Goal: Information Seeking & Learning: Learn about a topic

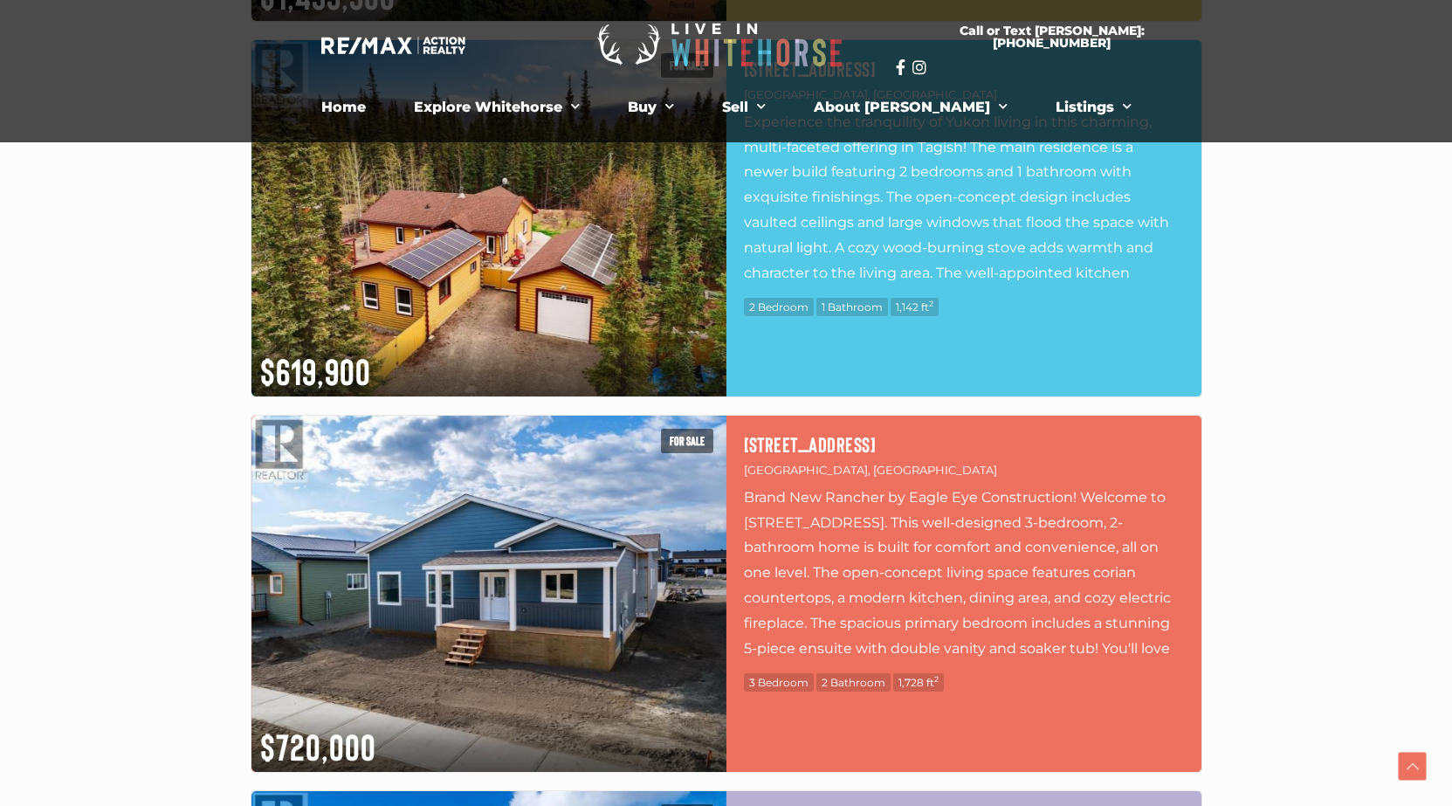
scroll to position [698, 0]
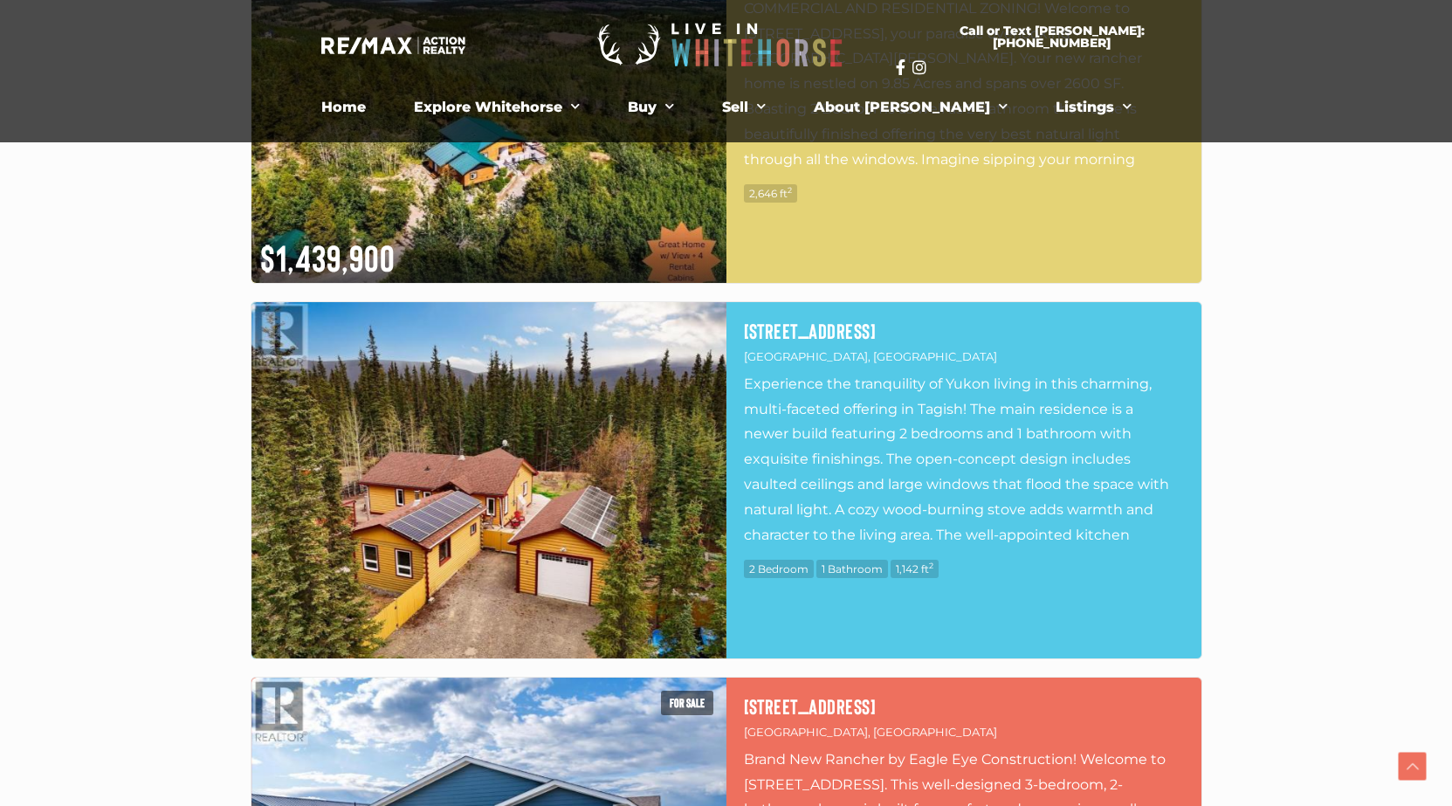
click at [537, 452] on img at bounding box center [488, 480] width 475 height 356
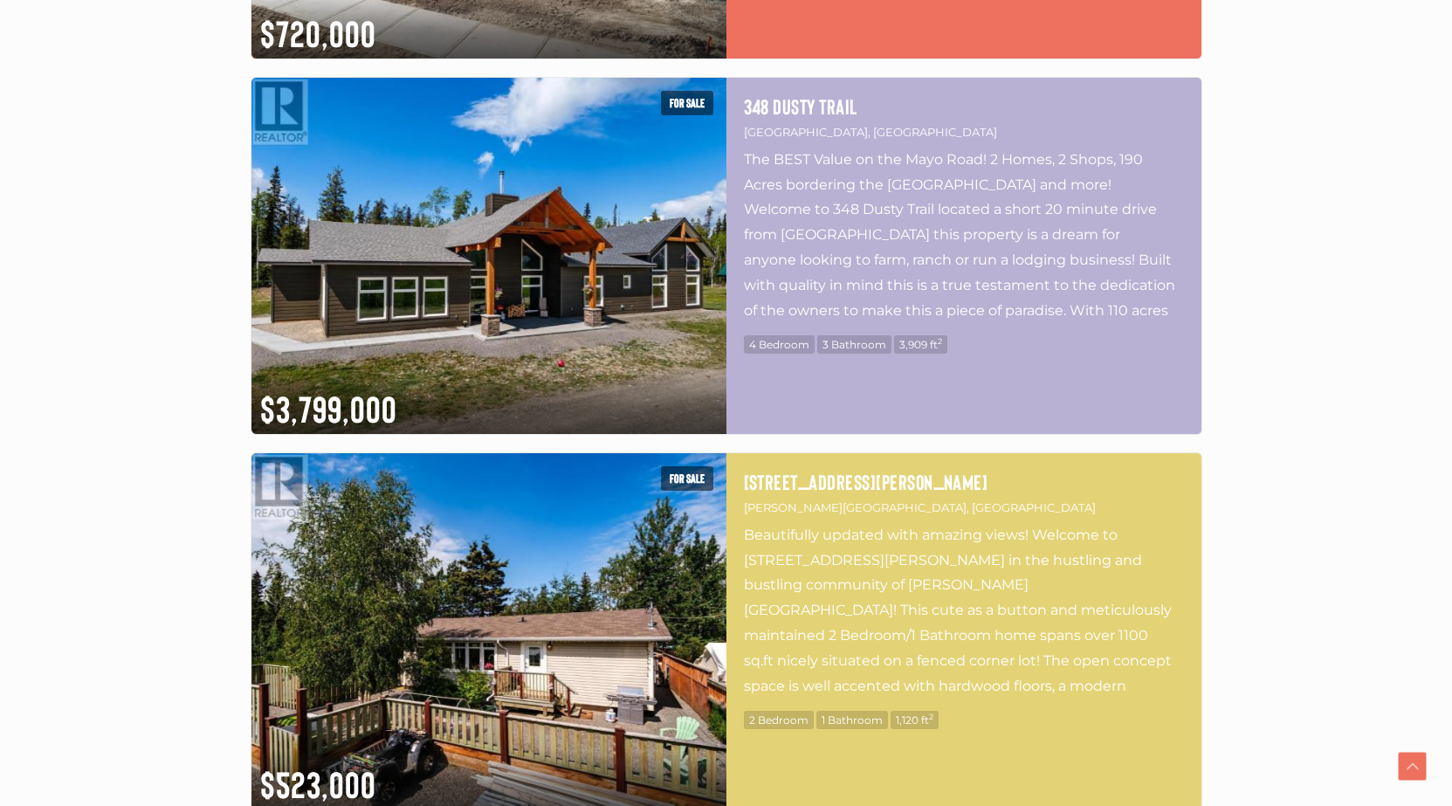
scroll to position [2008, 0]
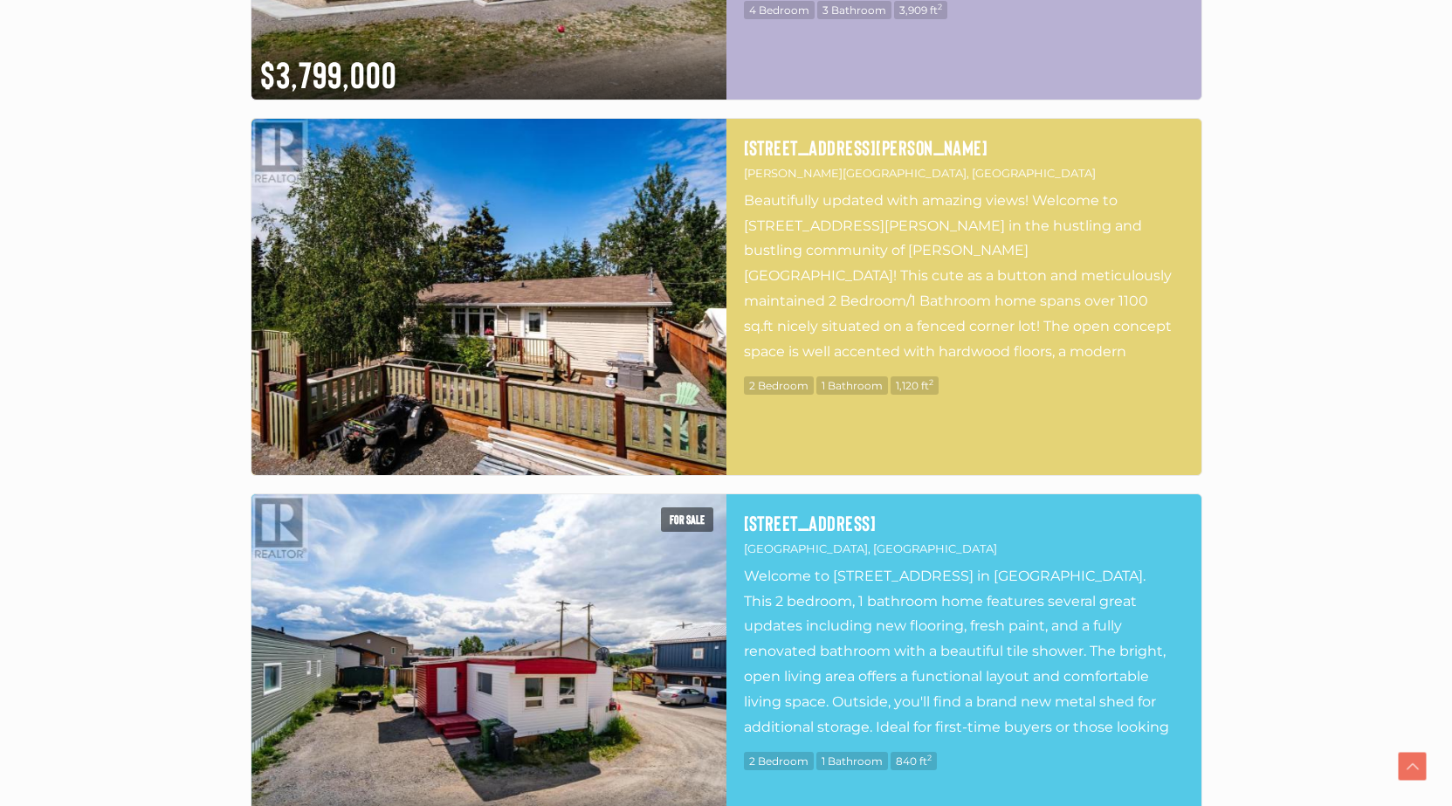
click at [523, 322] on img at bounding box center [488, 297] width 475 height 356
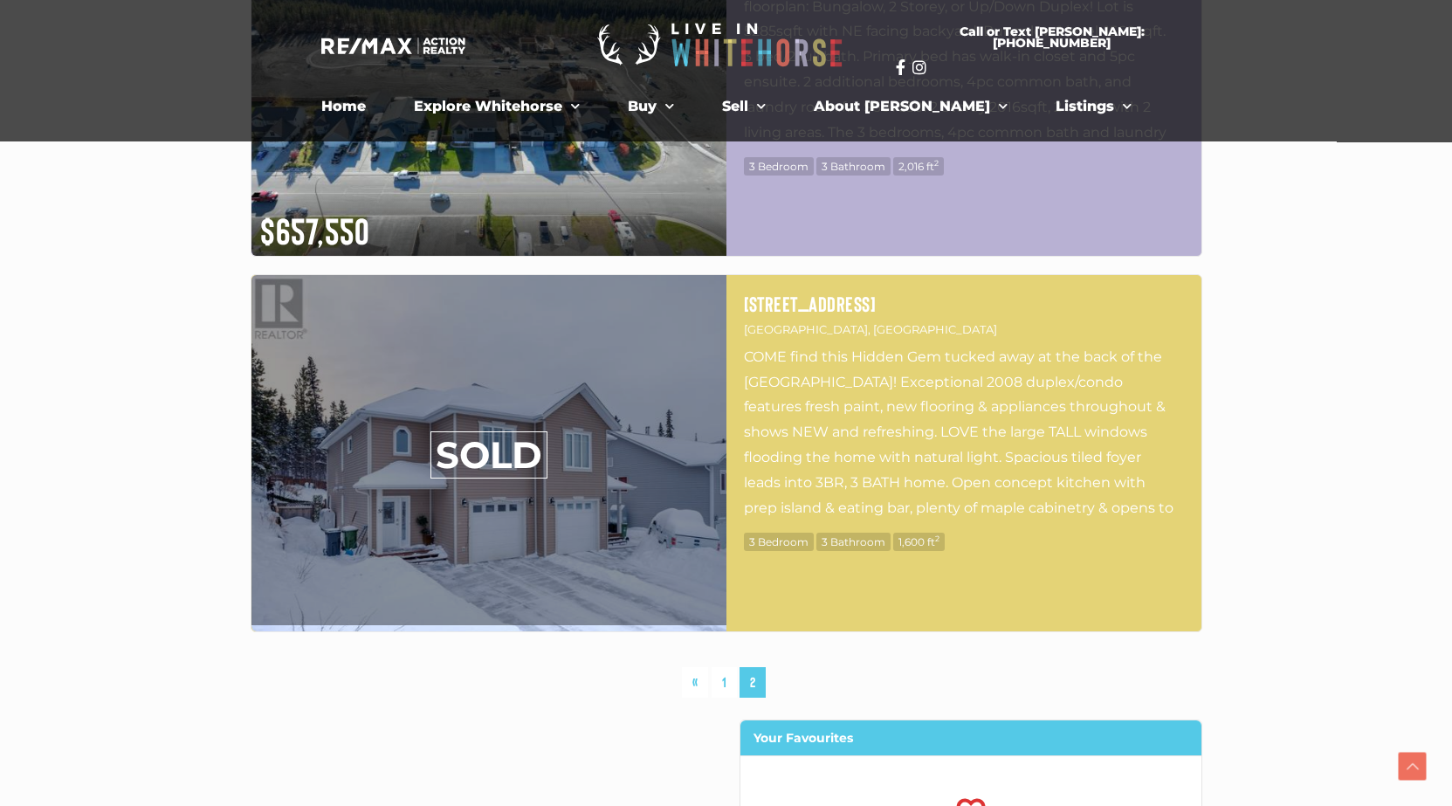
scroll to position [7856, 0]
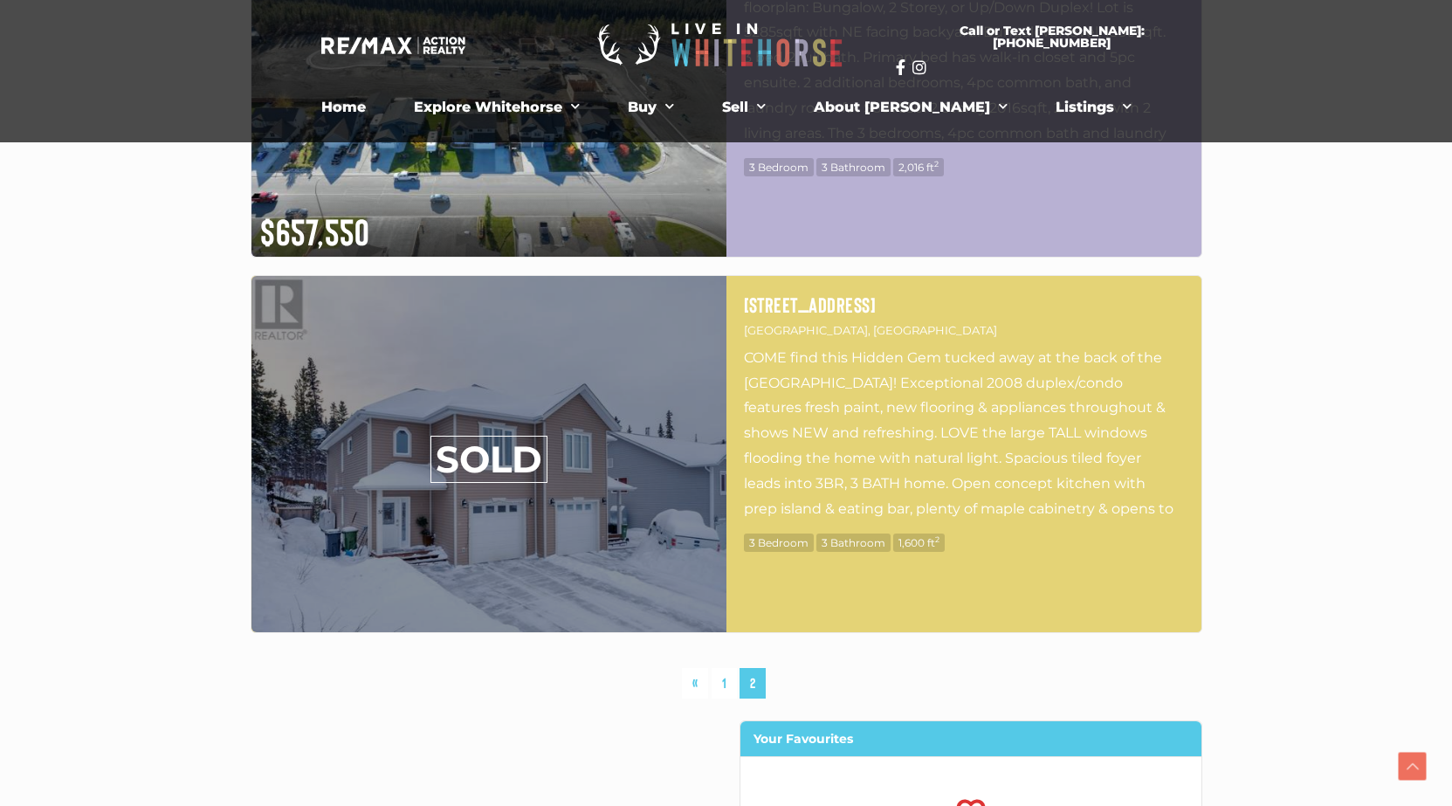
click at [749, 685] on span "2" at bounding box center [752, 683] width 26 height 31
click at [723, 683] on link "1" at bounding box center [723, 683] width 25 height 31
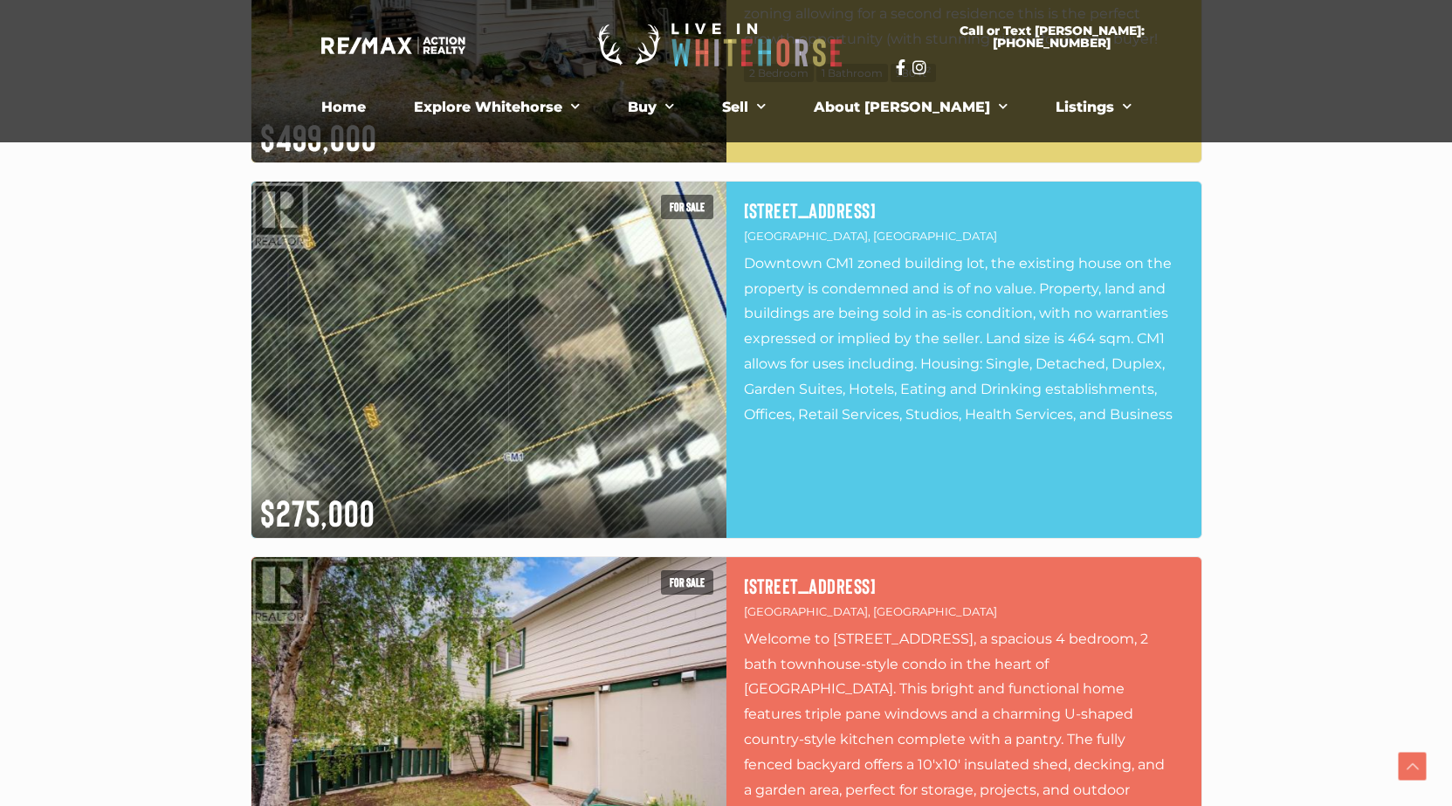
scroll to position [1889, 0]
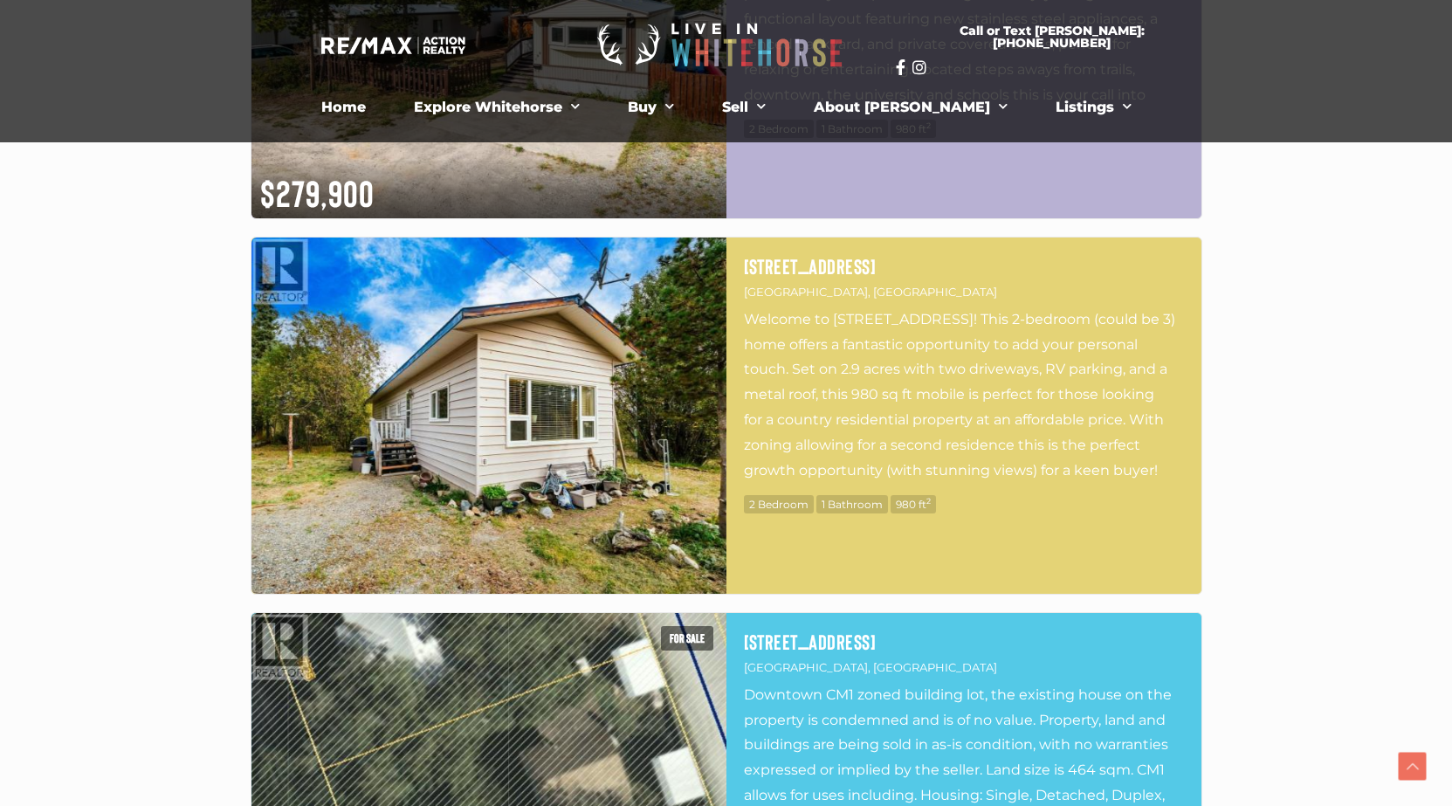
click at [501, 392] on img at bounding box center [488, 415] width 475 height 356
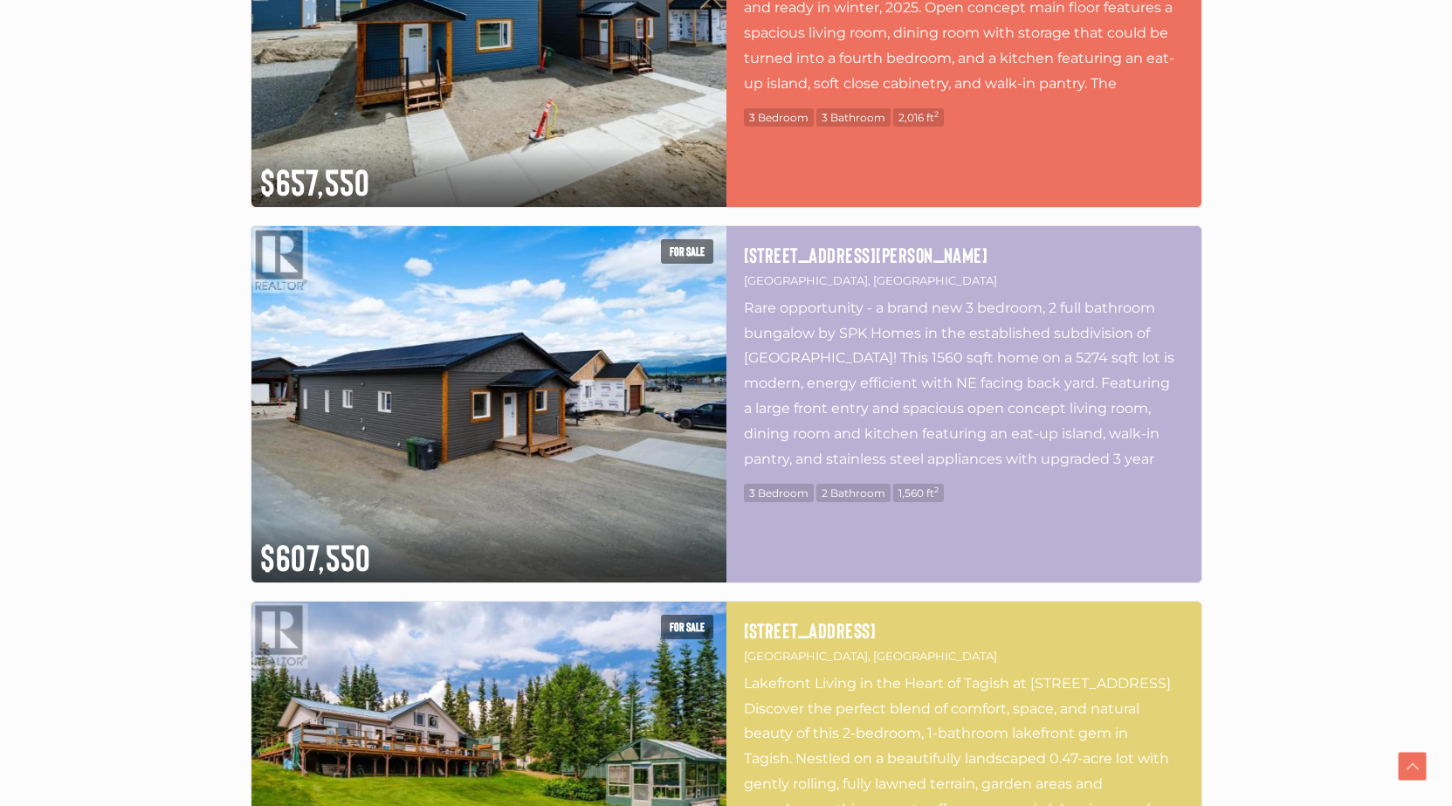
scroll to position [6253, 0]
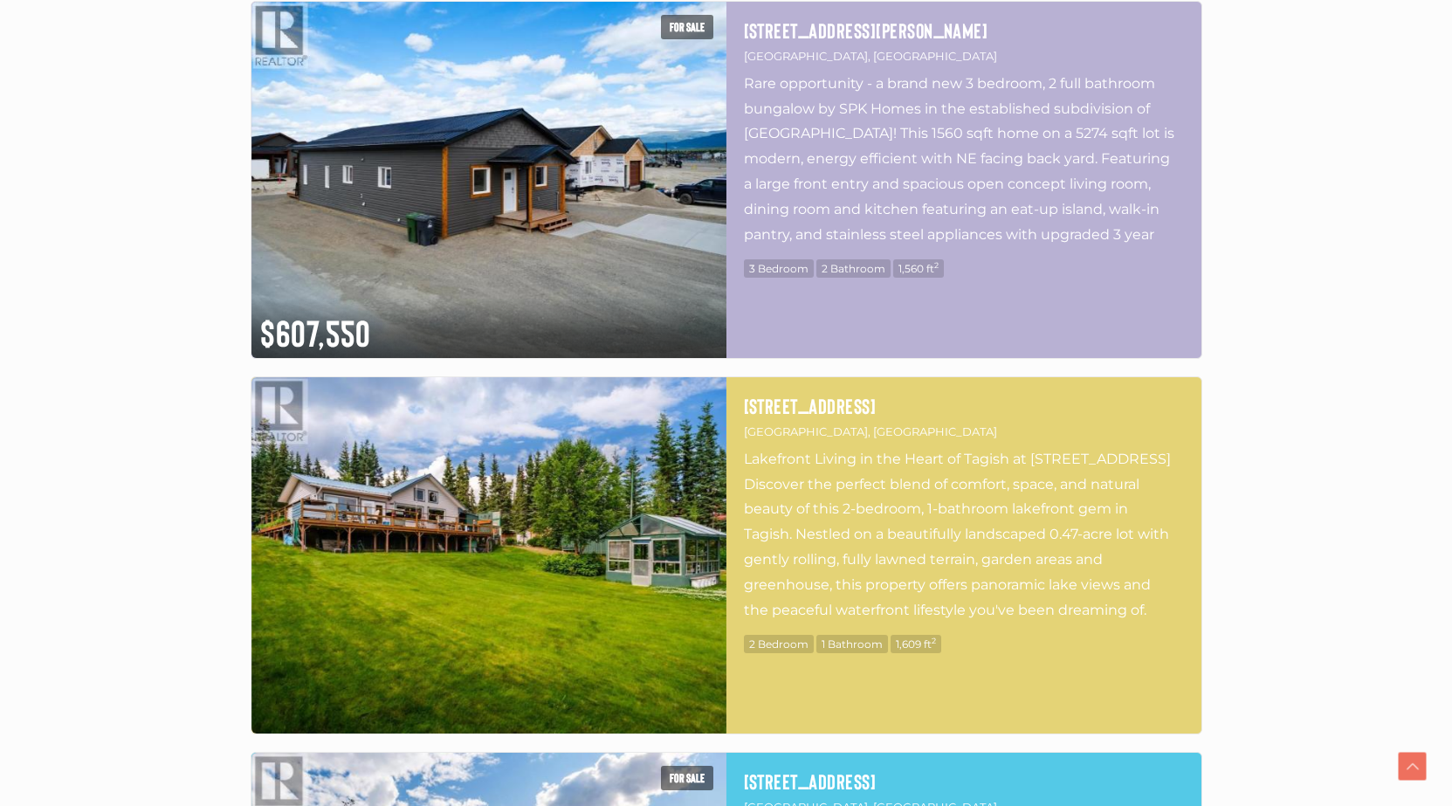
click at [554, 542] on img at bounding box center [488, 555] width 475 height 356
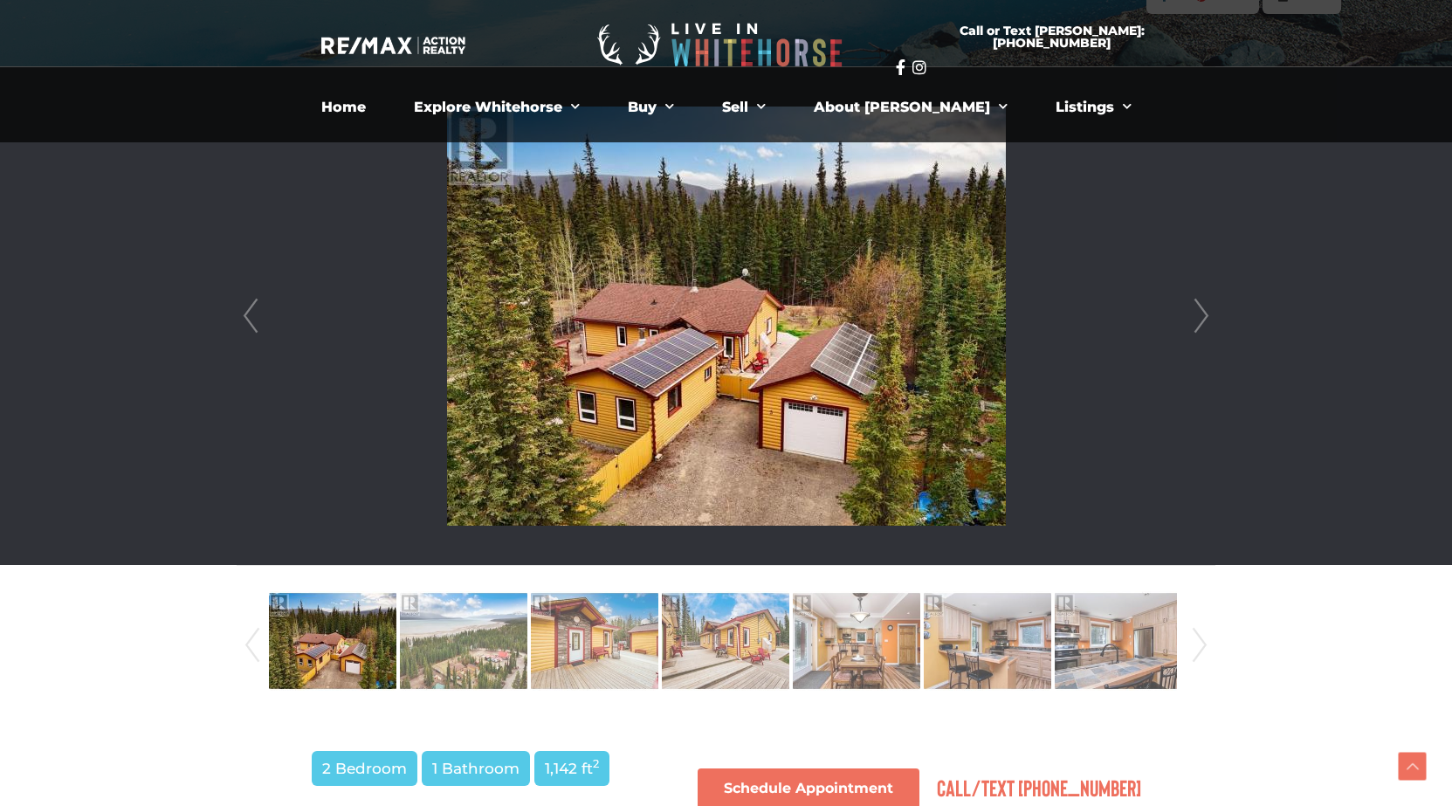
scroll to position [436, 0]
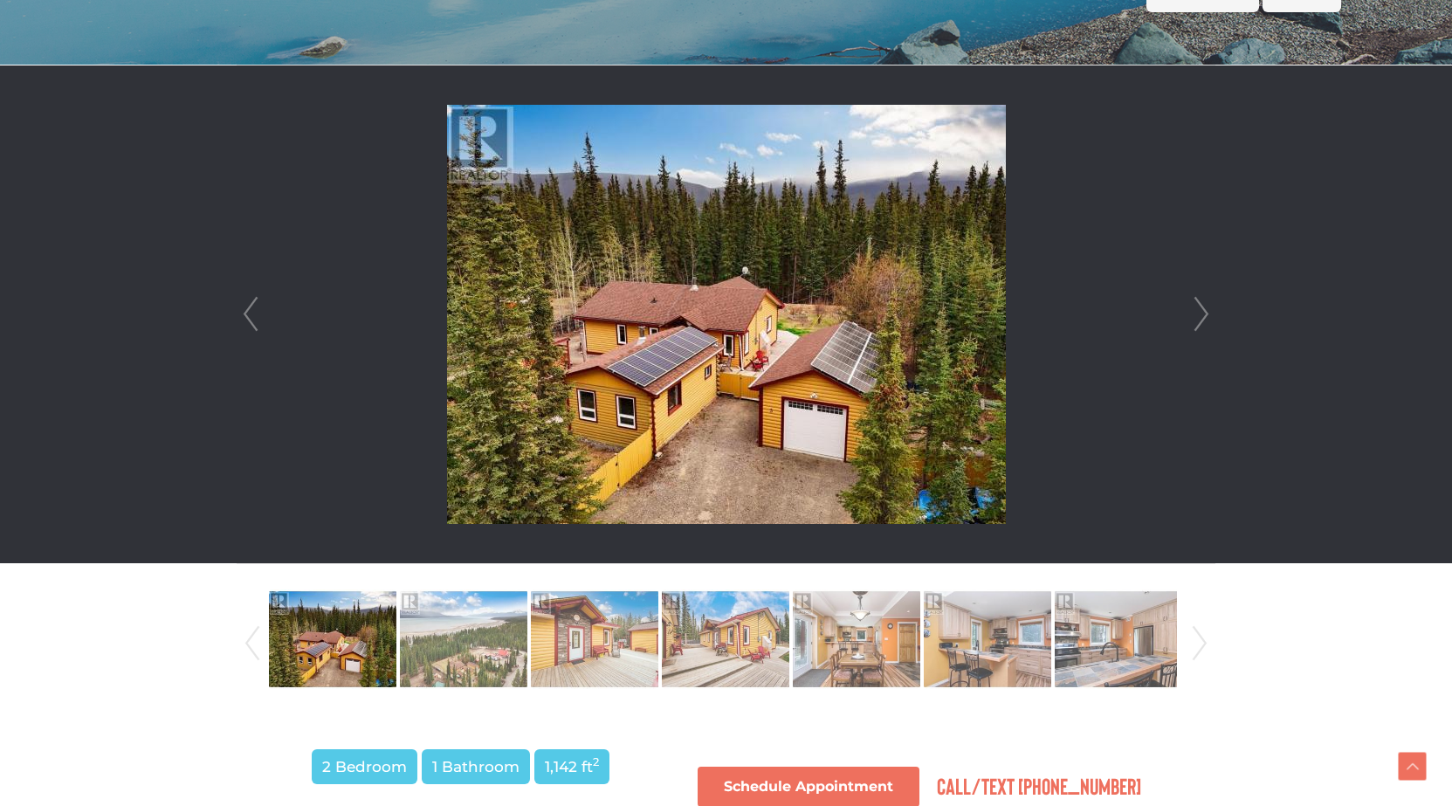
click at [1199, 316] on link "Next" at bounding box center [1201, 314] width 26 height 498
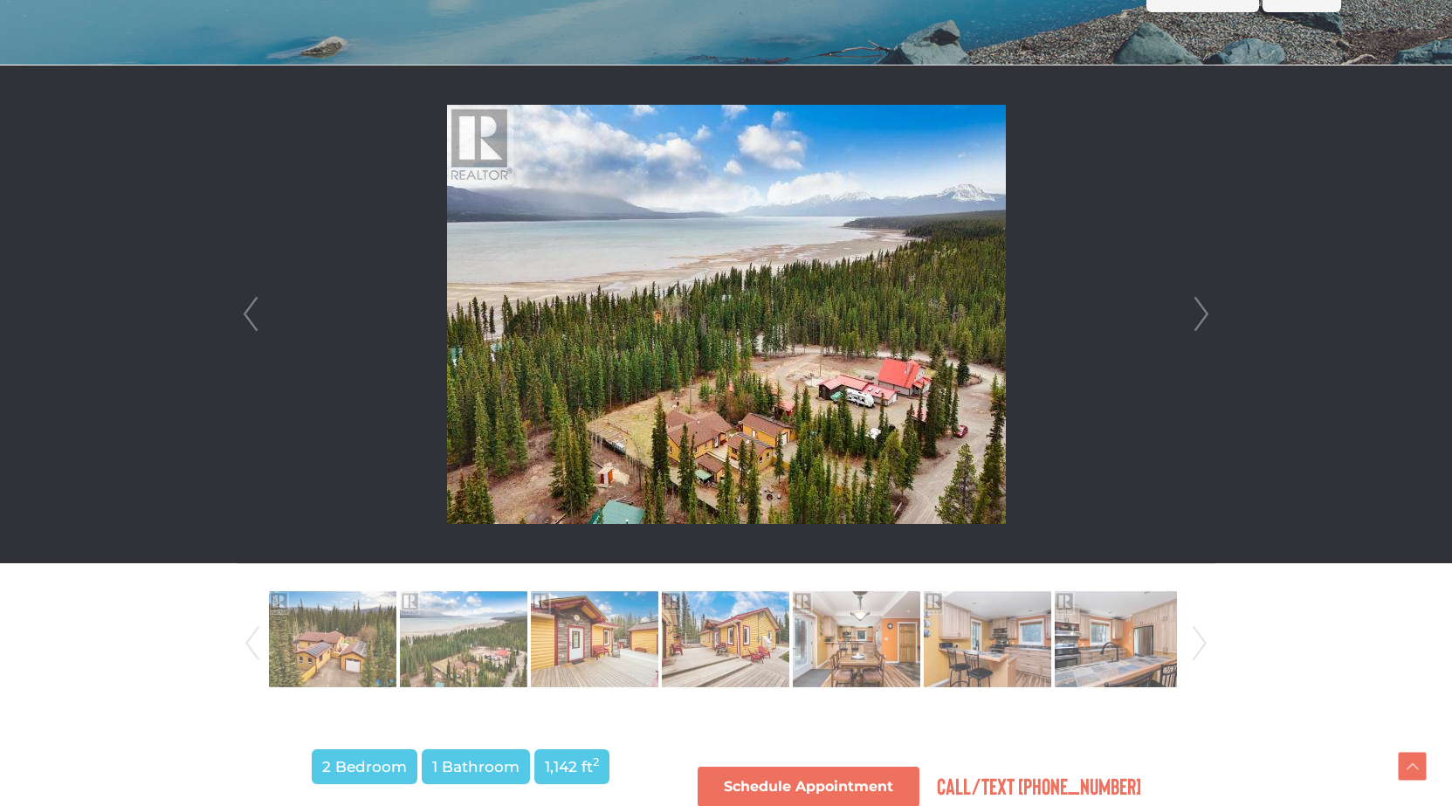
click at [1199, 316] on link "Next" at bounding box center [1201, 314] width 26 height 498
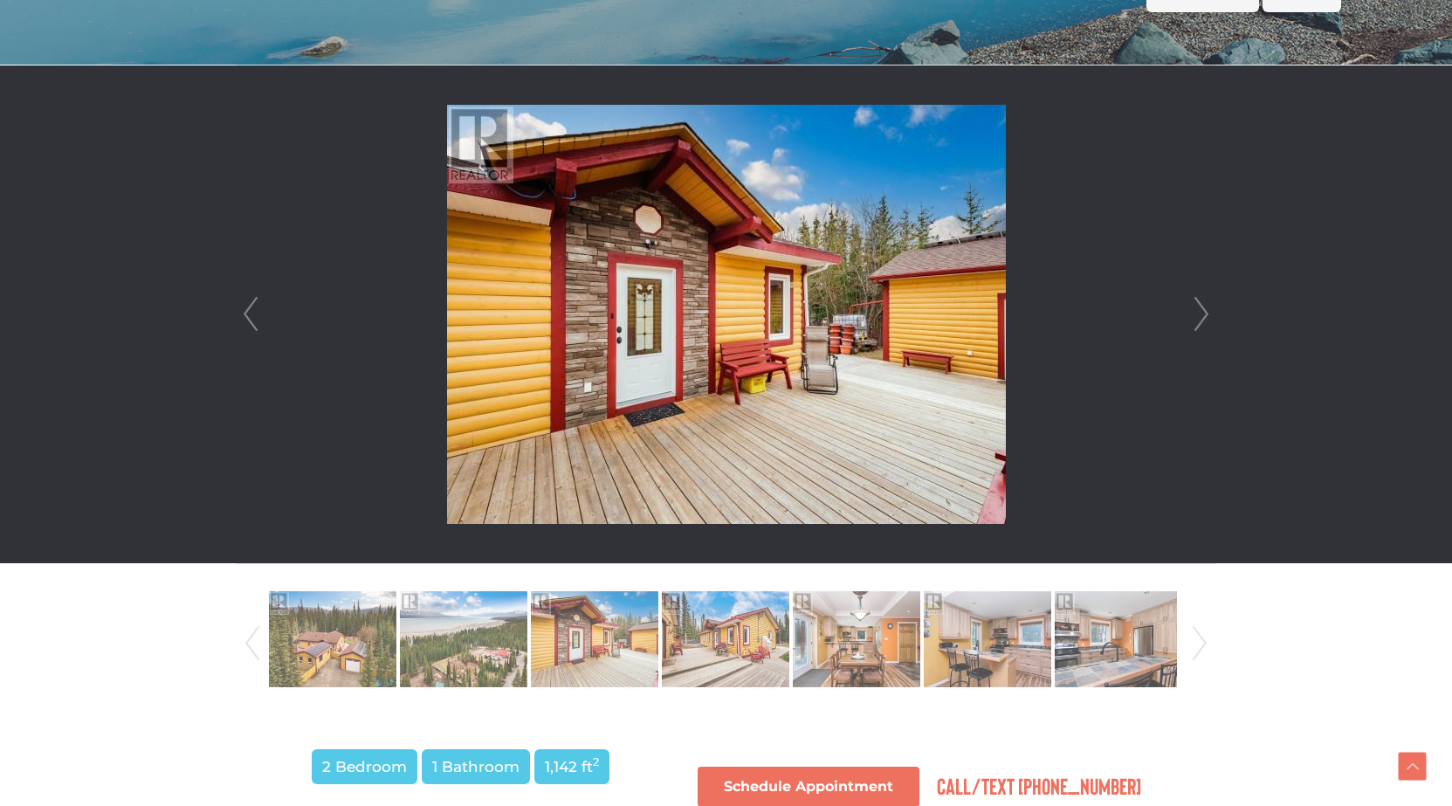
click at [1200, 316] on link "Next" at bounding box center [1201, 314] width 26 height 498
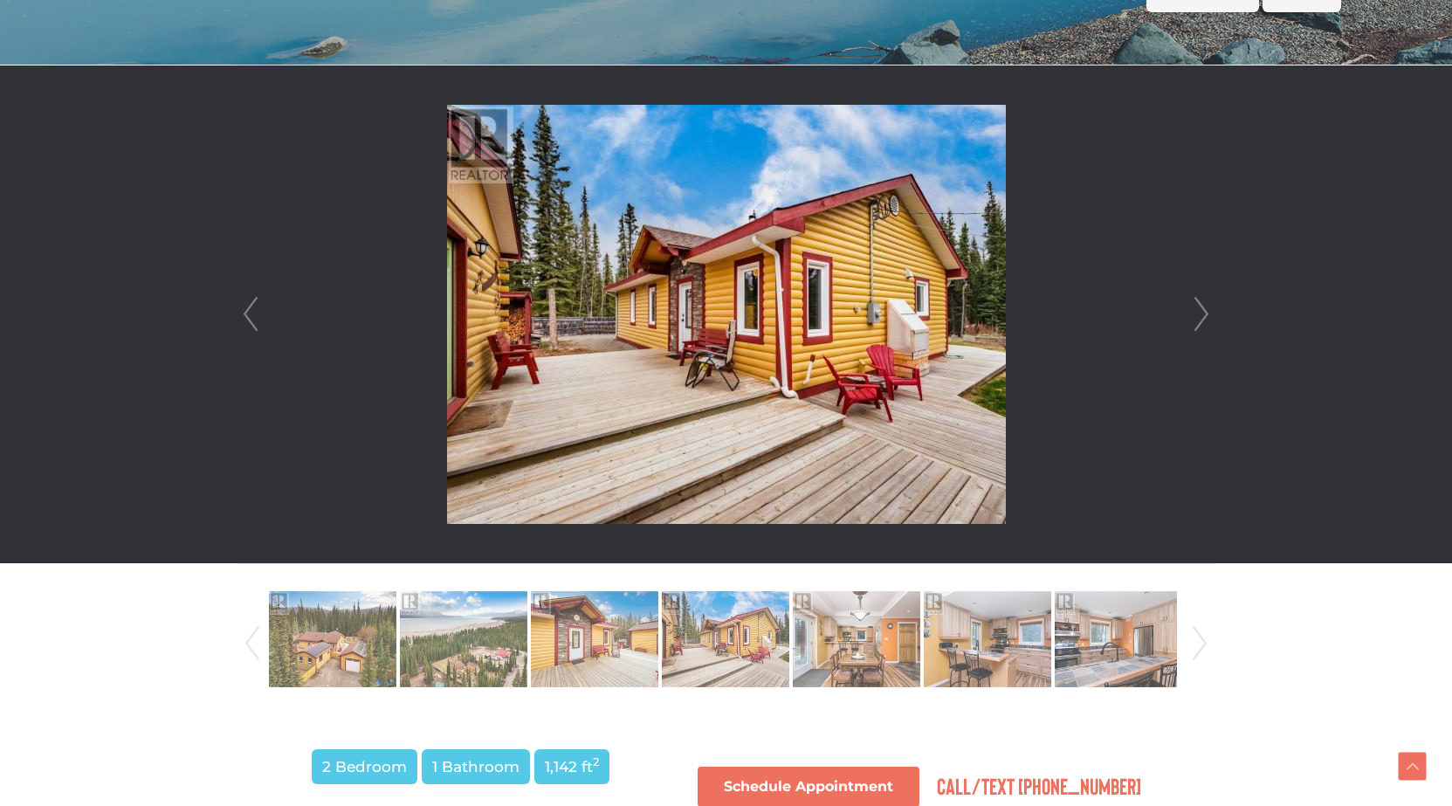
click at [1200, 316] on link "Next" at bounding box center [1201, 314] width 26 height 498
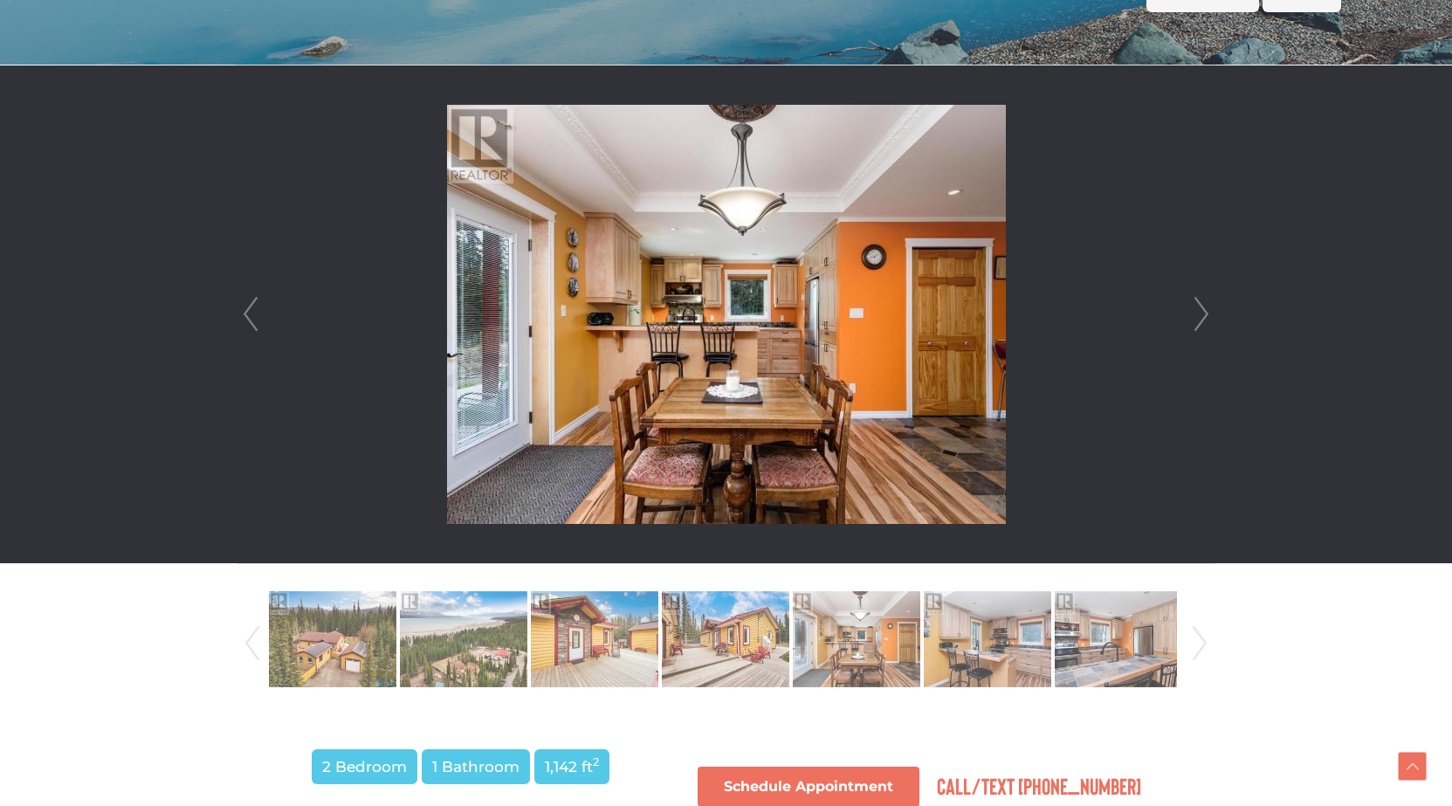
click at [1200, 316] on link "Next" at bounding box center [1201, 314] width 26 height 498
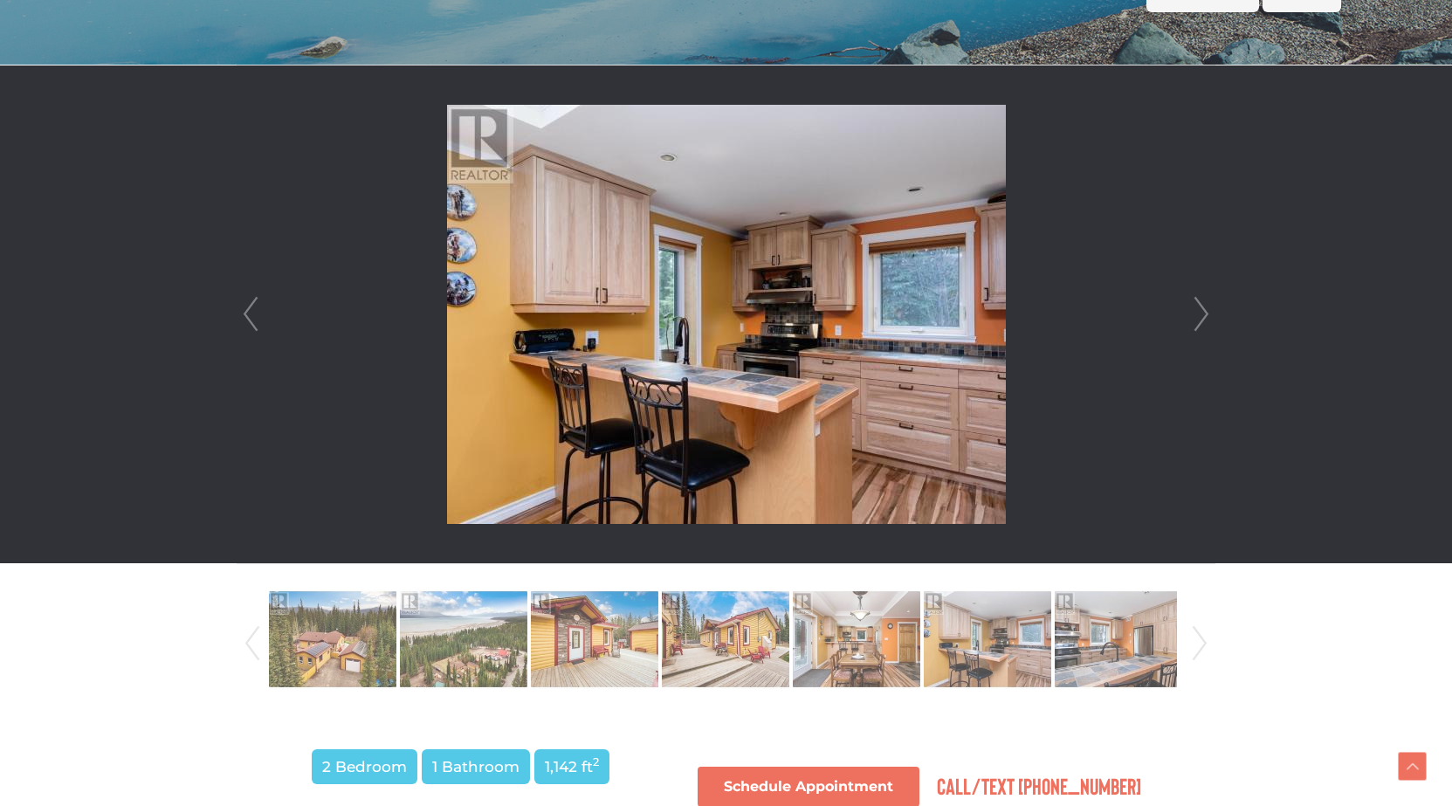
click at [1200, 316] on link "Next" at bounding box center [1201, 314] width 26 height 498
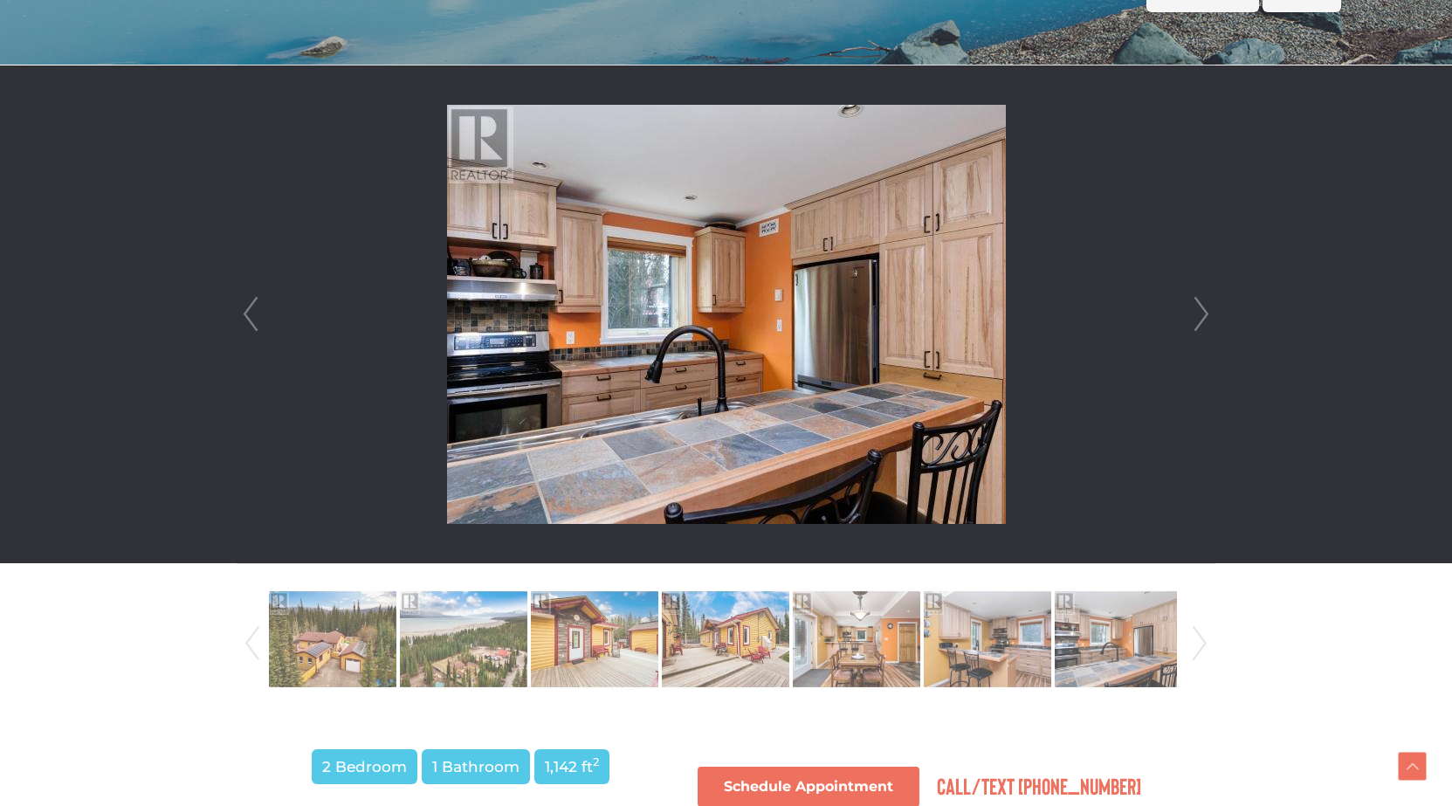
click at [1200, 316] on link "Next" at bounding box center [1201, 314] width 26 height 498
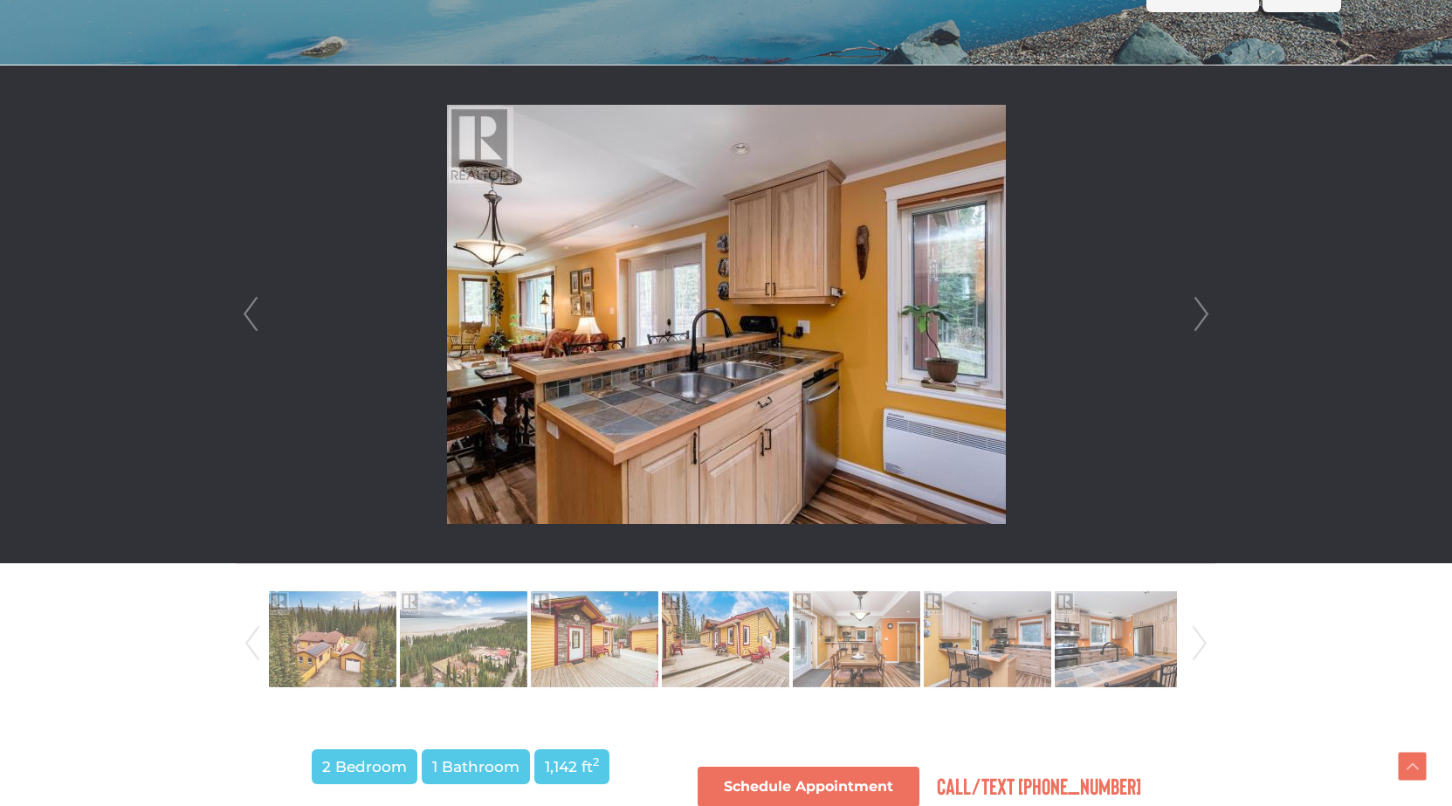
click at [1200, 316] on link "Next" at bounding box center [1201, 314] width 26 height 498
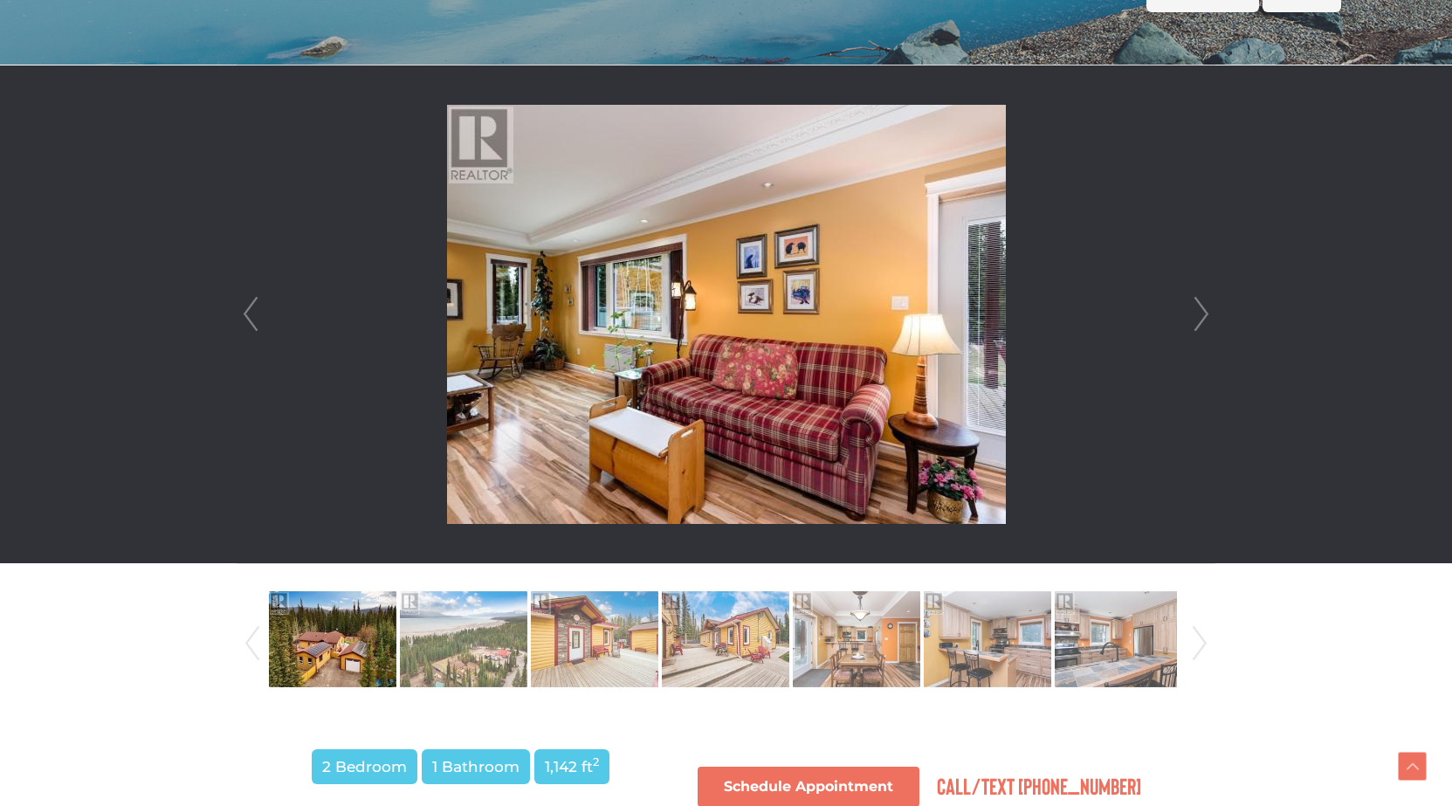
click at [1200, 316] on link "Next" at bounding box center [1201, 314] width 26 height 498
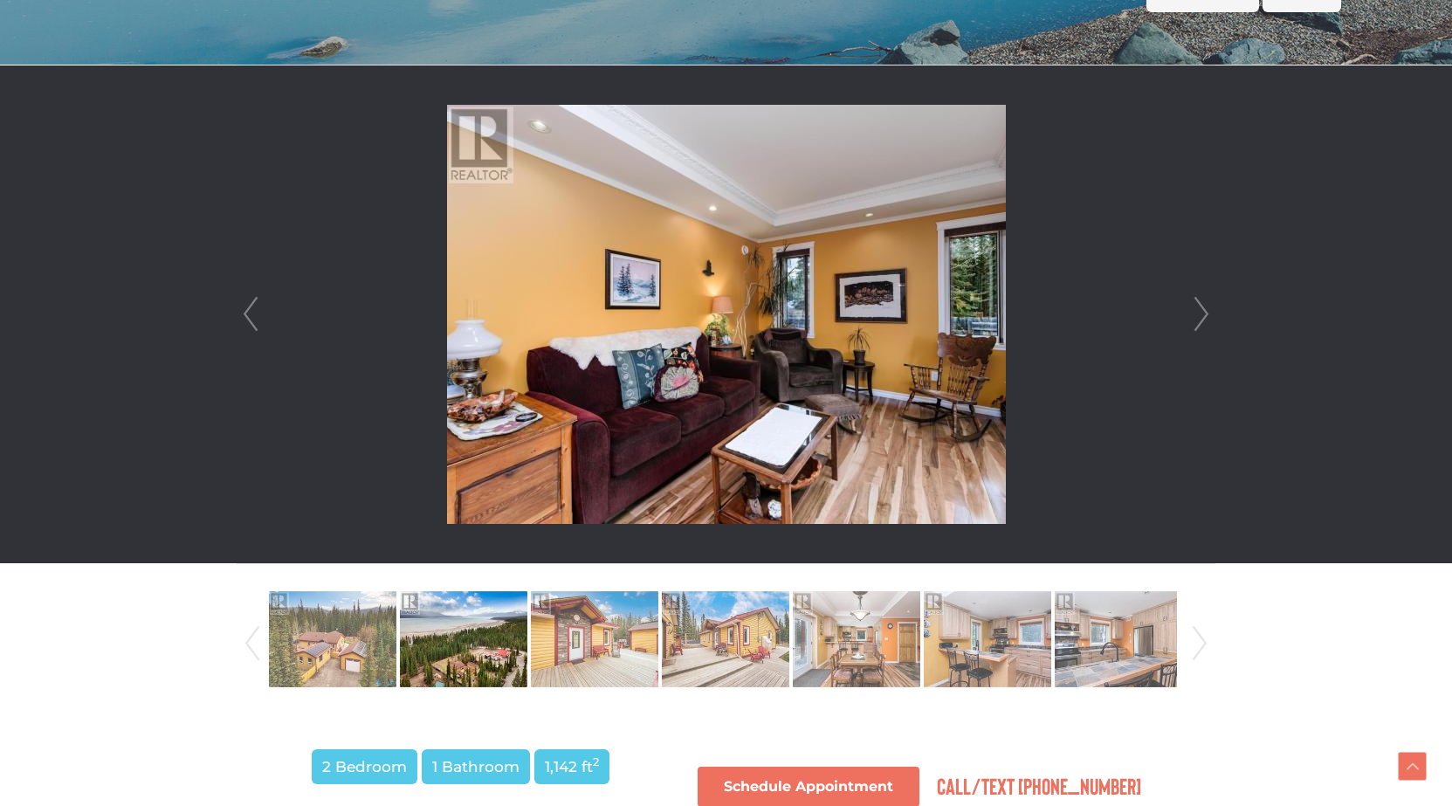
click at [1200, 316] on link "Next" at bounding box center [1201, 314] width 26 height 498
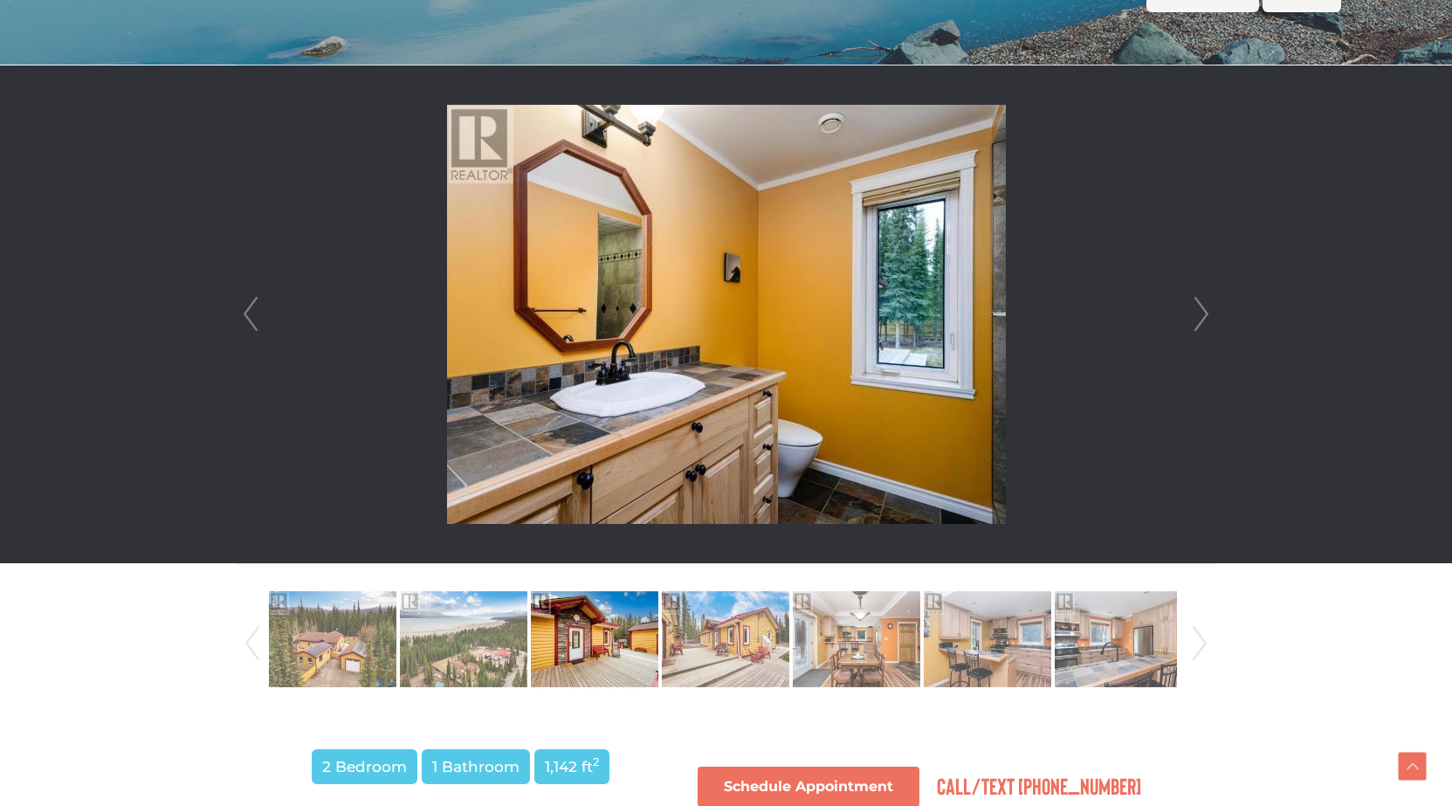
click at [1200, 316] on link "Next" at bounding box center [1201, 314] width 26 height 498
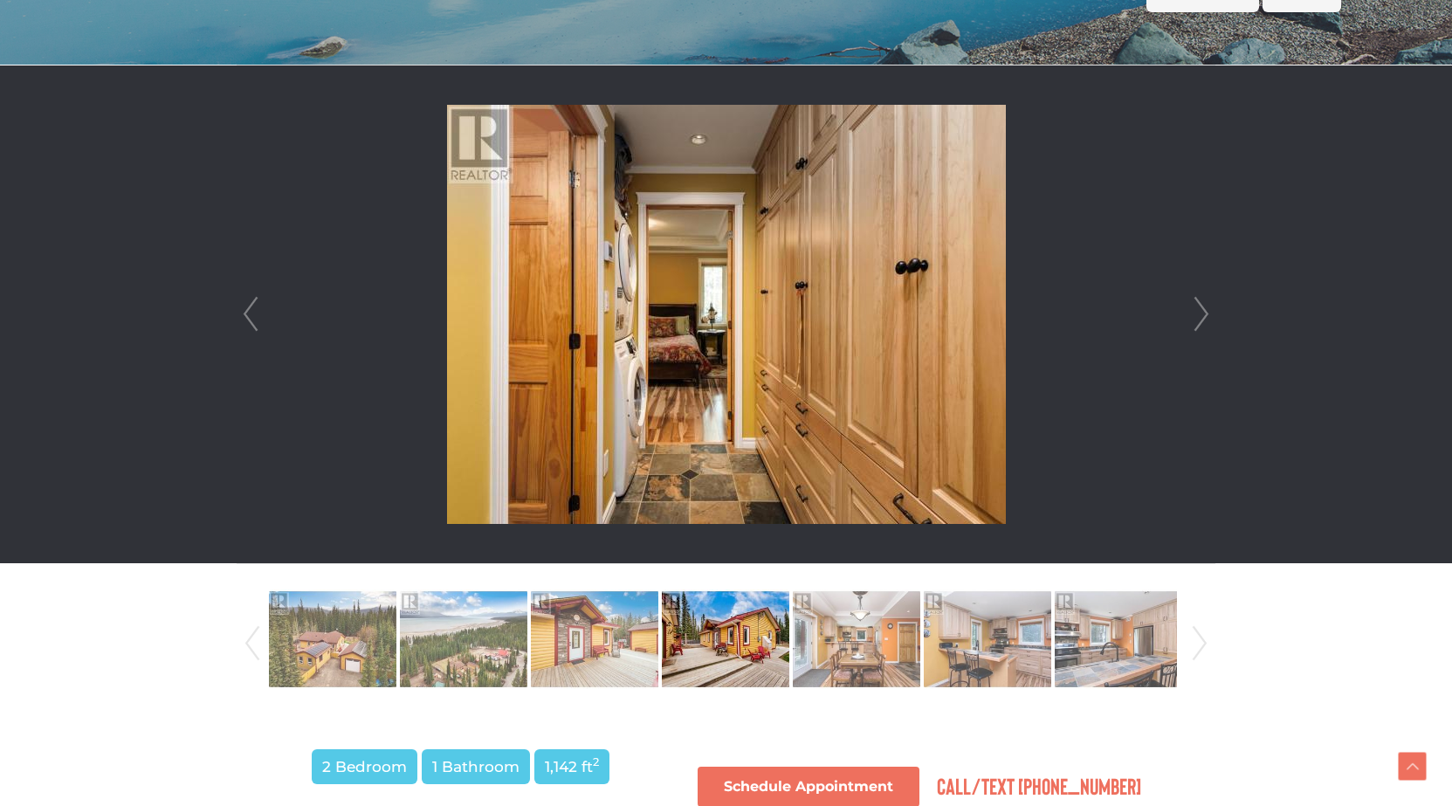
click at [1200, 316] on link "Next" at bounding box center [1201, 314] width 26 height 498
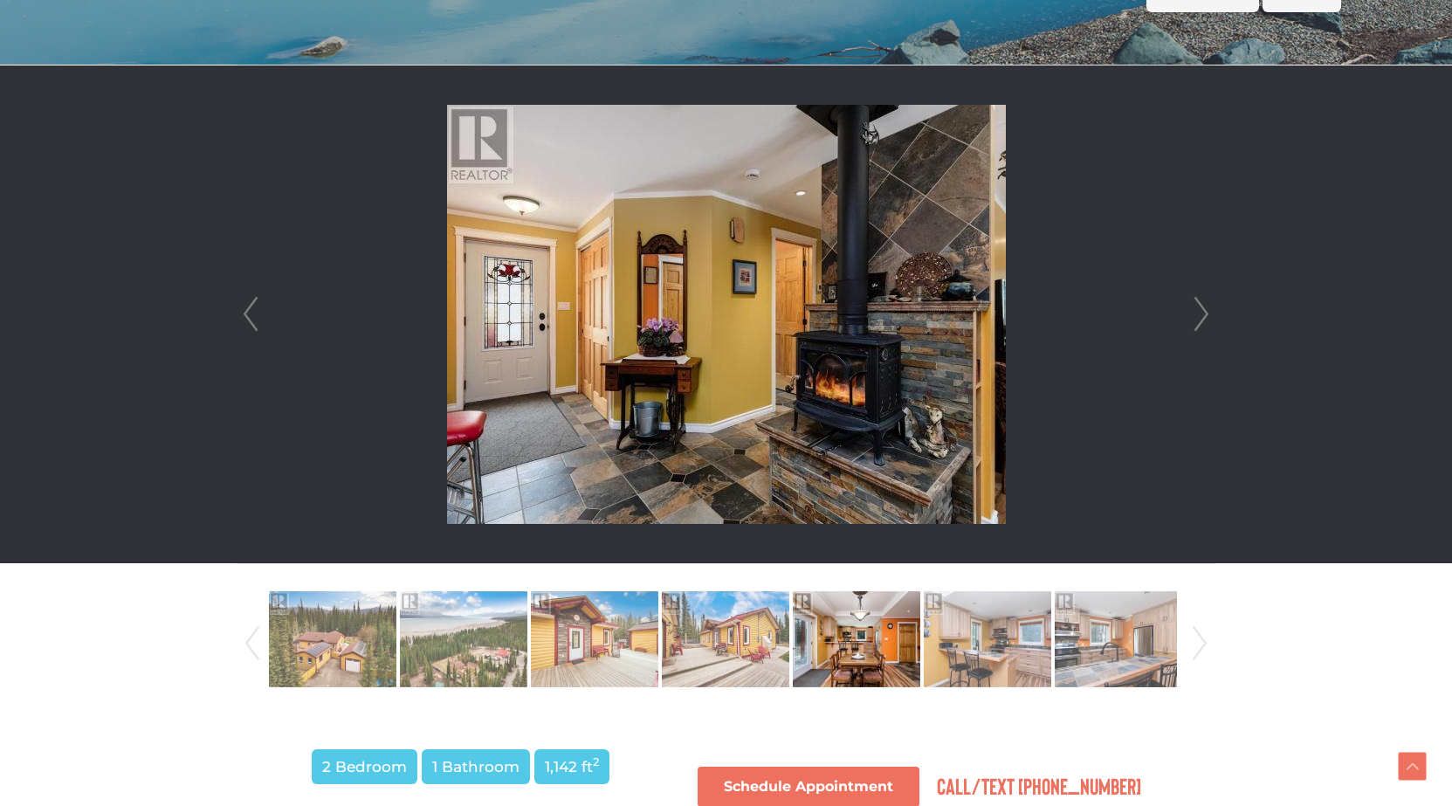
click at [1200, 316] on link "Next" at bounding box center [1201, 314] width 26 height 498
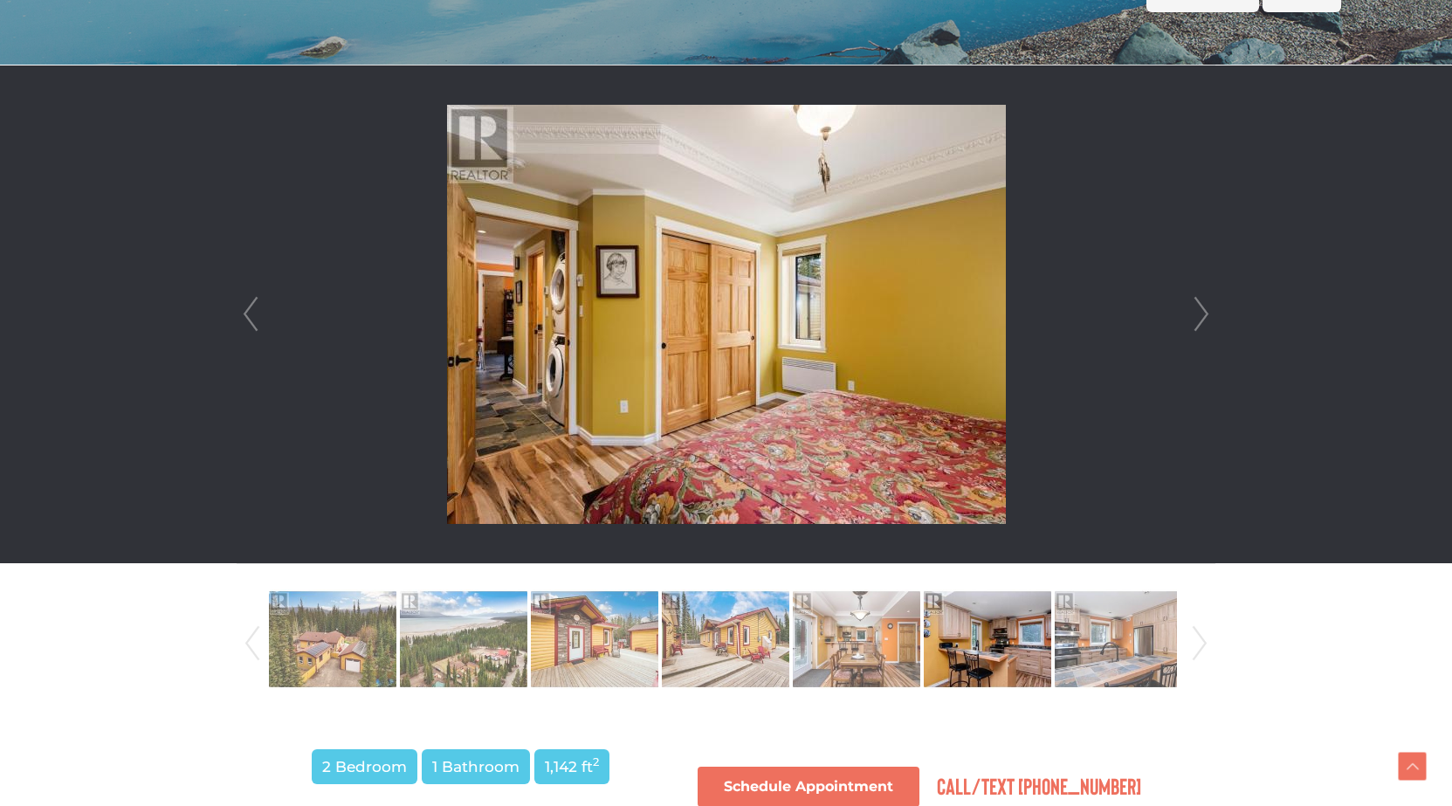
click at [1200, 316] on link "Next" at bounding box center [1201, 314] width 26 height 498
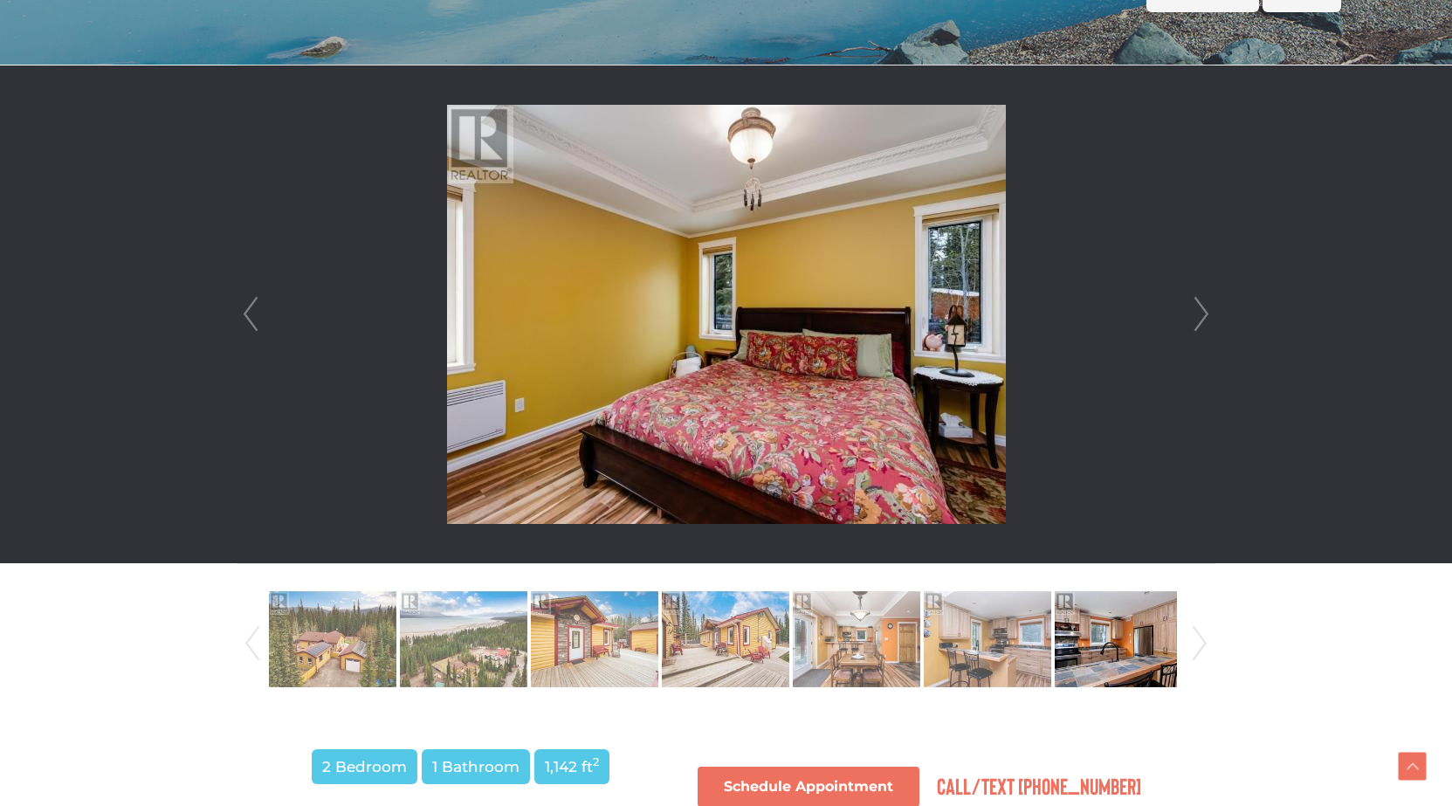
click at [1200, 316] on link "Next" at bounding box center [1201, 314] width 26 height 498
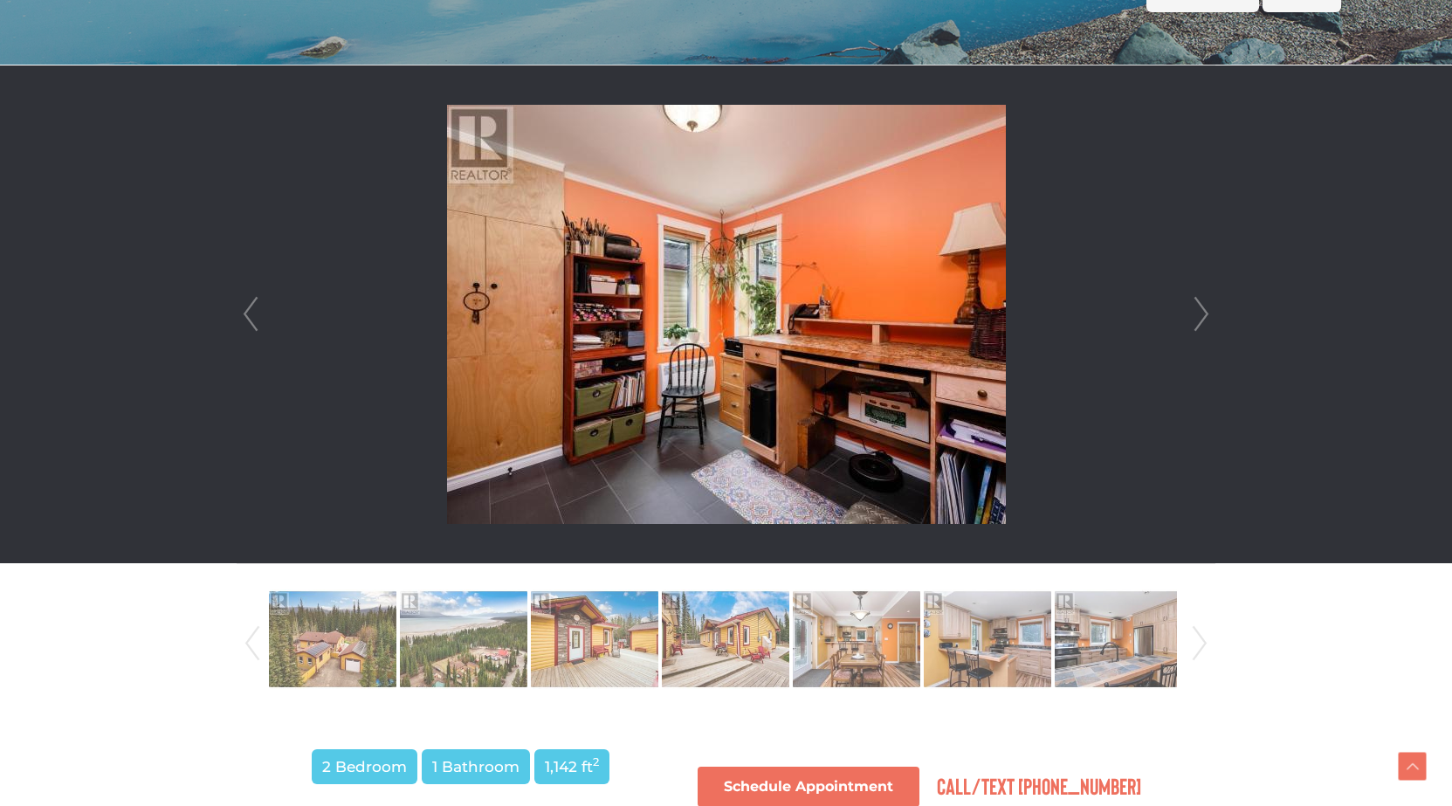
click at [1200, 316] on link "Next" at bounding box center [1201, 314] width 26 height 498
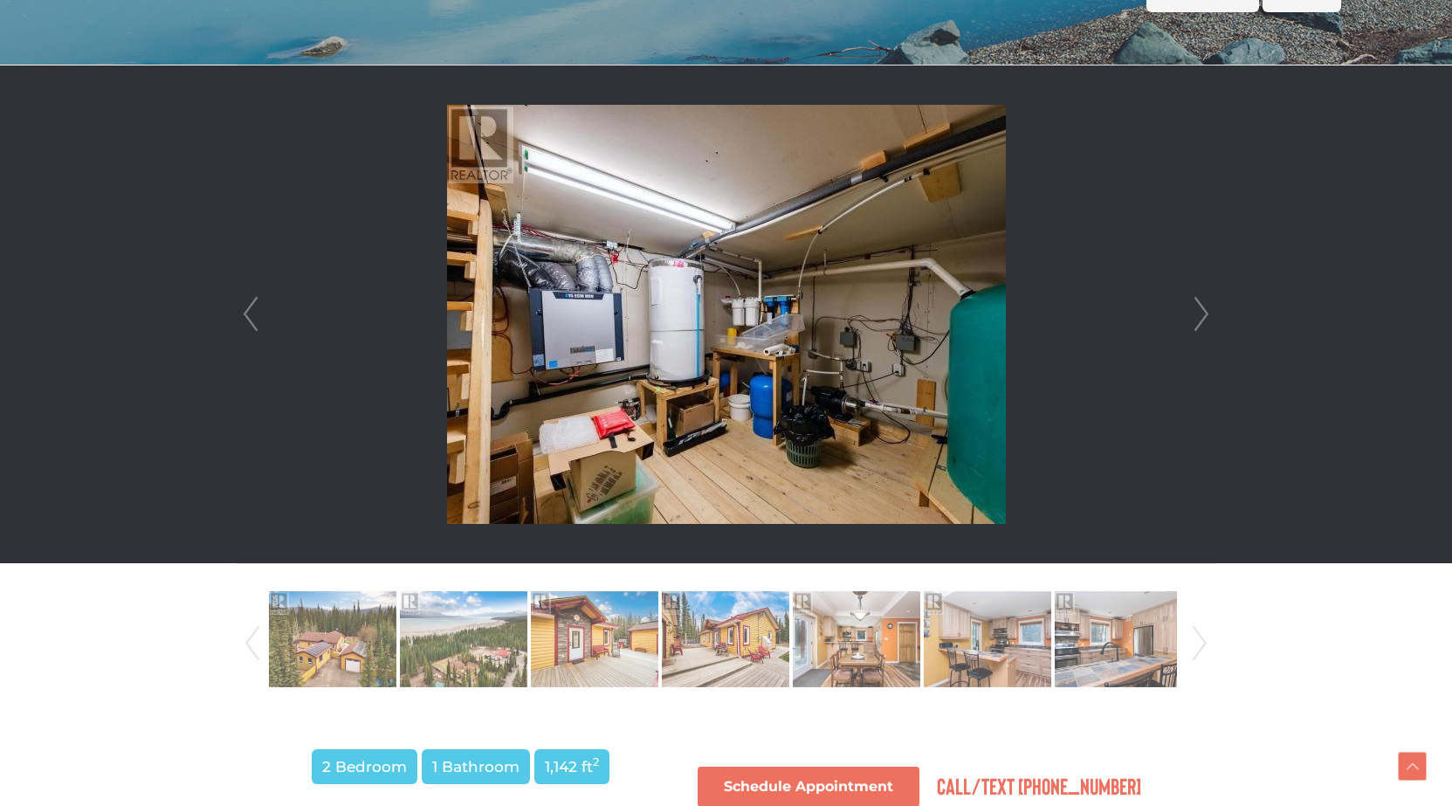
click at [1200, 316] on link "Next" at bounding box center [1201, 314] width 26 height 498
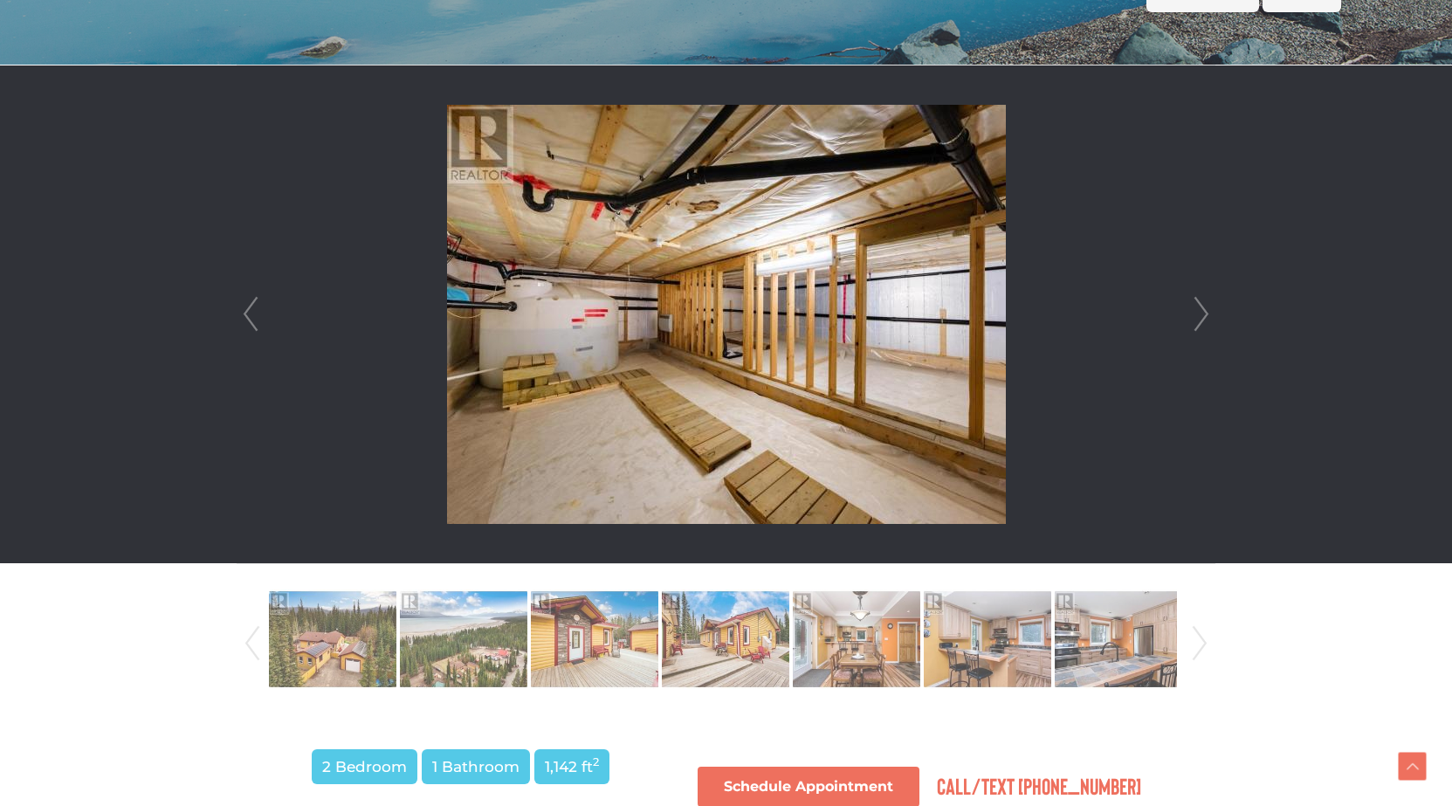
click at [1200, 316] on link "Next" at bounding box center [1201, 314] width 26 height 498
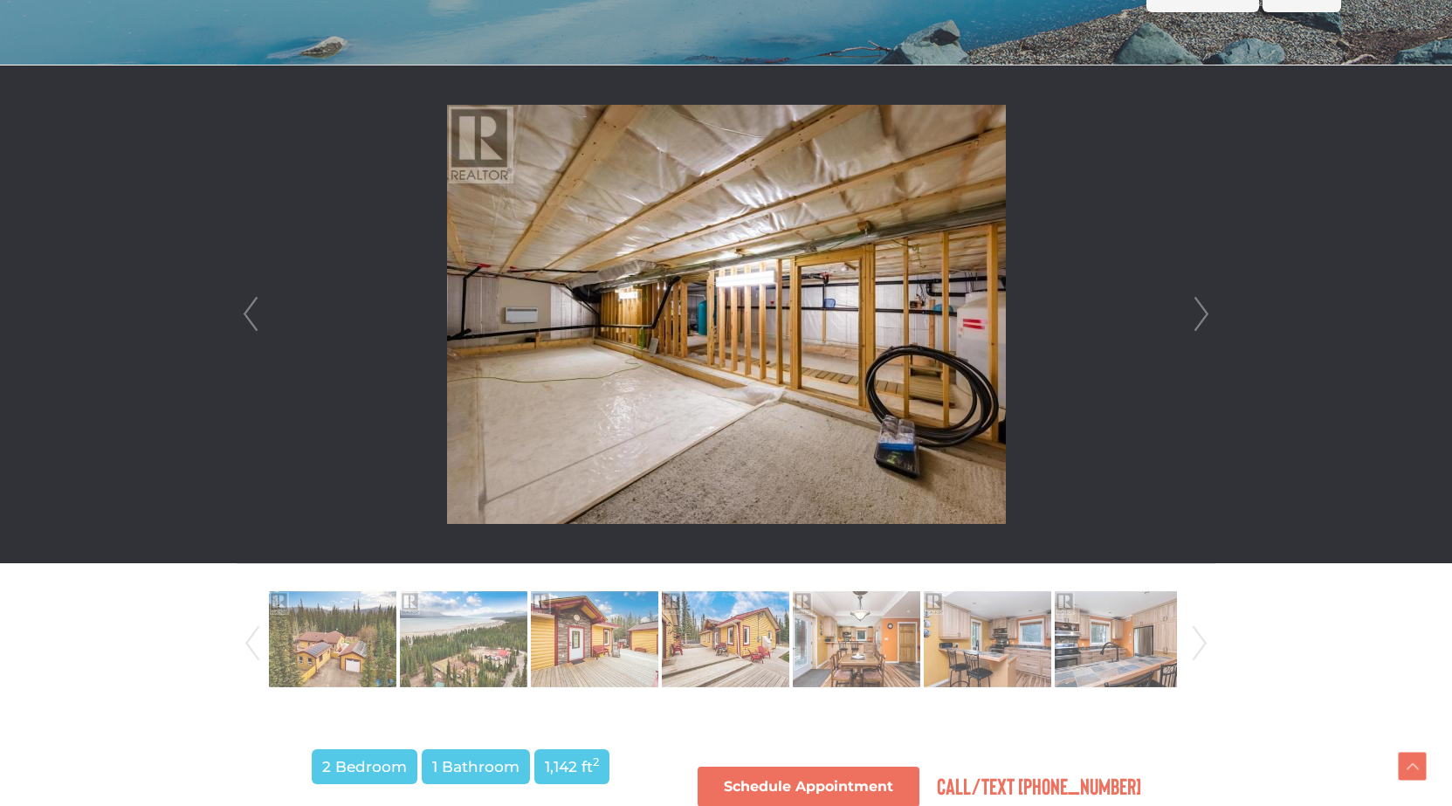
click at [1200, 316] on link "Next" at bounding box center [1201, 314] width 26 height 498
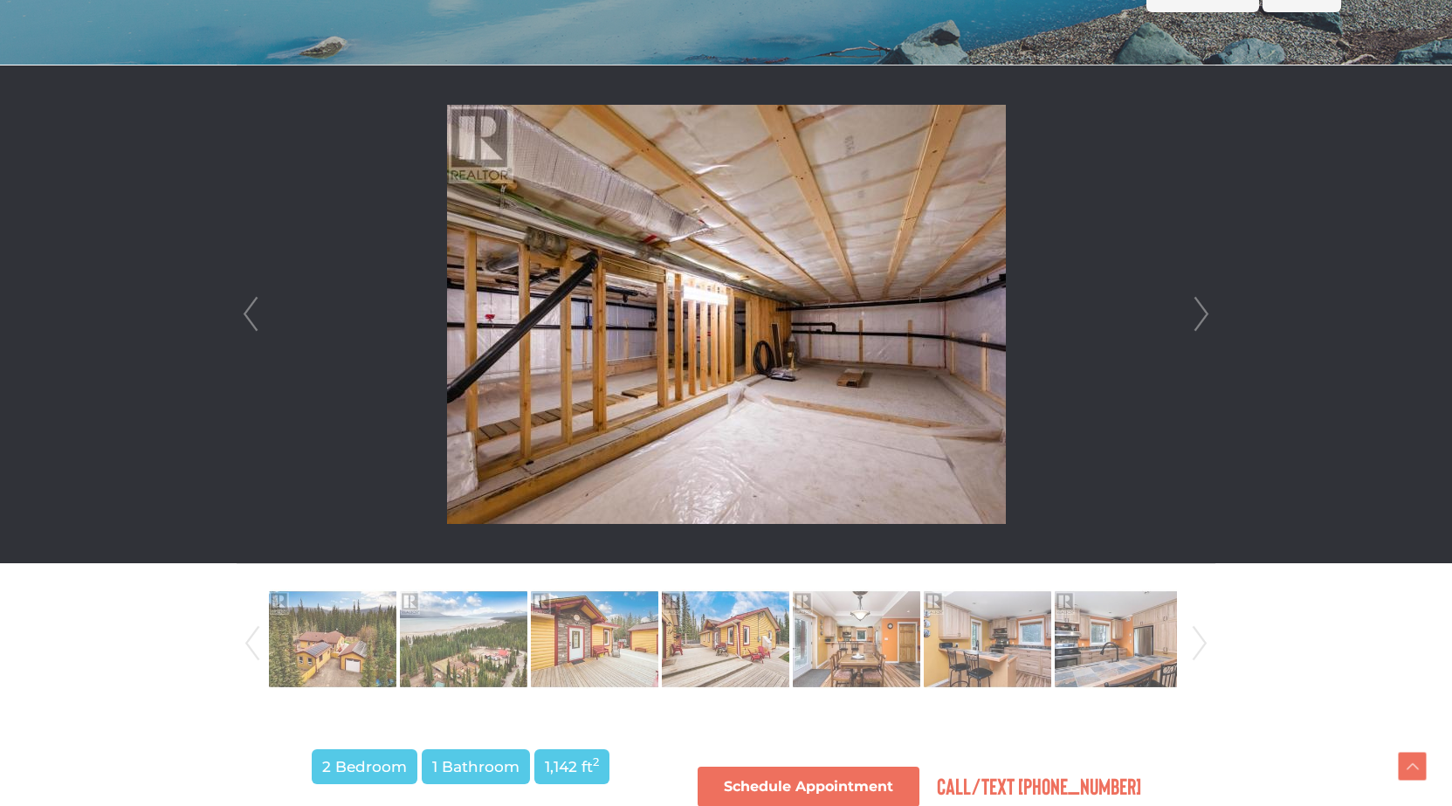
click at [1200, 316] on link "Next" at bounding box center [1201, 314] width 26 height 498
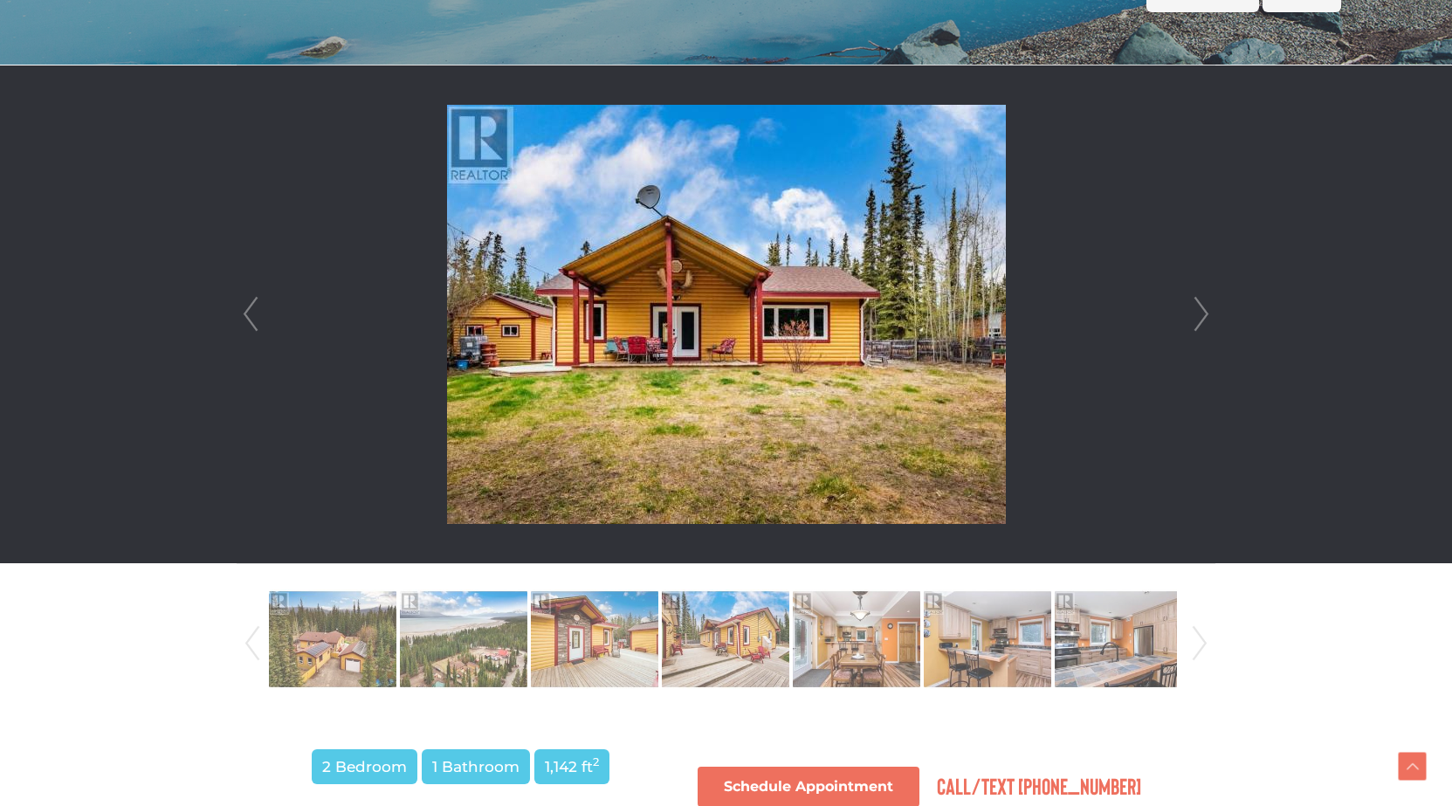
click at [1200, 316] on link "Next" at bounding box center [1201, 314] width 26 height 498
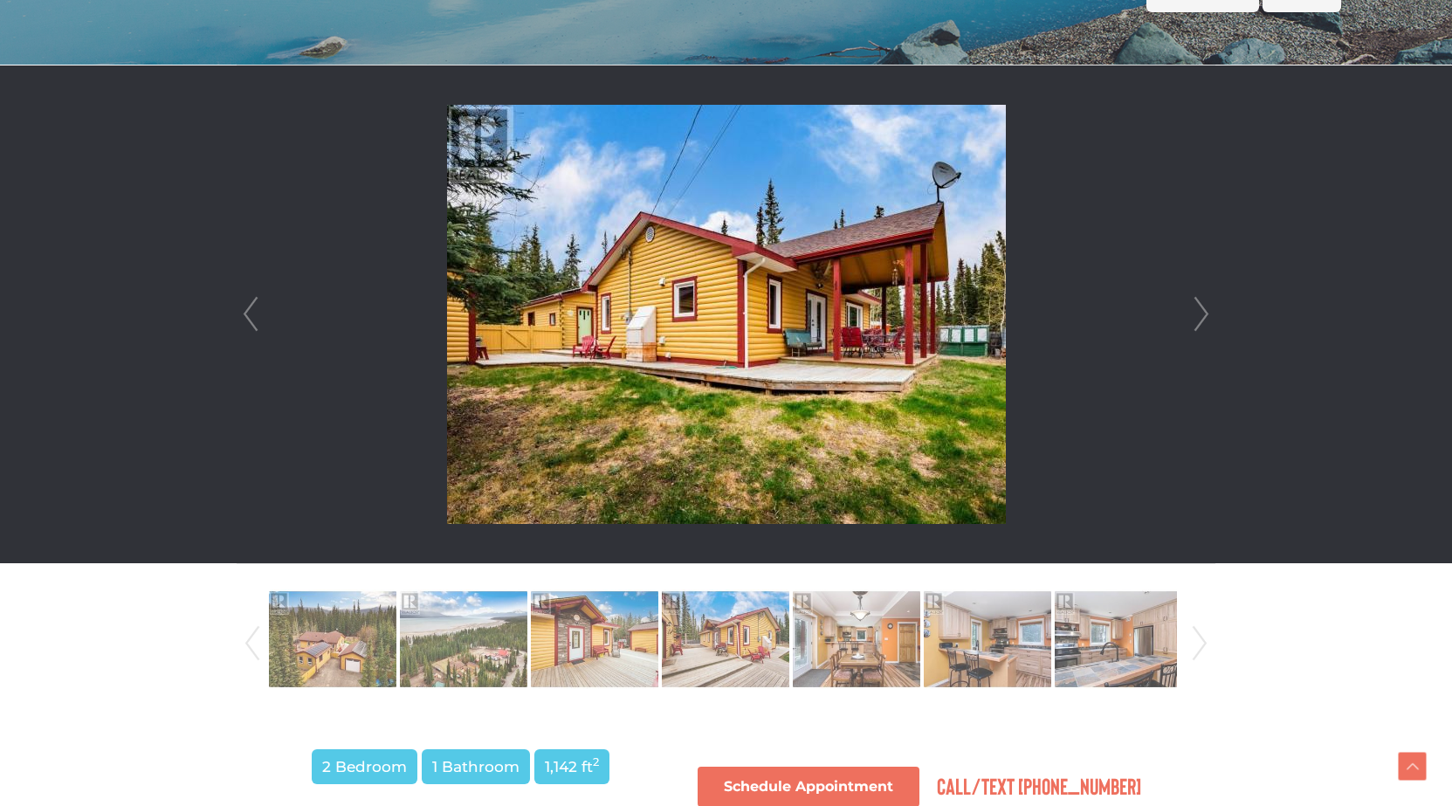
click at [1200, 316] on link "Next" at bounding box center [1201, 314] width 26 height 498
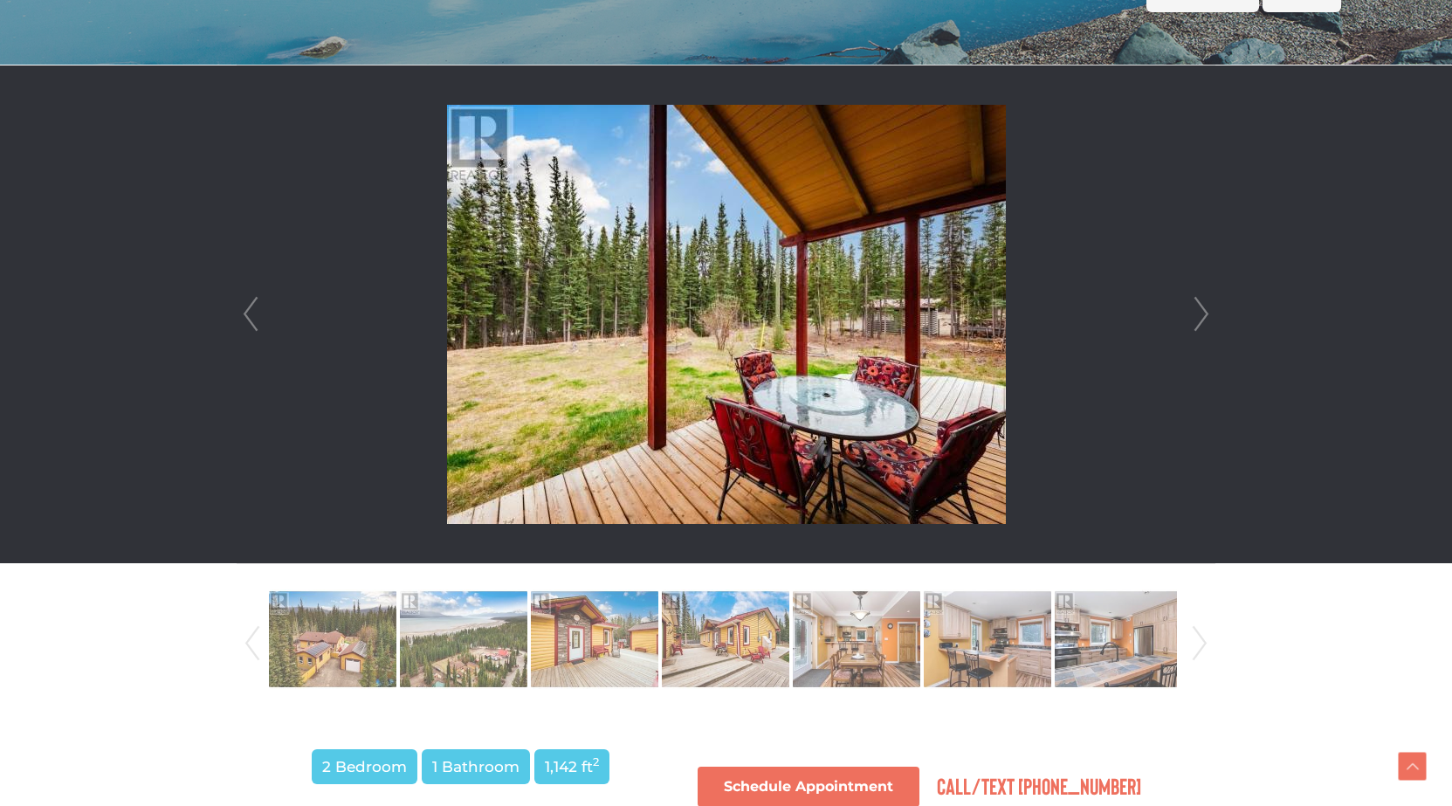
click at [1200, 316] on link "Next" at bounding box center [1201, 314] width 26 height 498
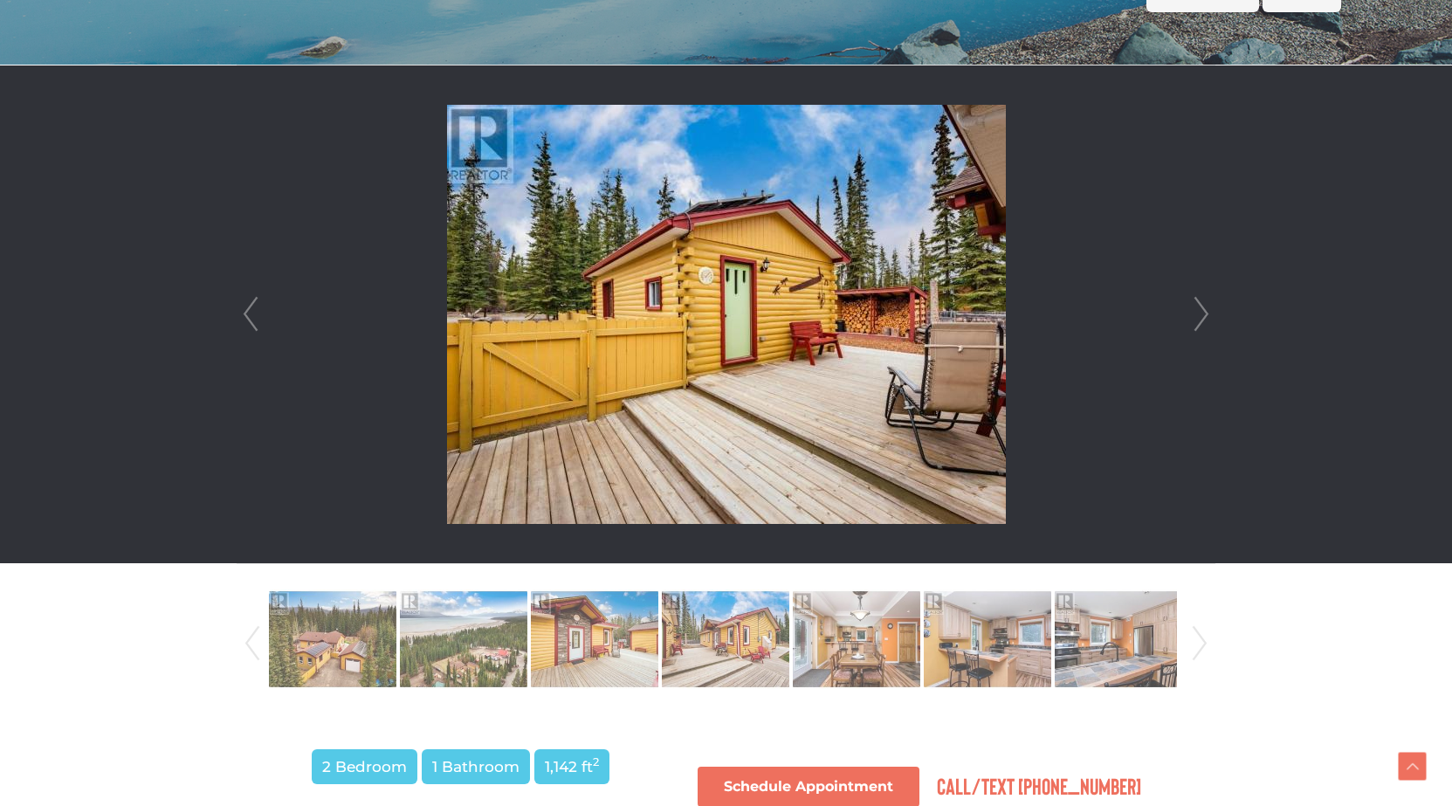
click at [1200, 316] on link "Next" at bounding box center [1201, 314] width 26 height 498
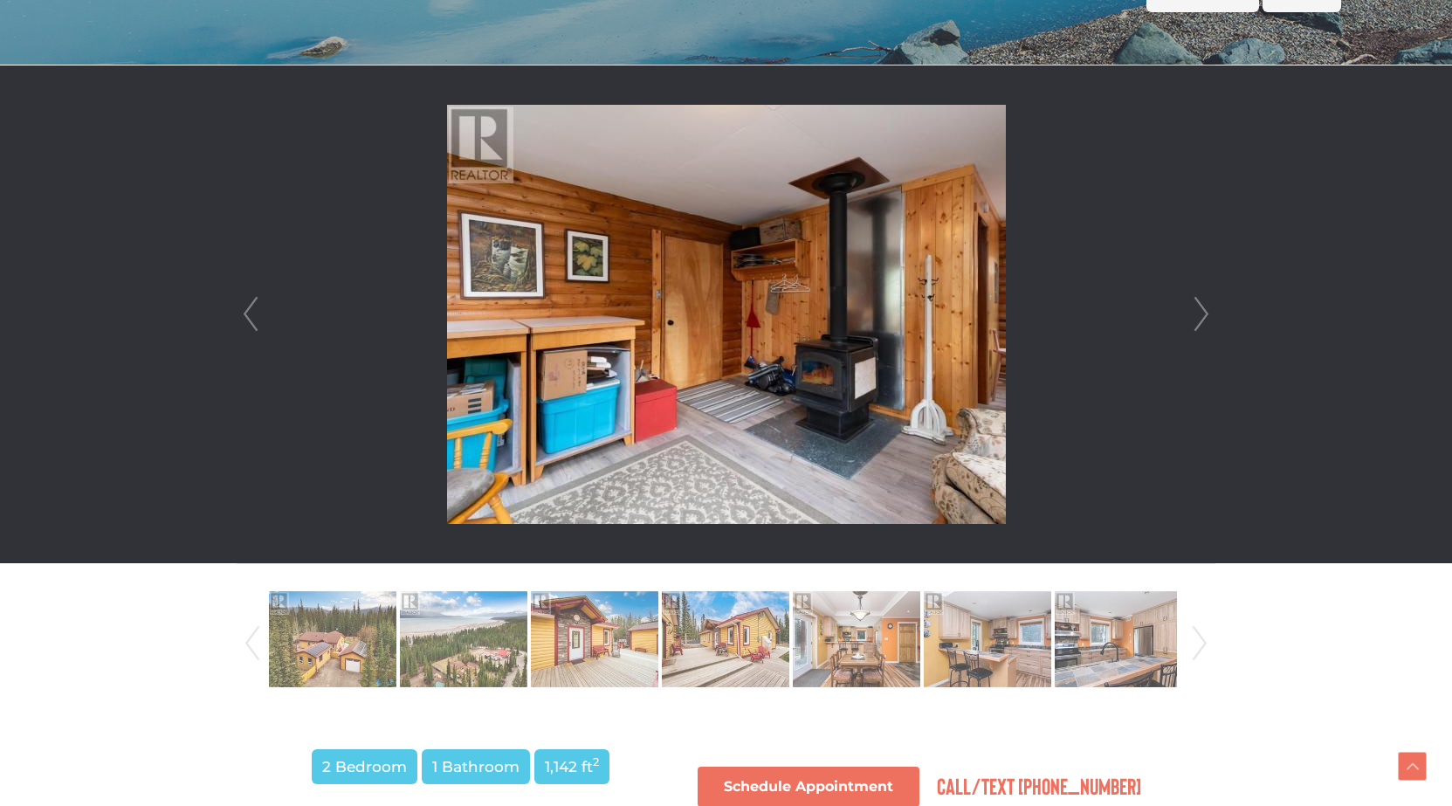
click at [1200, 316] on link "Next" at bounding box center [1201, 314] width 26 height 498
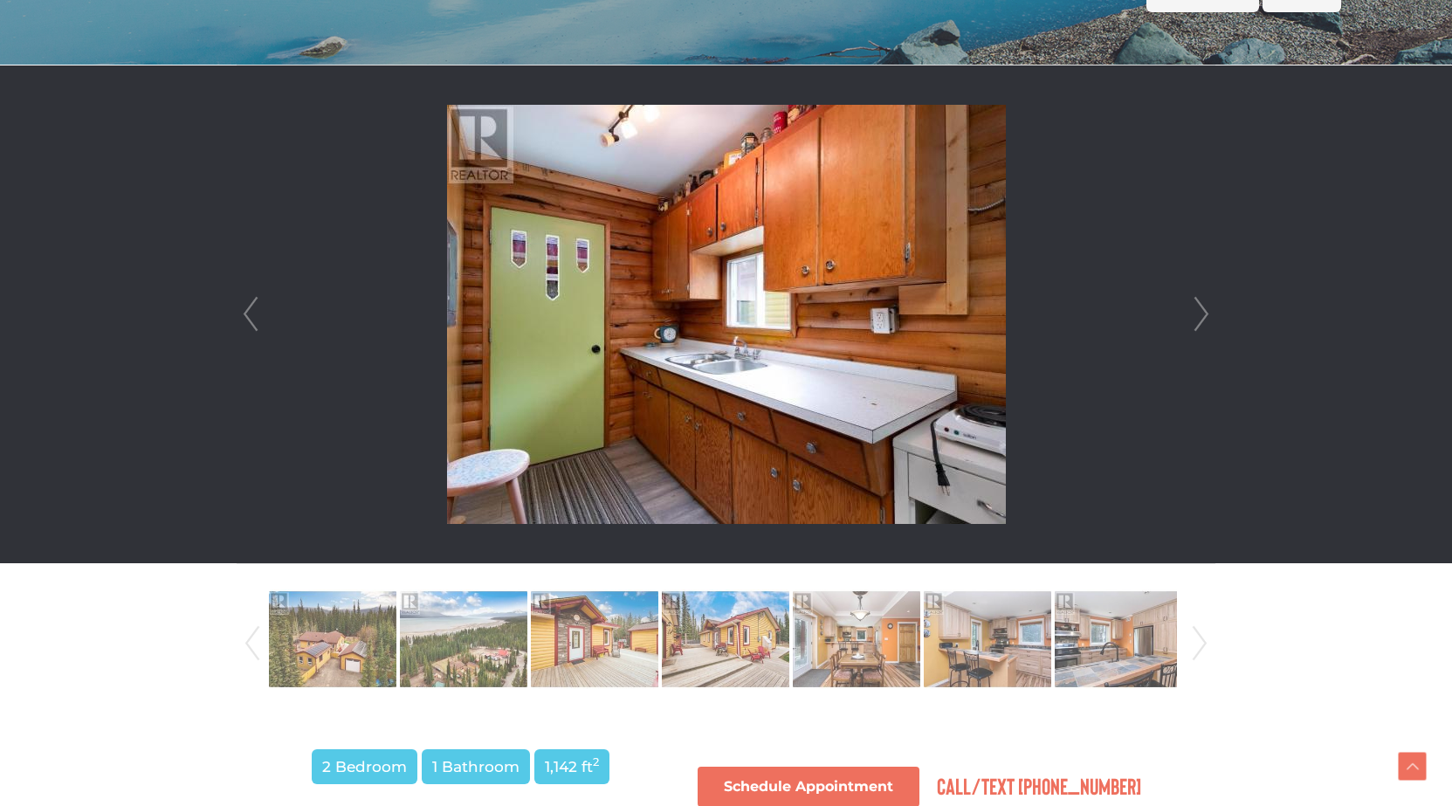
click at [1200, 316] on link "Next" at bounding box center [1201, 314] width 26 height 498
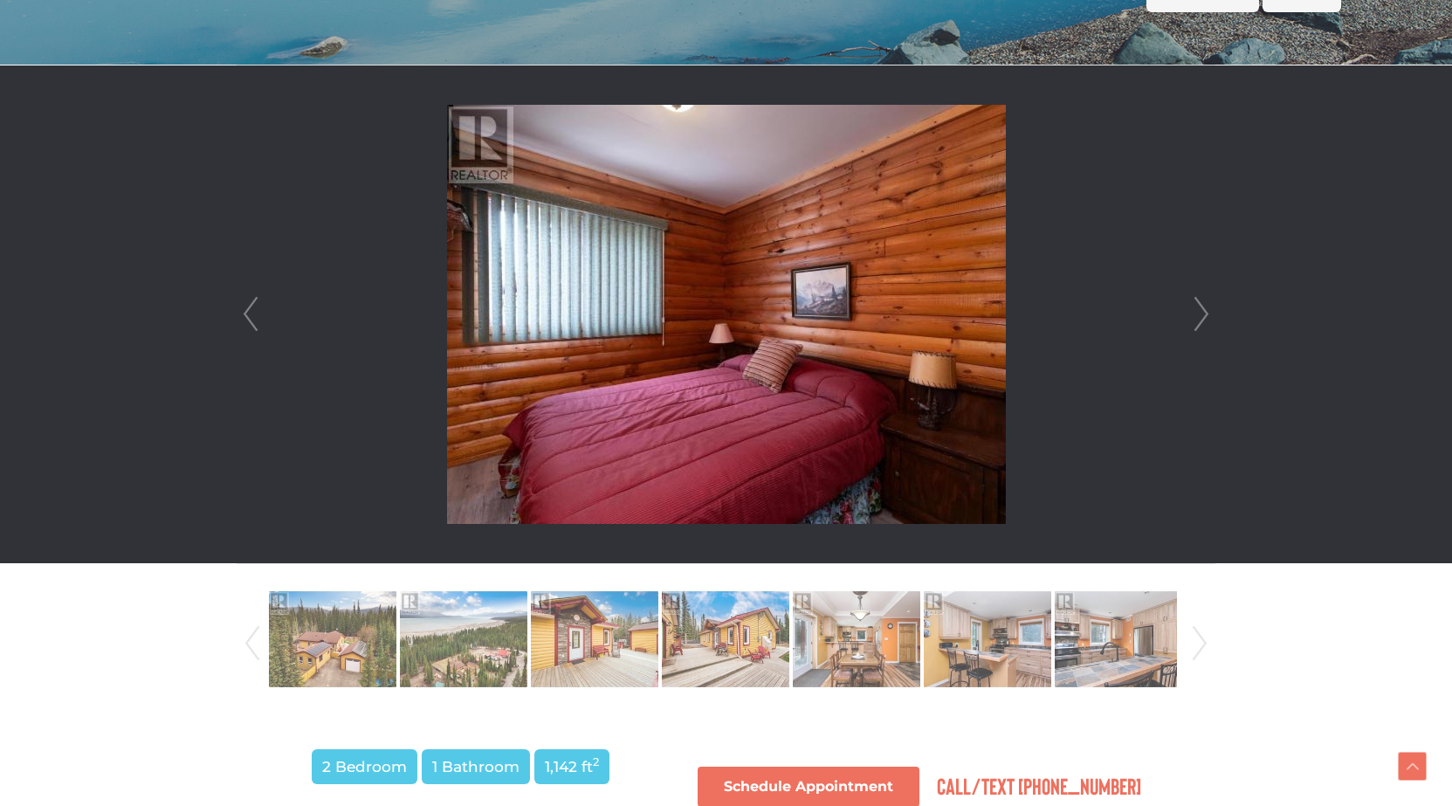
click at [1200, 316] on link "Next" at bounding box center [1201, 314] width 26 height 498
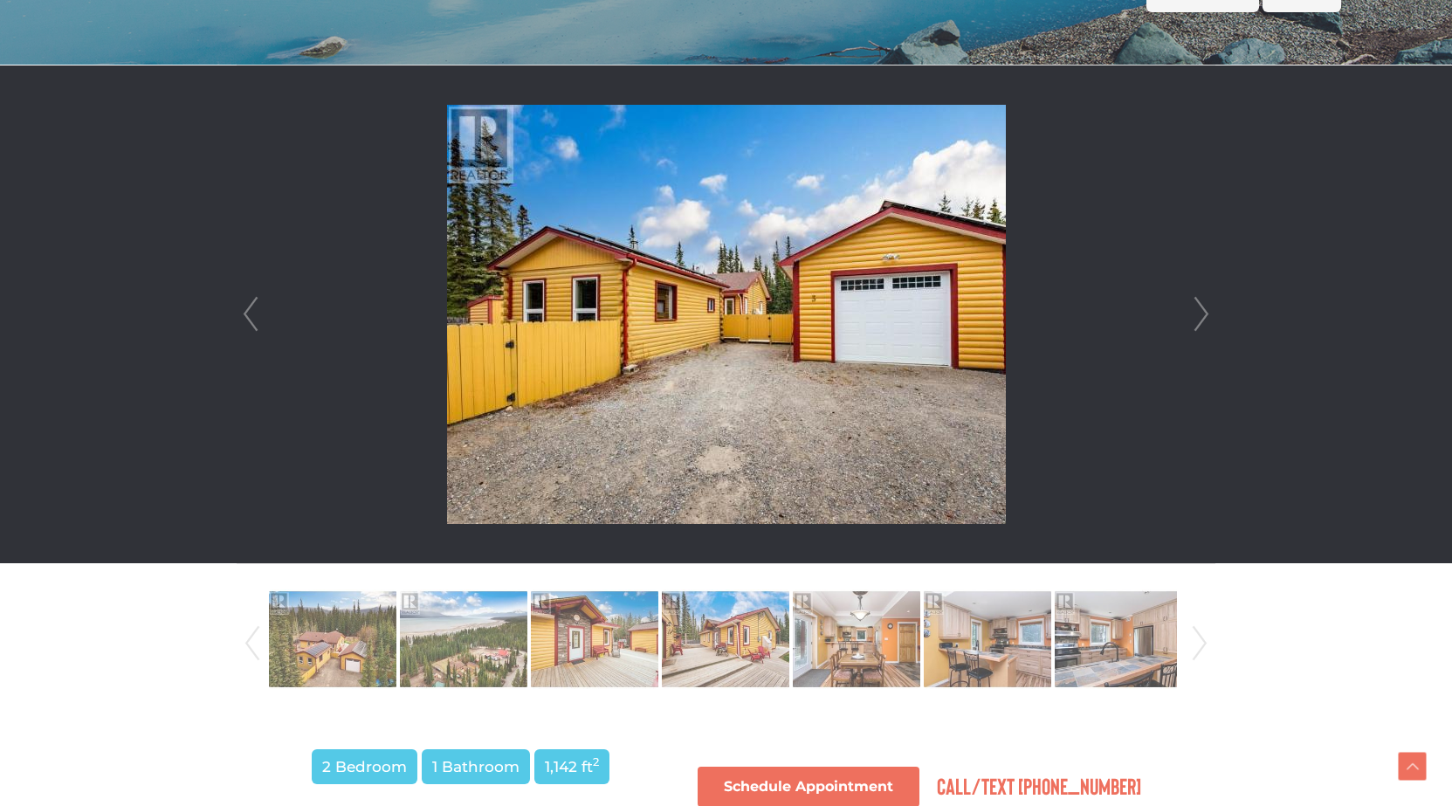
click at [1200, 316] on link "Next" at bounding box center [1201, 314] width 26 height 498
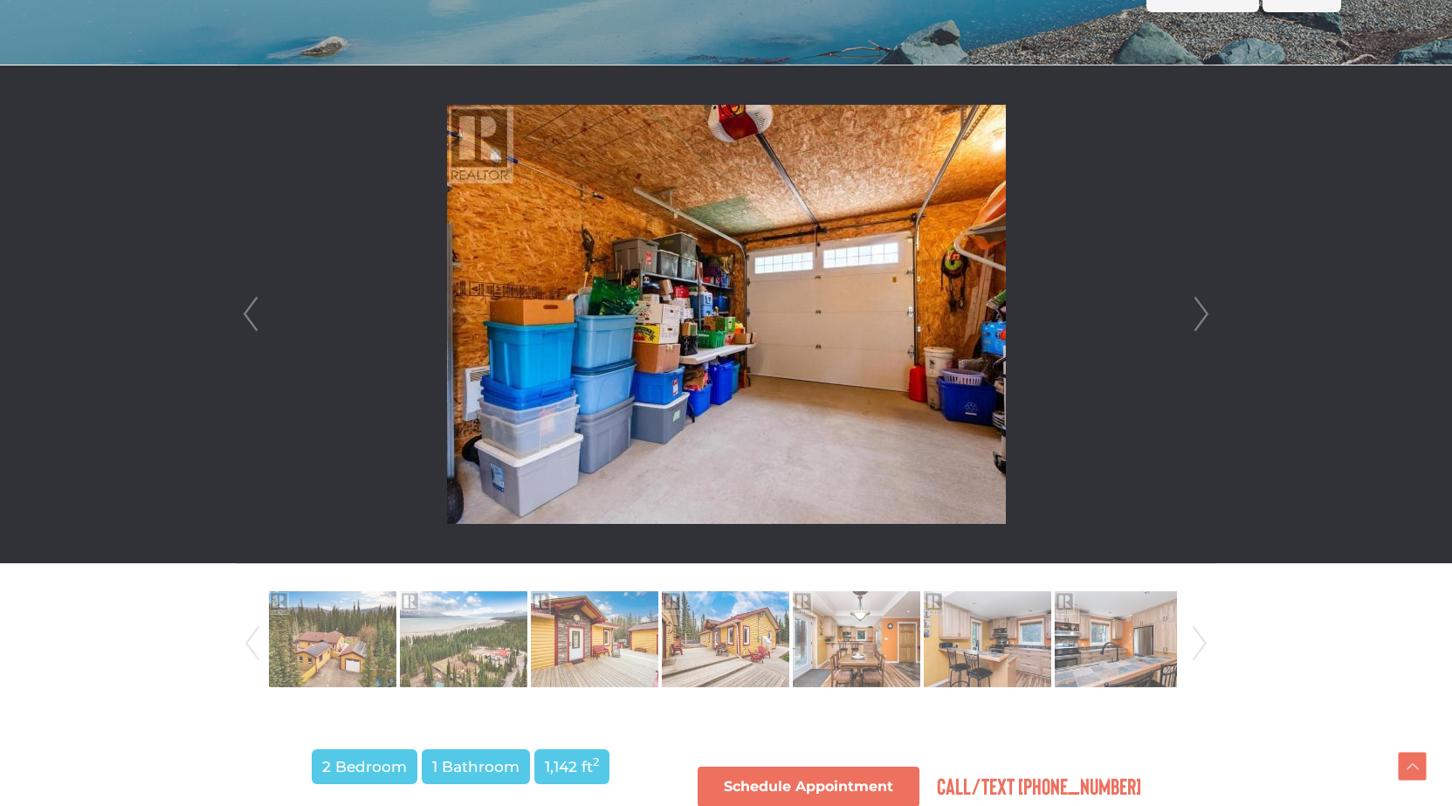
click at [1200, 316] on link "Next" at bounding box center [1201, 314] width 26 height 498
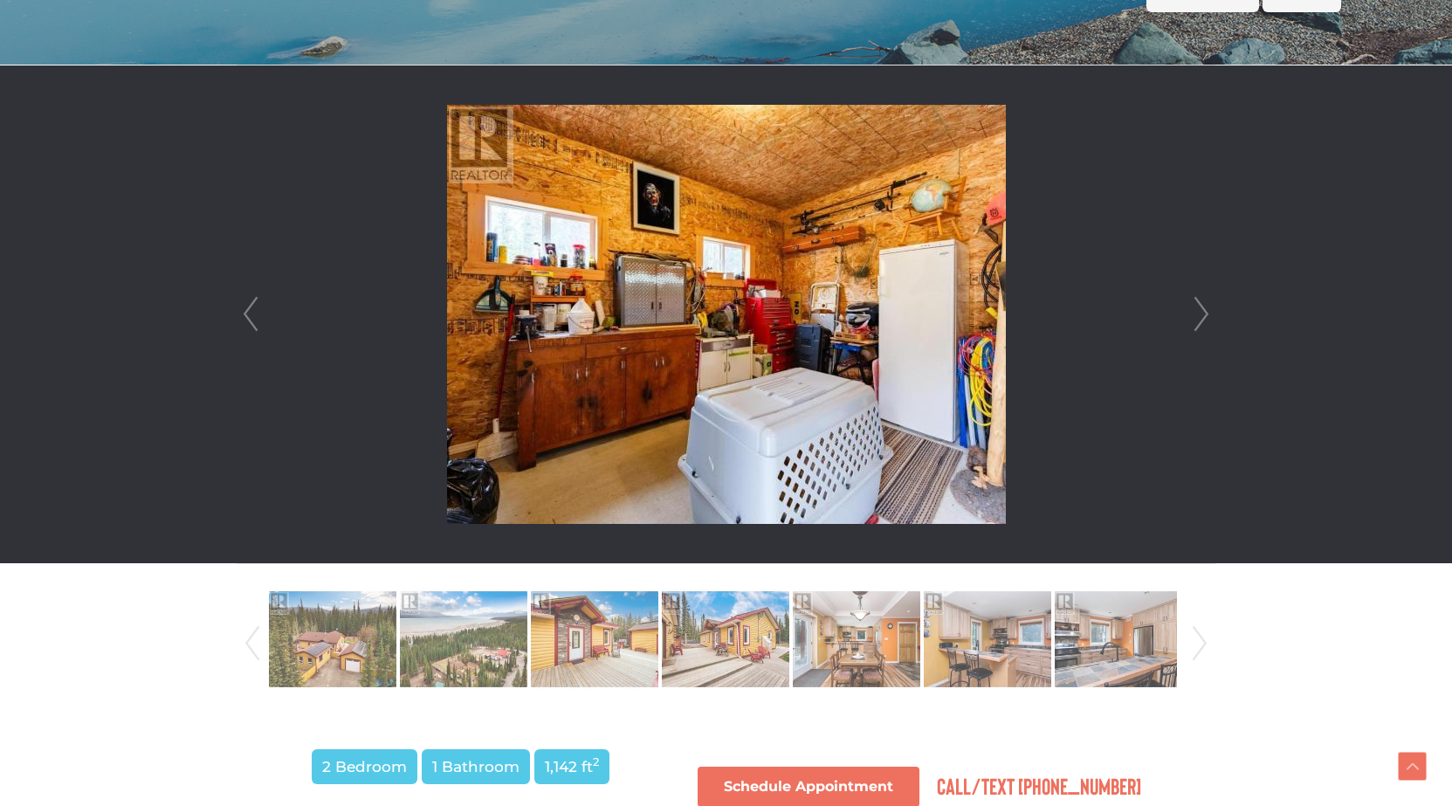
click at [1200, 316] on link "Next" at bounding box center [1201, 314] width 26 height 498
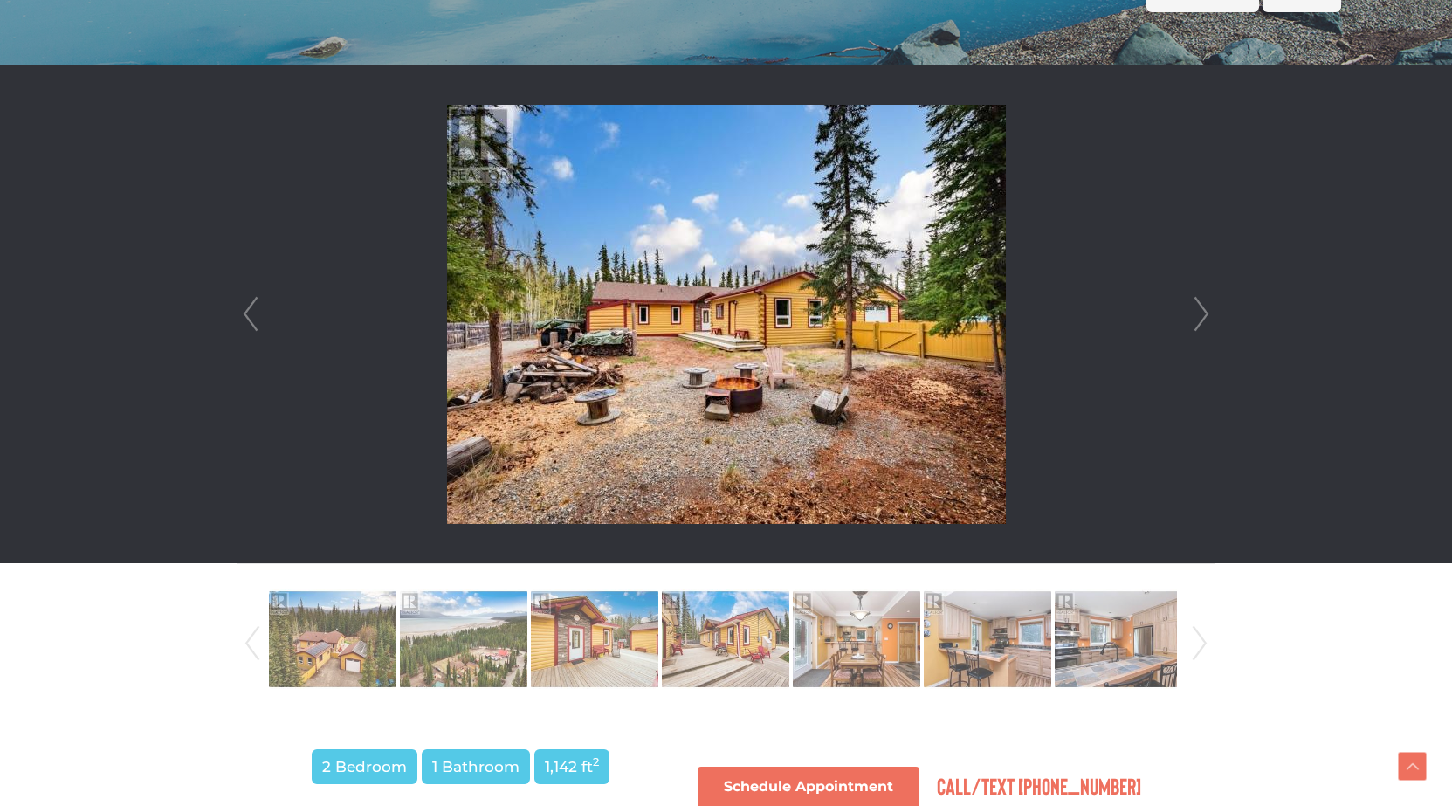
click at [1200, 316] on link "Next" at bounding box center [1201, 314] width 26 height 498
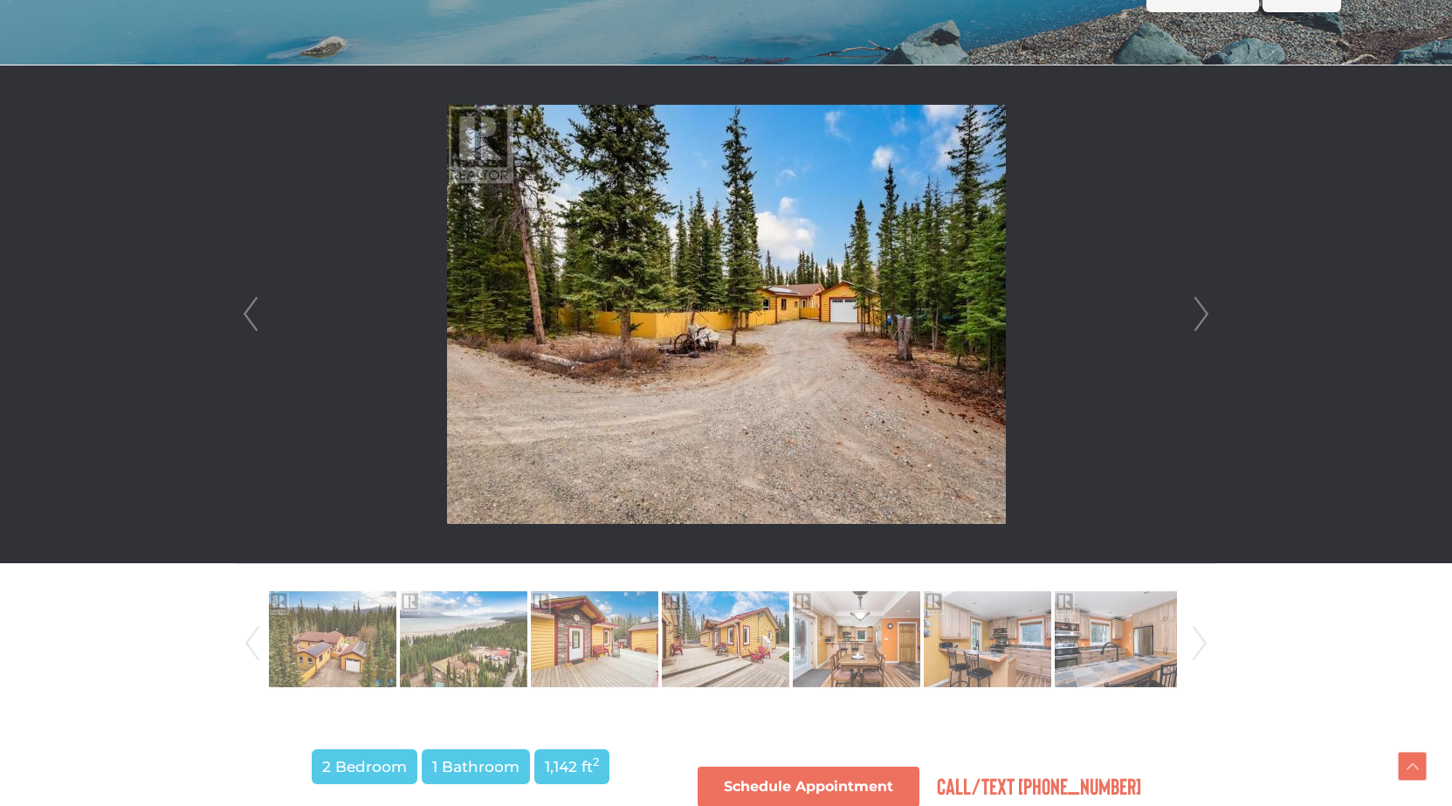
click at [1200, 316] on link "Next" at bounding box center [1201, 314] width 26 height 498
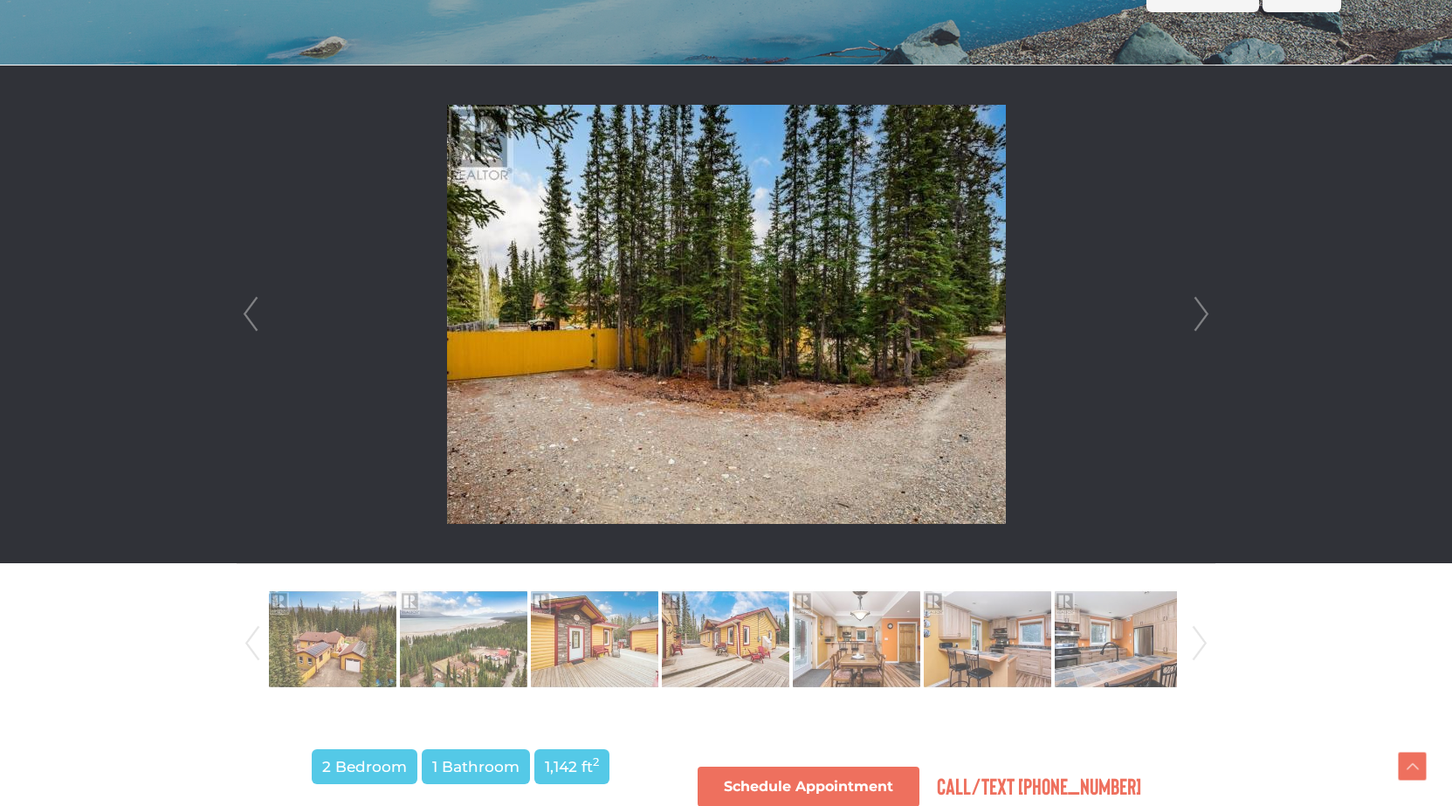
click at [1200, 316] on link "Next" at bounding box center [1201, 314] width 26 height 498
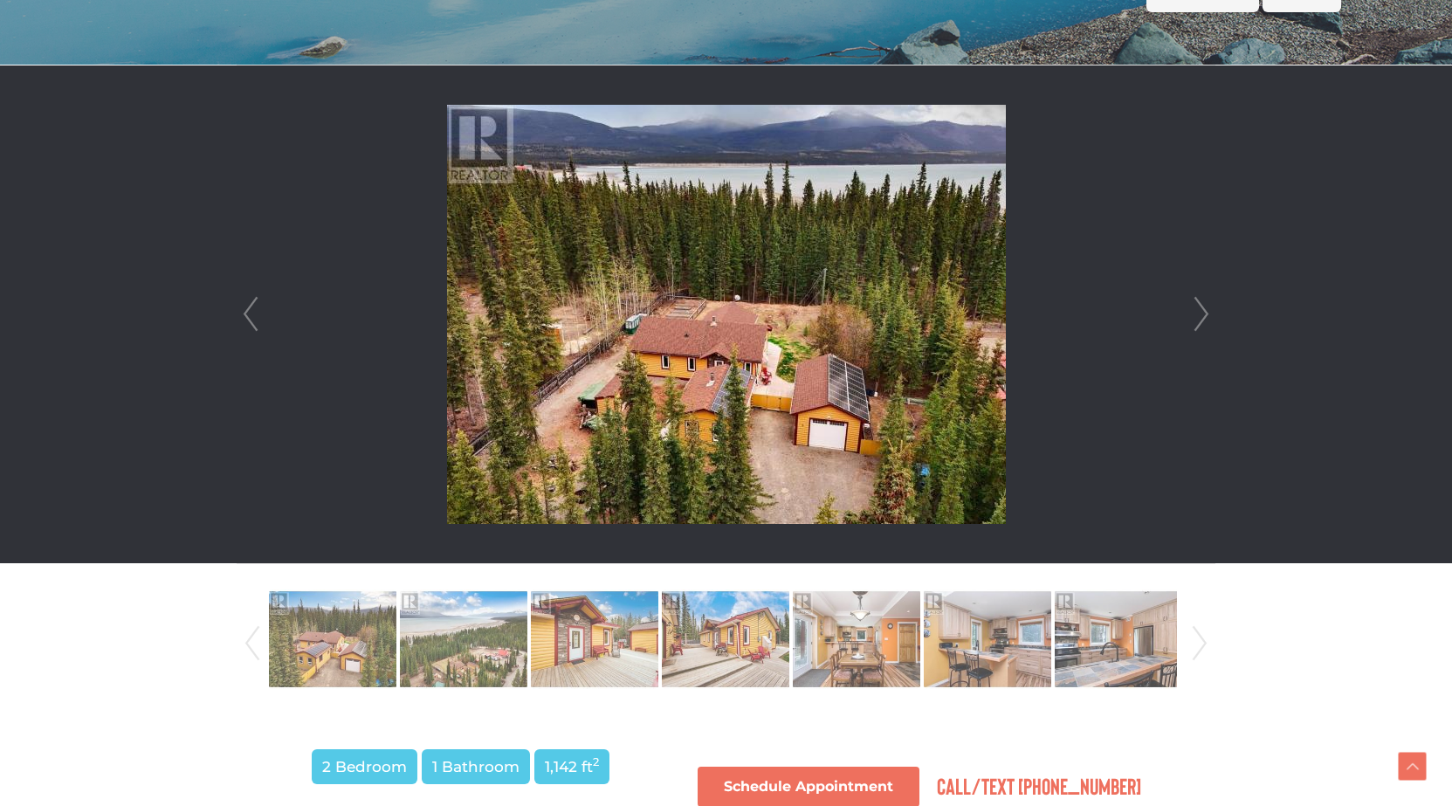
click at [1200, 316] on link "Next" at bounding box center [1201, 314] width 26 height 498
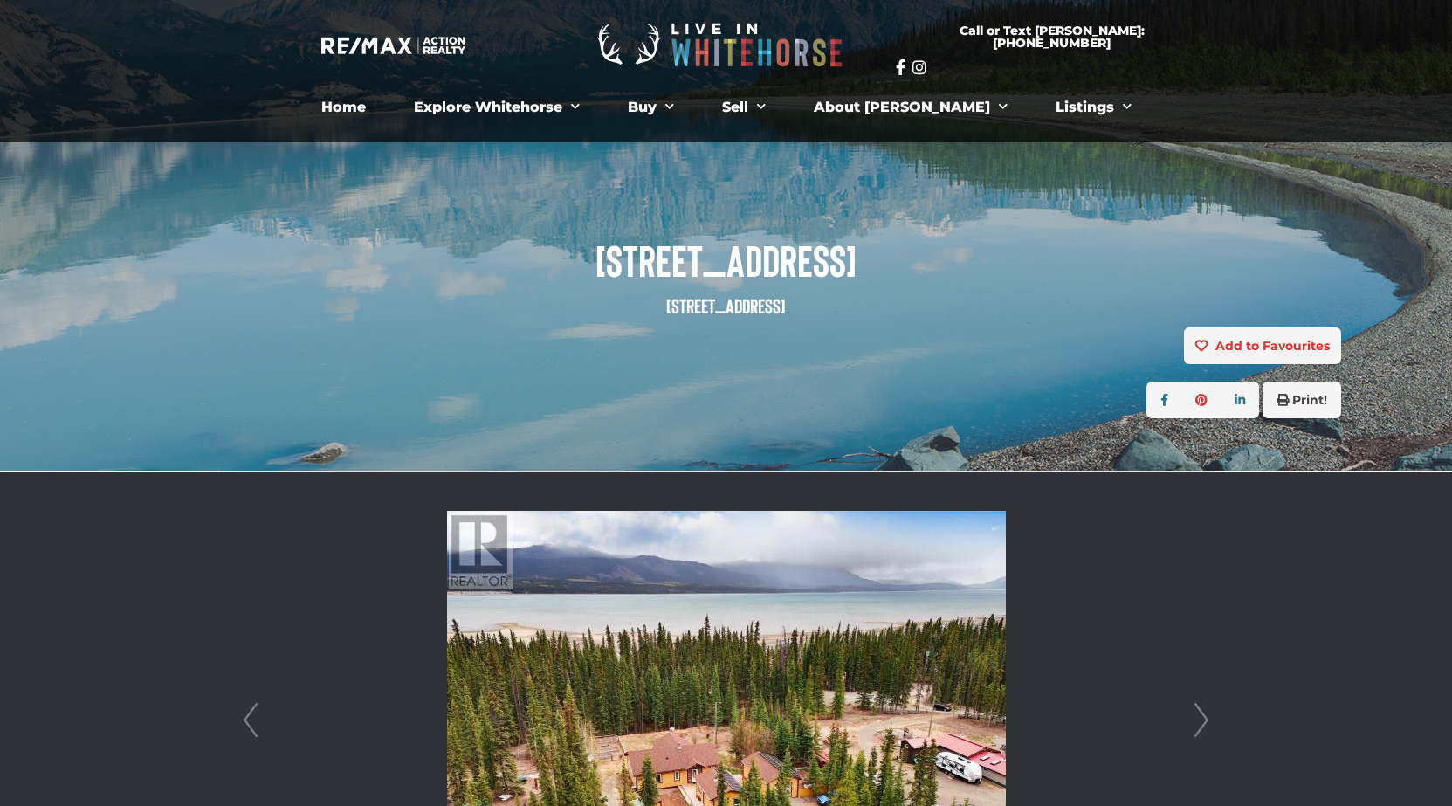
scroll to position [0, 0]
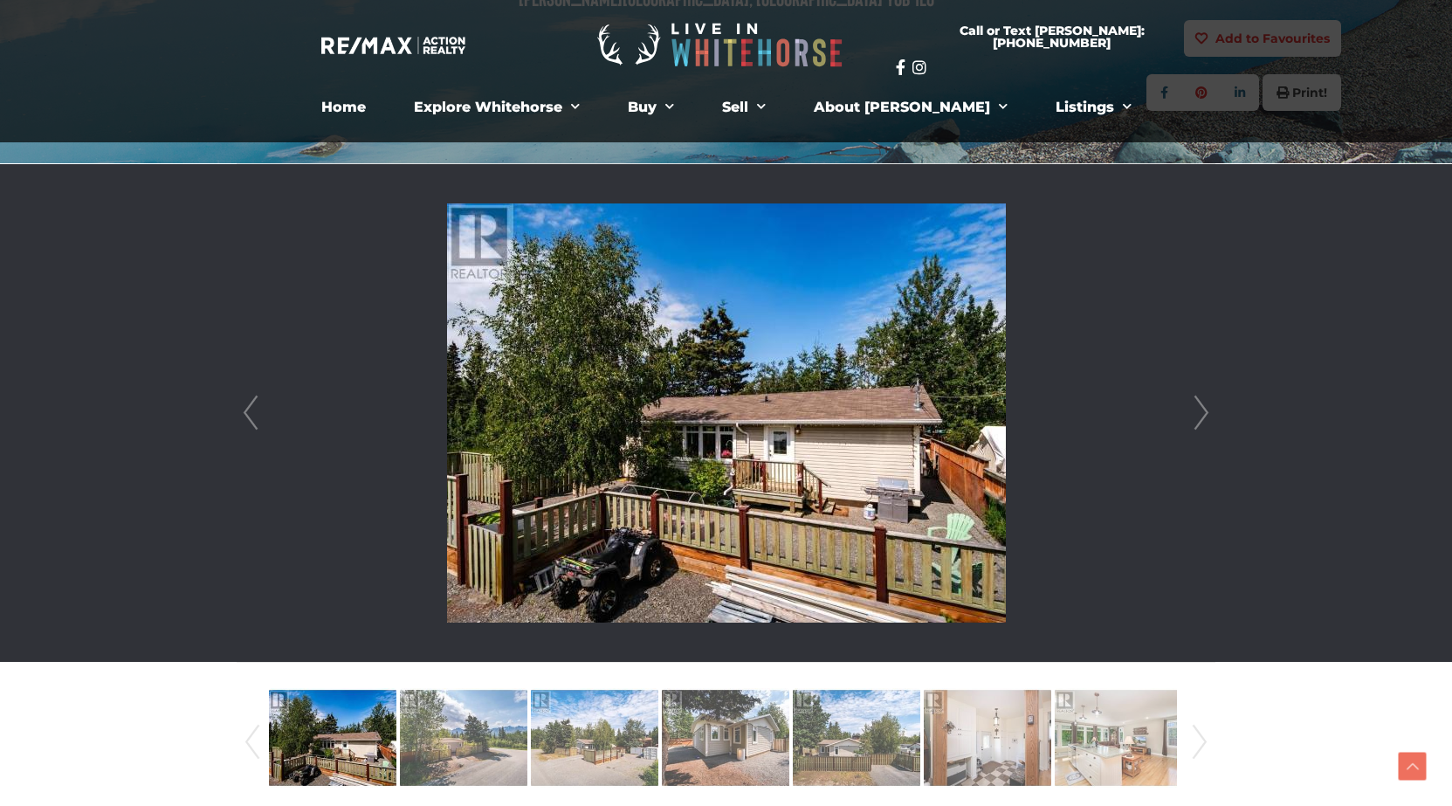
scroll to position [349, 0]
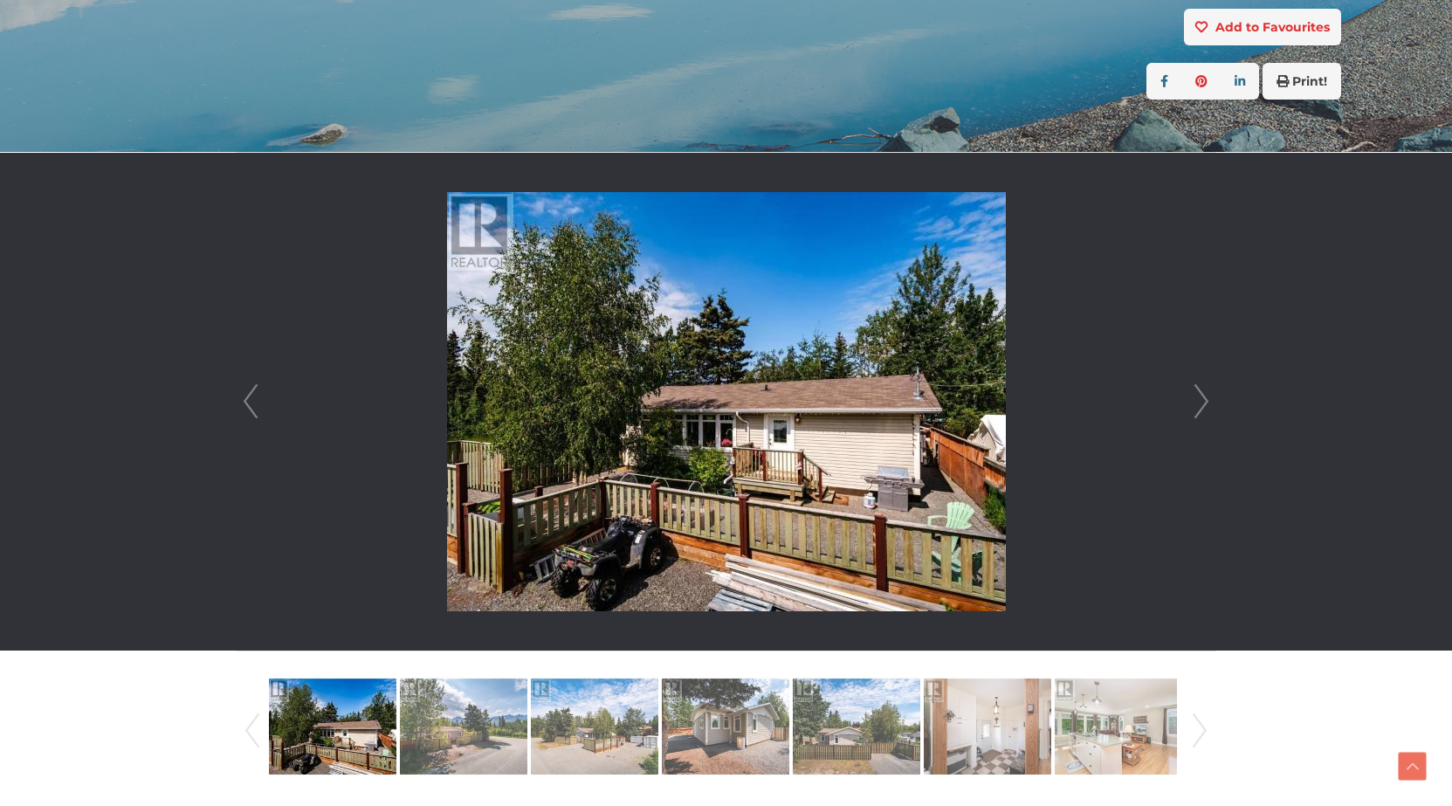
click at [1204, 406] on link "Next" at bounding box center [1201, 402] width 26 height 498
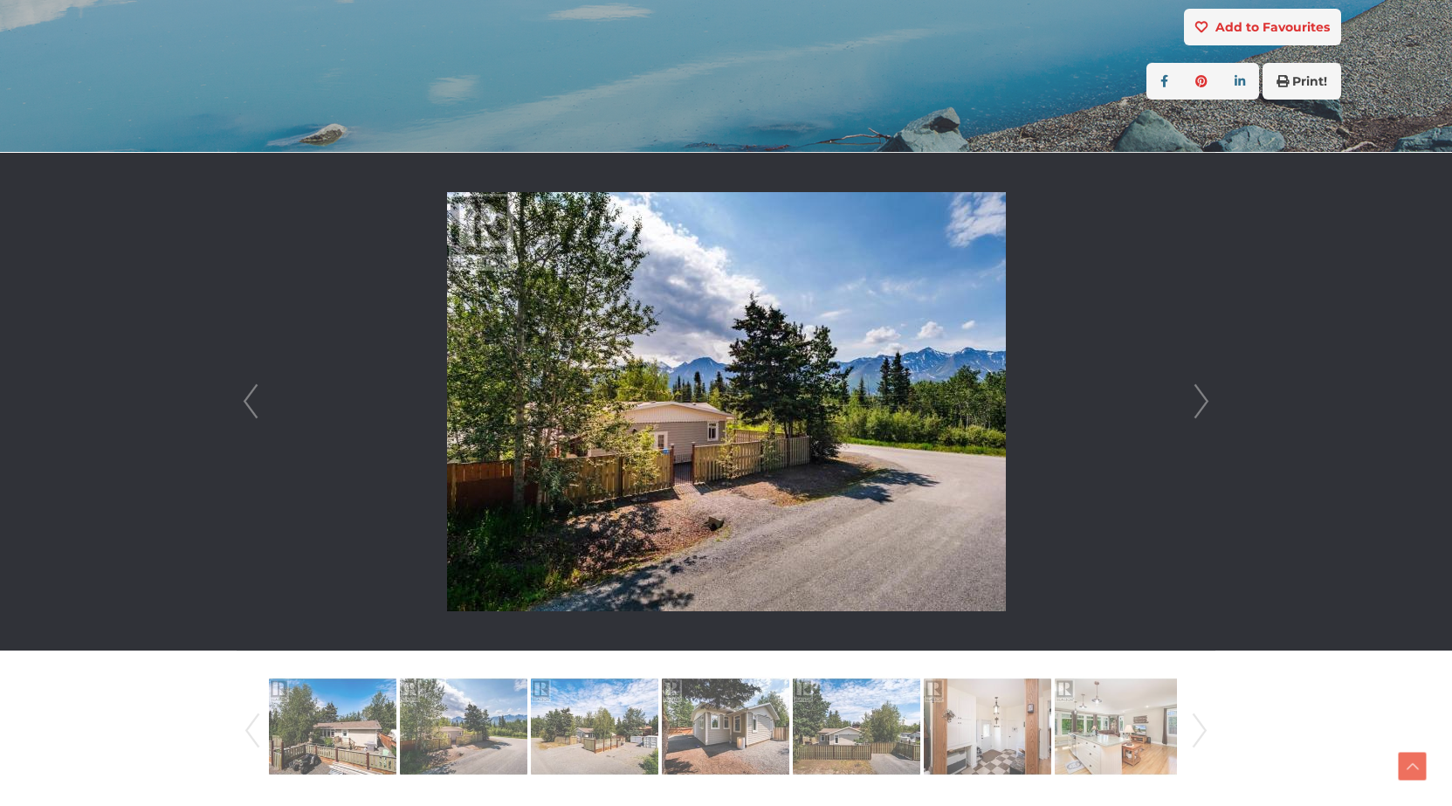
click at [1204, 406] on link "Next" at bounding box center [1201, 402] width 26 height 498
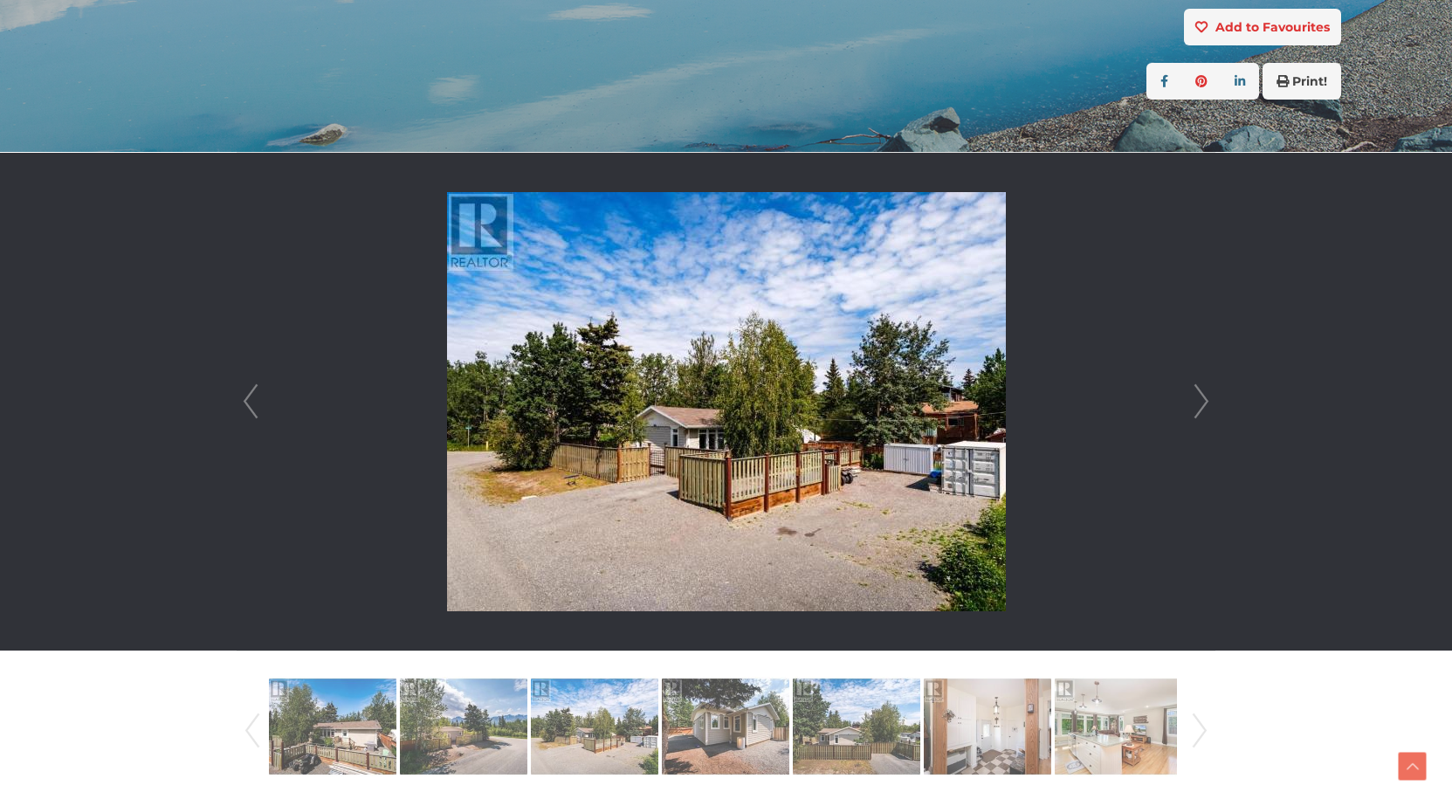
click at [1204, 406] on link "Next" at bounding box center [1201, 402] width 26 height 498
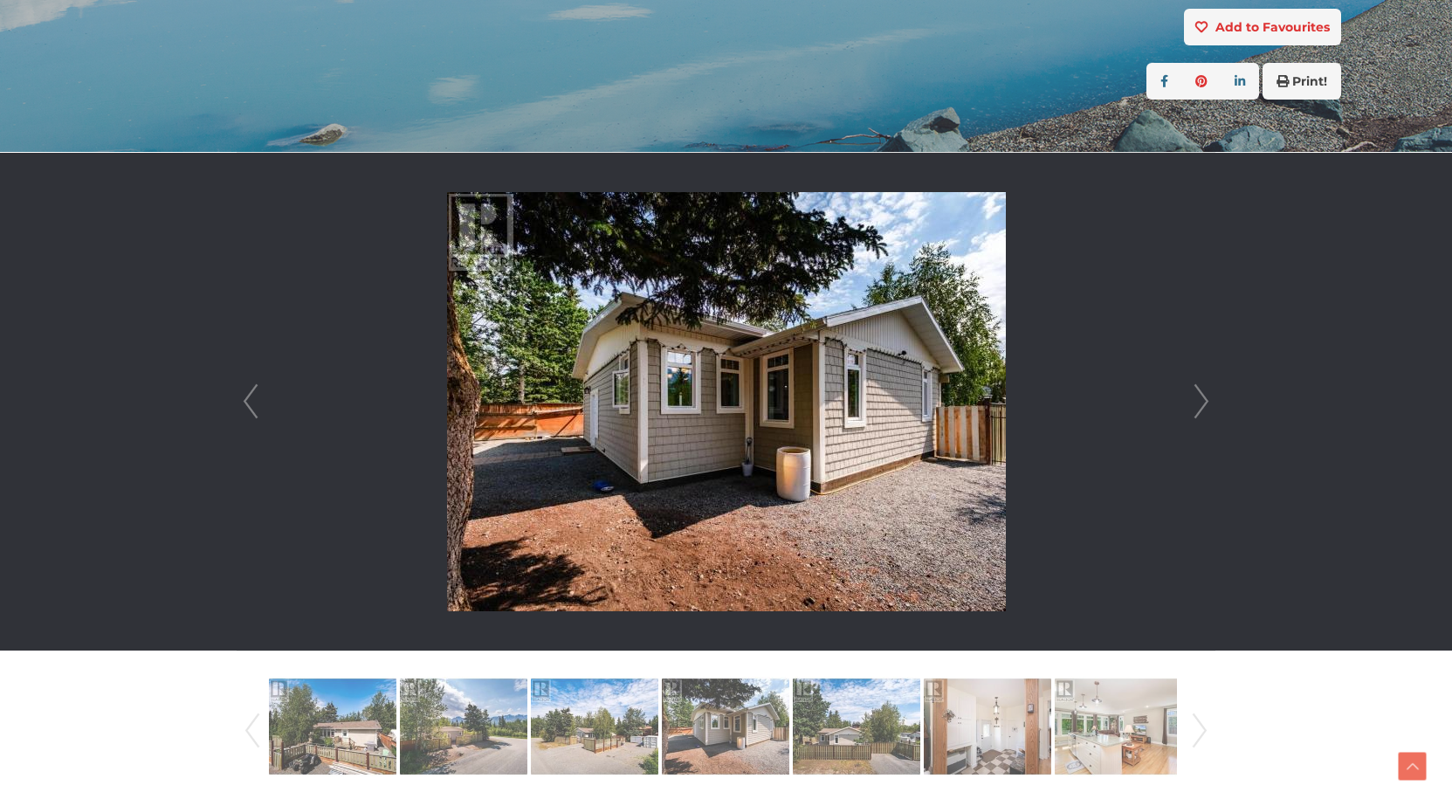
click at [1204, 406] on link "Next" at bounding box center [1201, 402] width 26 height 498
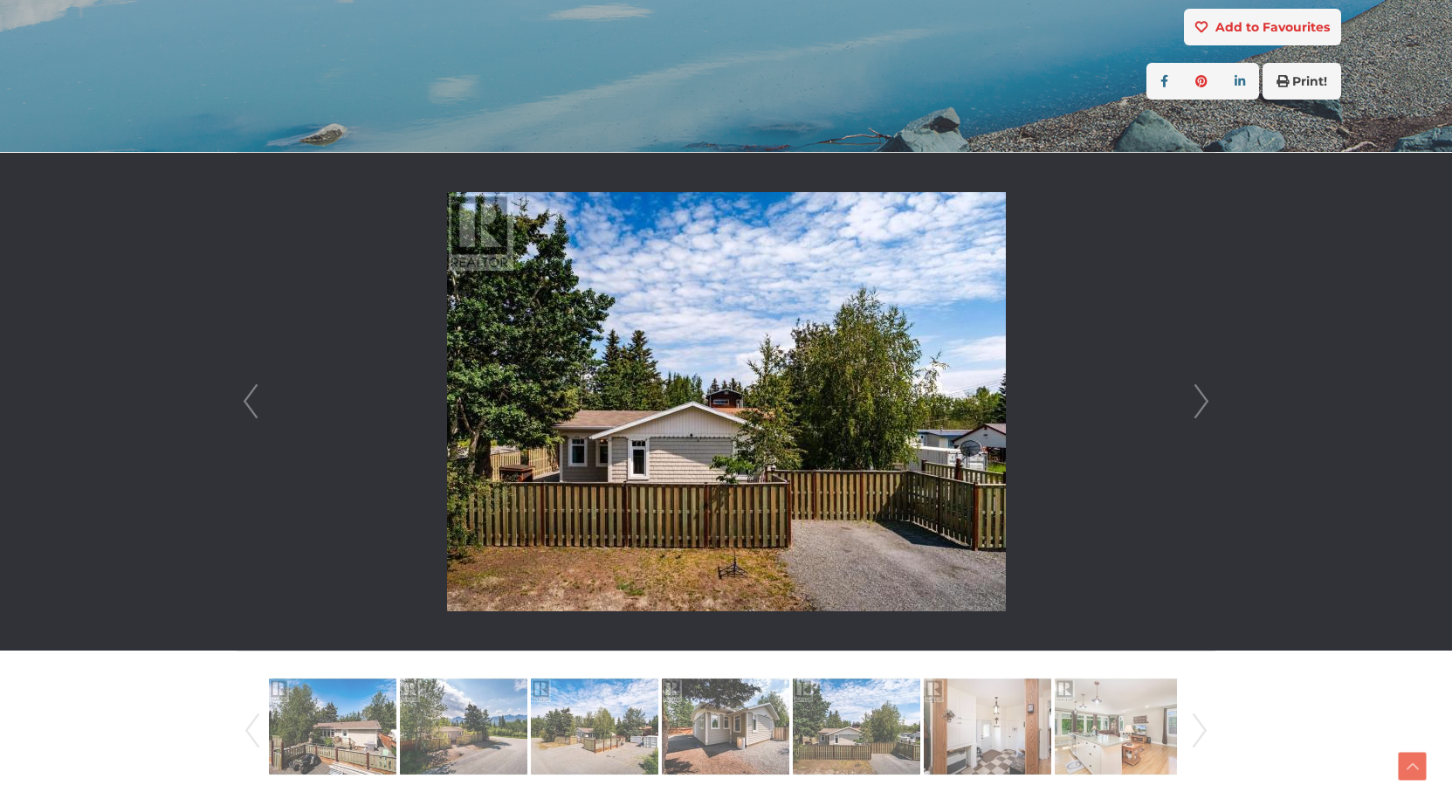
click at [1204, 406] on link "Next" at bounding box center [1201, 402] width 26 height 498
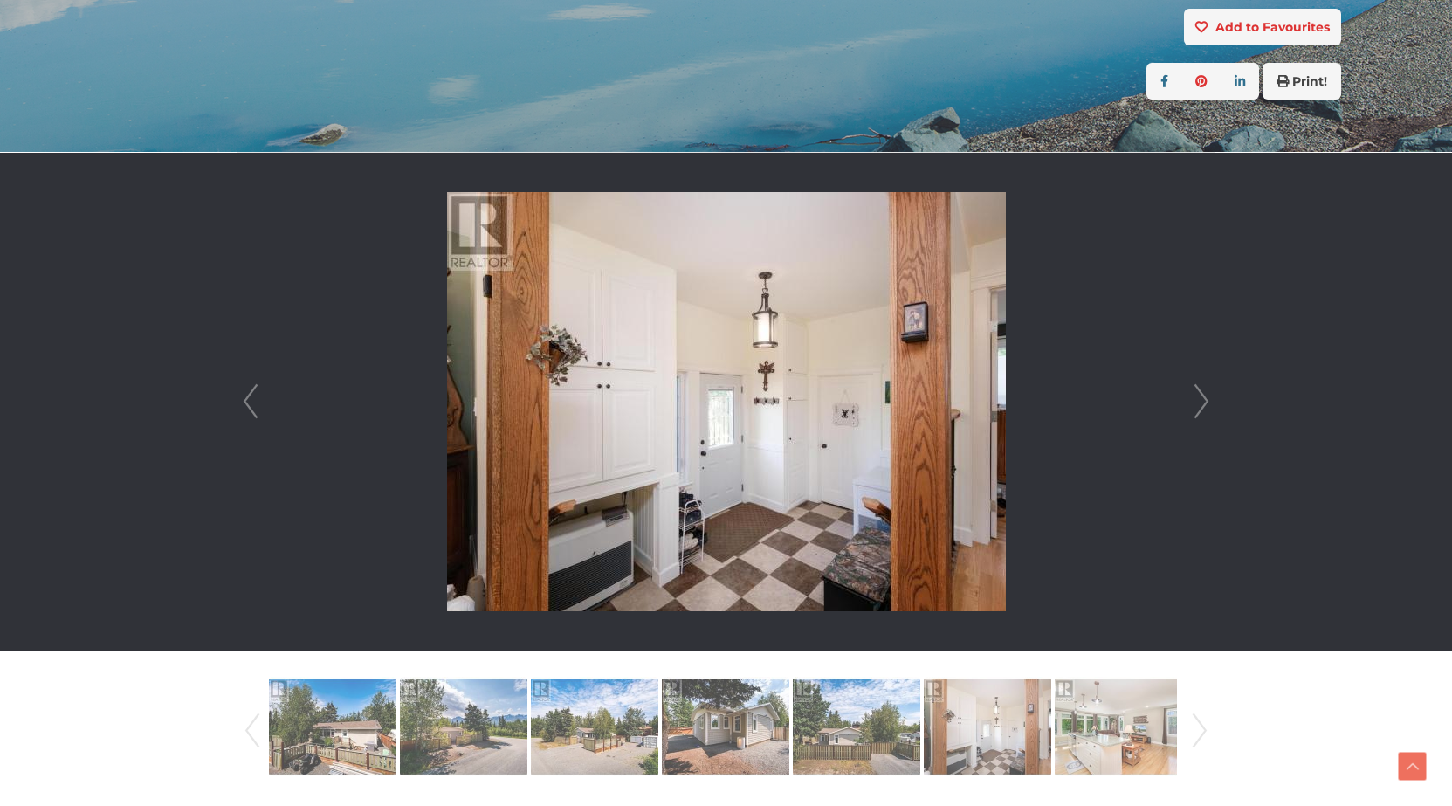
click at [1204, 406] on link "Next" at bounding box center [1201, 402] width 26 height 498
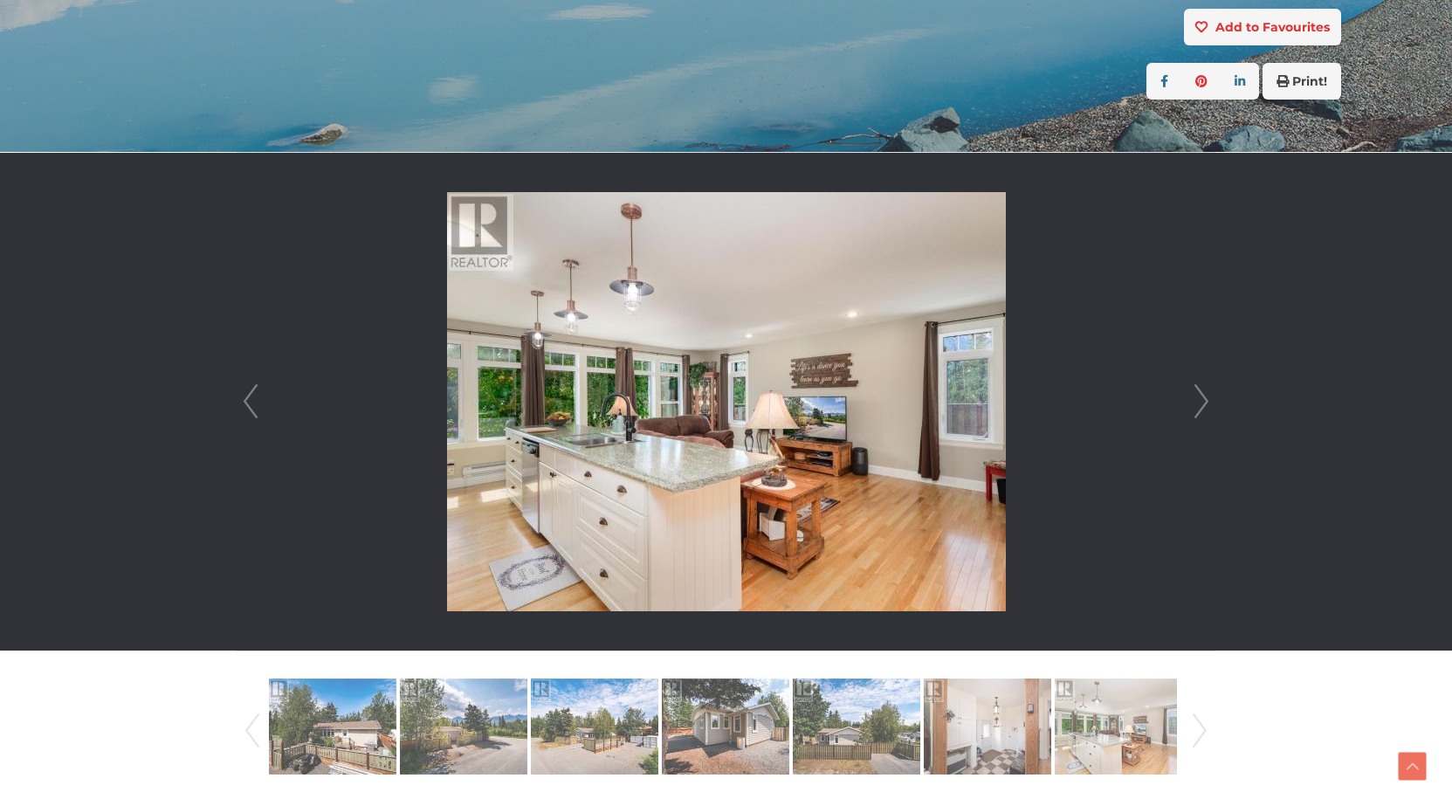
click at [1204, 406] on link "Next" at bounding box center [1201, 402] width 26 height 498
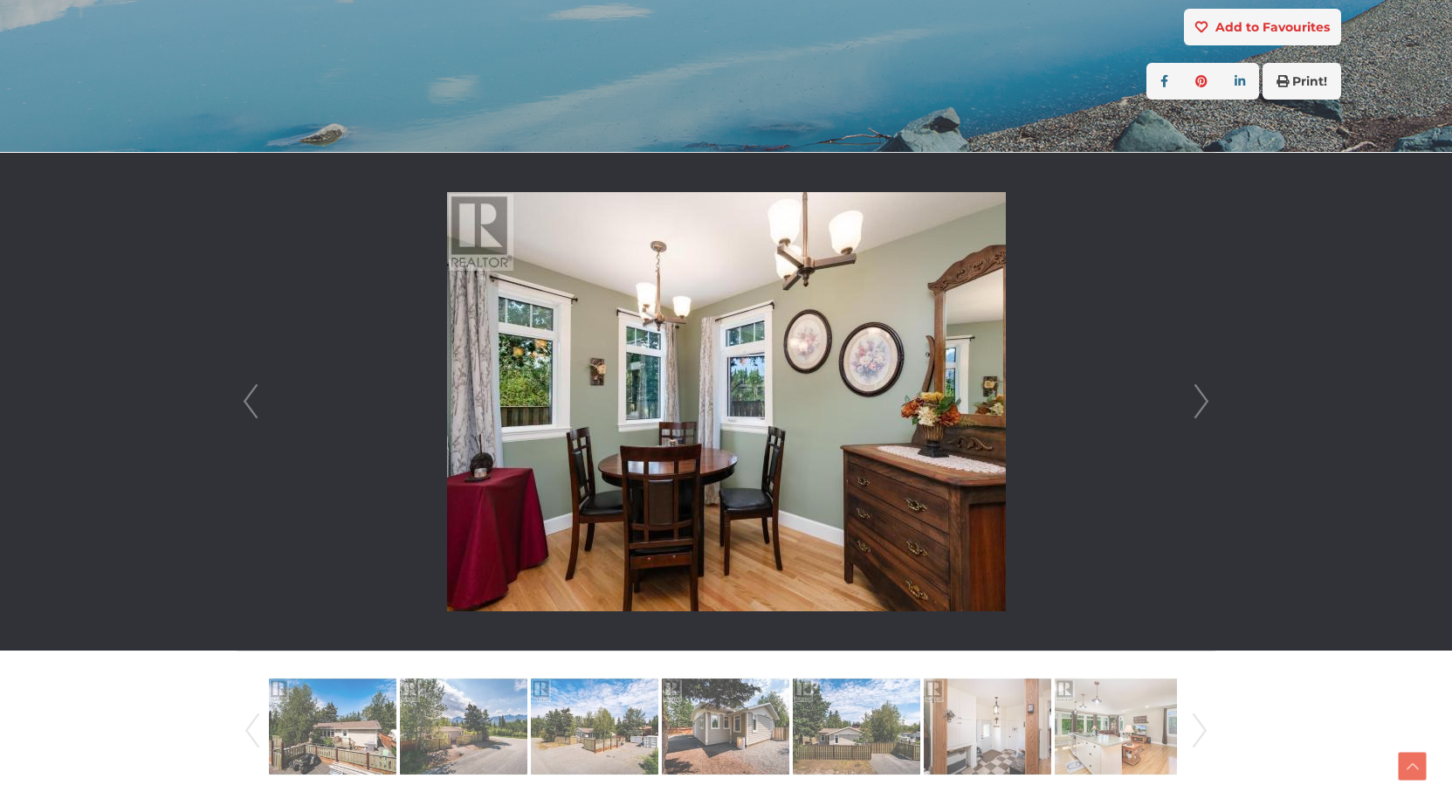
click at [1204, 406] on link "Next" at bounding box center [1201, 402] width 26 height 498
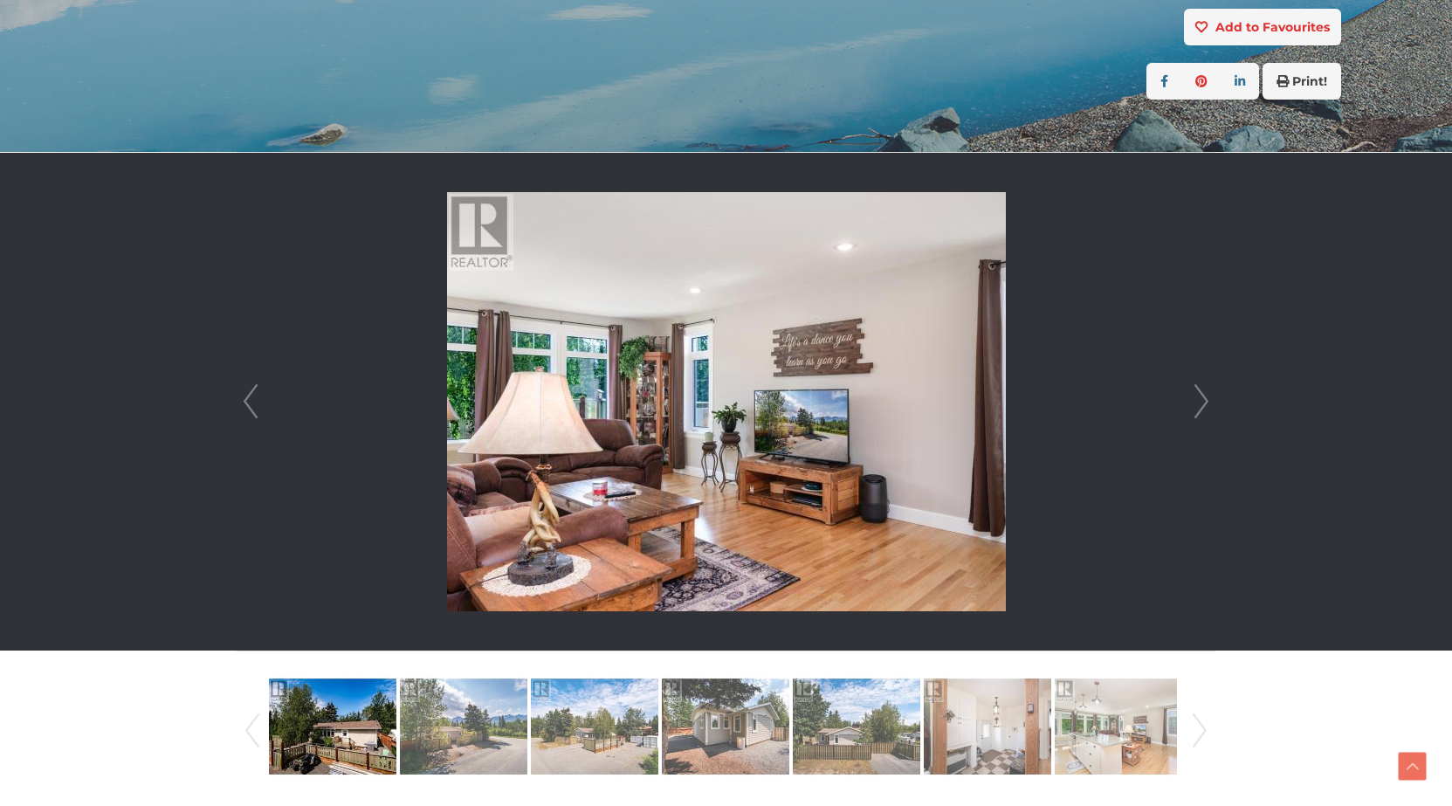
click at [1204, 406] on link "Next" at bounding box center [1201, 402] width 26 height 498
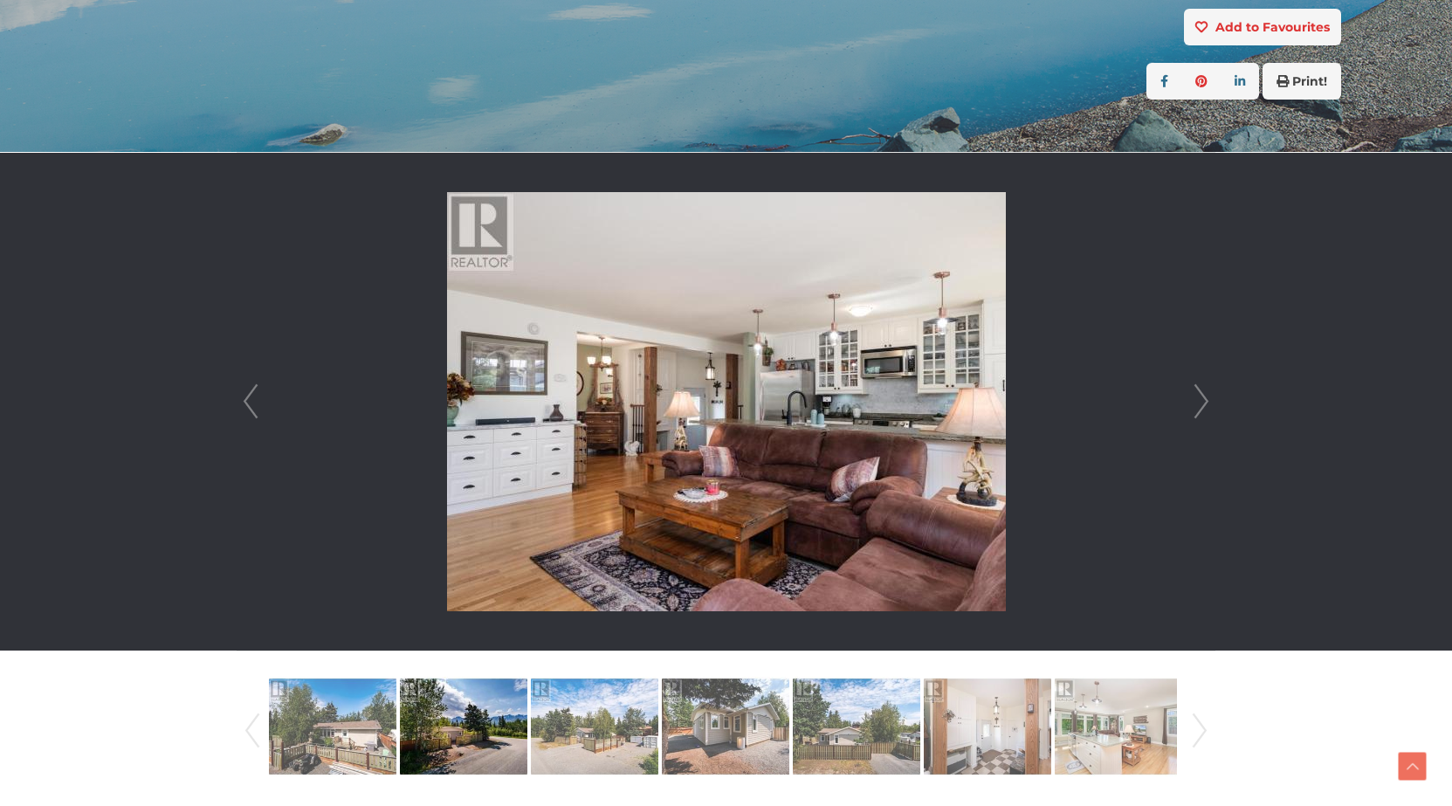
click at [1204, 406] on link "Next" at bounding box center [1201, 402] width 26 height 498
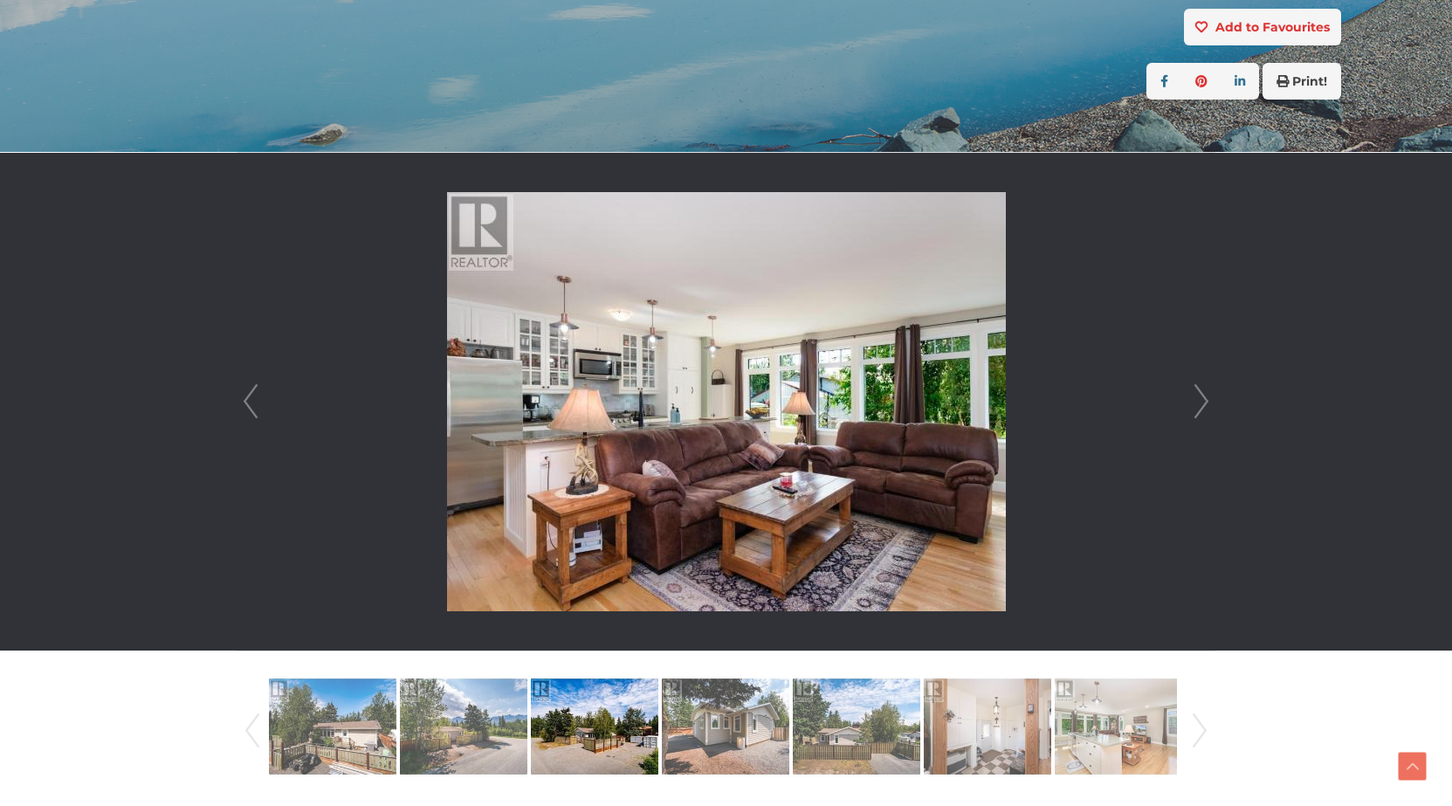
click at [1204, 406] on link "Next" at bounding box center [1201, 402] width 26 height 498
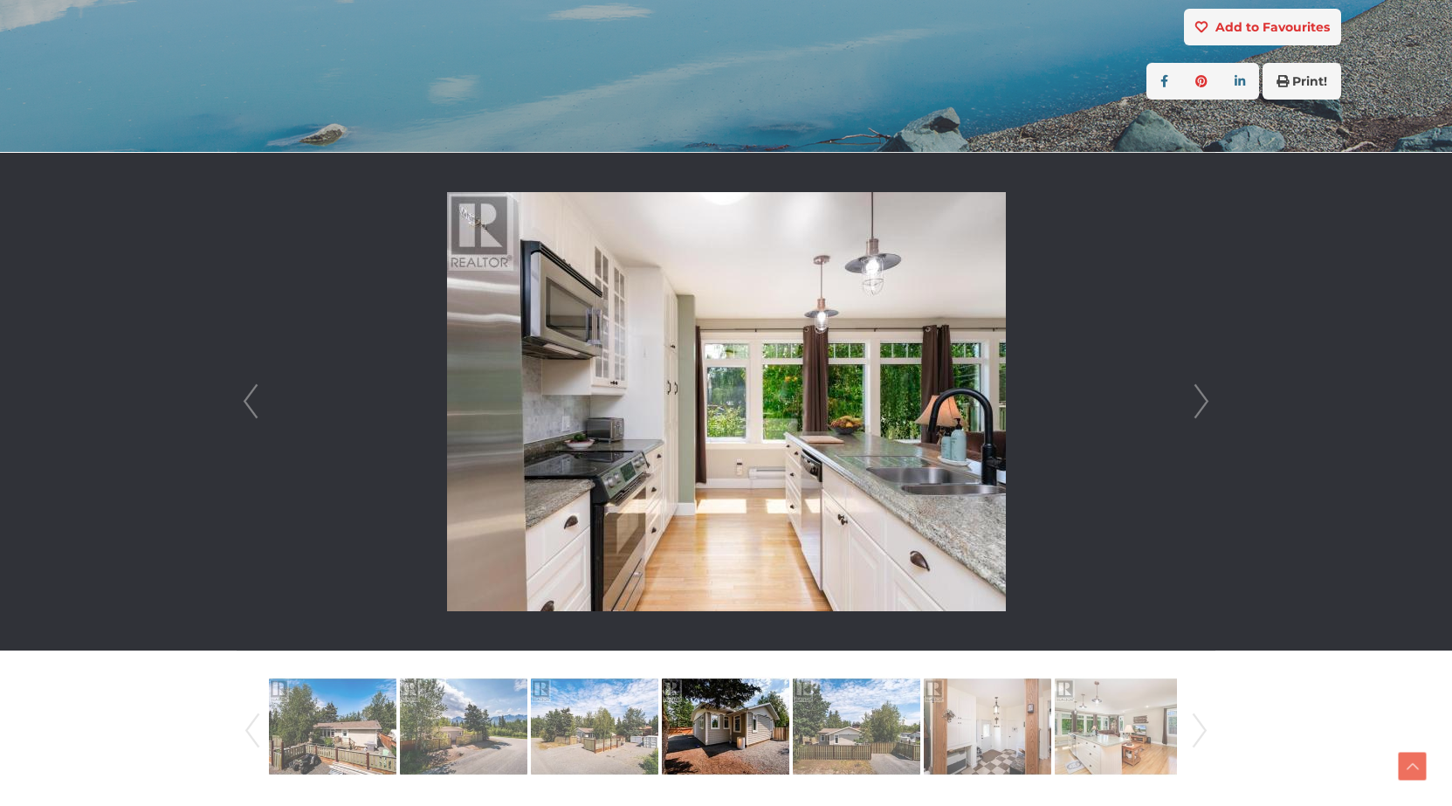
click at [1204, 406] on link "Next" at bounding box center [1201, 402] width 26 height 498
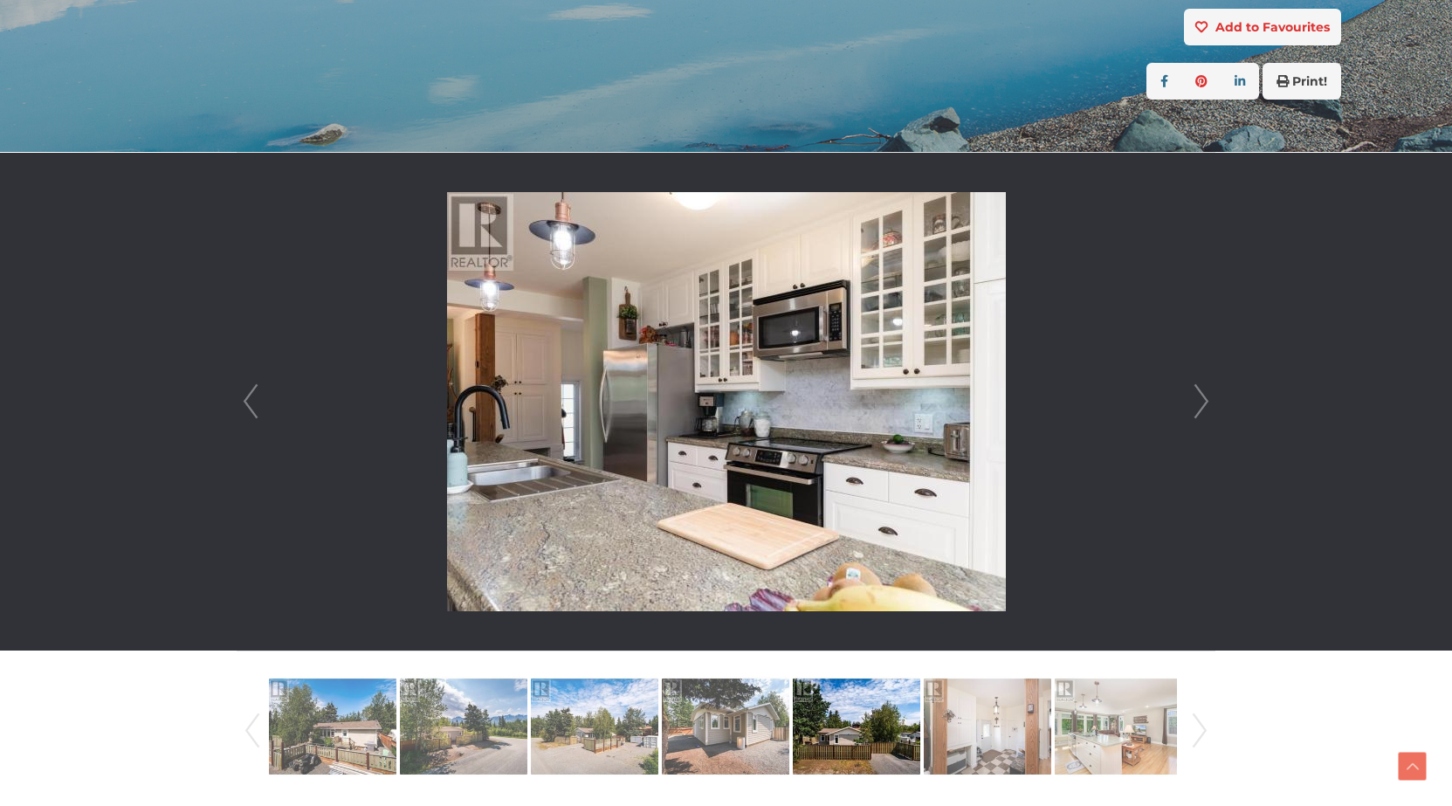
click at [243, 402] on link "Prev" at bounding box center [250, 402] width 26 height 498
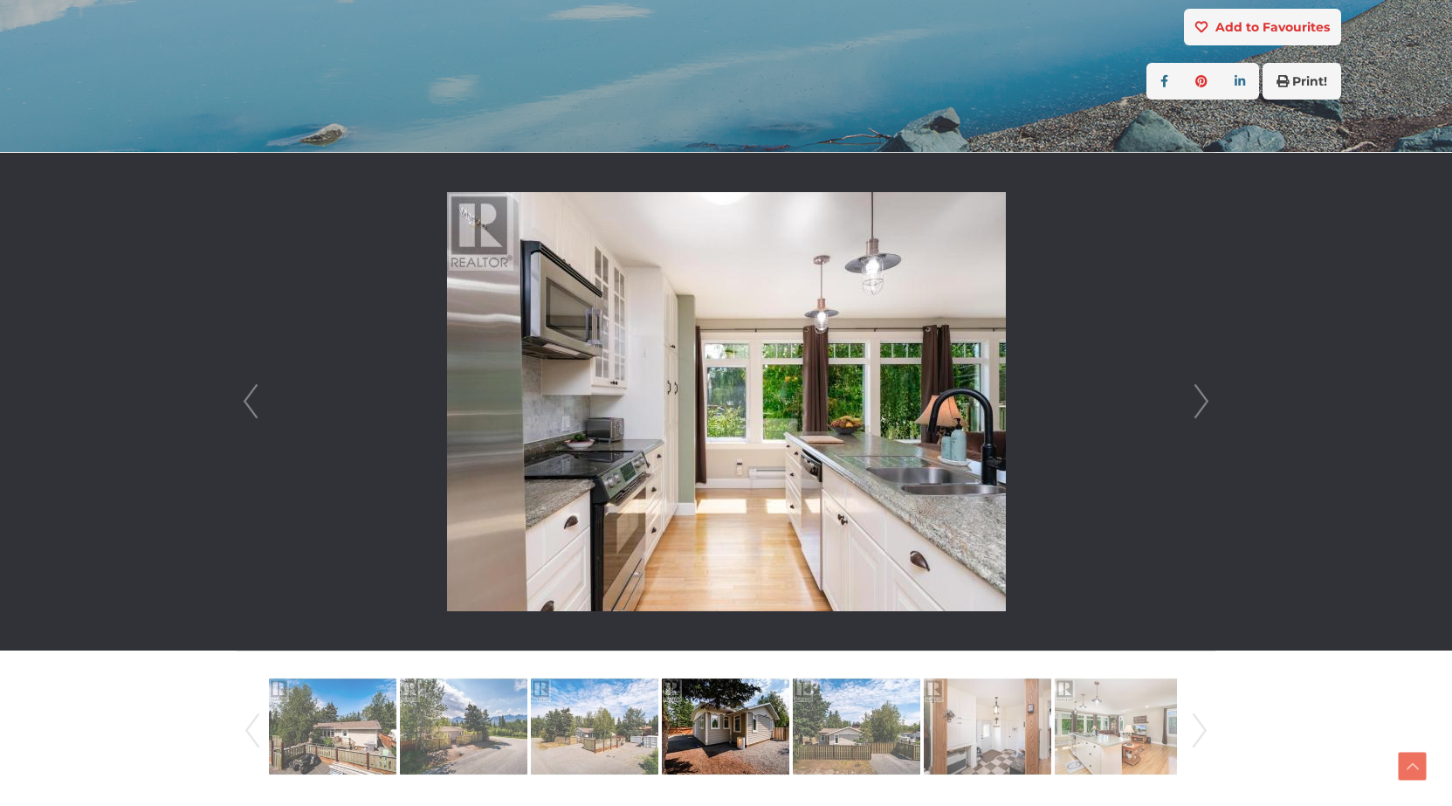
click at [1201, 403] on link "Next" at bounding box center [1201, 402] width 26 height 498
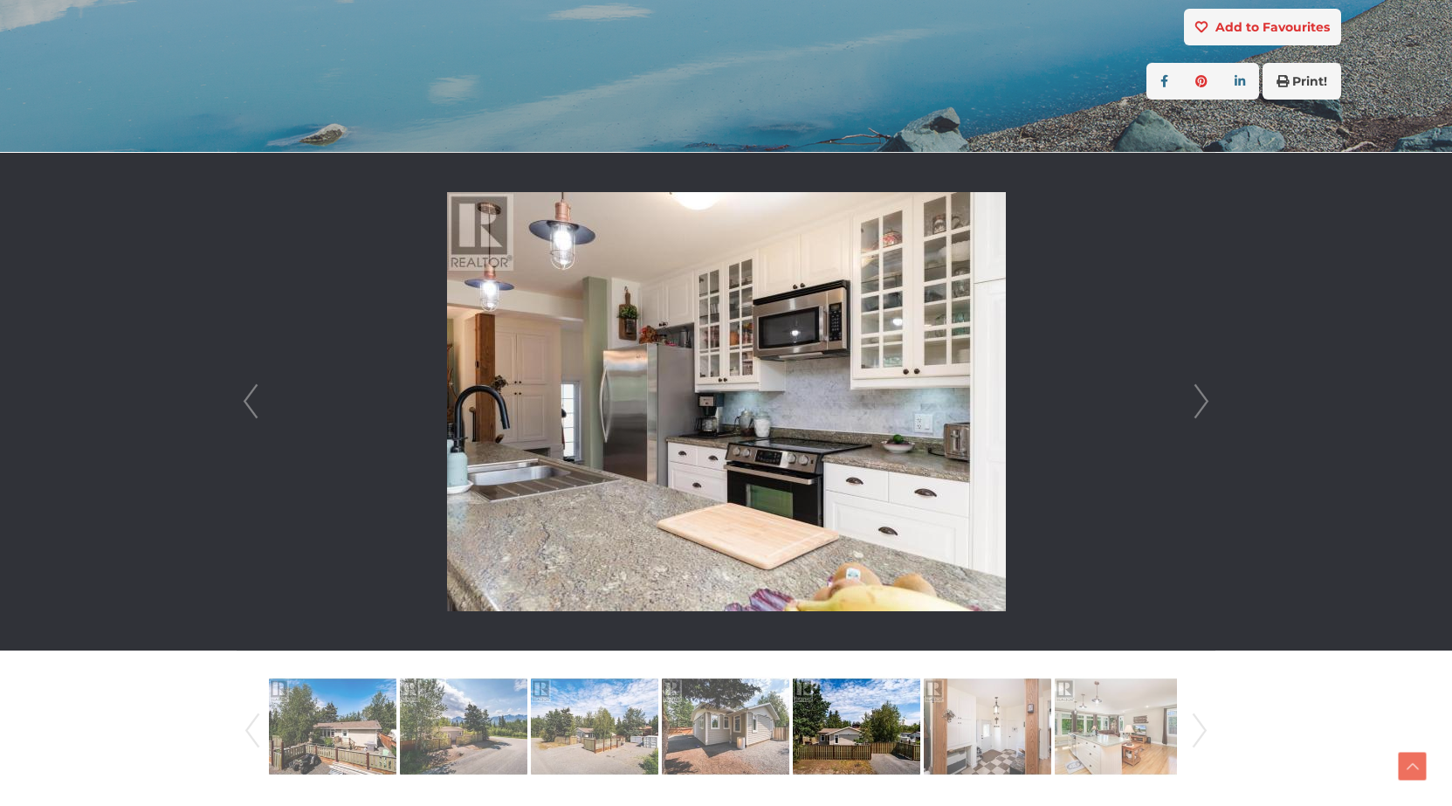
click at [1201, 403] on link "Next" at bounding box center [1201, 402] width 26 height 498
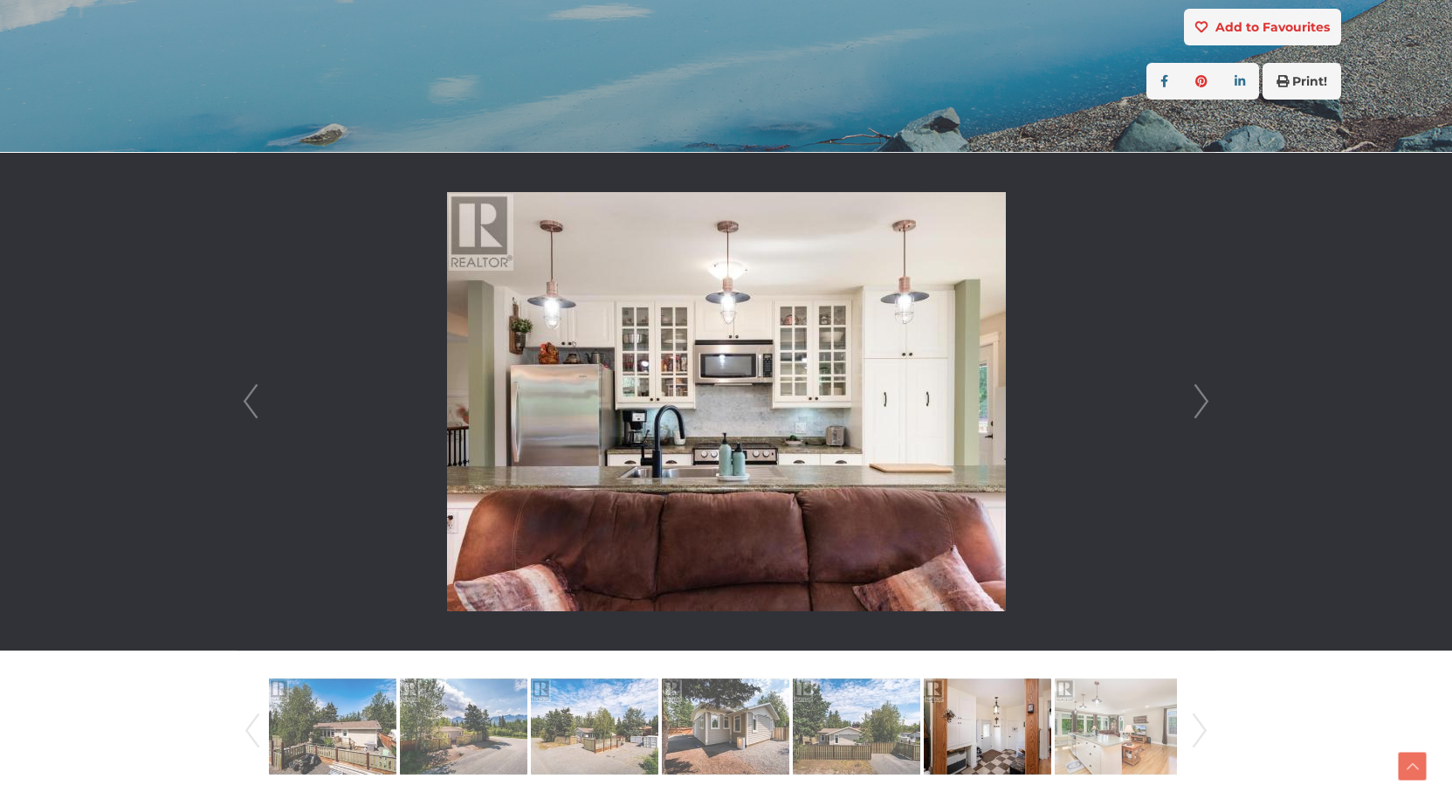
click at [1201, 403] on link "Next" at bounding box center [1201, 402] width 26 height 498
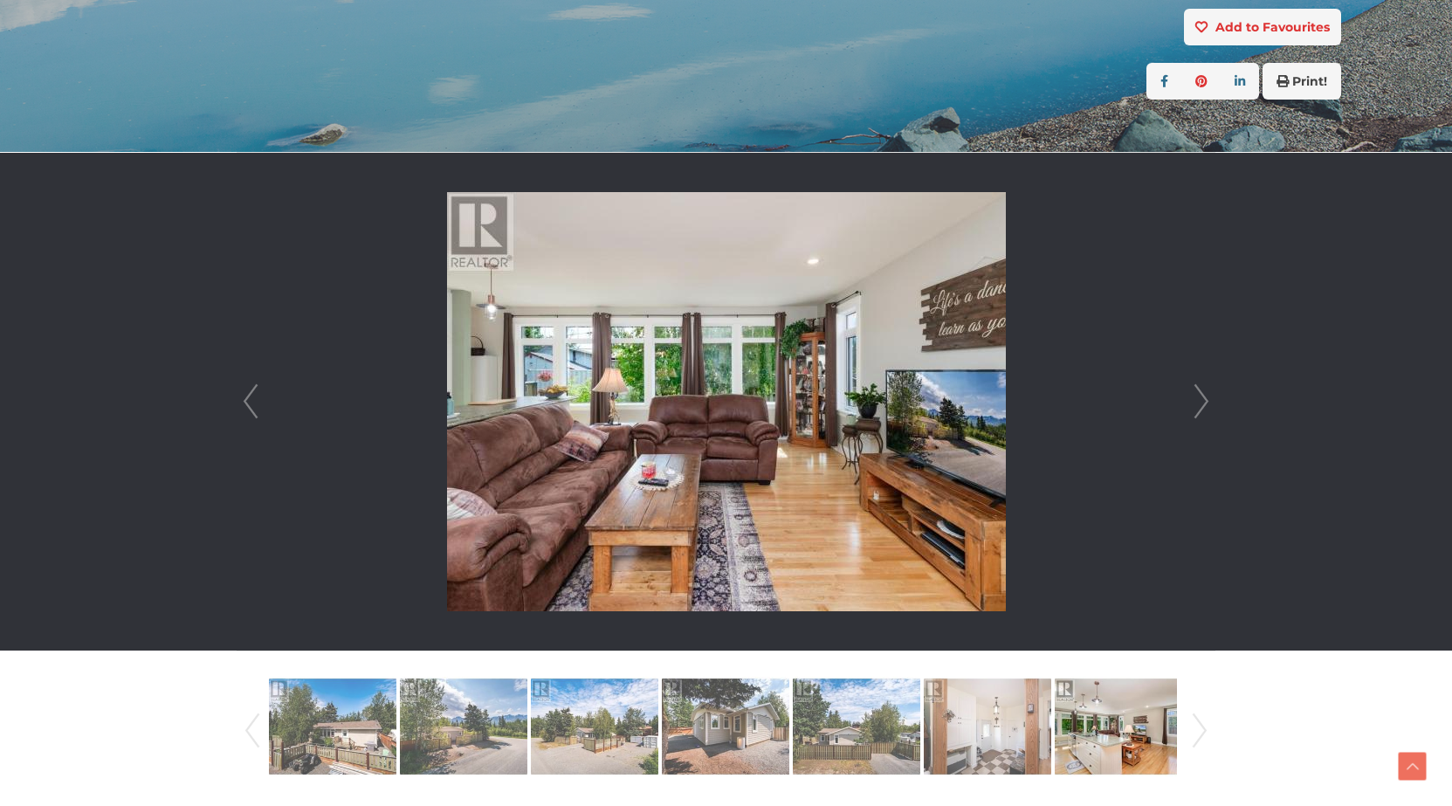
click at [1201, 403] on link "Next" at bounding box center [1201, 402] width 26 height 498
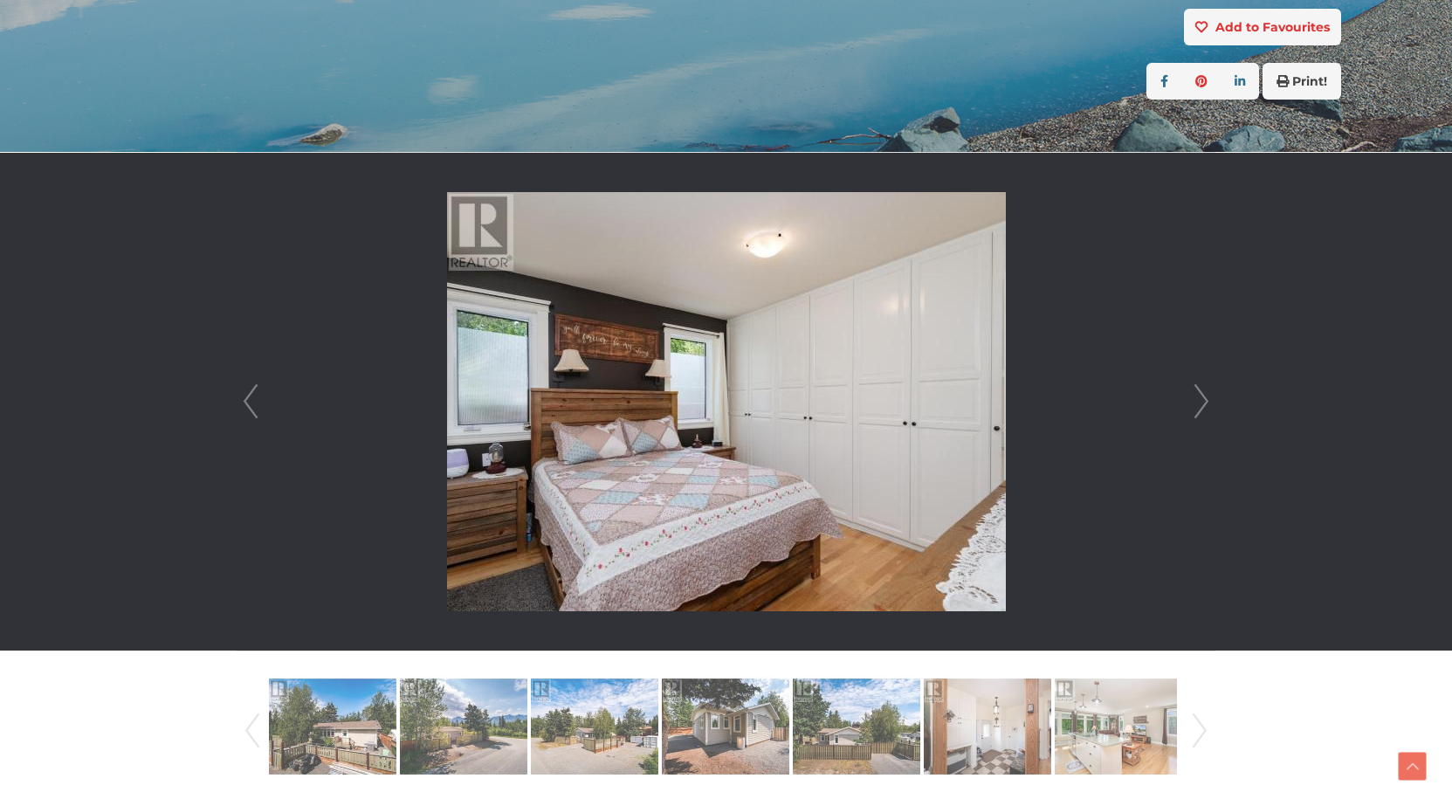
click at [1201, 403] on link "Next" at bounding box center [1201, 402] width 26 height 498
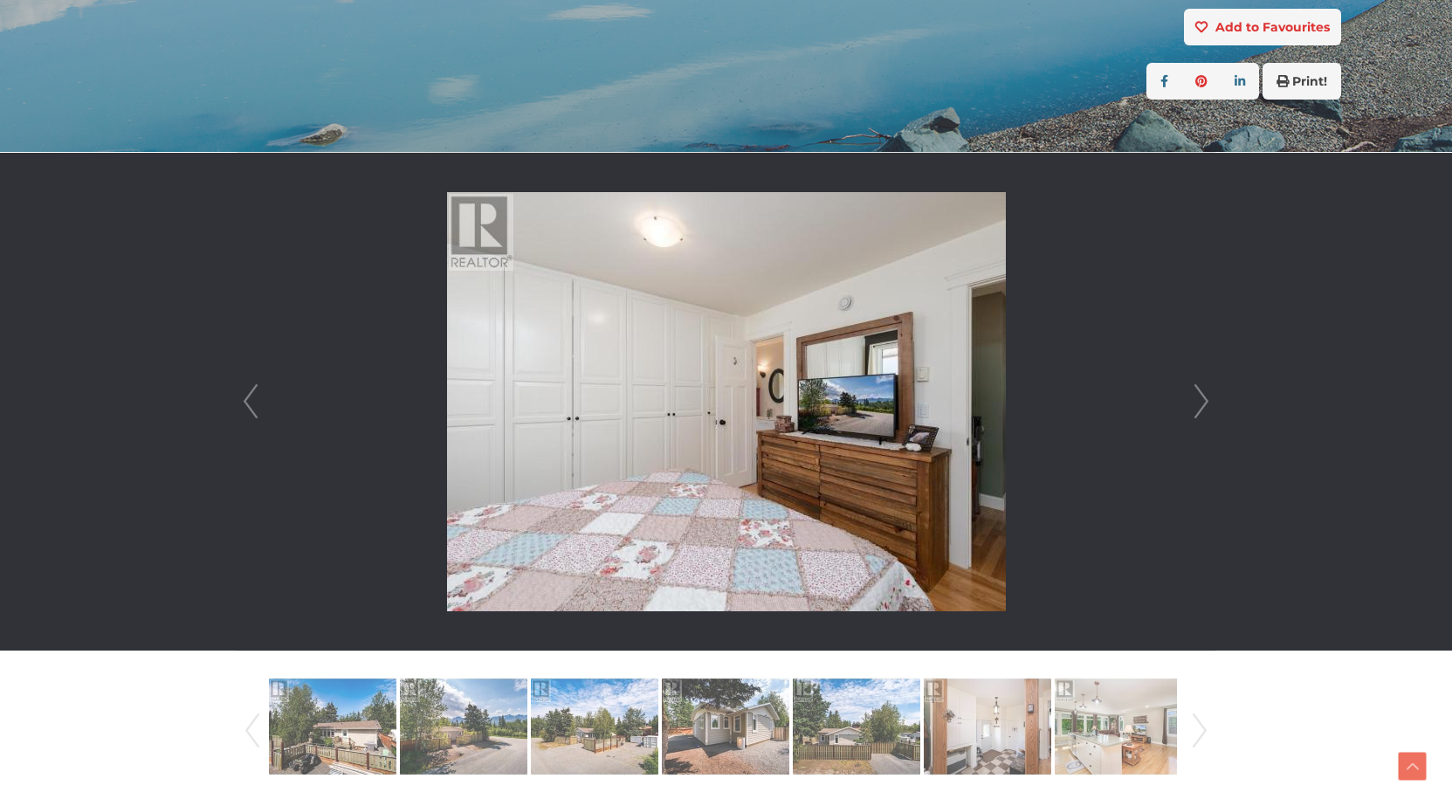
click at [1201, 403] on link "Next" at bounding box center [1201, 402] width 26 height 498
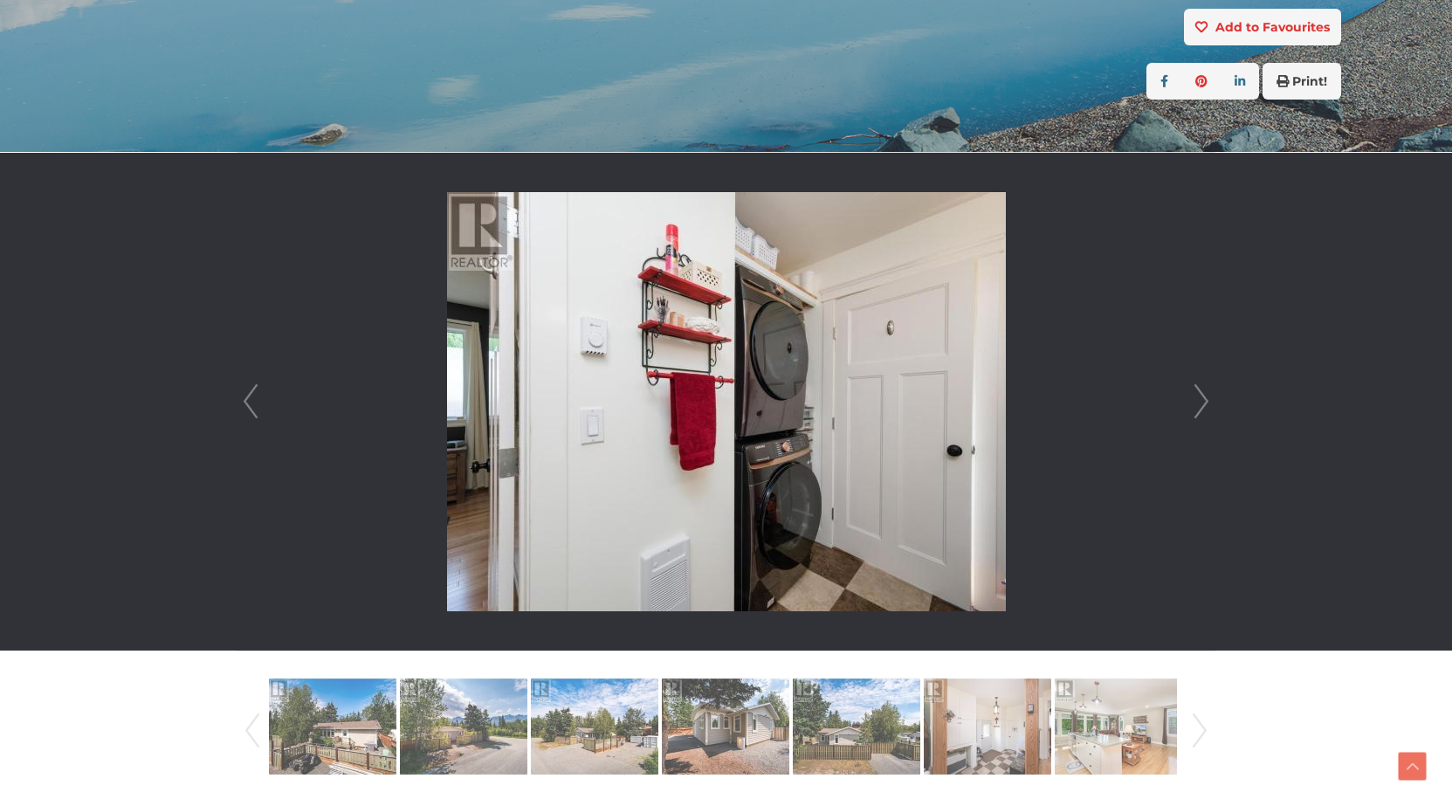
click at [1201, 403] on link "Next" at bounding box center [1201, 402] width 26 height 498
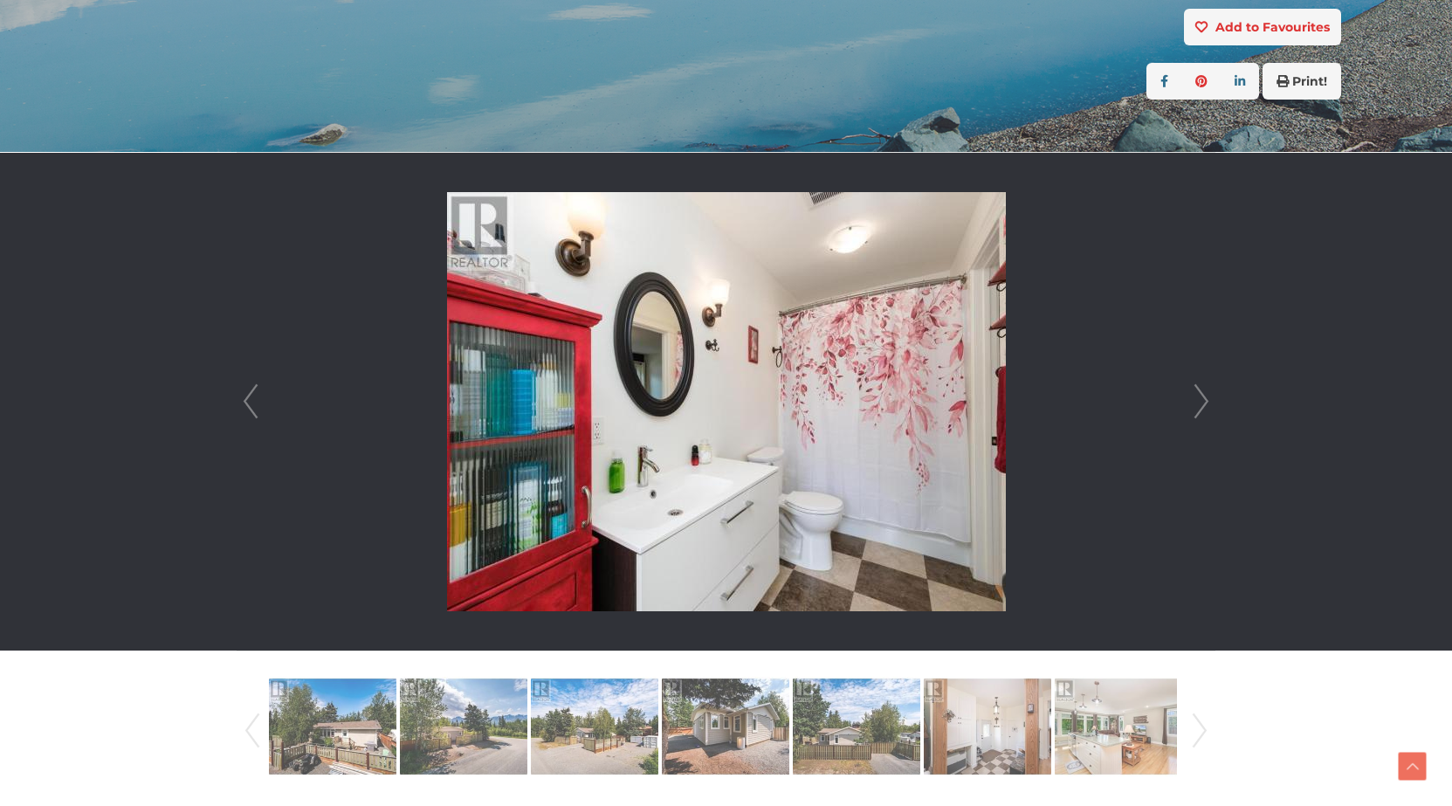
click at [1201, 403] on link "Next" at bounding box center [1201, 402] width 26 height 498
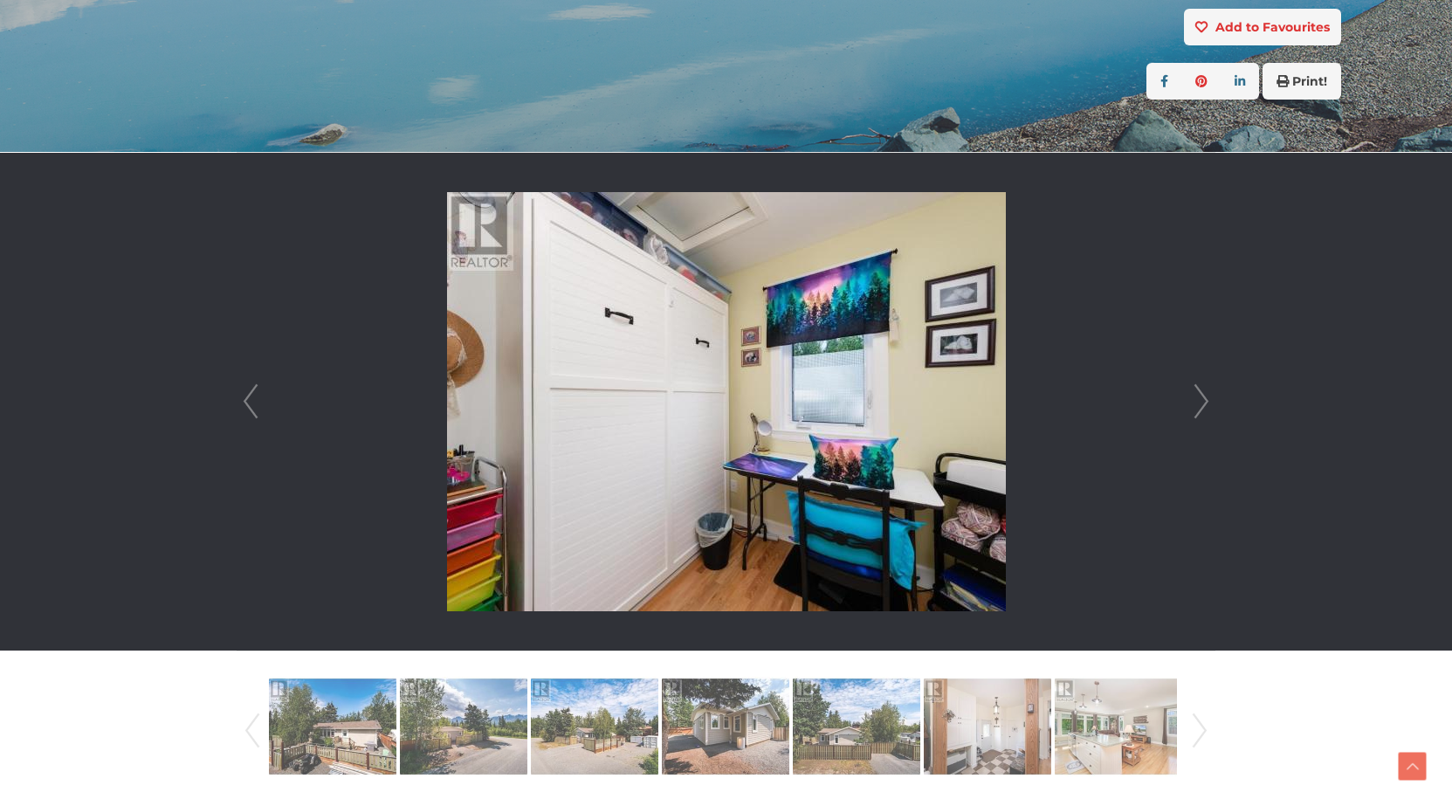
click at [1201, 403] on link "Next" at bounding box center [1201, 402] width 26 height 498
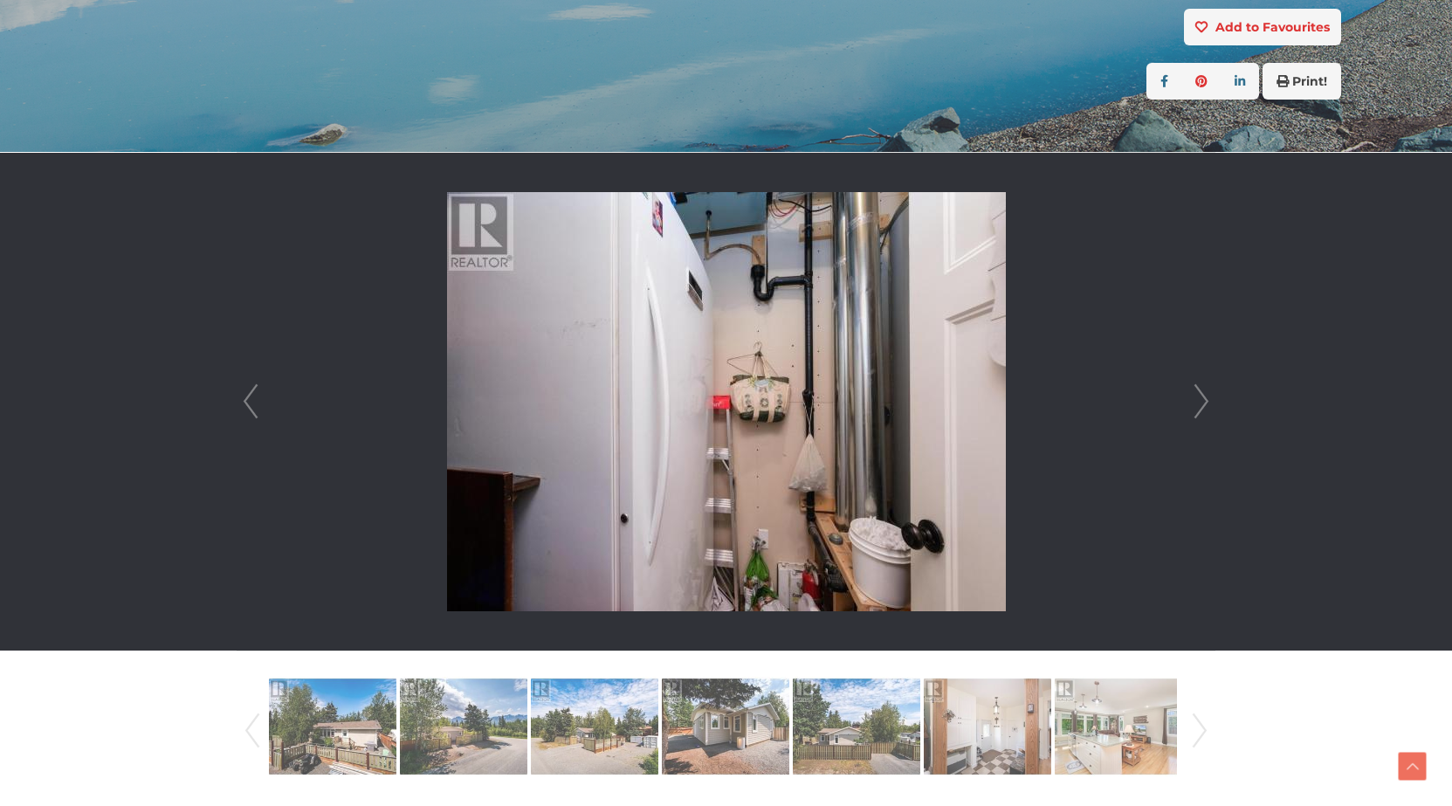
click at [1201, 403] on link "Next" at bounding box center [1201, 402] width 26 height 498
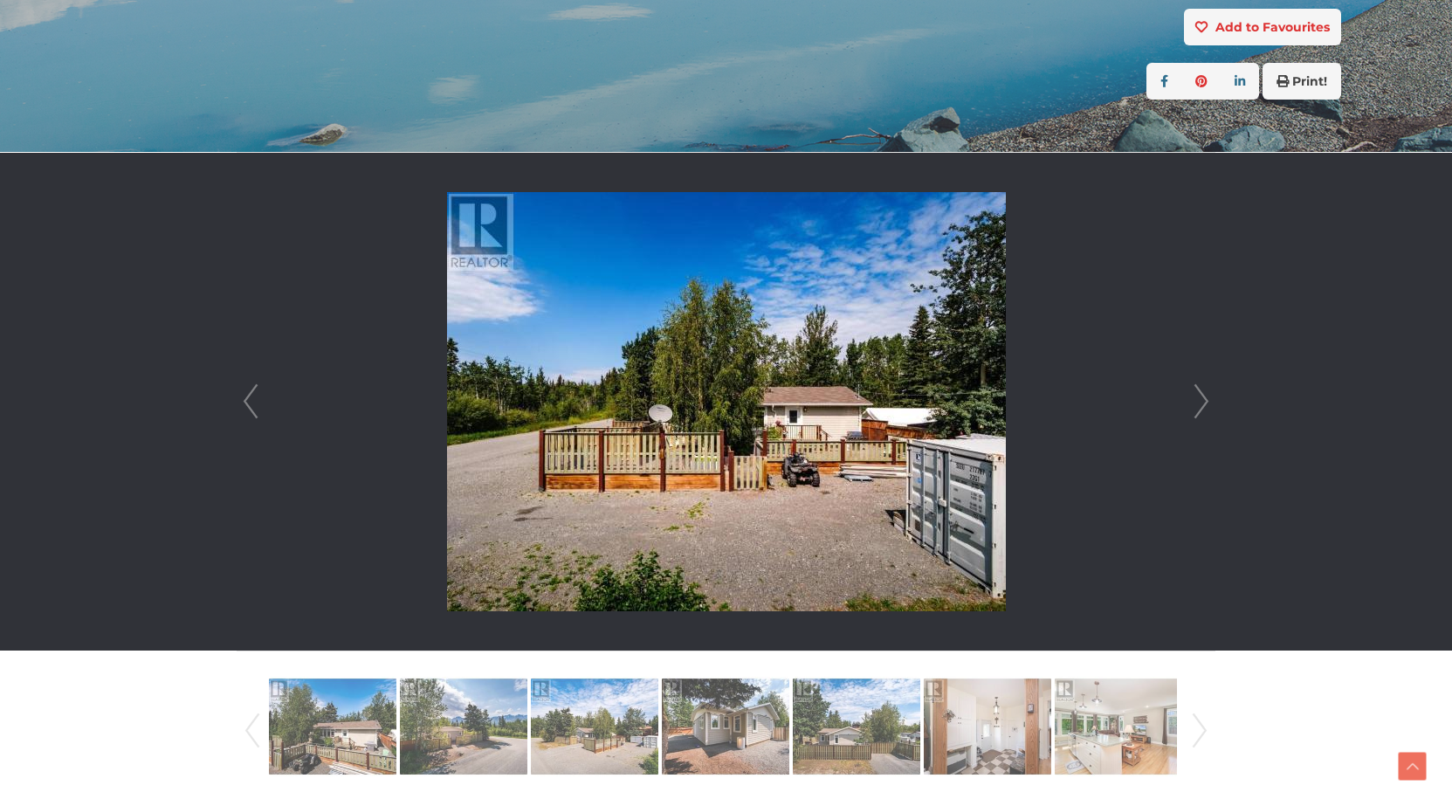
click at [1201, 403] on link "Next" at bounding box center [1201, 402] width 26 height 498
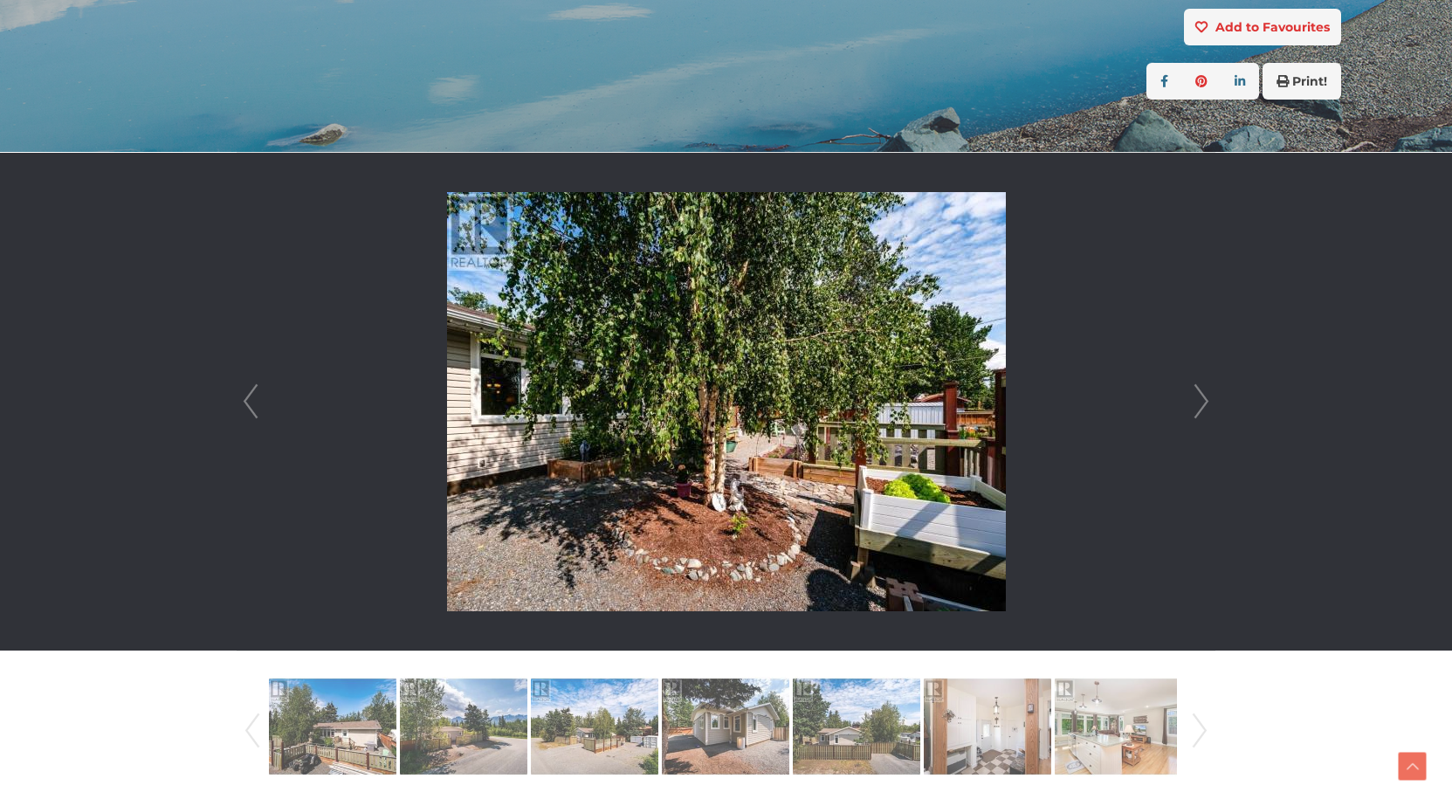
click at [1201, 403] on link "Next" at bounding box center [1201, 402] width 26 height 498
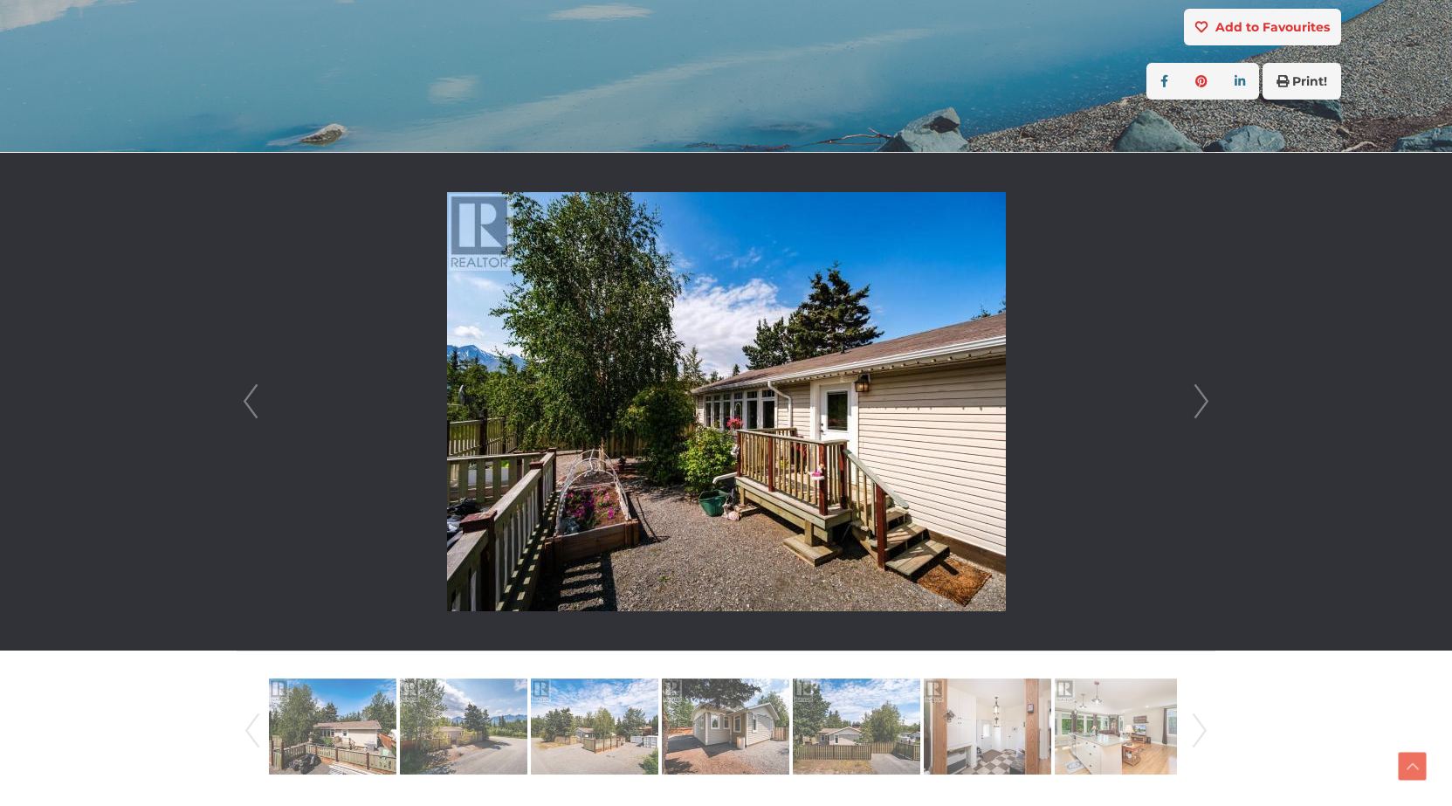
click at [1201, 403] on link "Next" at bounding box center [1201, 402] width 26 height 498
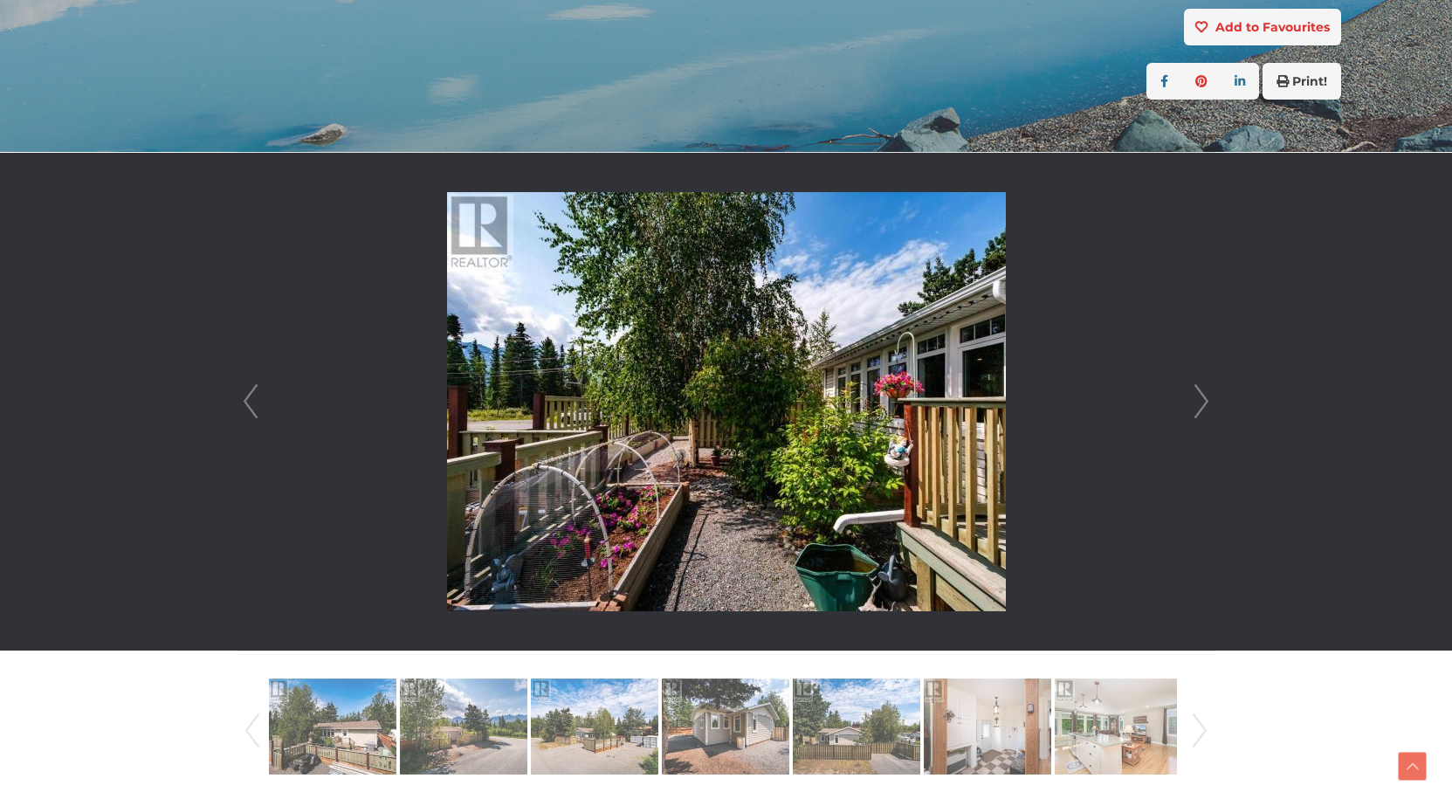
click at [1201, 403] on link "Next" at bounding box center [1201, 402] width 26 height 498
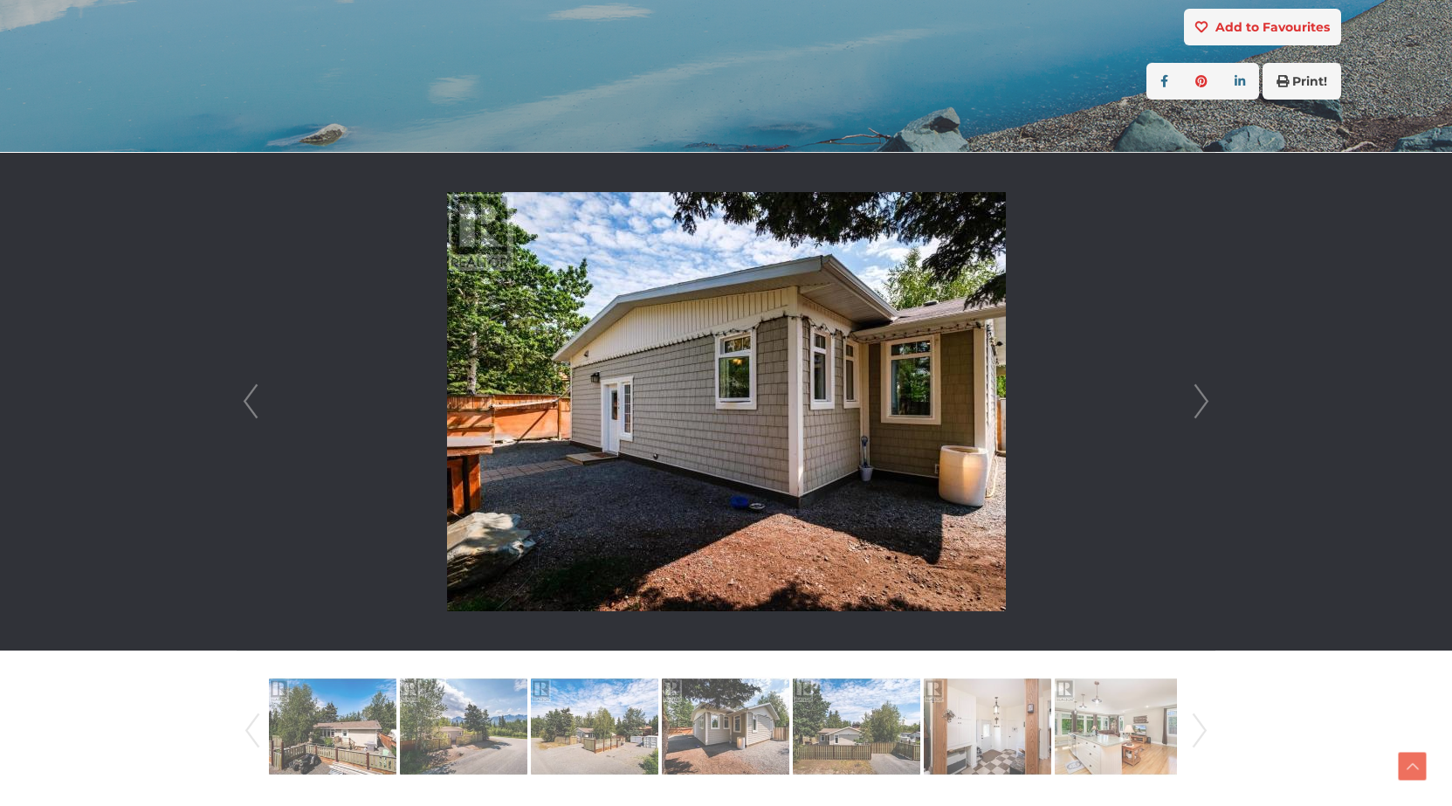
click at [1201, 403] on link "Next" at bounding box center [1201, 402] width 26 height 498
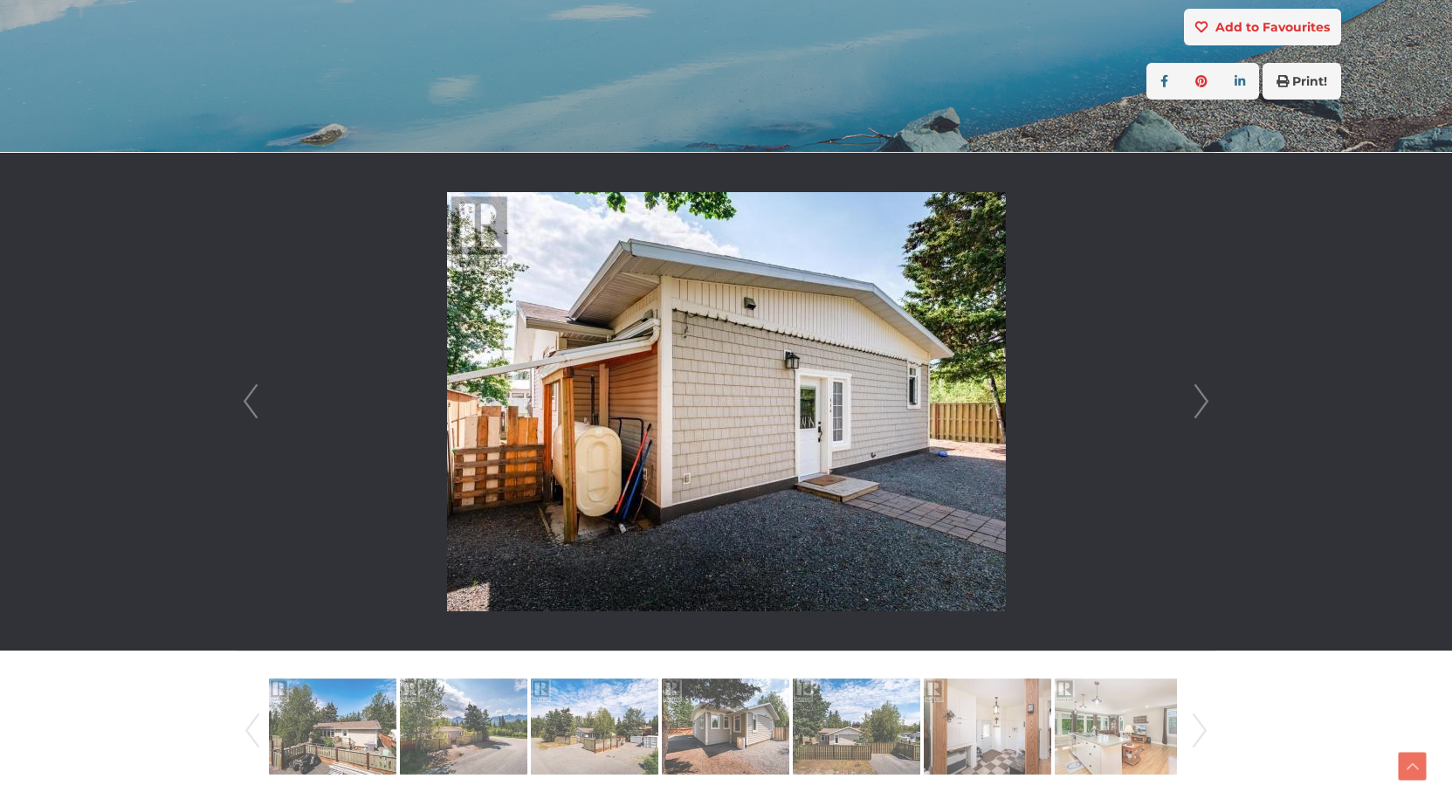
click at [1201, 403] on link "Next" at bounding box center [1201, 402] width 26 height 498
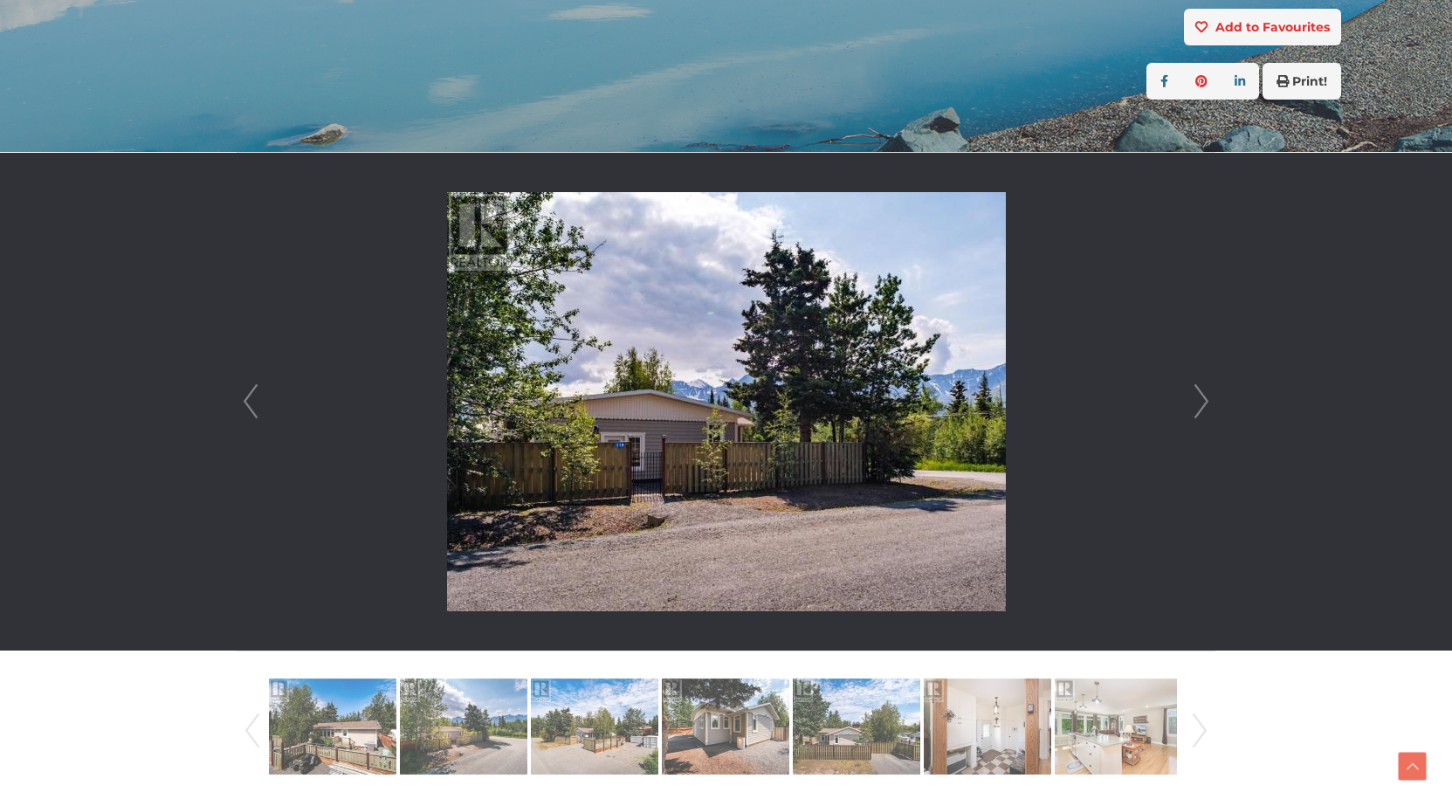
click at [1202, 403] on link "Next" at bounding box center [1201, 402] width 26 height 498
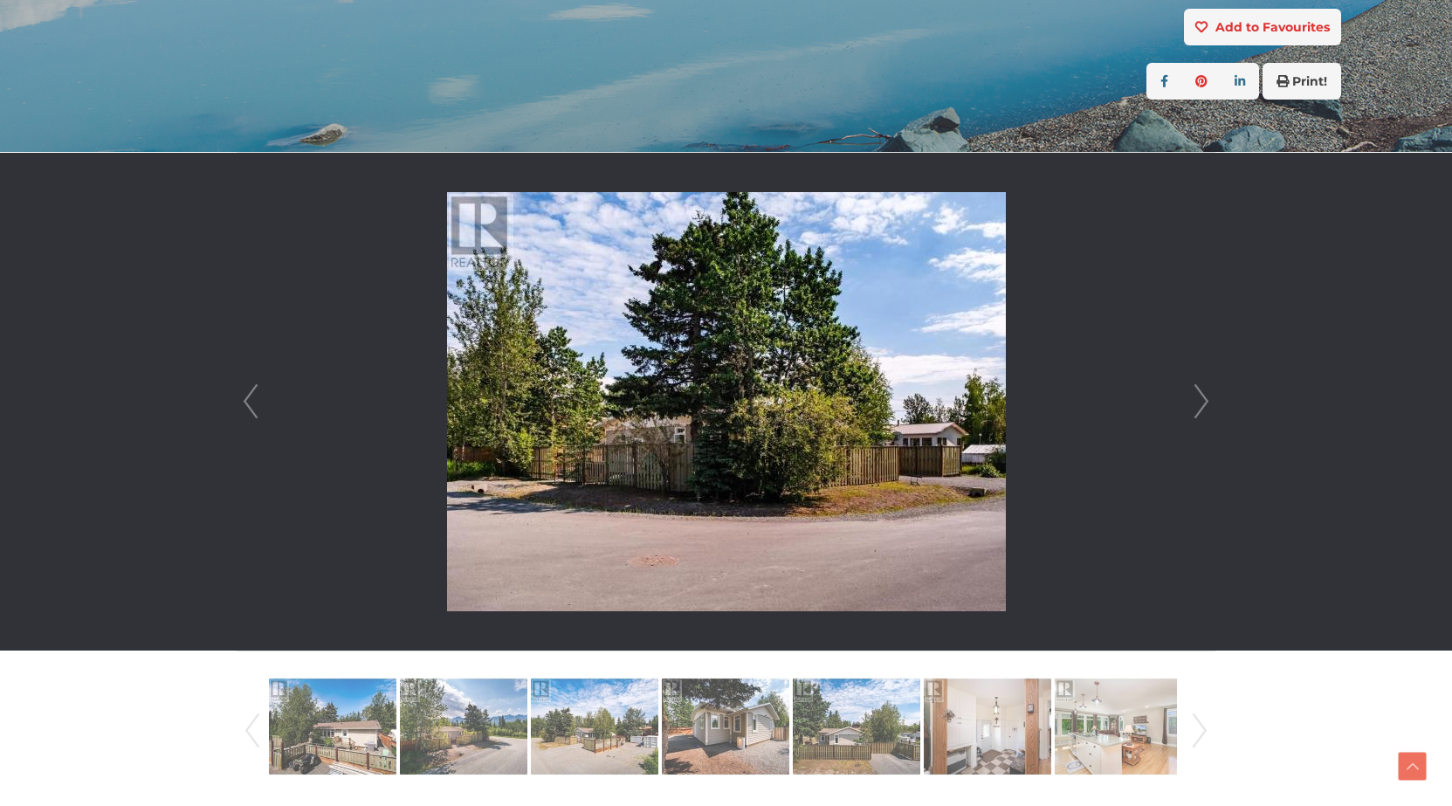
click at [1202, 403] on link "Next" at bounding box center [1201, 402] width 26 height 498
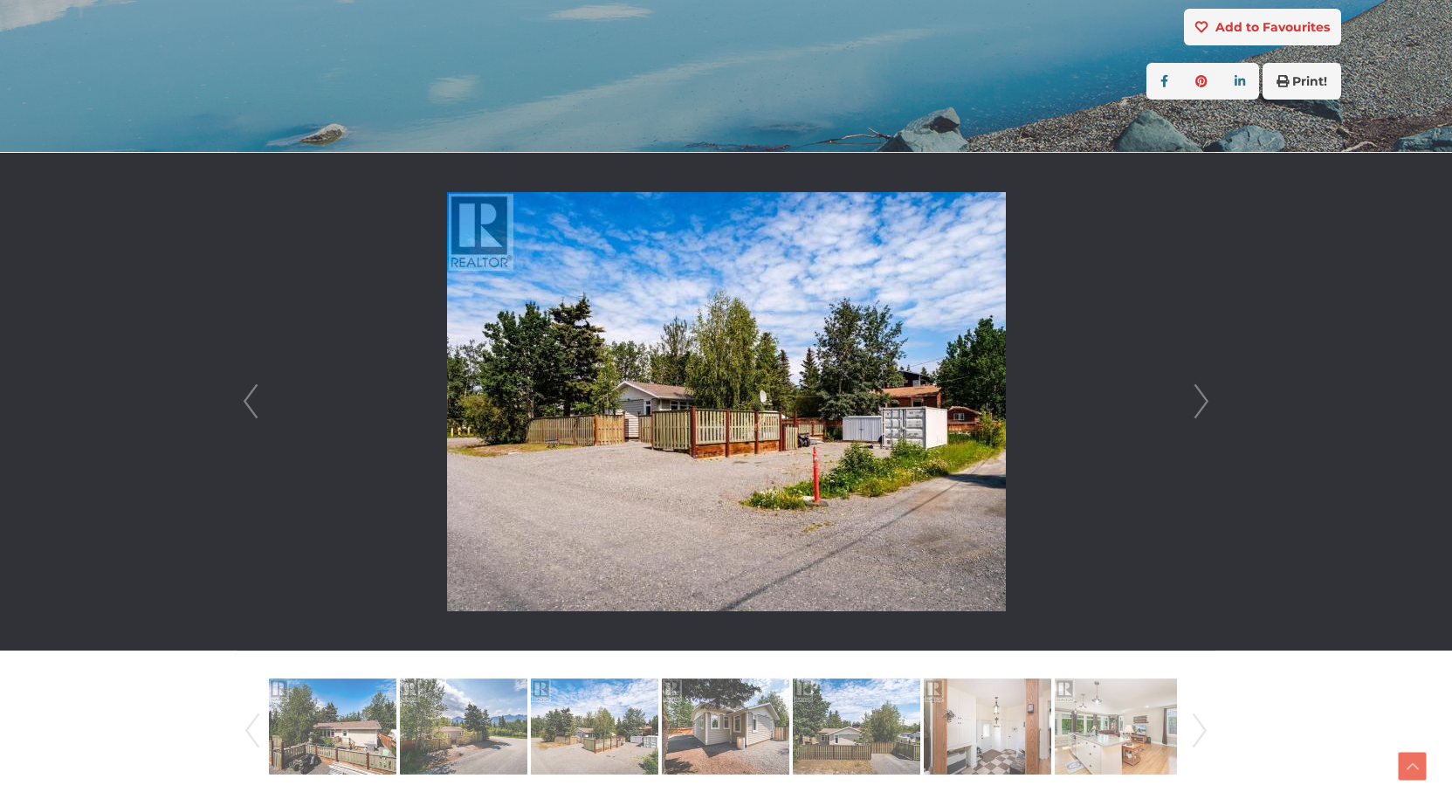
click at [1202, 403] on link "Next" at bounding box center [1201, 402] width 26 height 498
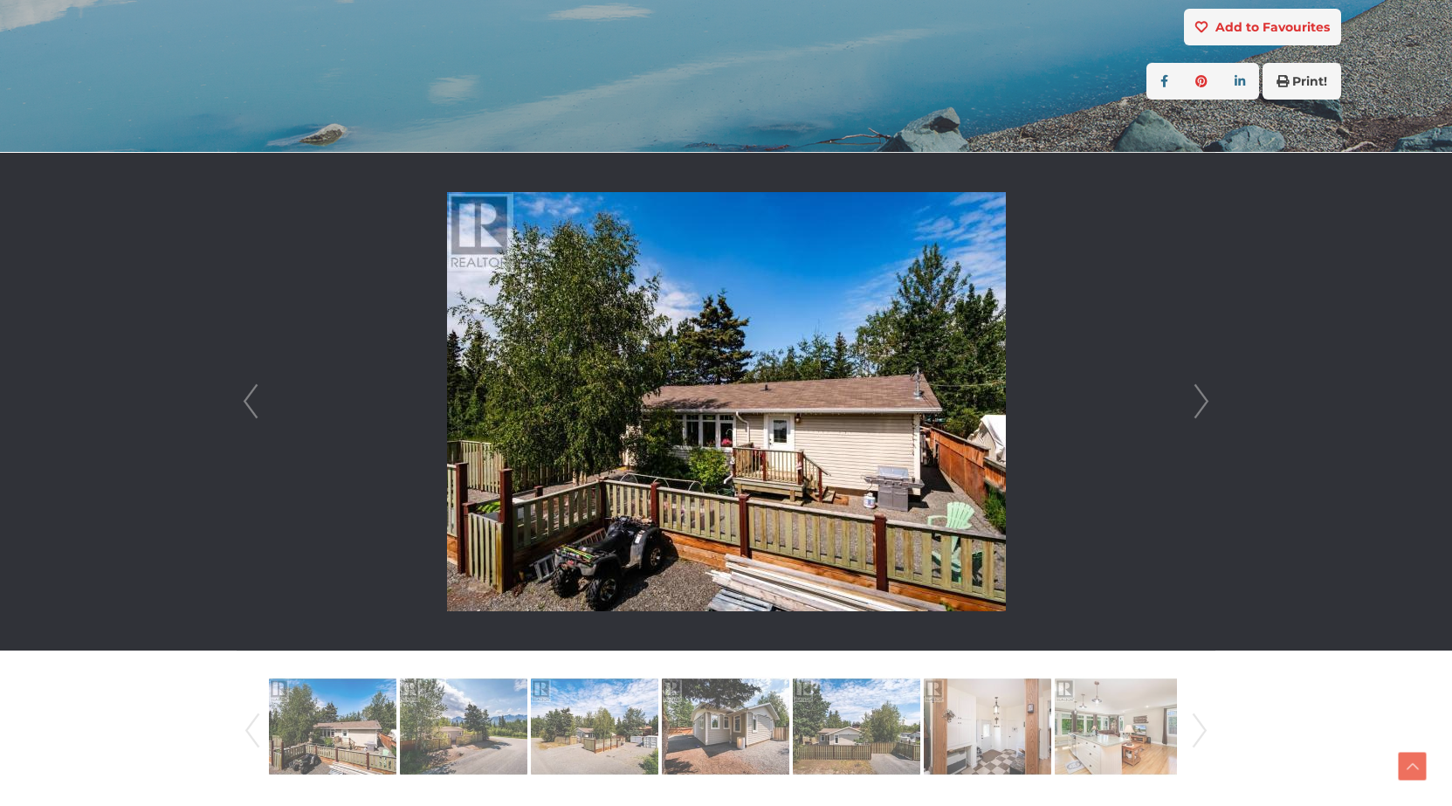
click at [1202, 403] on link "Next" at bounding box center [1201, 402] width 26 height 498
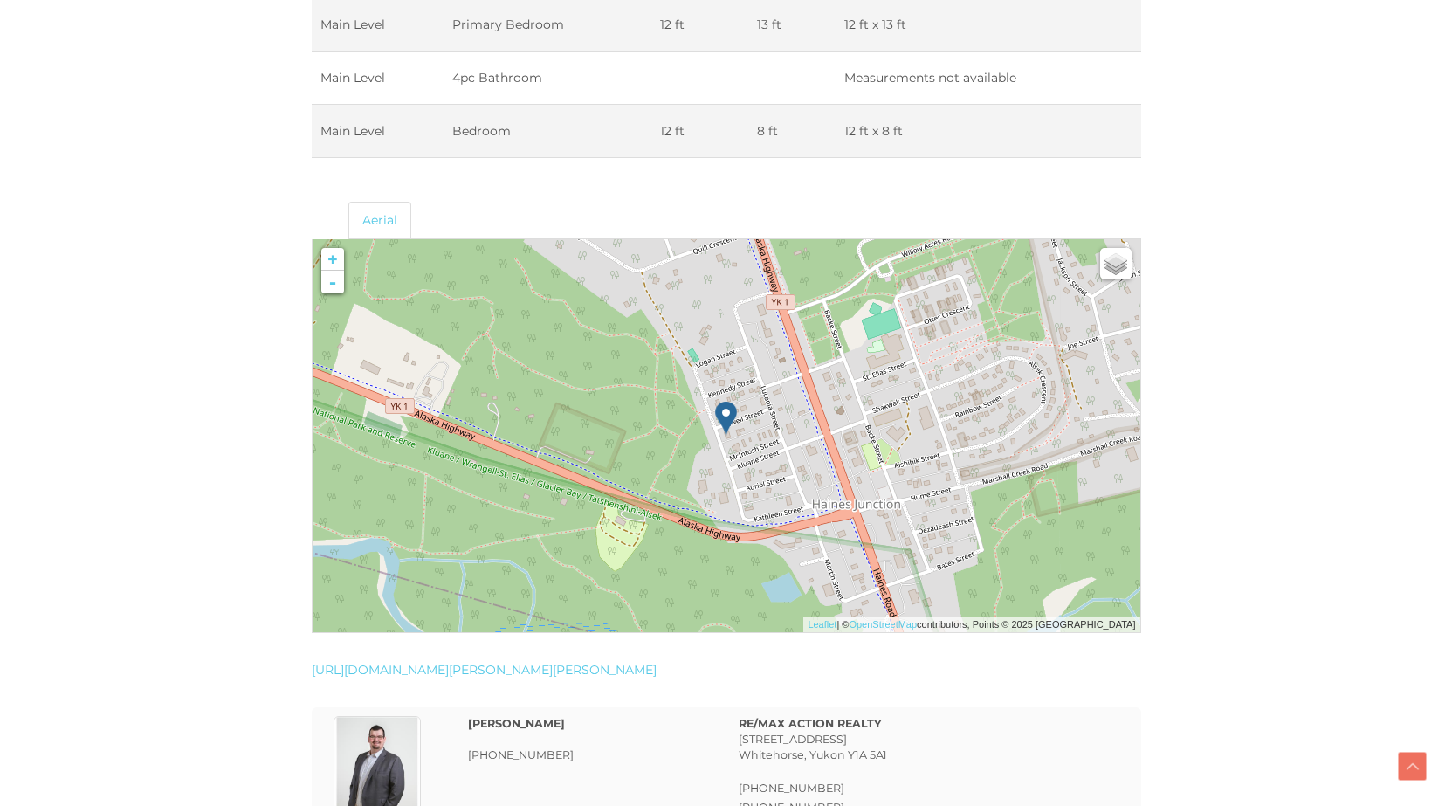
scroll to position [2881, 0]
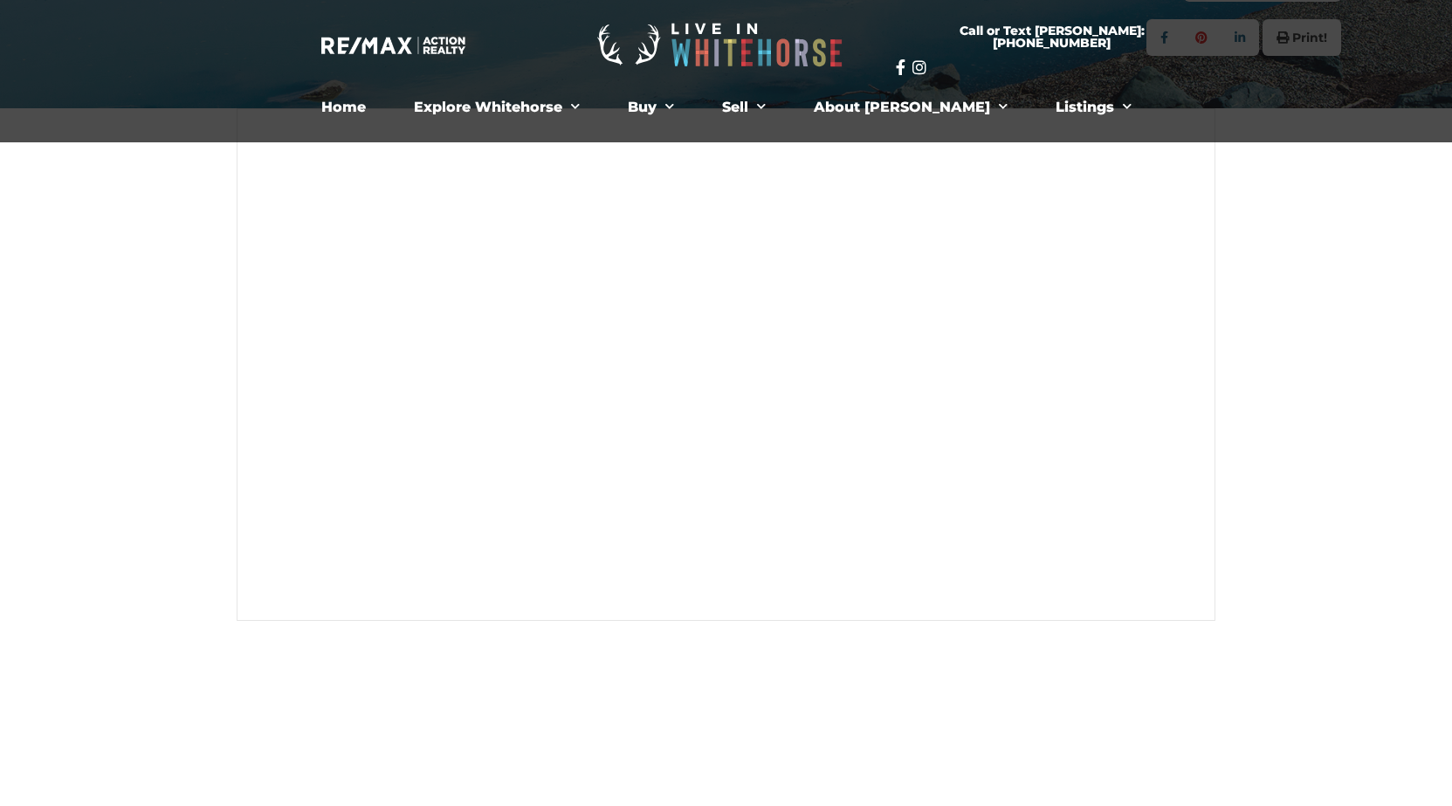
scroll to position [436, 0]
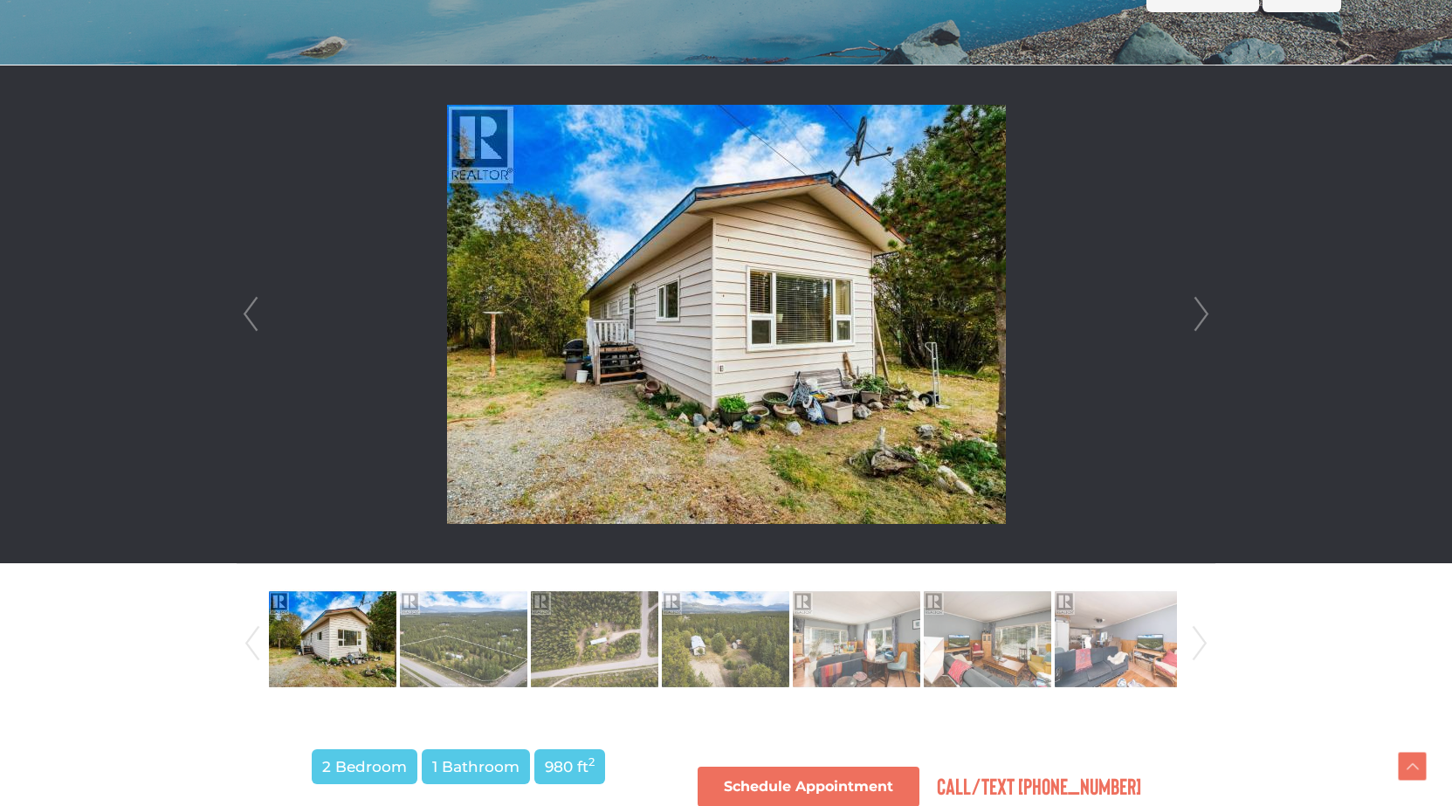
click at [1197, 314] on link "Next" at bounding box center [1201, 314] width 26 height 498
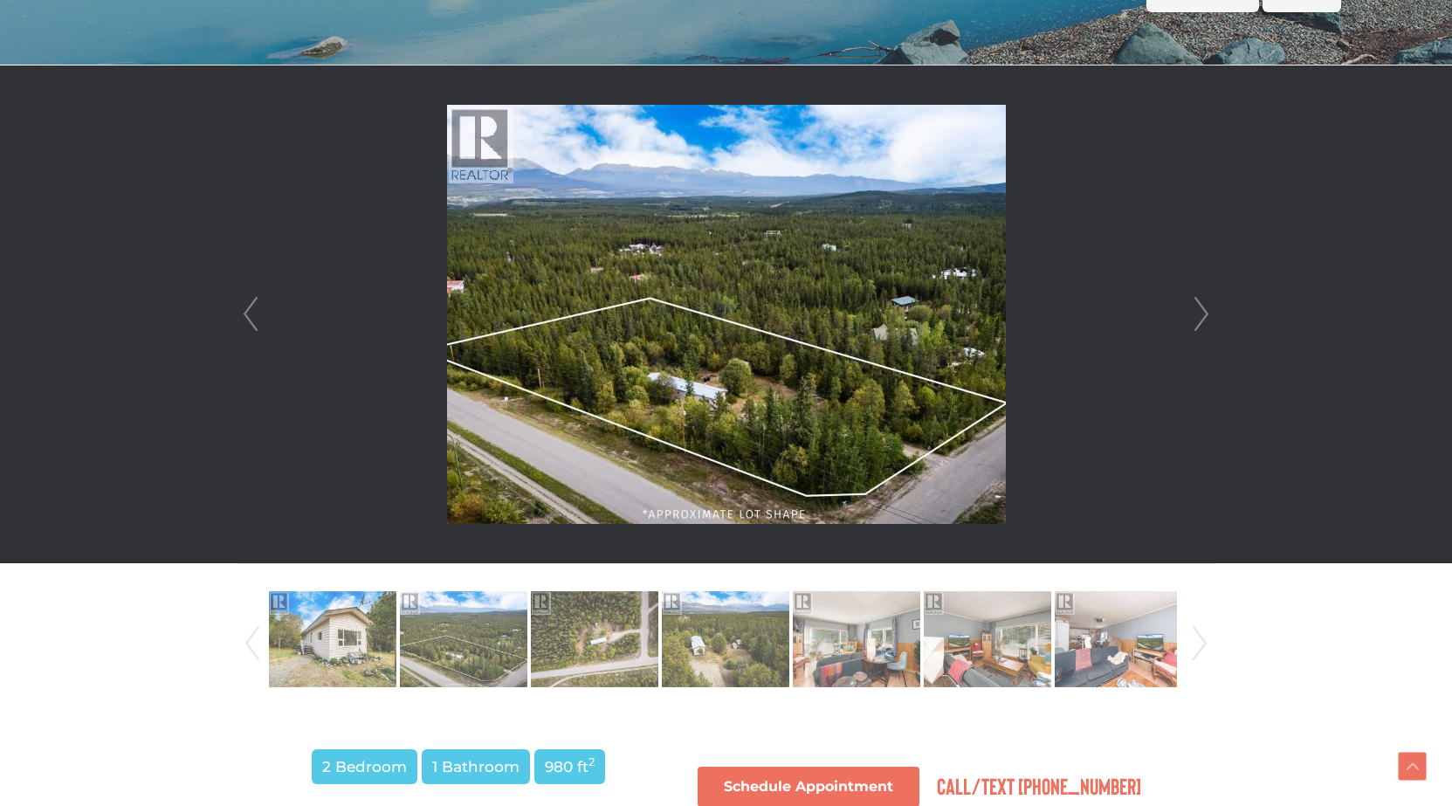
click at [1196, 315] on link "Next" at bounding box center [1201, 314] width 26 height 498
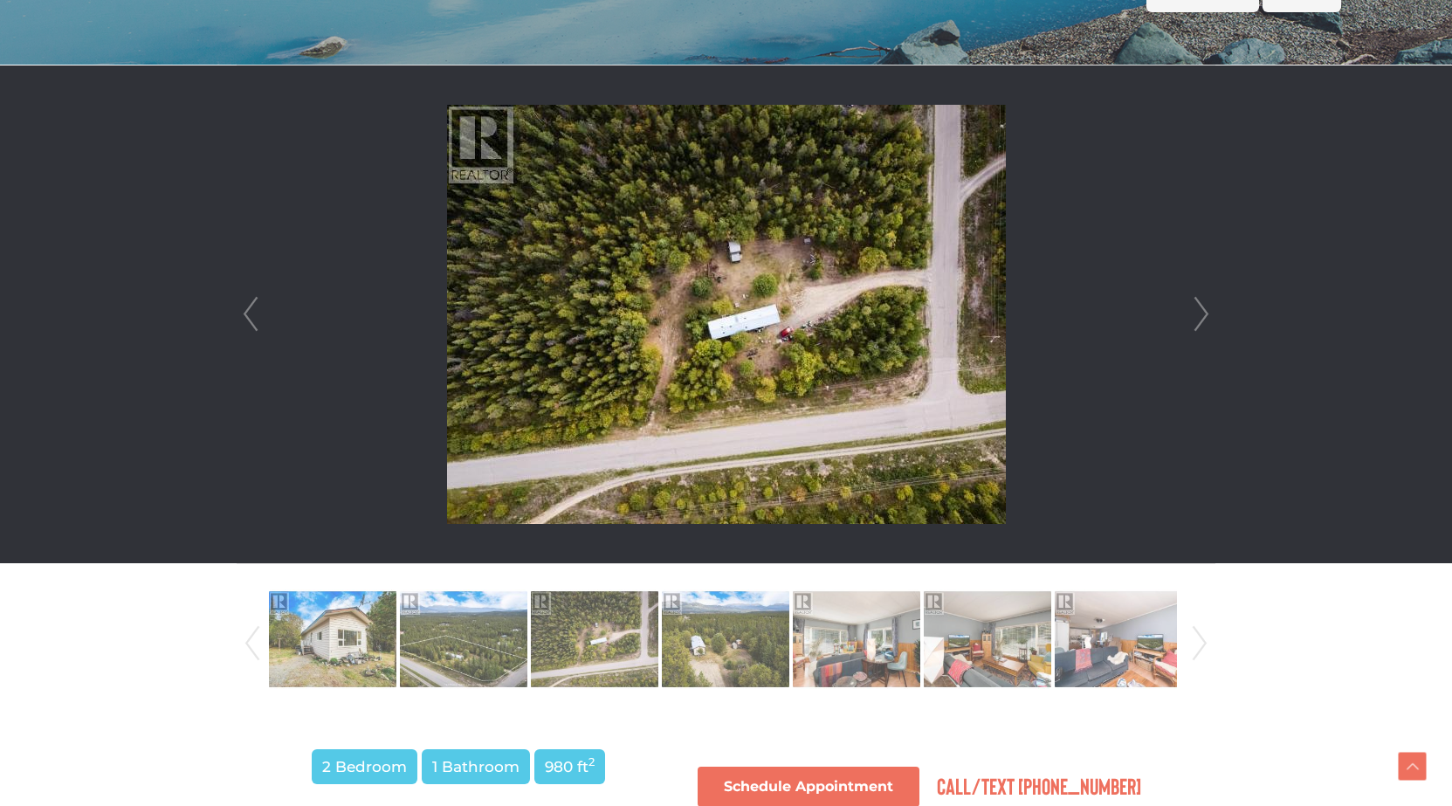
click at [1196, 315] on link "Next" at bounding box center [1201, 314] width 26 height 498
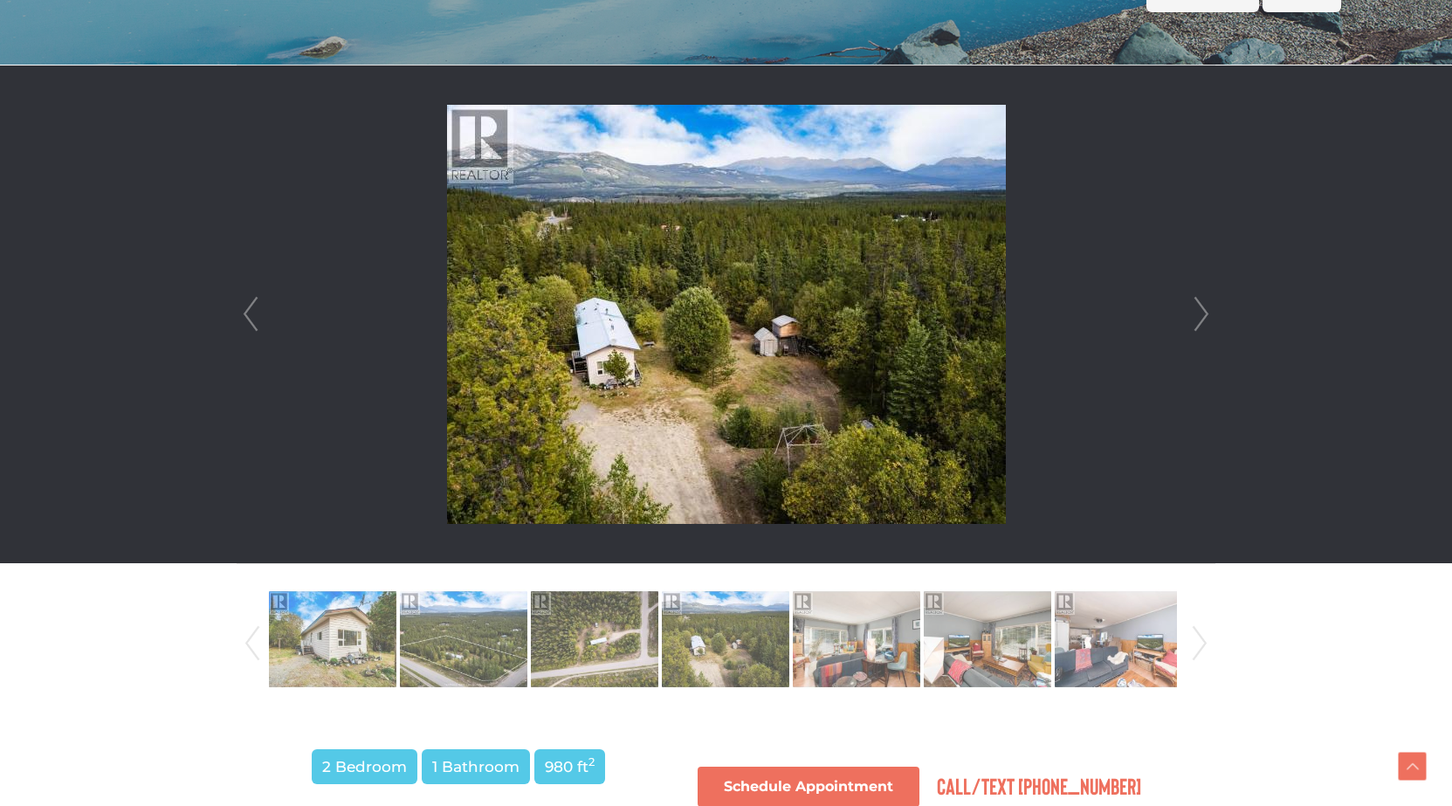
click at [1196, 315] on link "Next" at bounding box center [1201, 314] width 26 height 498
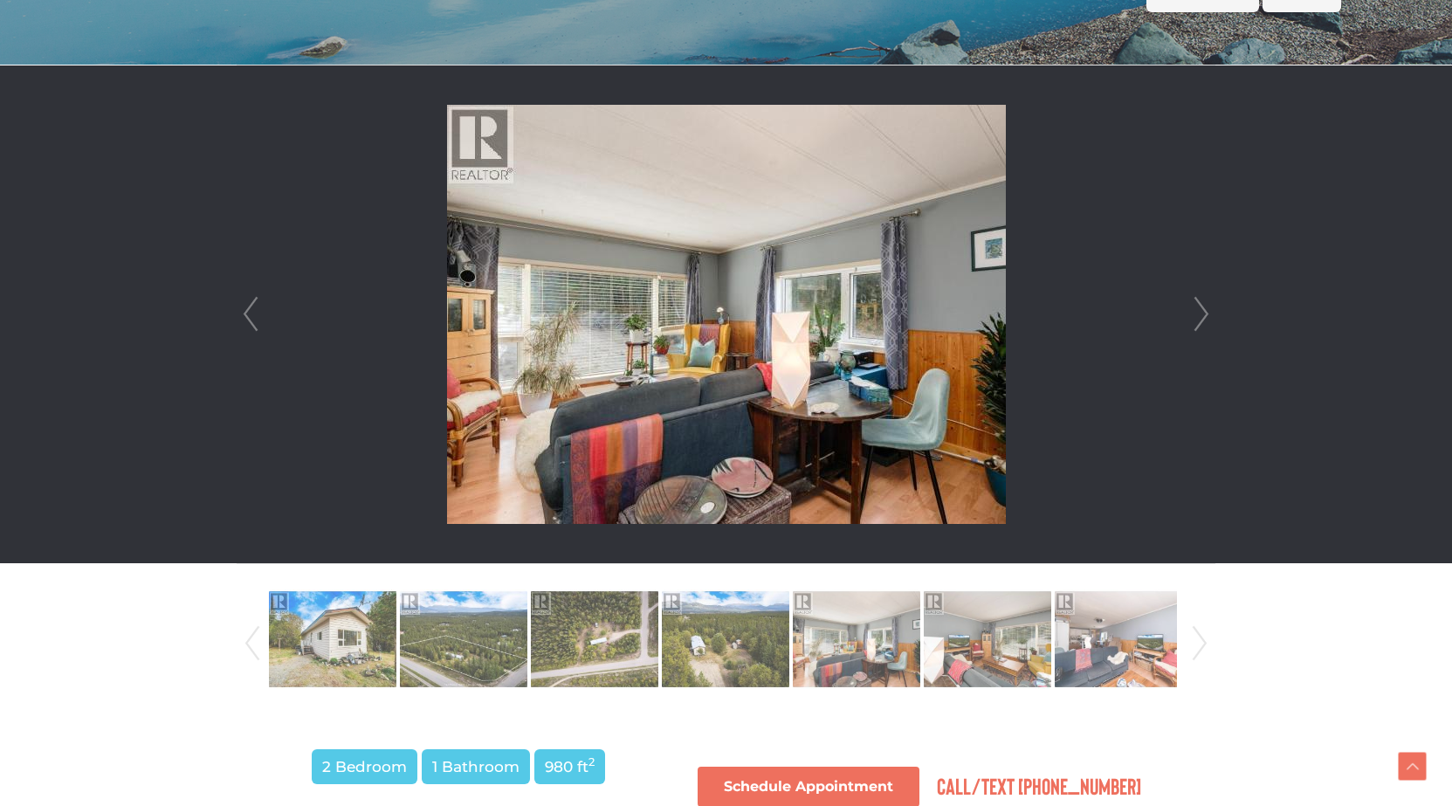
click at [1196, 315] on link "Next" at bounding box center [1201, 314] width 26 height 498
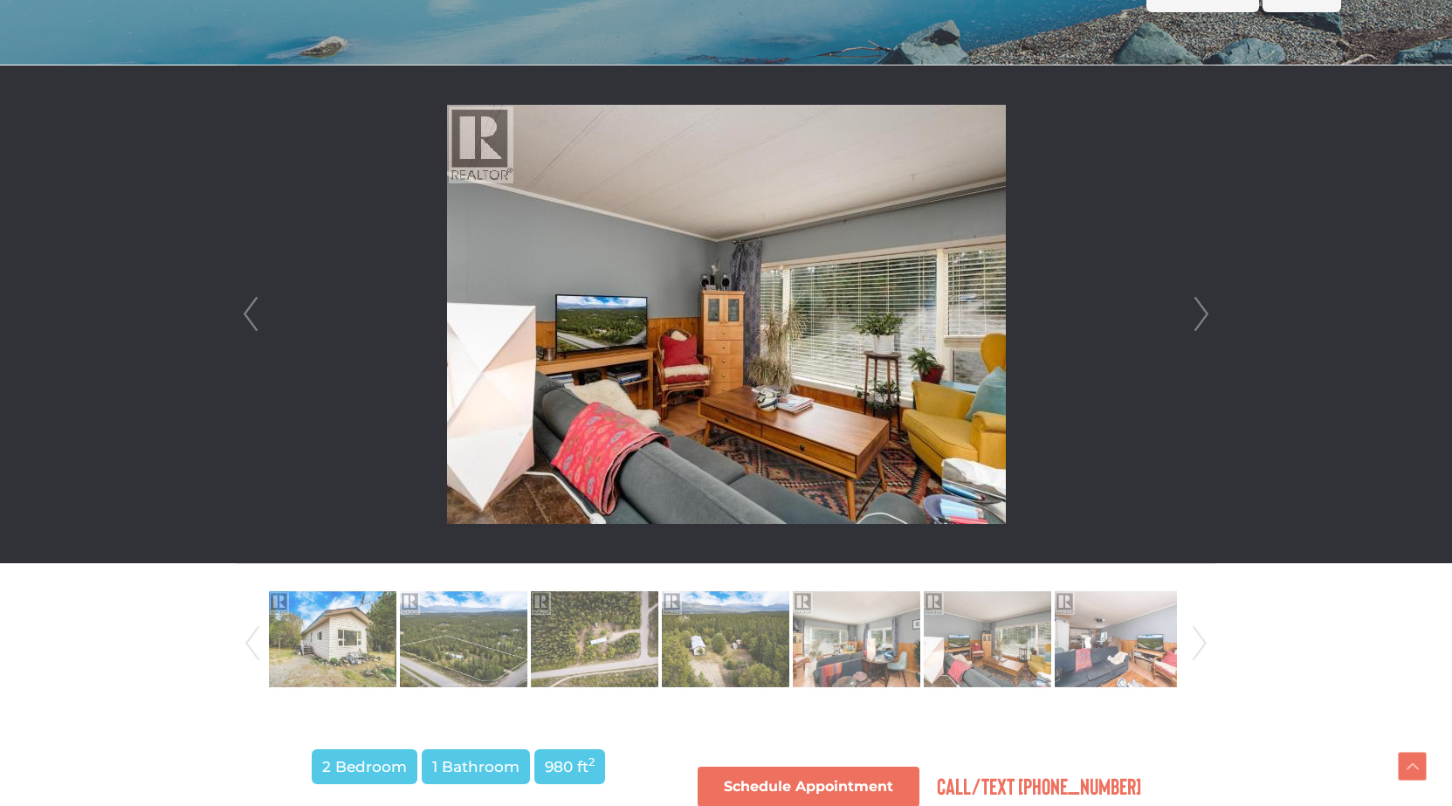
click at [1196, 315] on link "Next" at bounding box center [1201, 314] width 26 height 498
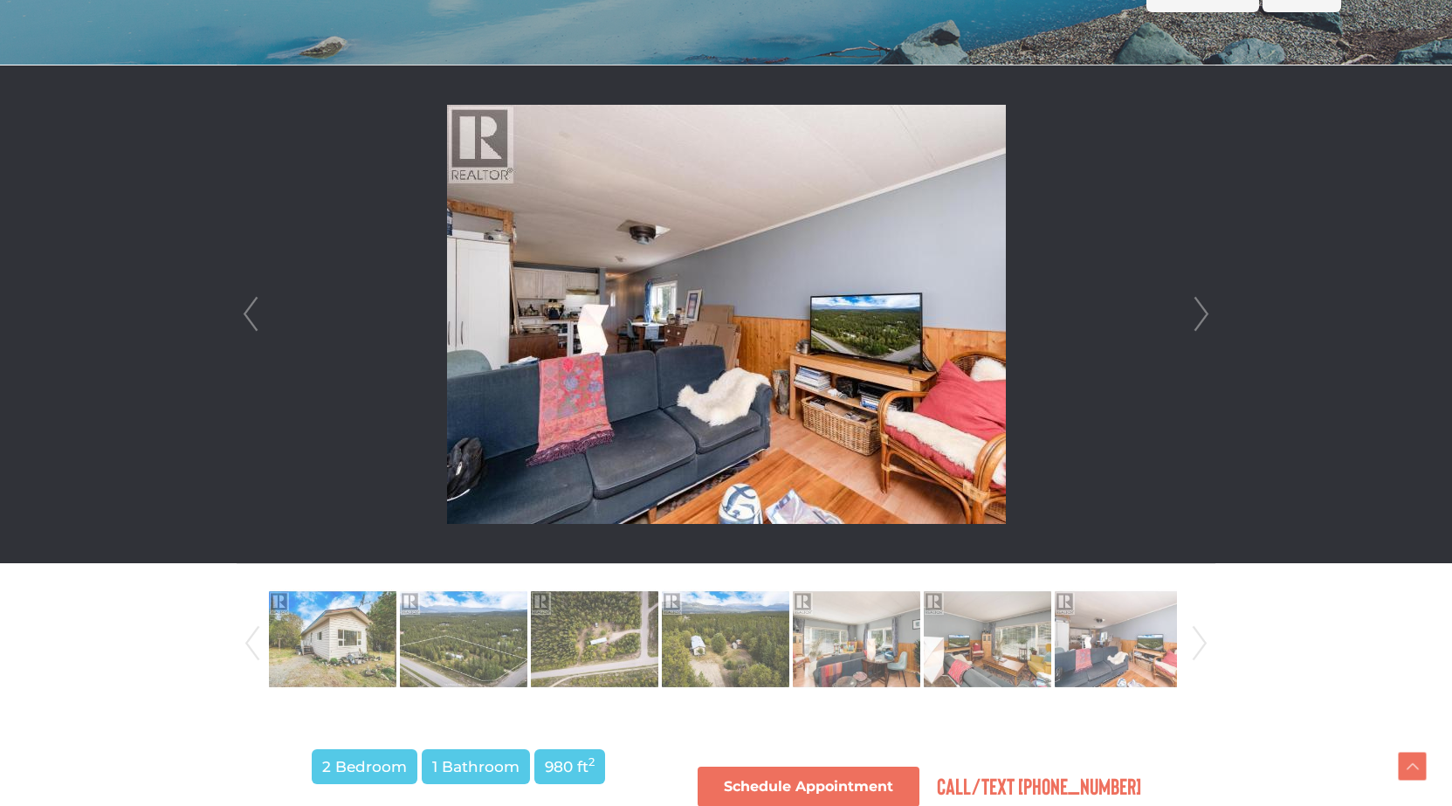
click at [1196, 315] on link "Next" at bounding box center [1201, 314] width 26 height 498
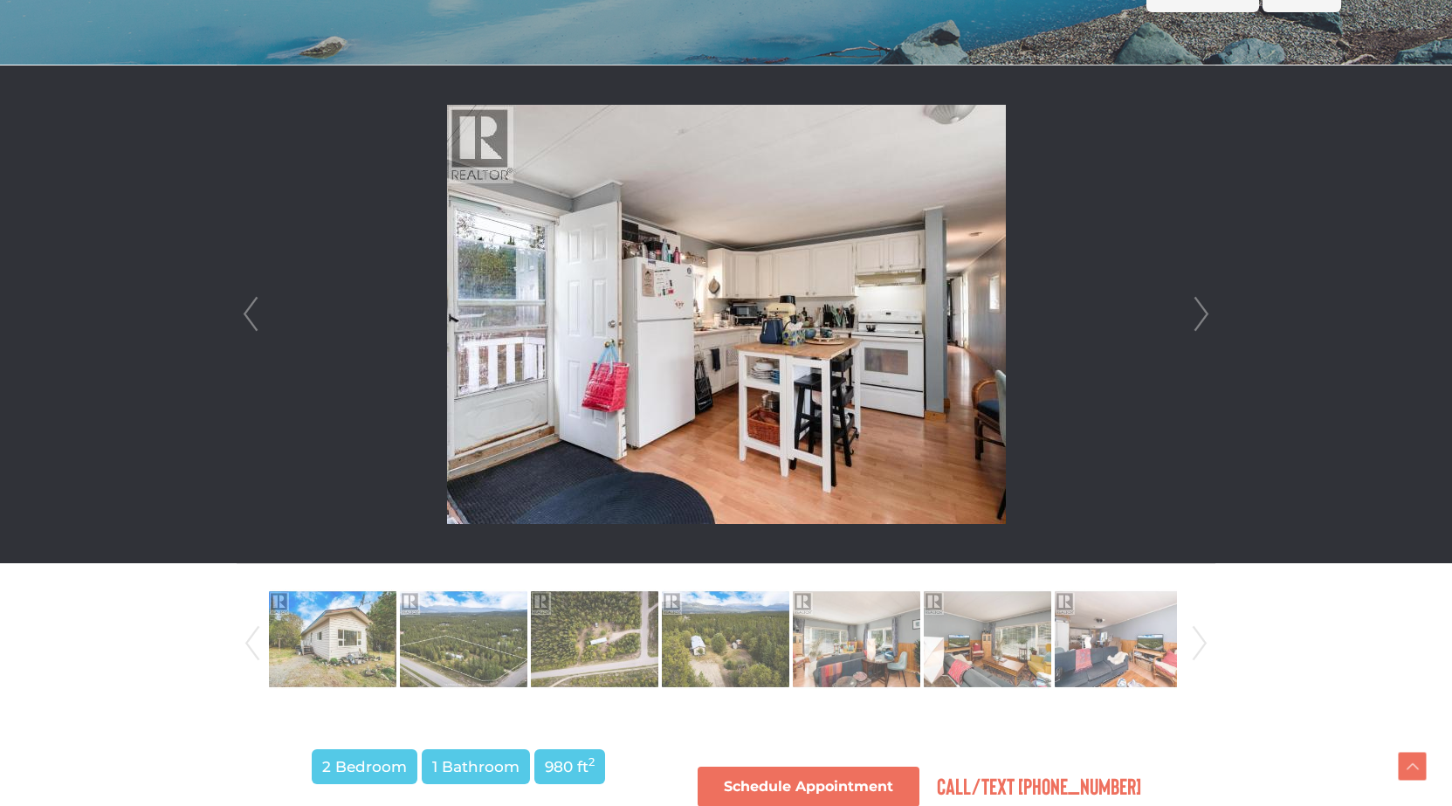
click at [1196, 315] on link "Next" at bounding box center [1201, 314] width 26 height 498
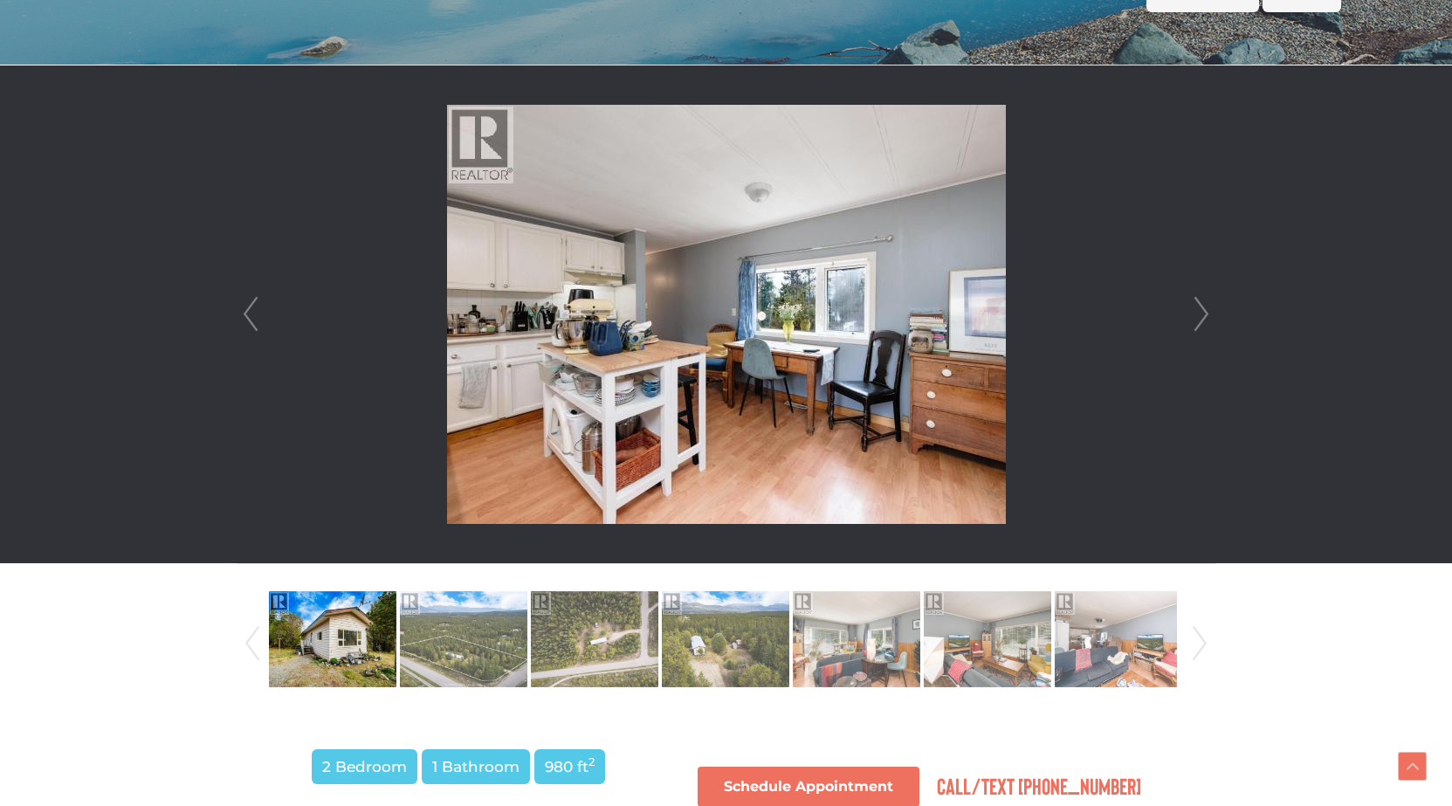
click at [1196, 315] on link "Next" at bounding box center [1201, 314] width 26 height 498
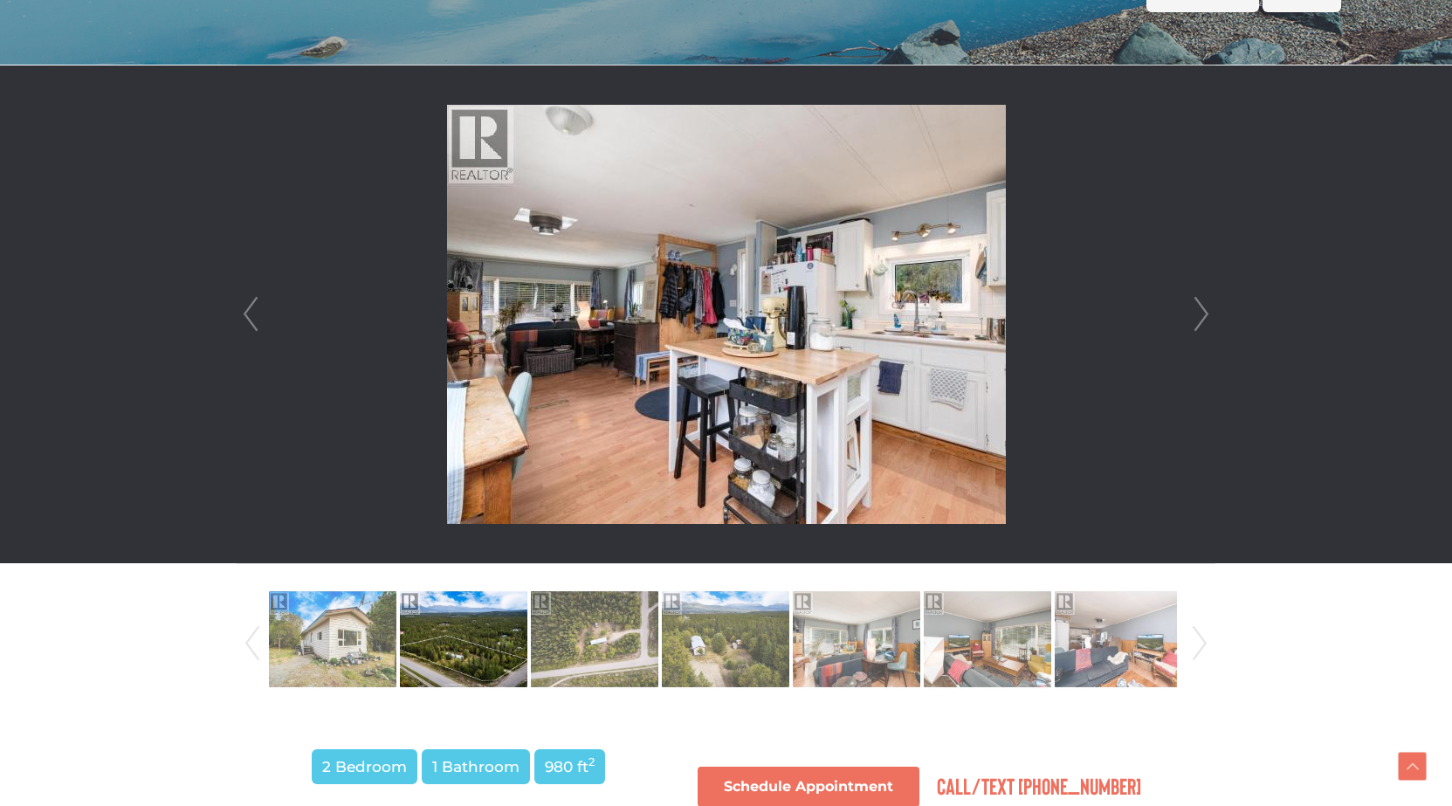
click at [1196, 315] on link "Next" at bounding box center [1201, 314] width 26 height 498
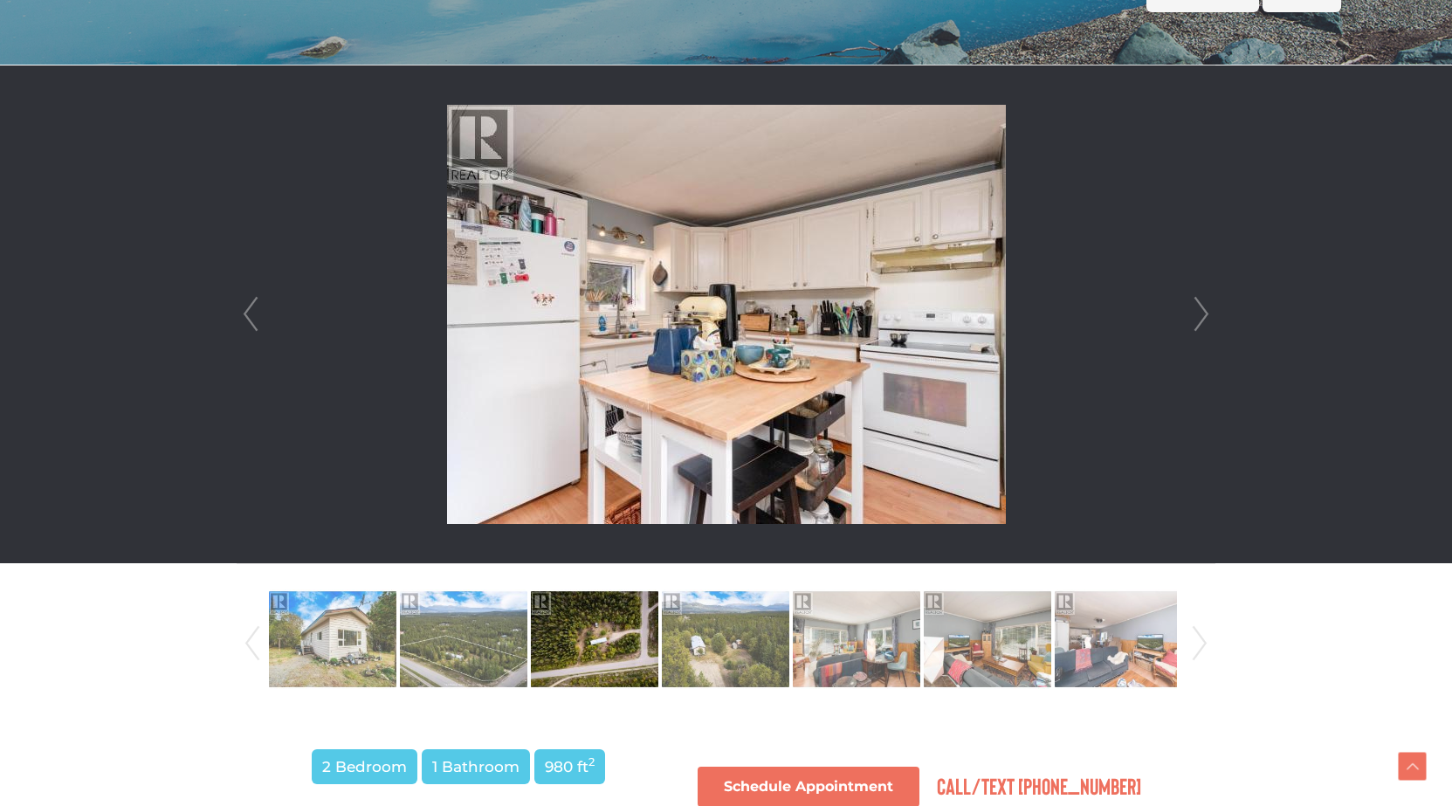
click at [1196, 315] on link "Next" at bounding box center [1201, 314] width 26 height 498
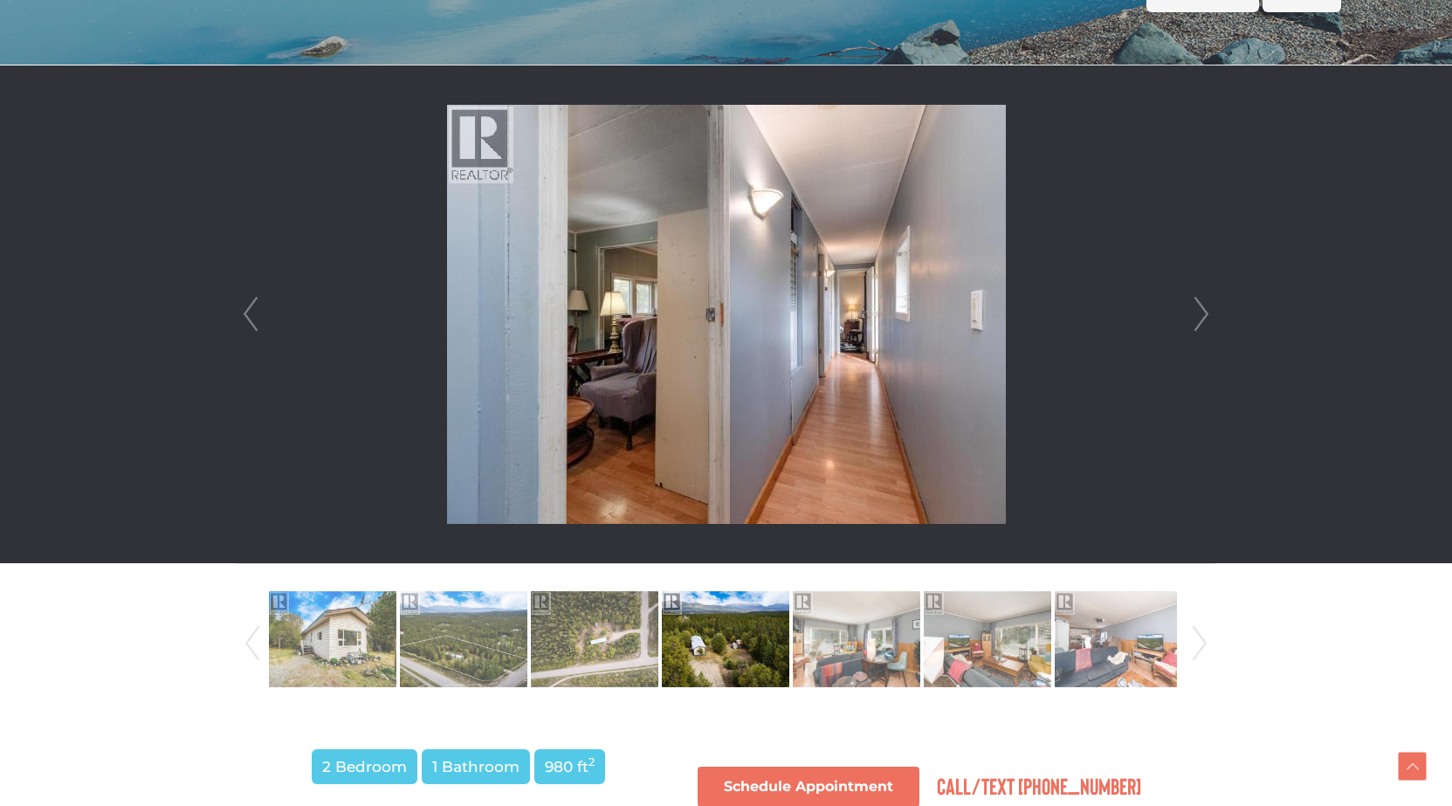
click at [1196, 315] on link "Next" at bounding box center [1201, 314] width 26 height 498
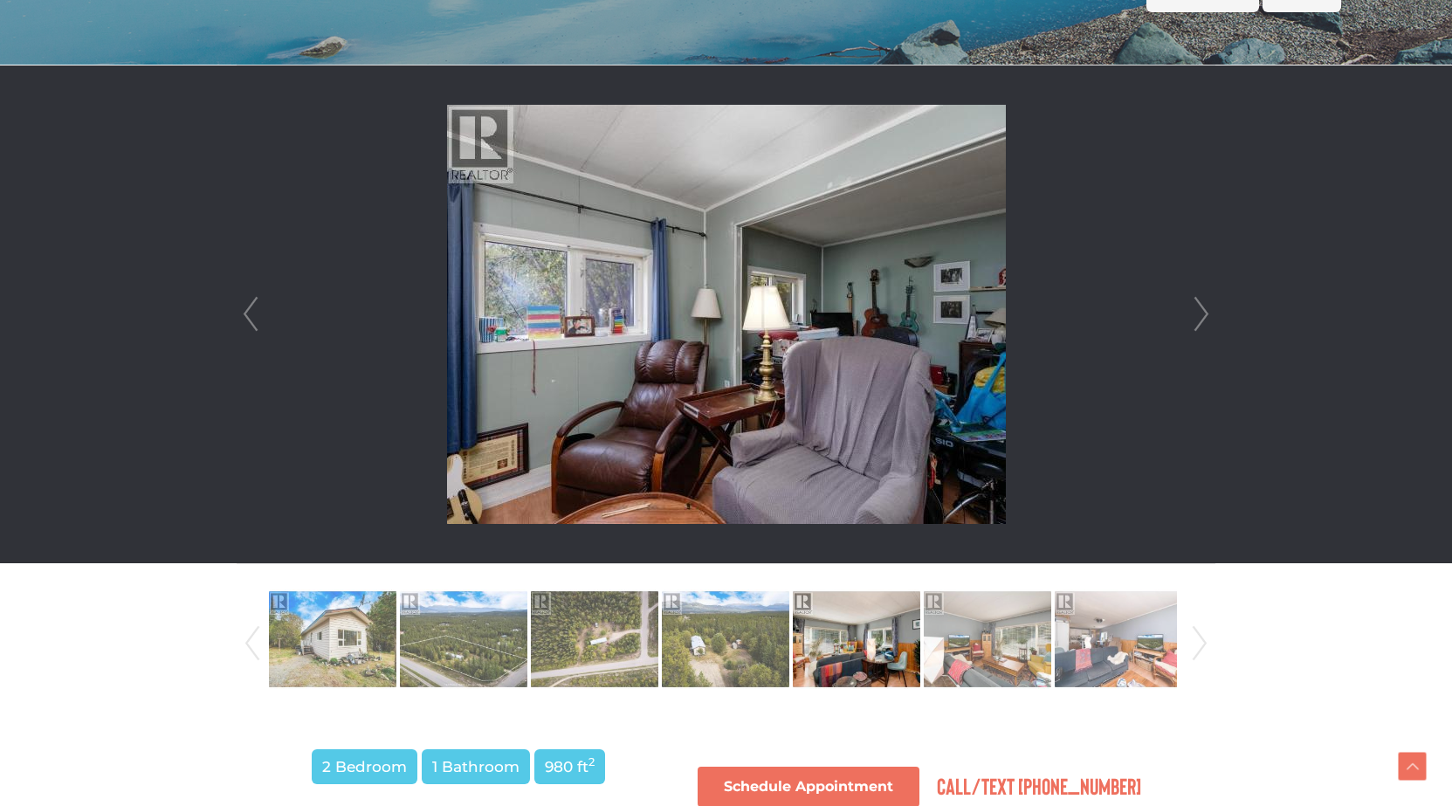
click at [1196, 315] on link "Next" at bounding box center [1201, 314] width 26 height 498
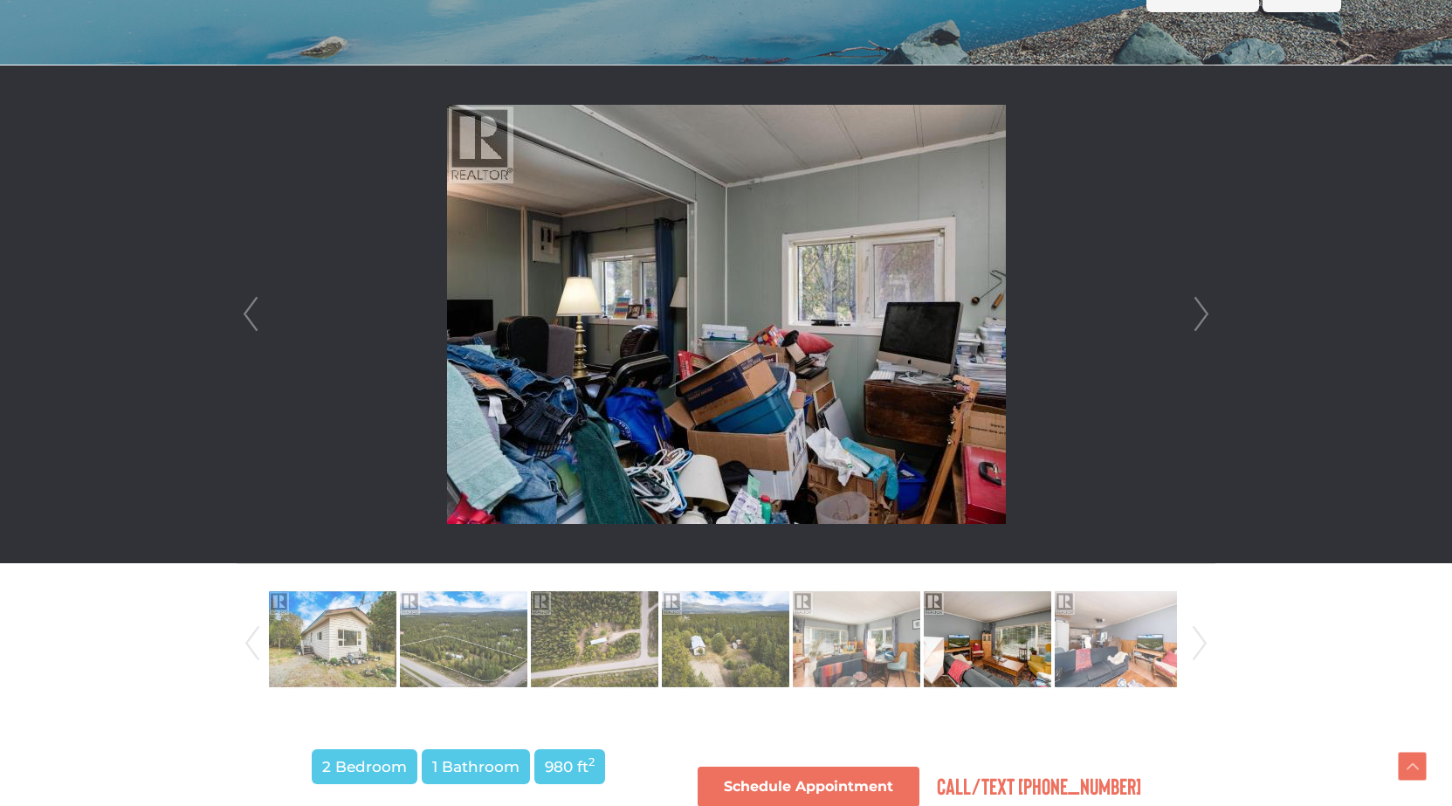
click at [1196, 315] on link "Next" at bounding box center [1201, 314] width 26 height 498
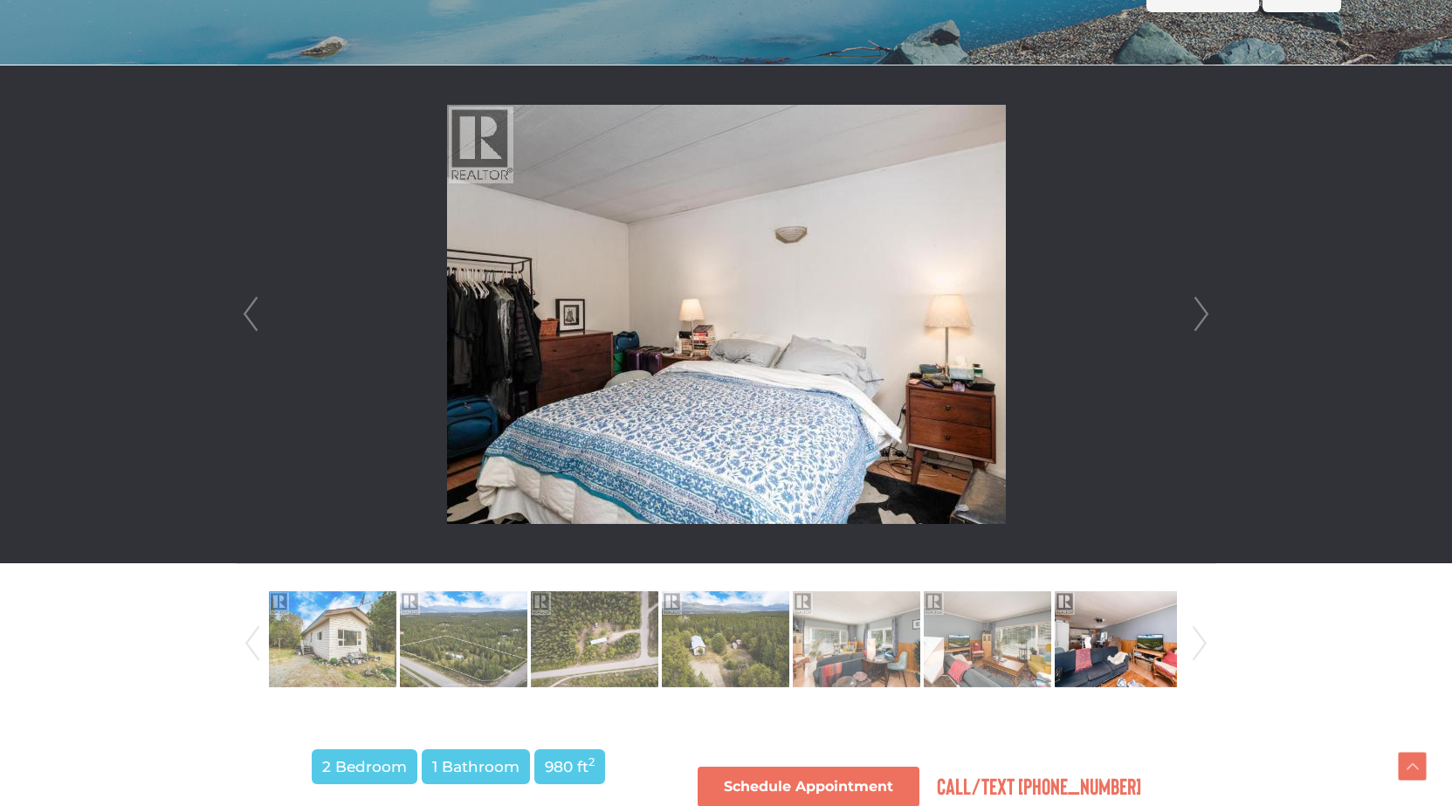
click at [247, 315] on link "Prev" at bounding box center [250, 314] width 26 height 498
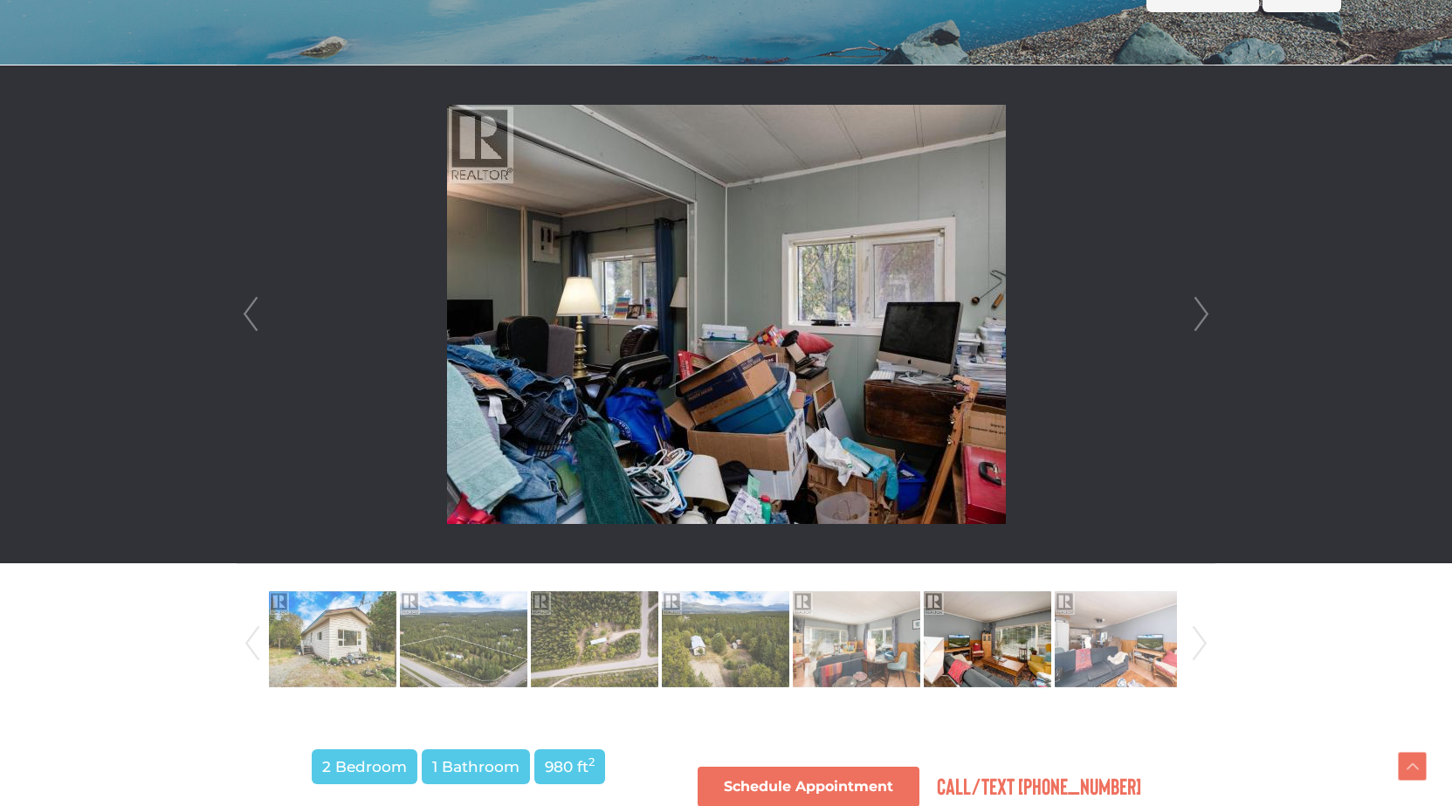
click at [1194, 307] on link "Next" at bounding box center [1201, 314] width 26 height 498
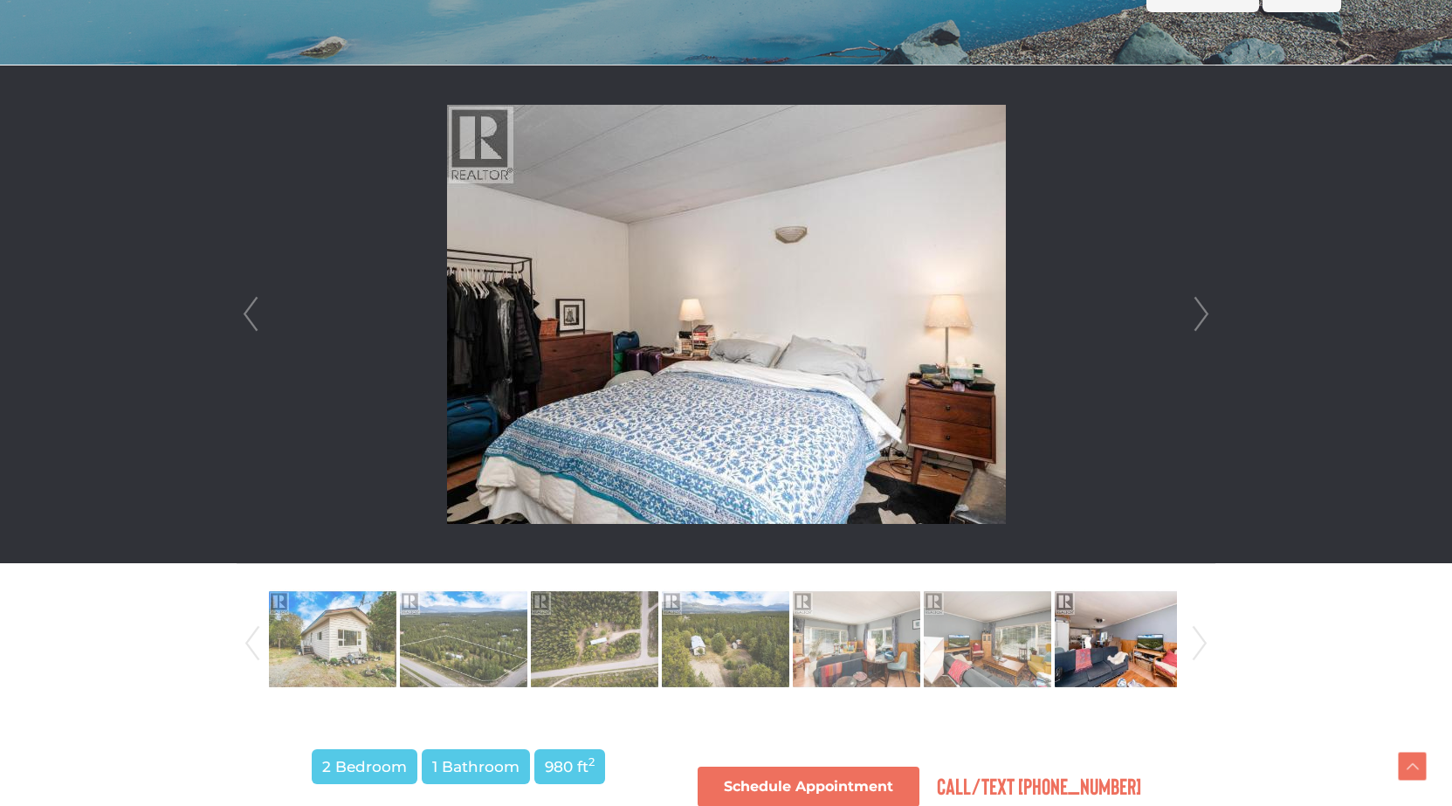
click at [1194, 307] on link "Next" at bounding box center [1201, 314] width 26 height 498
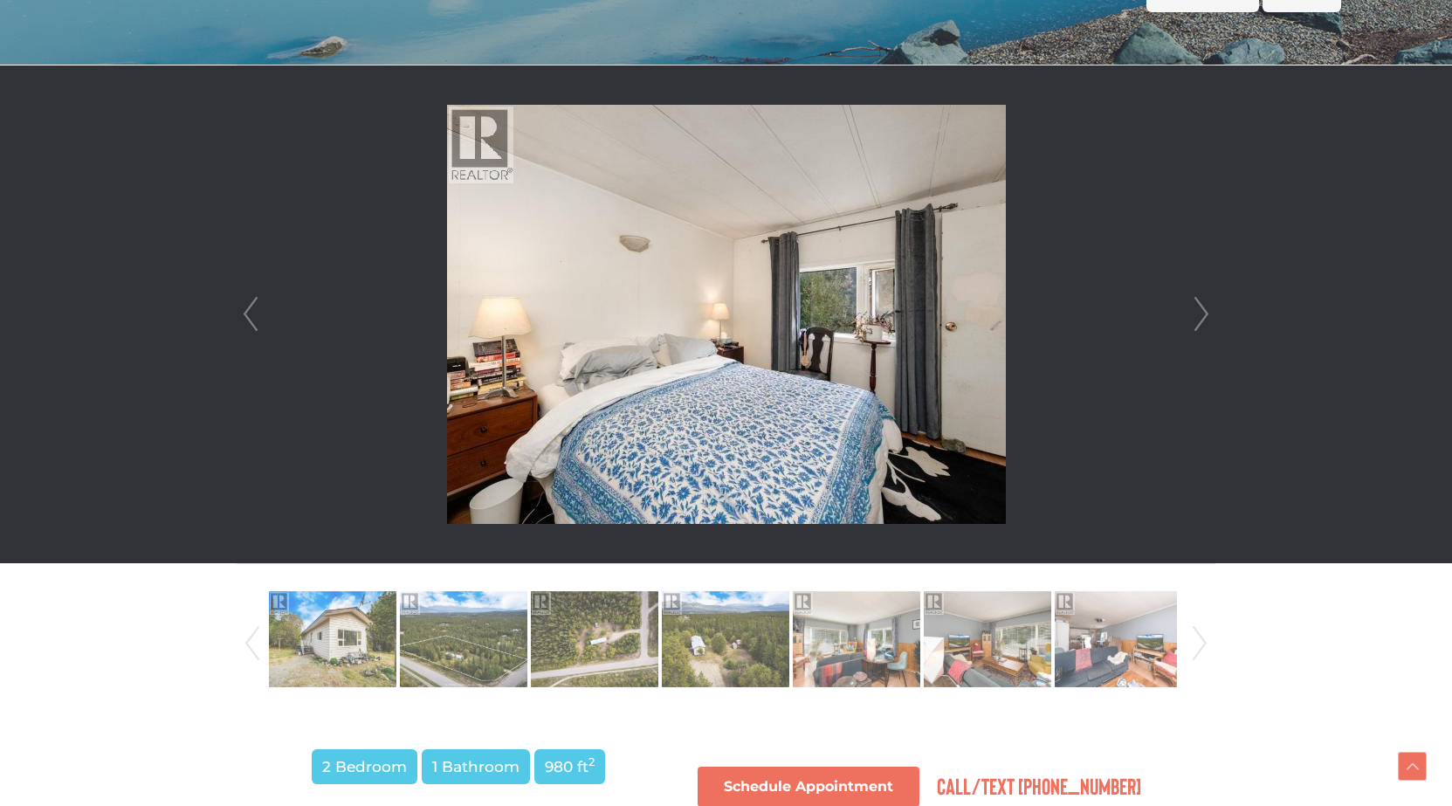
click at [1194, 307] on link "Next" at bounding box center [1201, 314] width 26 height 498
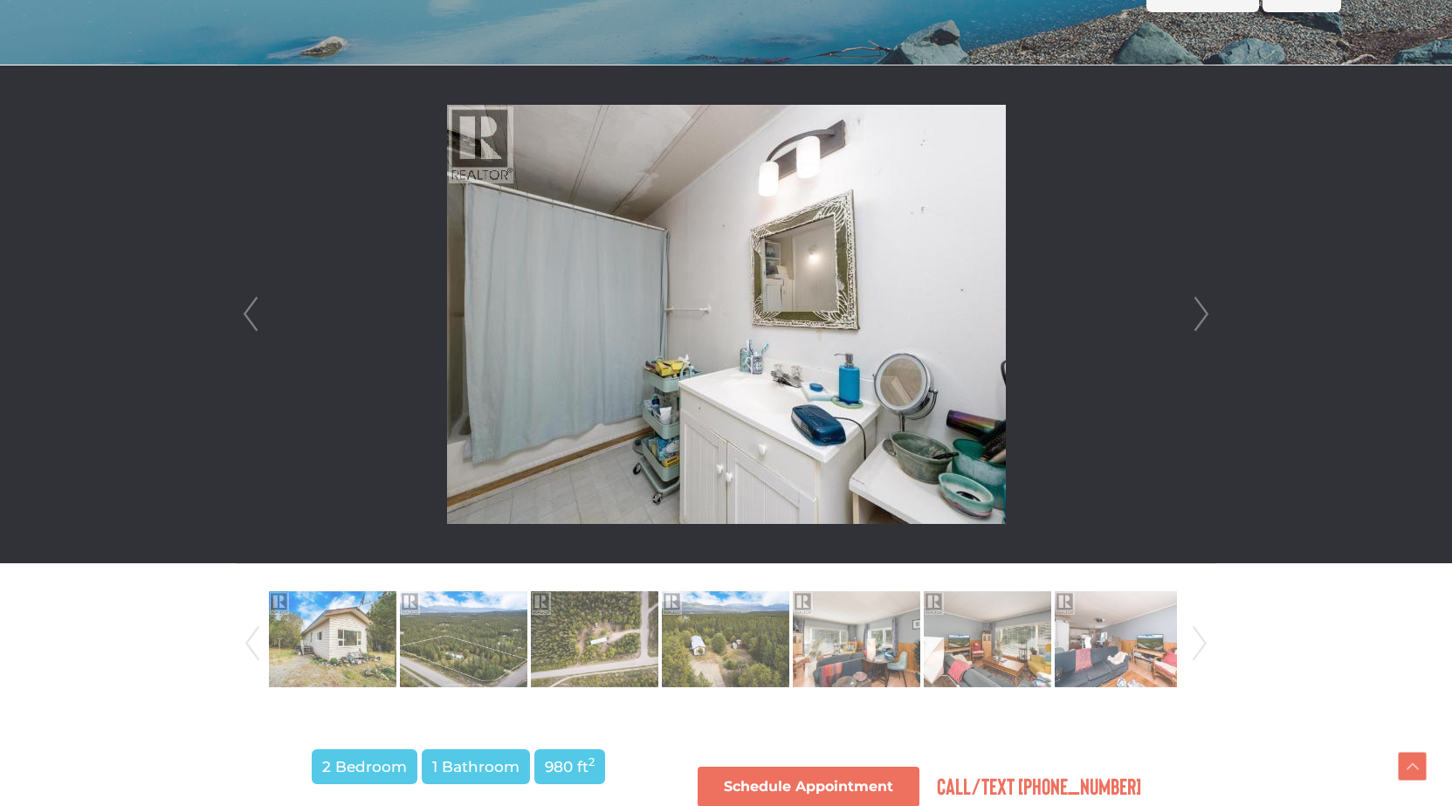
click at [1194, 307] on link "Next" at bounding box center [1201, 314] width 26 height 498
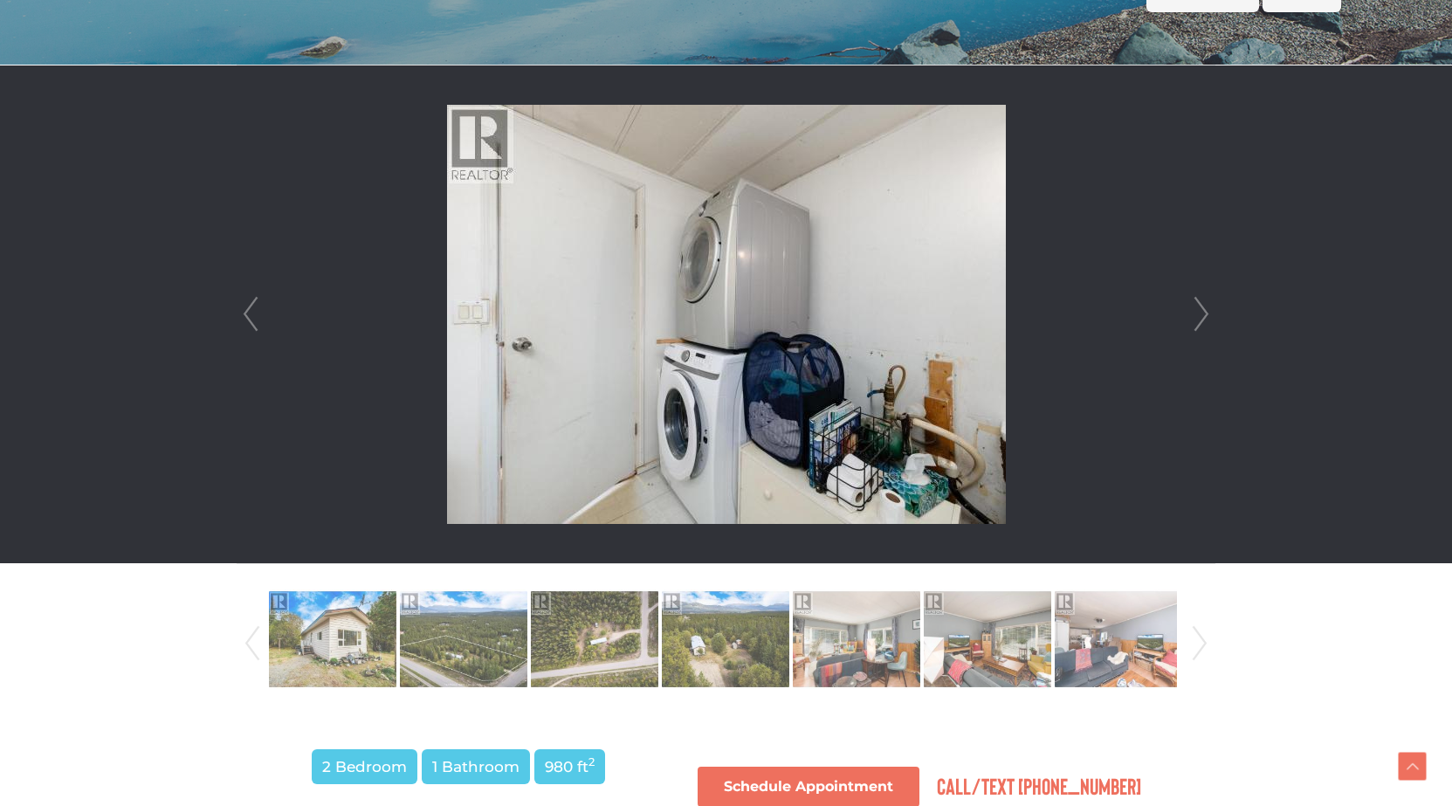
click at [1194, 307] on link "Next" at bounding box center [1201, 314] width 26 height 498
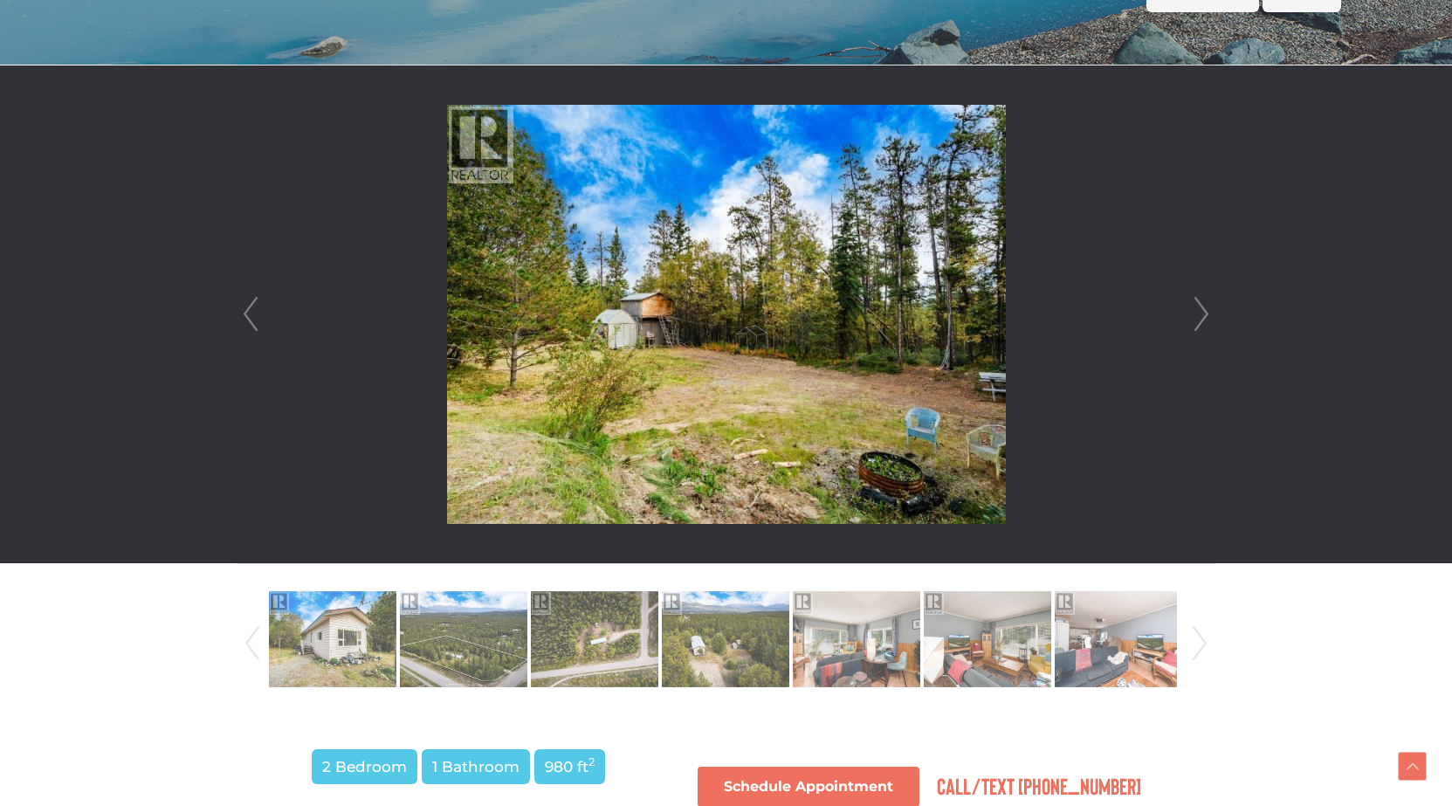
click at [1193, 310] on link "Next" at bounding box center [1201, 314] width 26 height 498
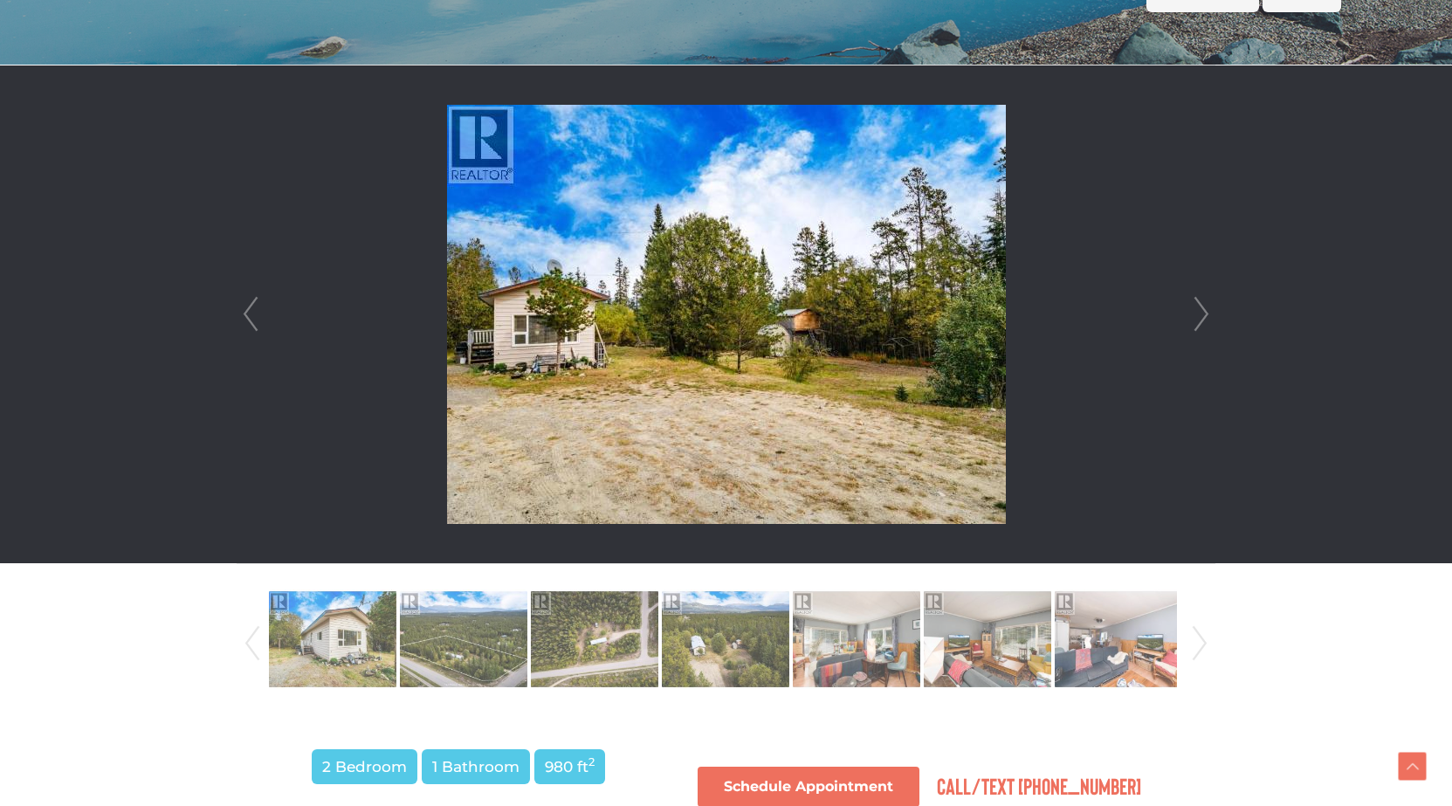
click at [1193, 310] on link "Next" at bounding box center [1201, 314] width 26 height 498
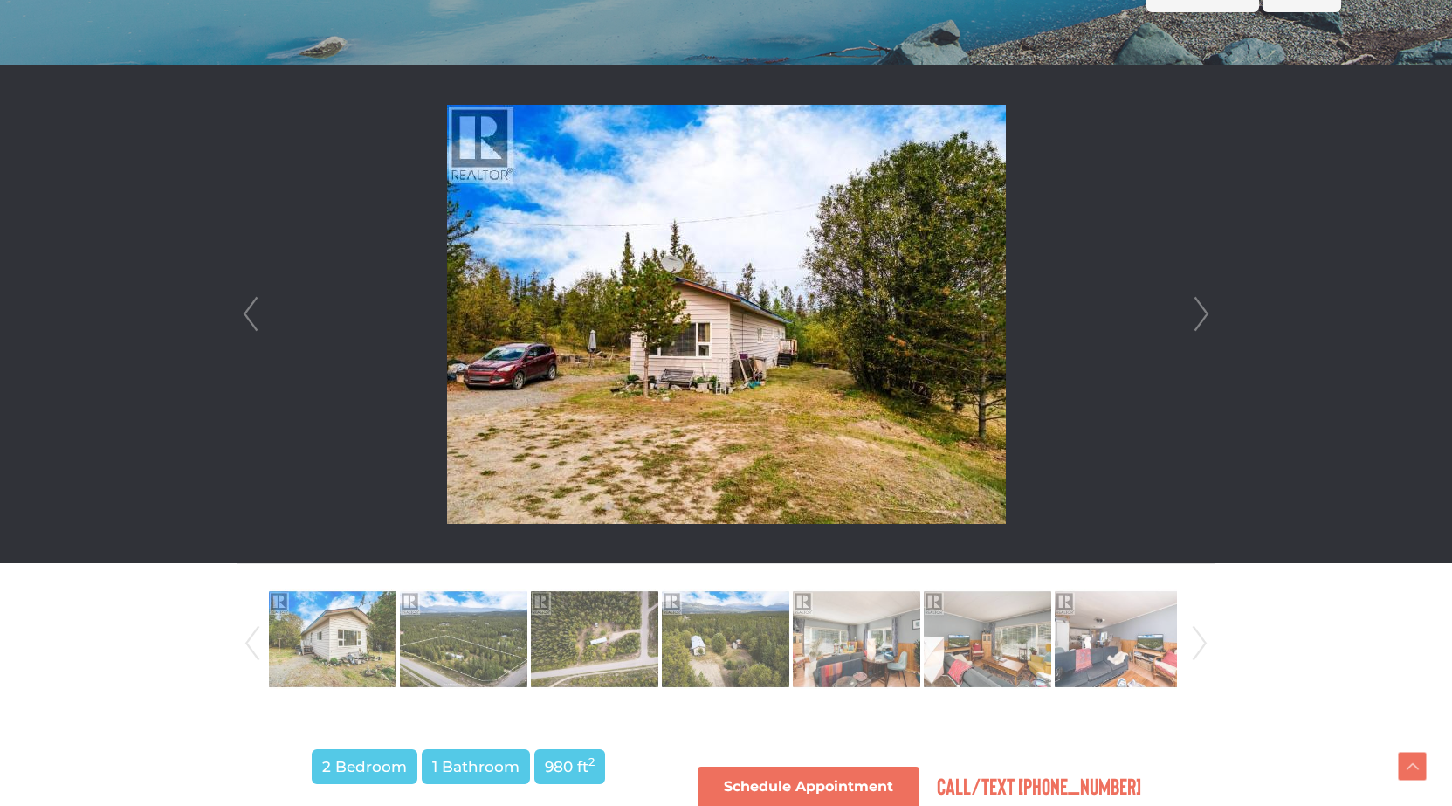
click at [1193, 310] on link "Next" at bounding box center [1201, 314] width 26 height 498
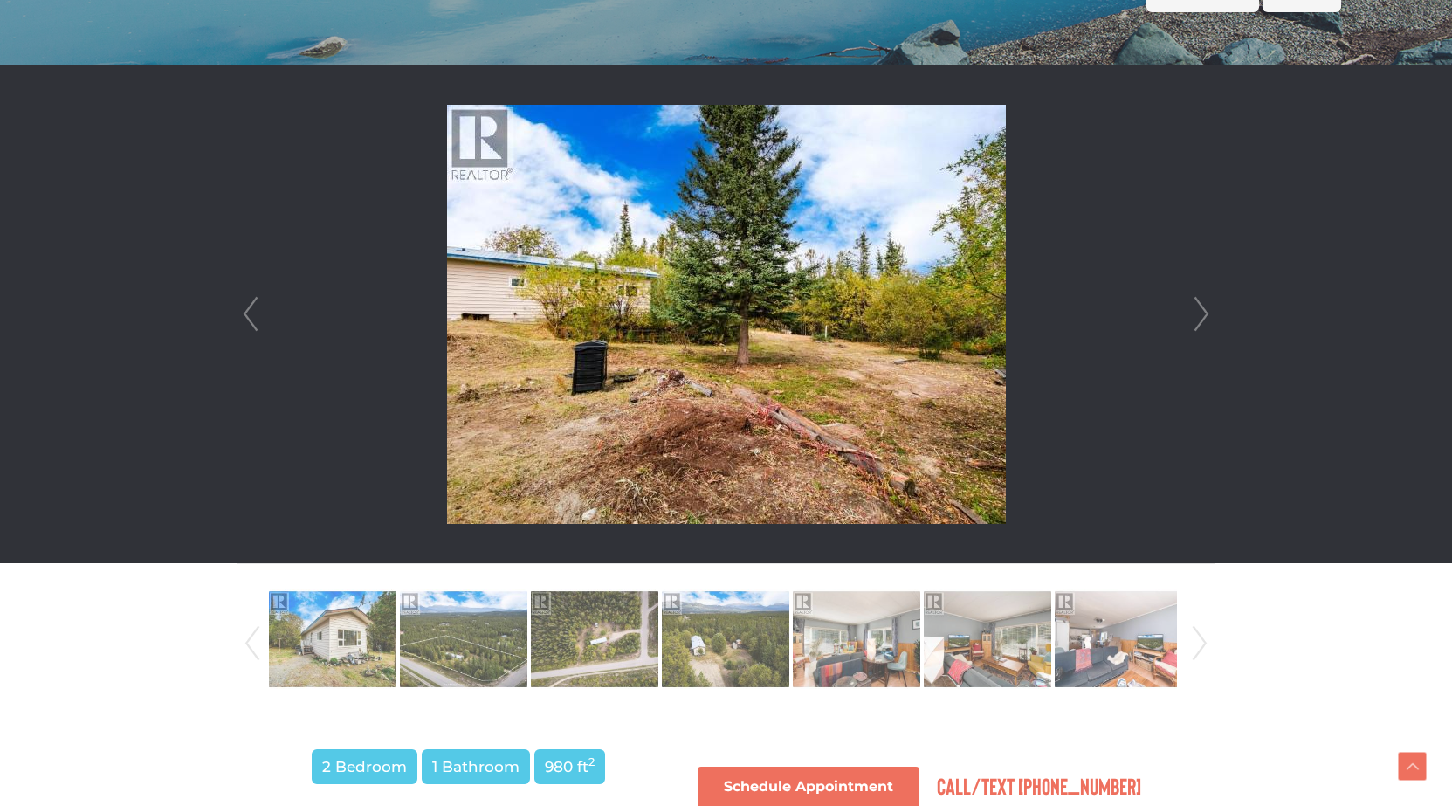
click at [1193, 310] on link "Next" at bounding box center [1201, 314] width 26 height 498
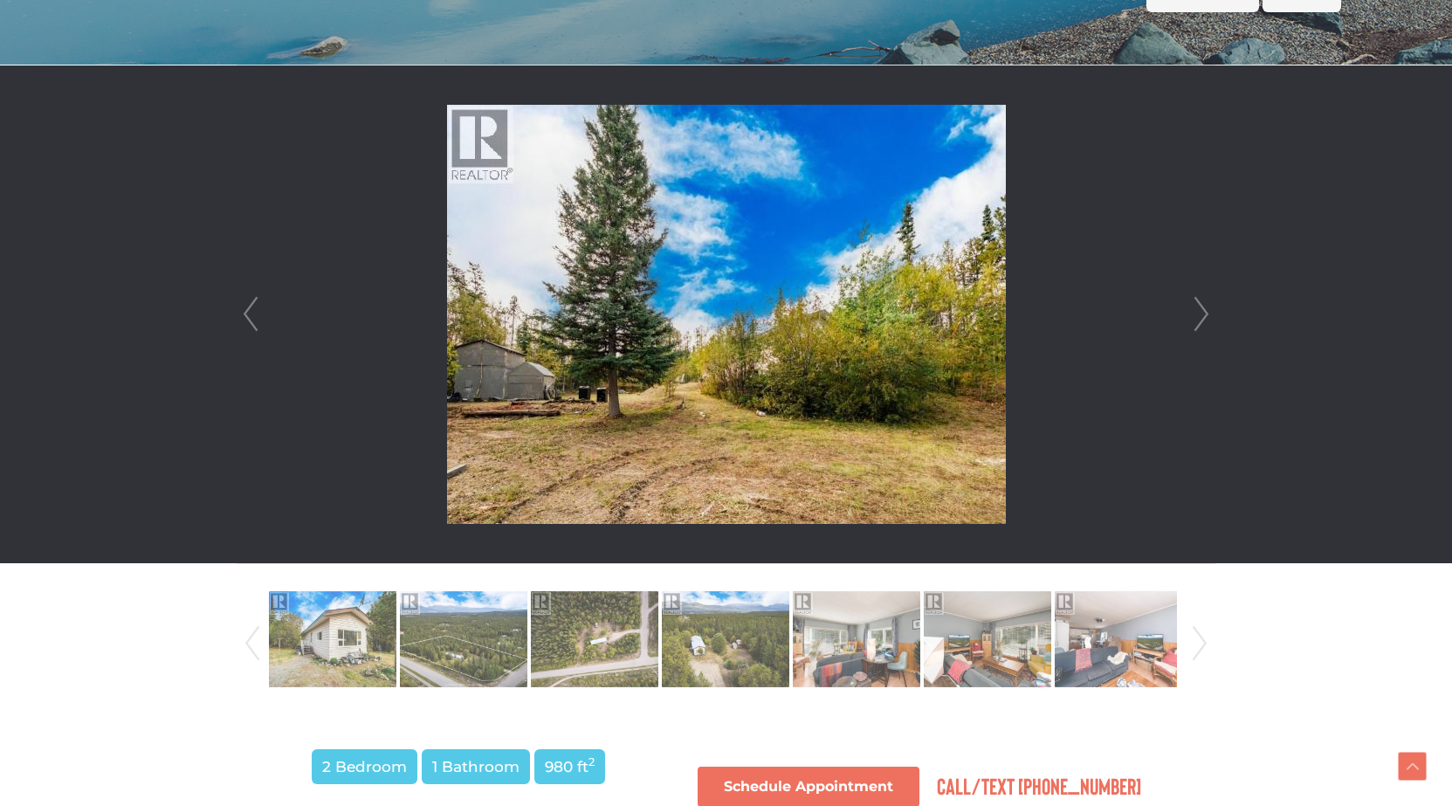
click at [1193, 310] on link "Next" at bounding box center [1201, 314] width 26 height 498
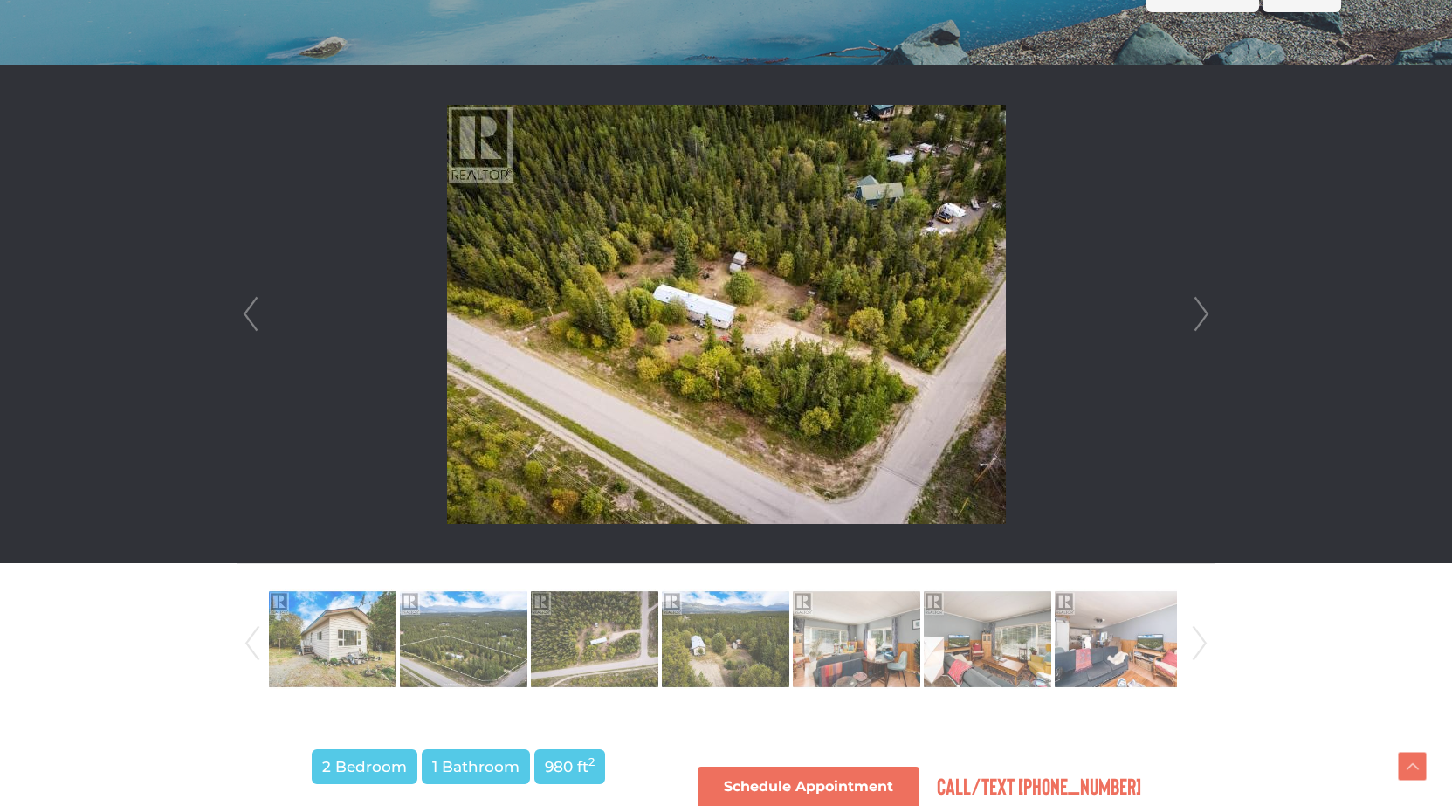
click at [1193, 320] on link "Next" at bounding box center [1201, 314] width 26 height 498
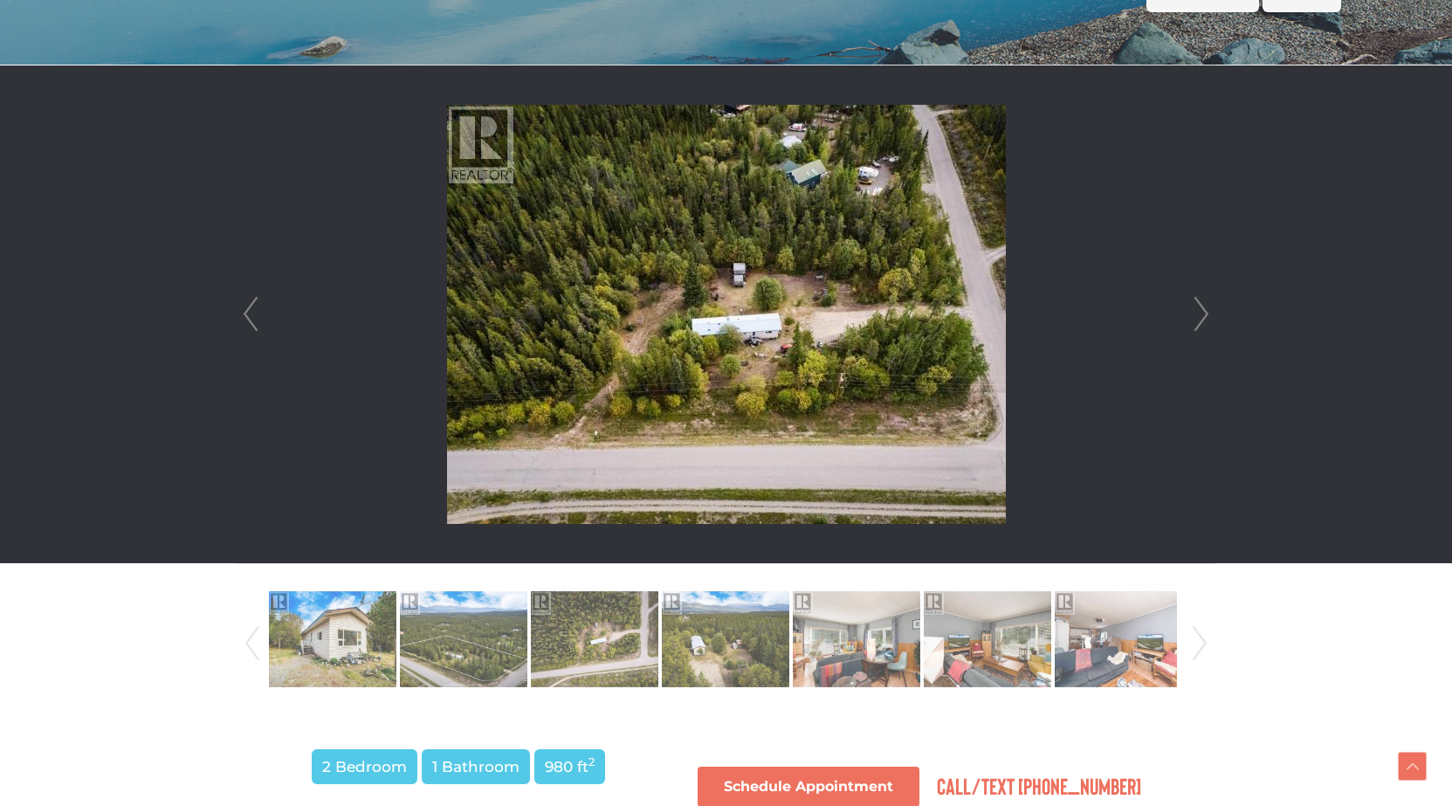
click at [1193, 320] on link "Next" at bounding box center [1201, 314] width 26 height 498
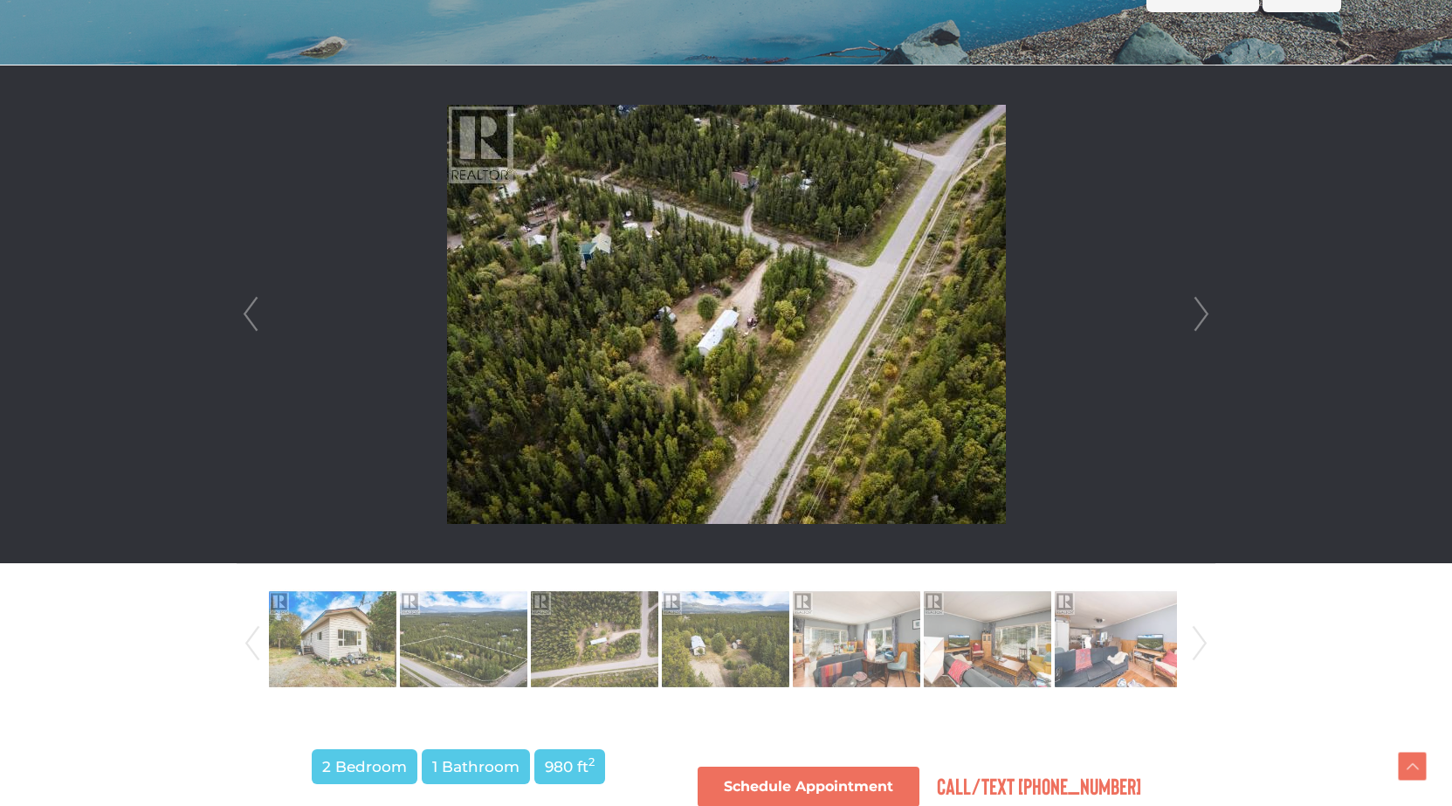
click at [1193, 320] on link "Next" at bounding box center [1201, 314] width 26 height 498
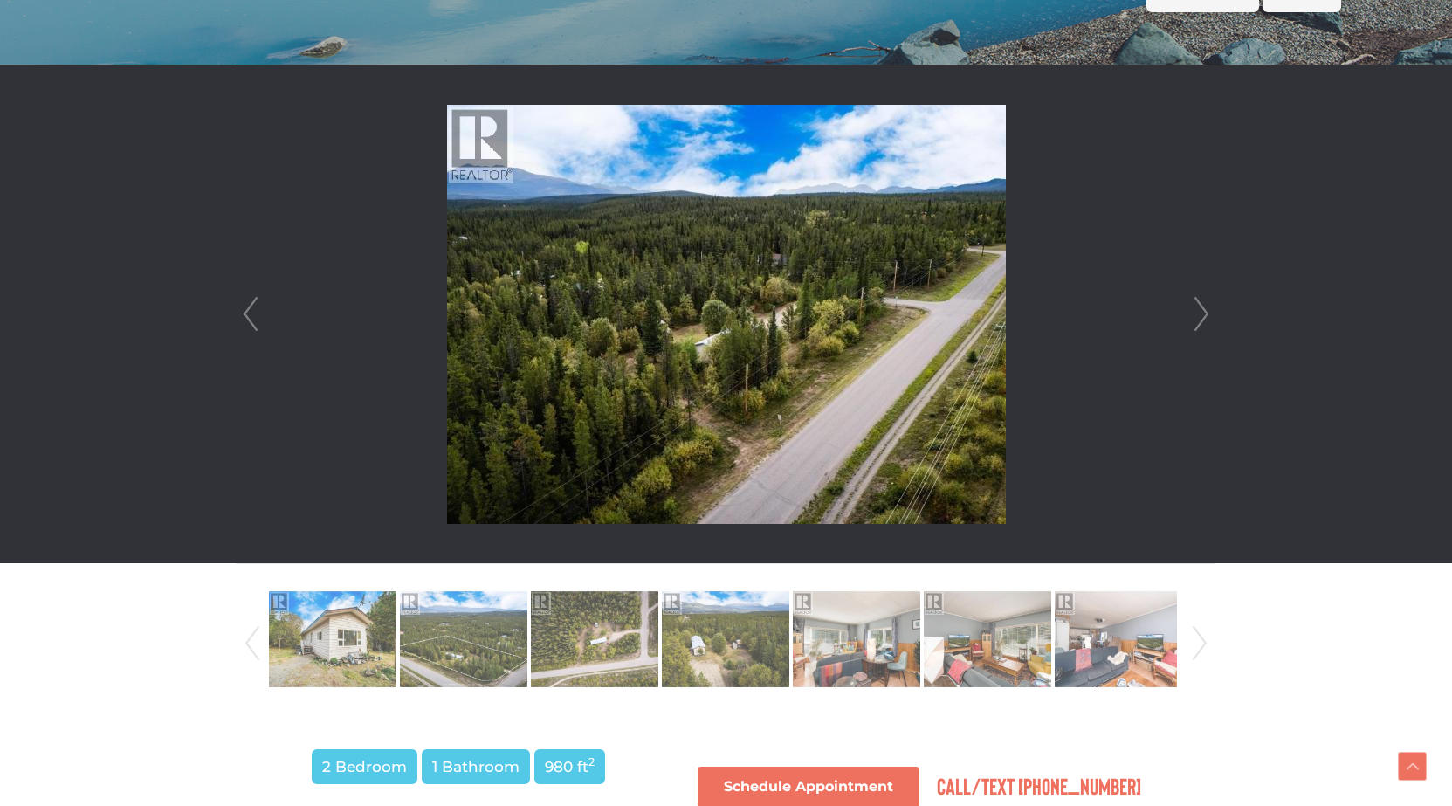
click at [1193, 320] on link "Next" at bounding box center [1201, 314] width 26 height 498
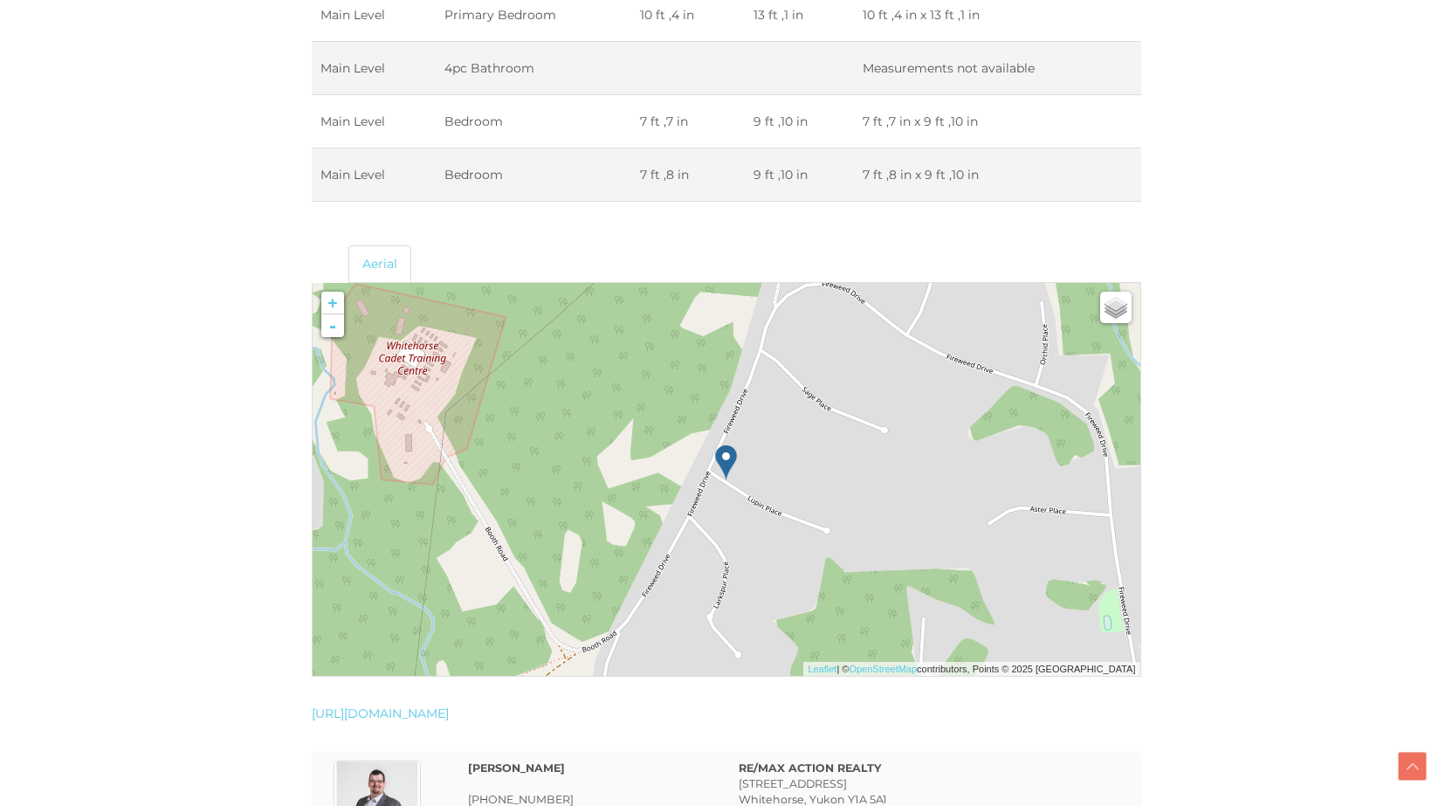
scroll to position [2881, 0]
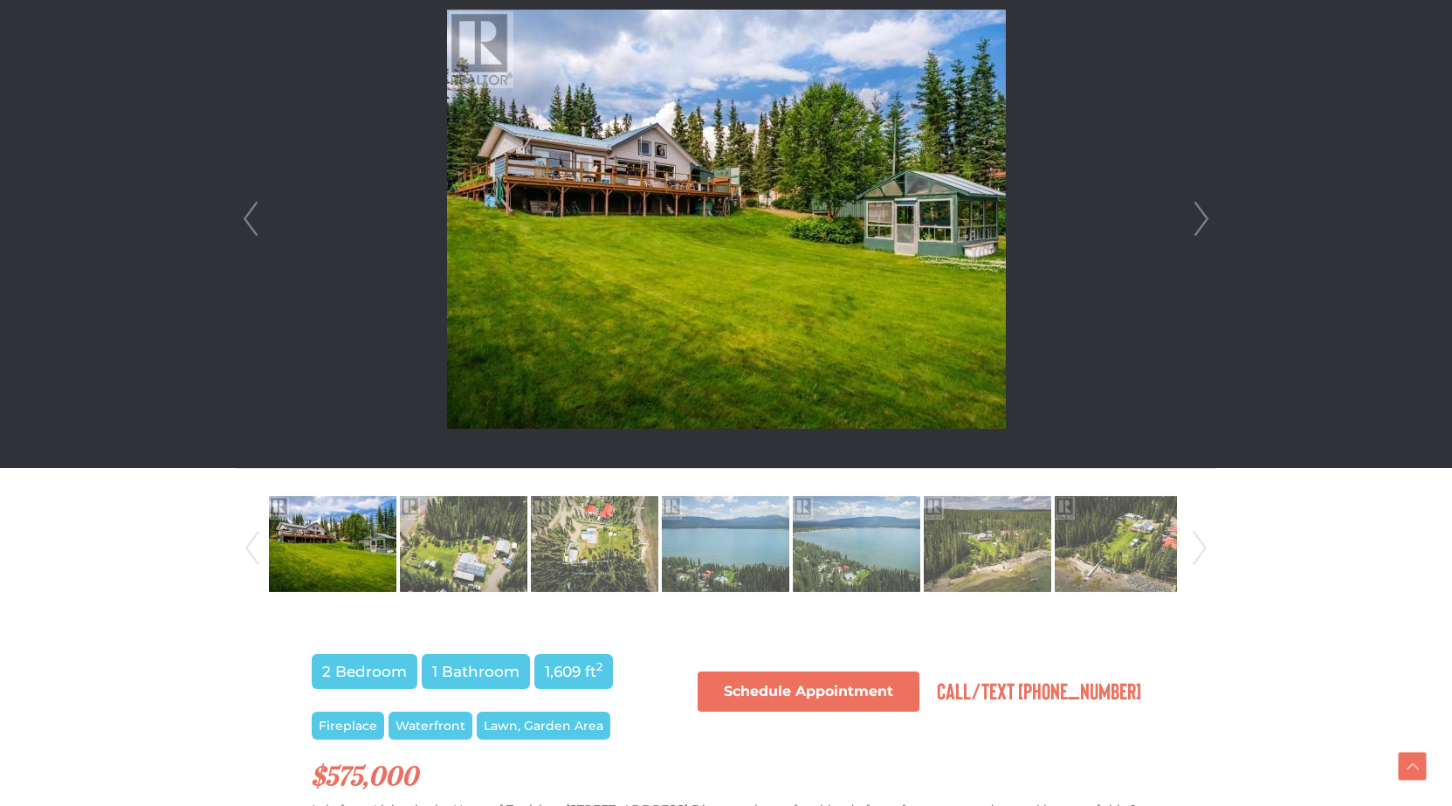
scroll to position [524, 0]
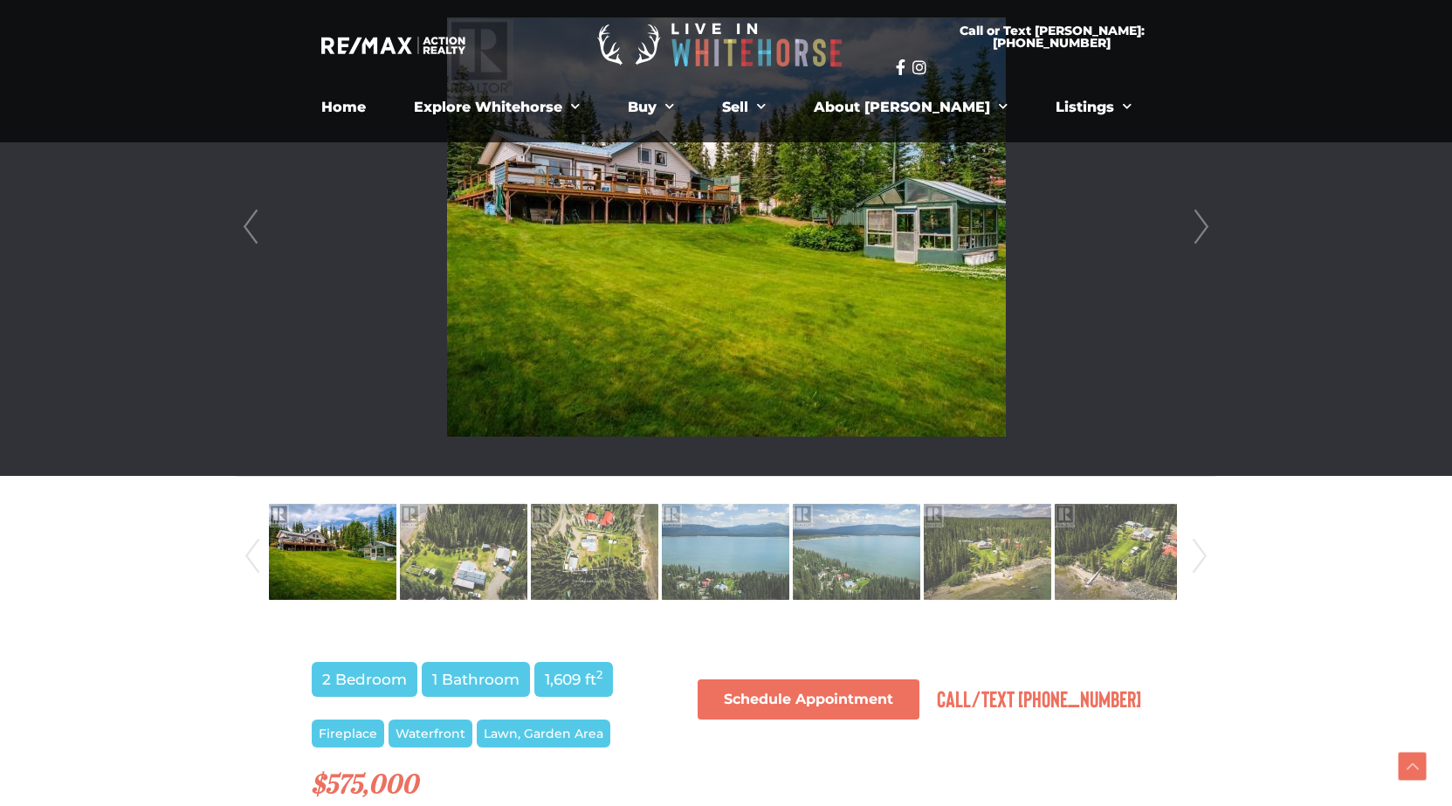
click at [1214, 227] on div at bounding box center [725, 227] width 977 height 498
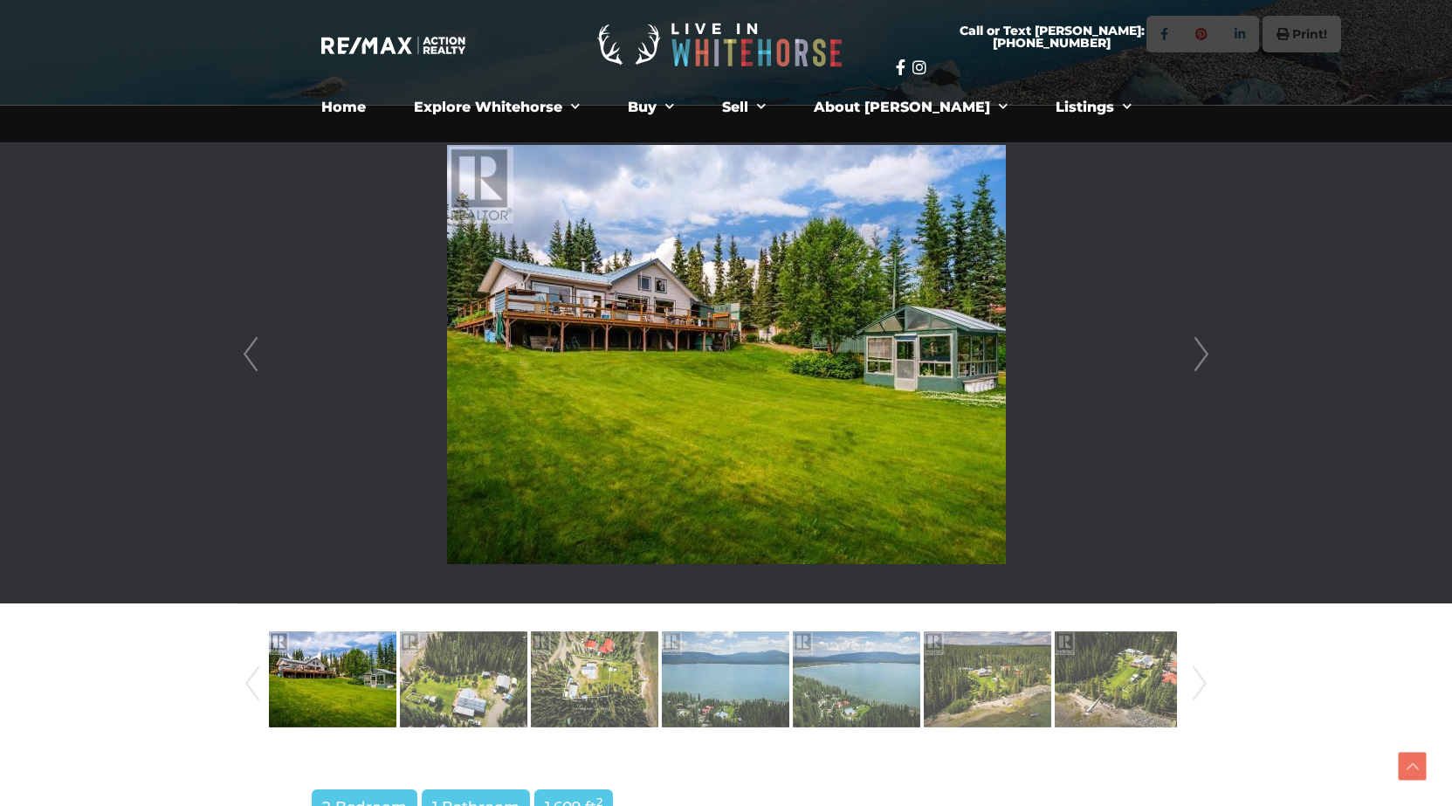
scroll to position [262, 0]
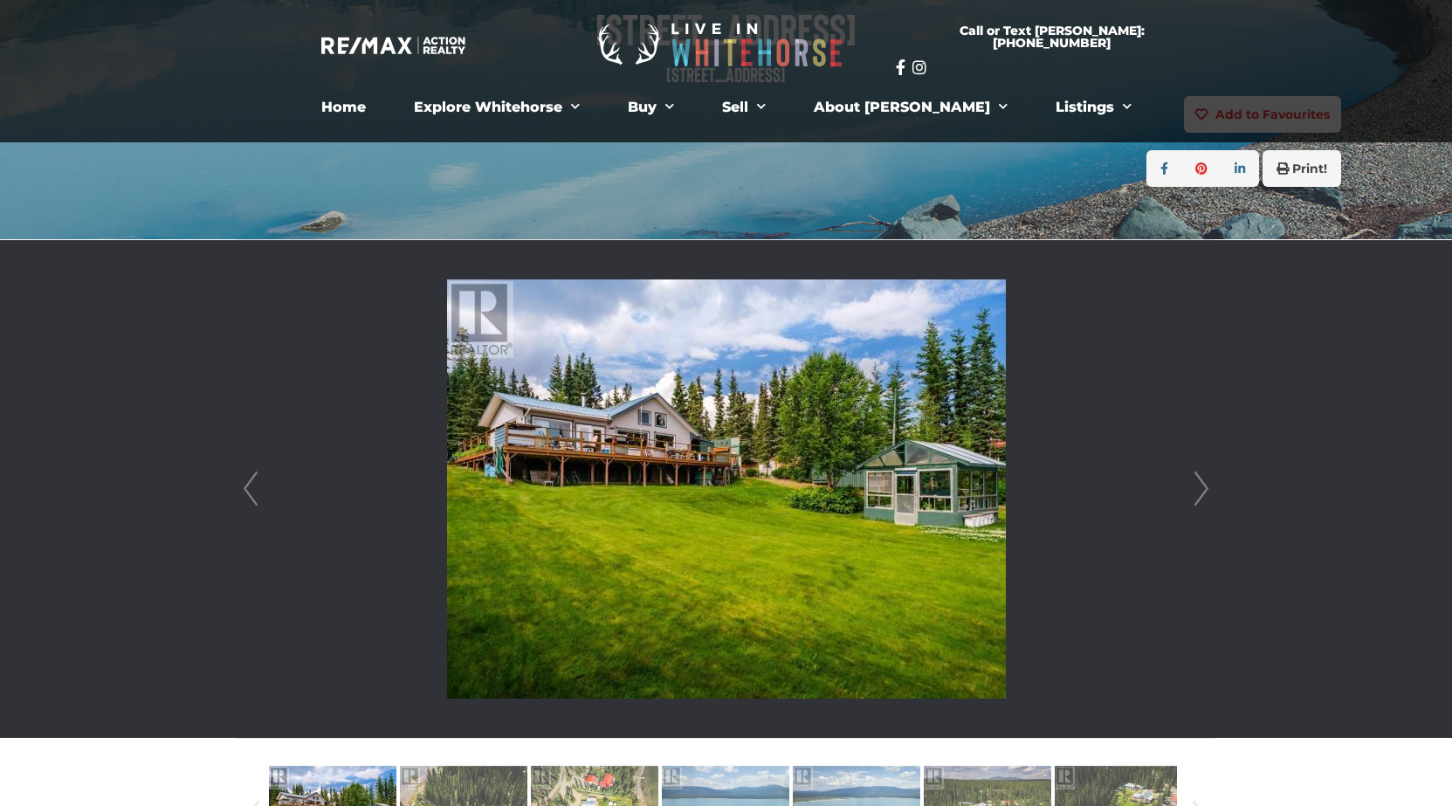
click at [1202, 486] on link "Next" at bounding box center [1201, 489] width 26 height 498
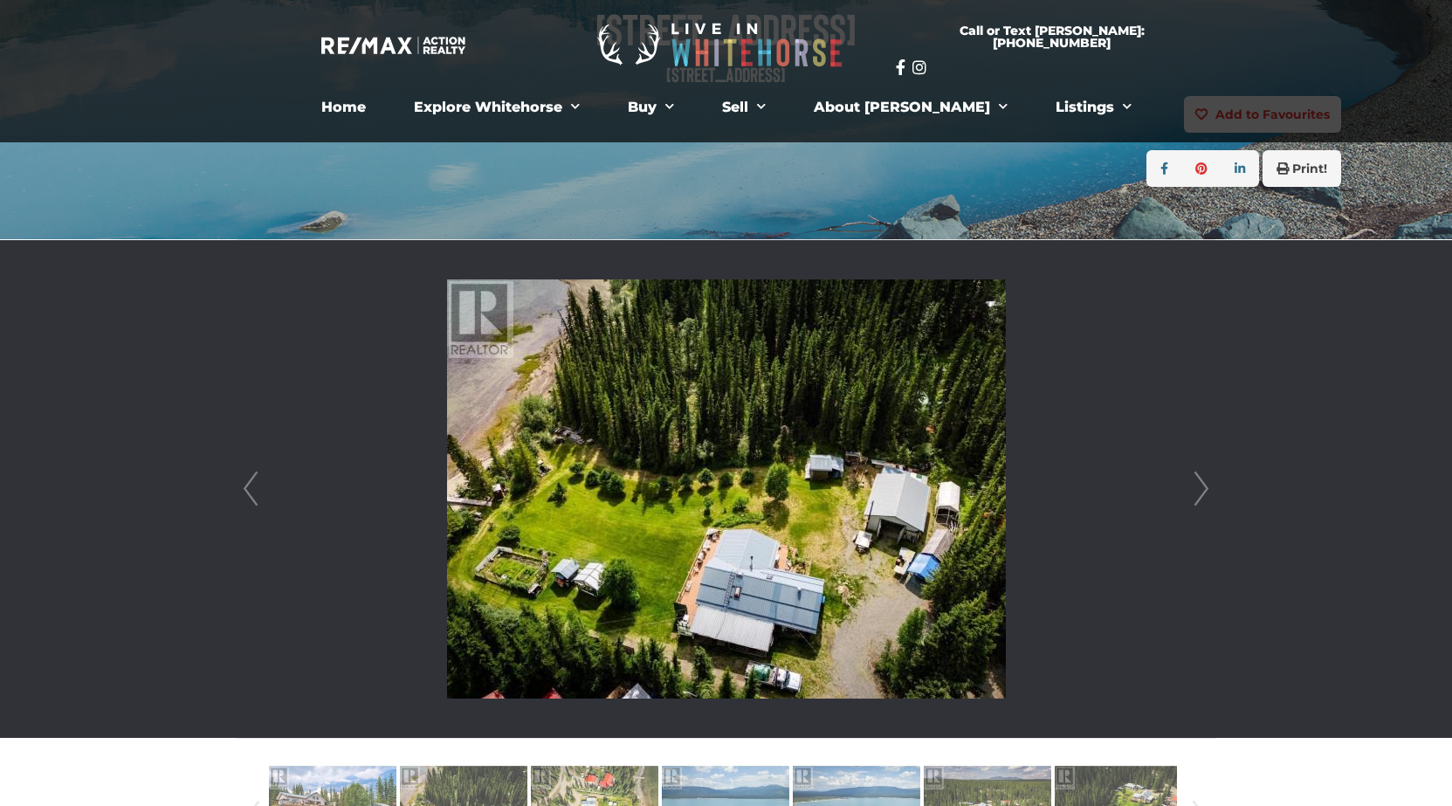
click at [1202, 486] on link "Next" at bounding box center [1201, 489] width 26 height 498
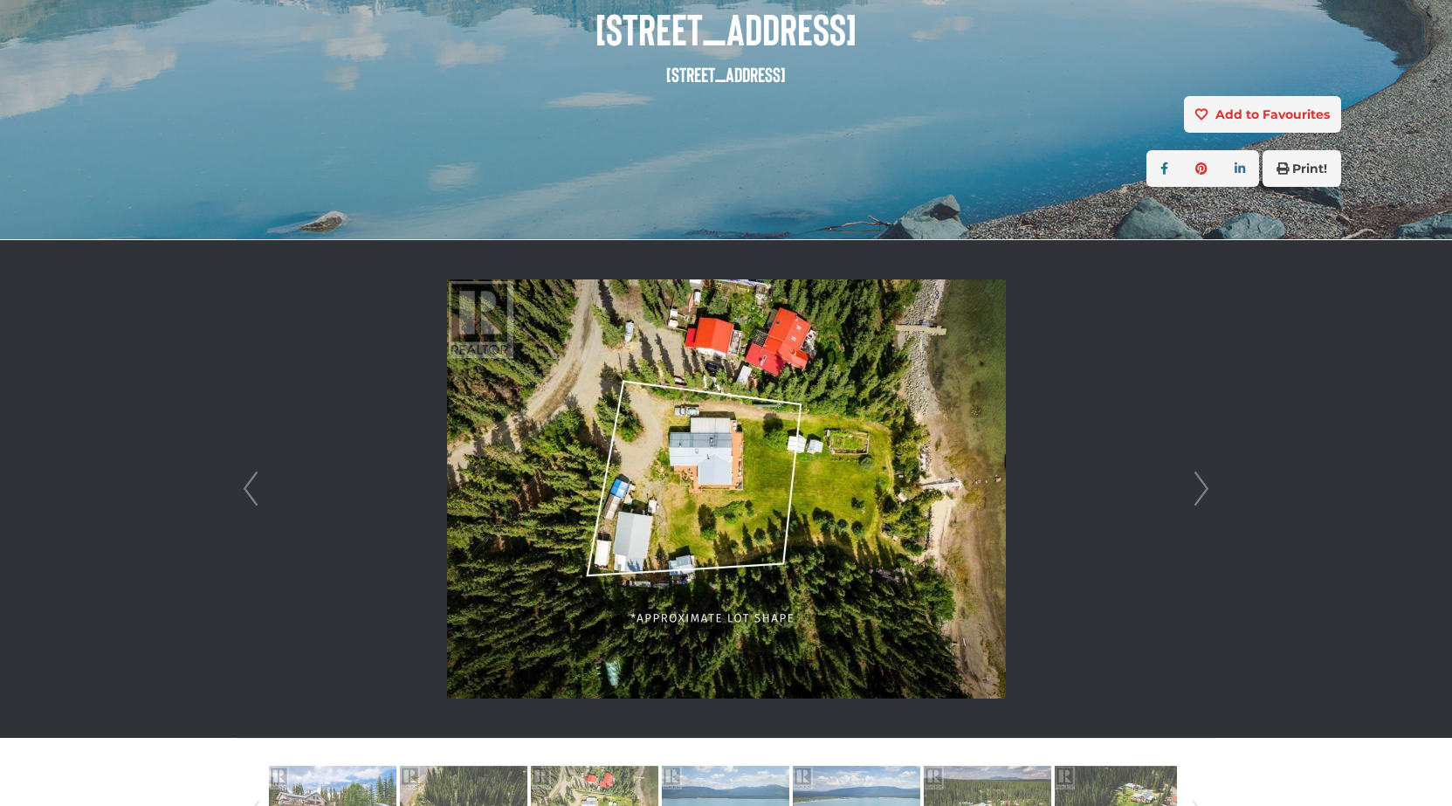
click at [1202, 491] on link "Next" at bounding box center [1201, 489] width 26 height 498
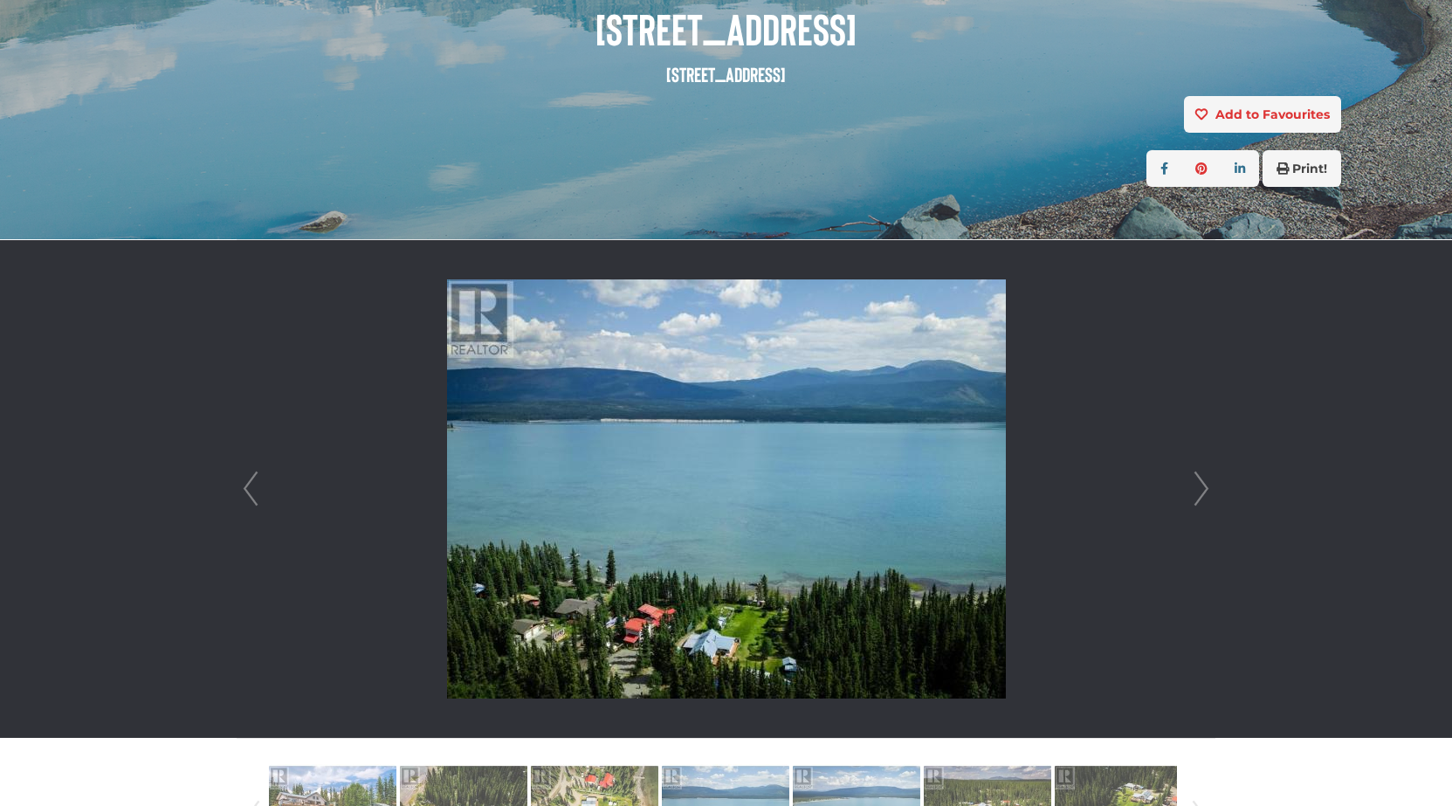
click at [1202, 491] on link "Next" at bounding box center [1201, 489] width 26 height 498
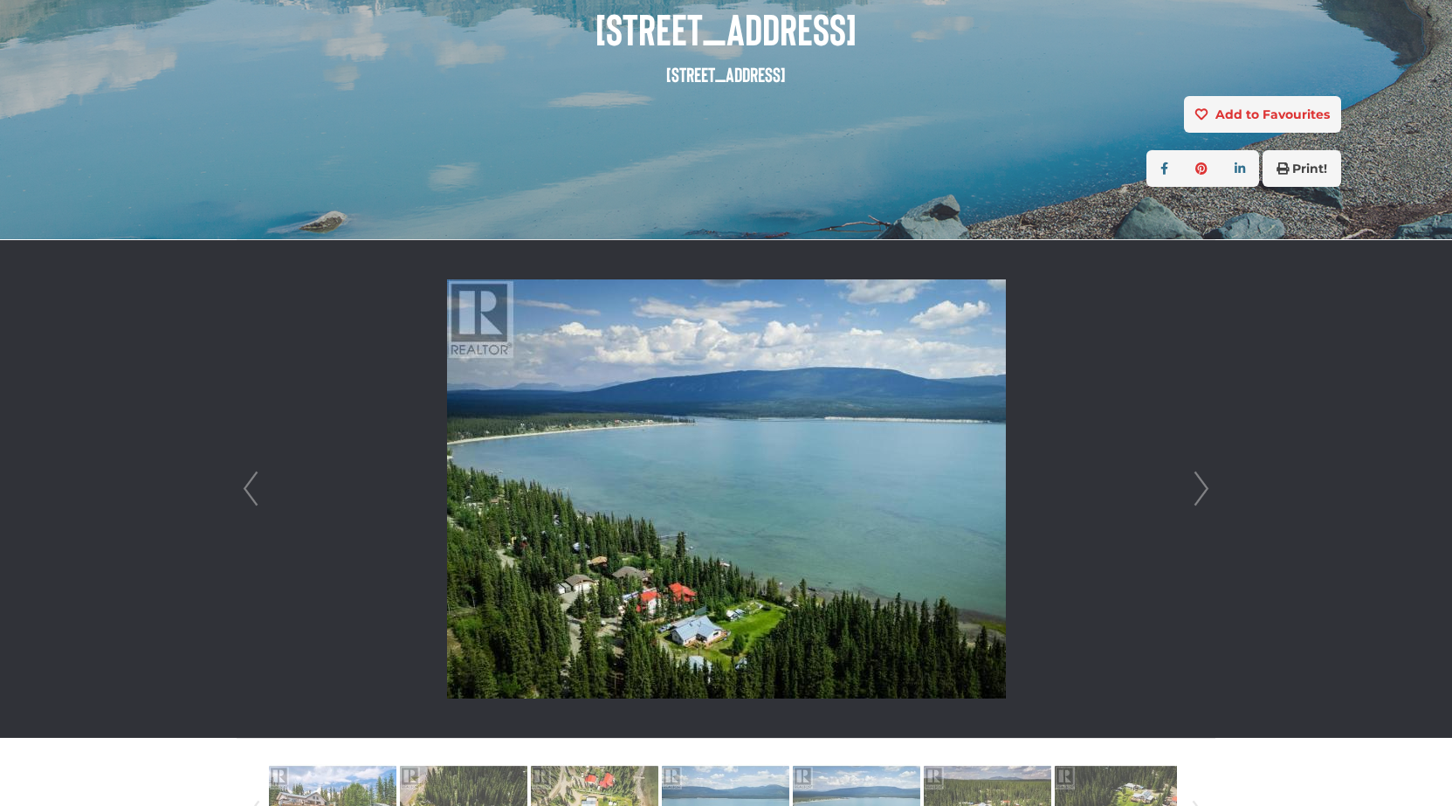
click at [1202, 491] on link "Next" at bounding box center [1201, 489] width 26 height 498
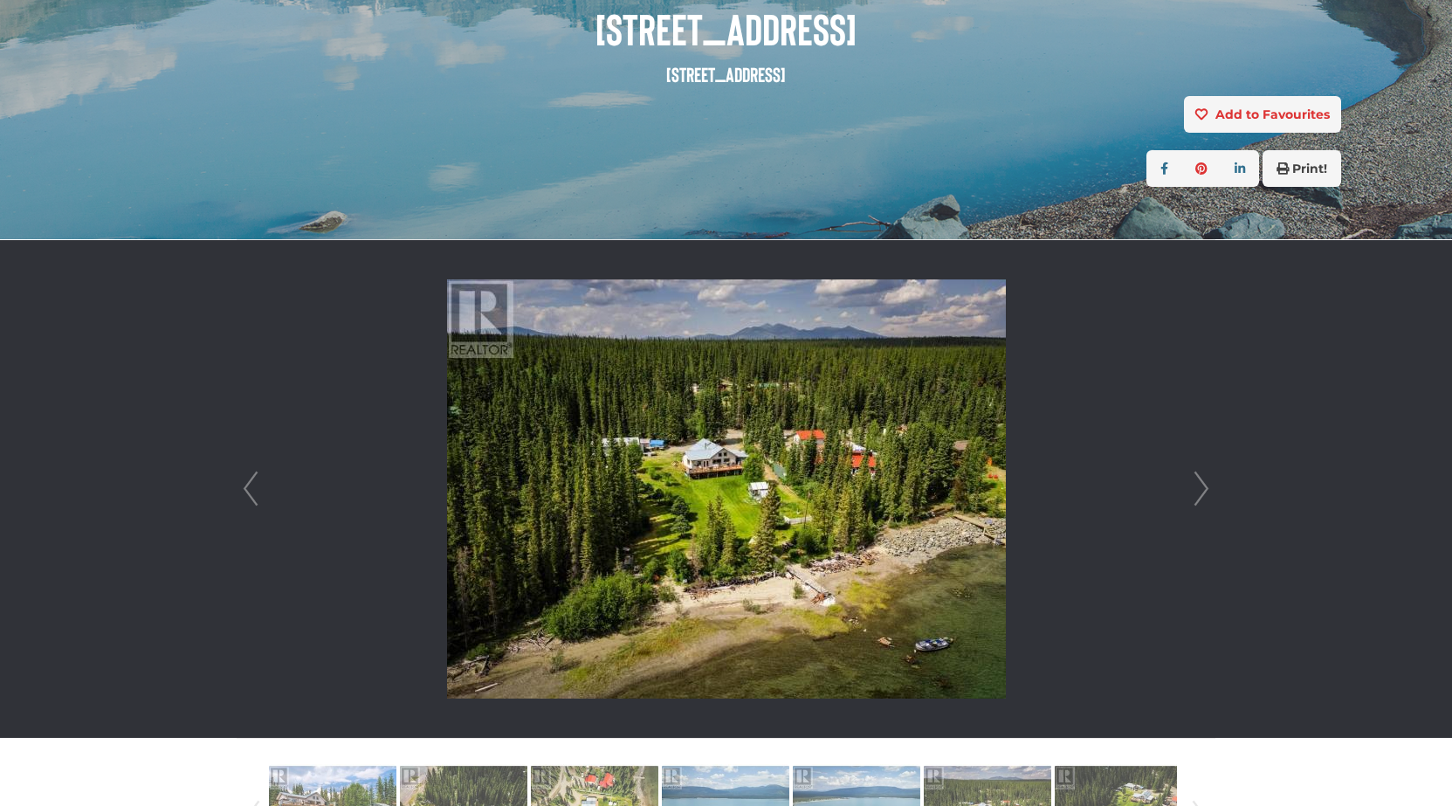
click at [1202, 491] on link "Next" at bounding box center [1201, 489] width 26 height 498
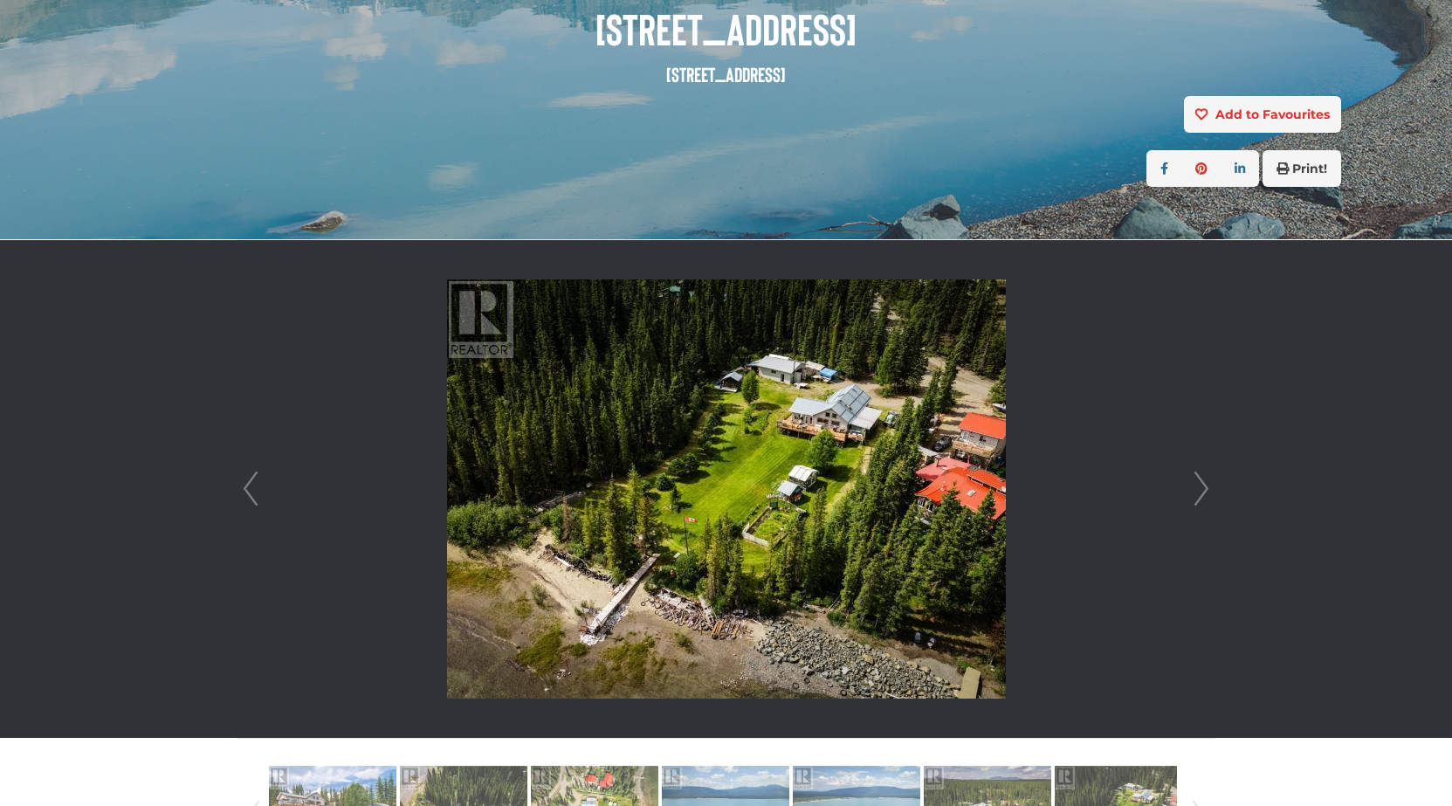
click at [1202, 491] on link "Next" at bounding box center [1201, 489] width 26 height 498
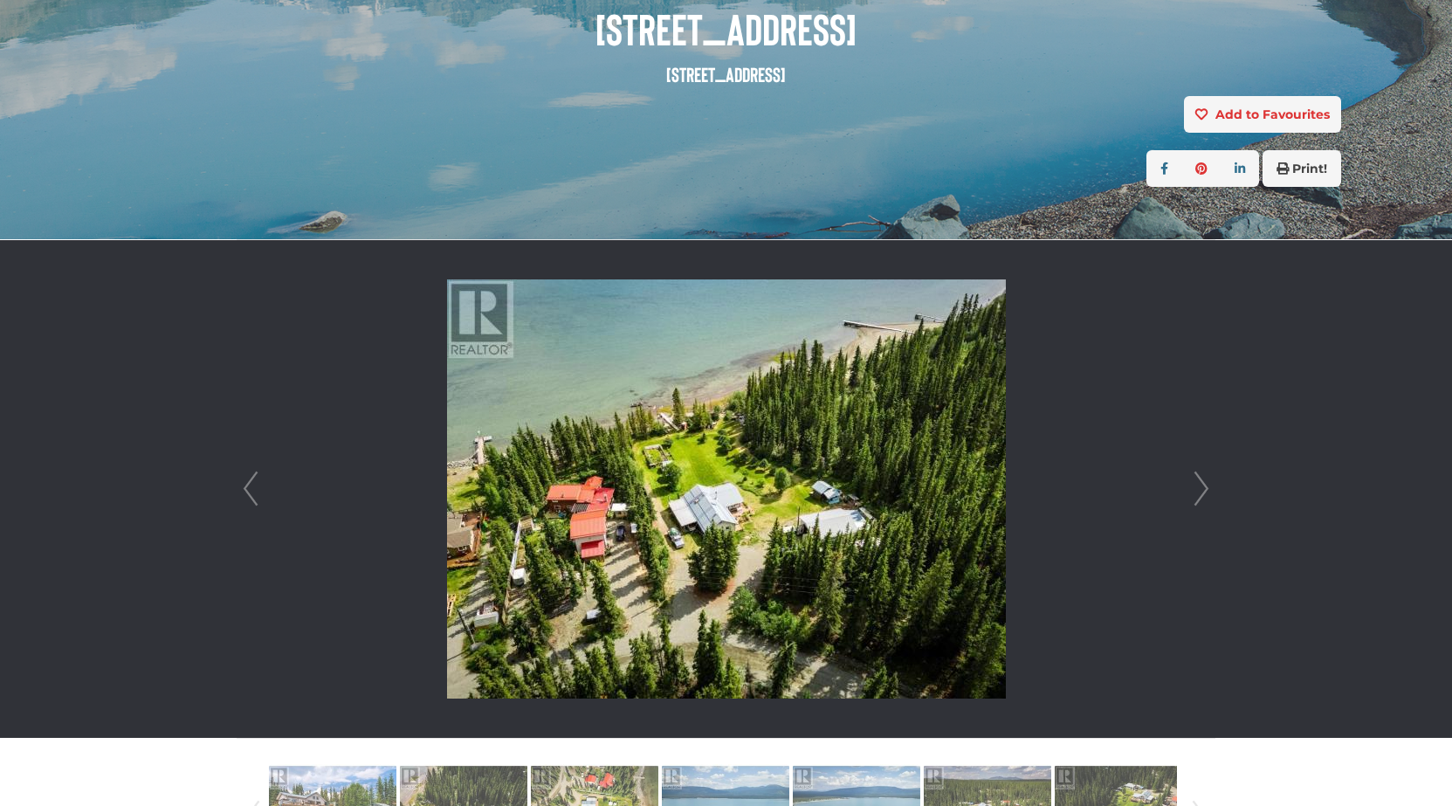
click at [1202, 491] on link "Next" at bounding box center [1201, 489] width 26 height 498
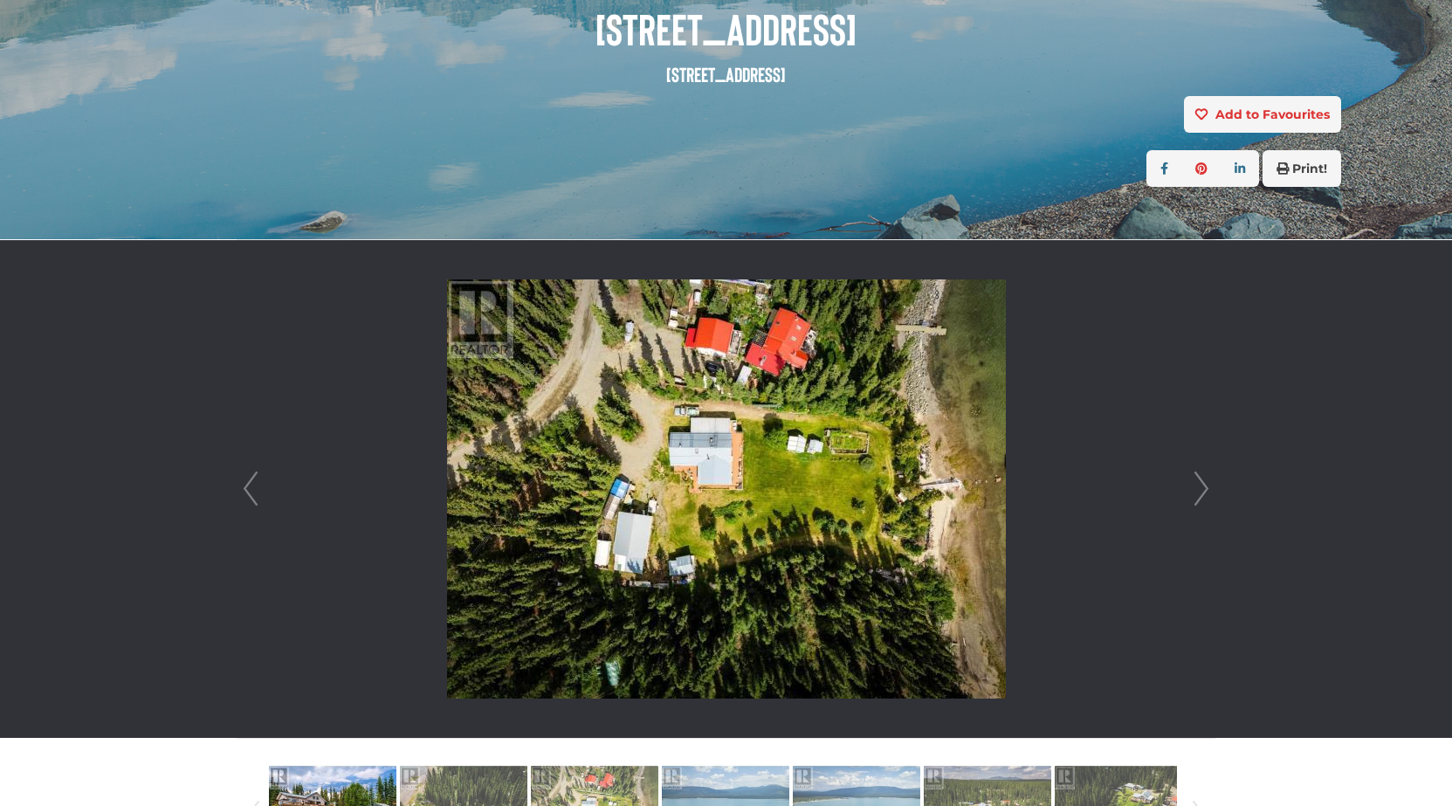
click at [1202, 491] on link "Next" at bounding box center [1201, 489] width 26 height 498
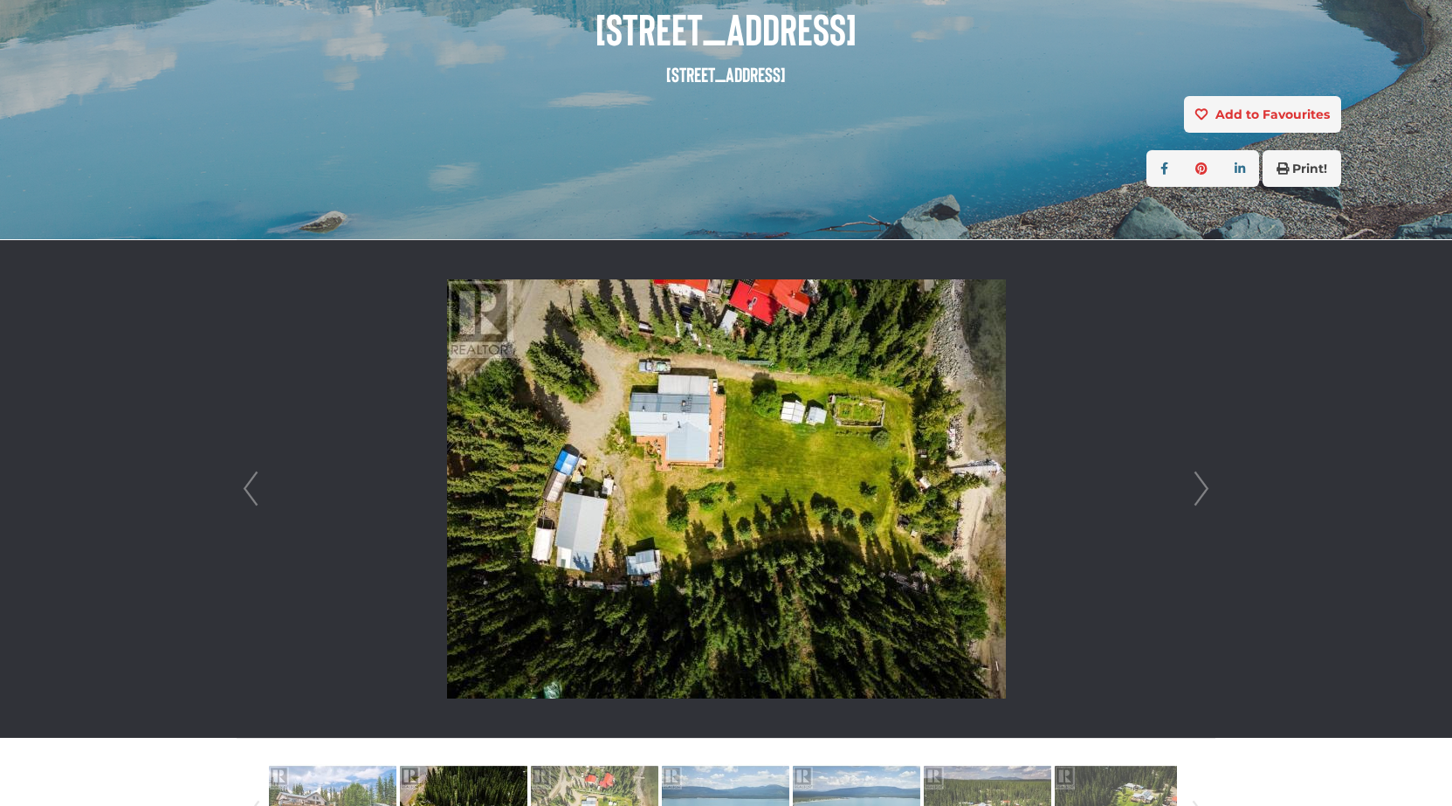
click at [1202, 491] on link "Next" at bounding box center [1201, 489] width 26 height 498
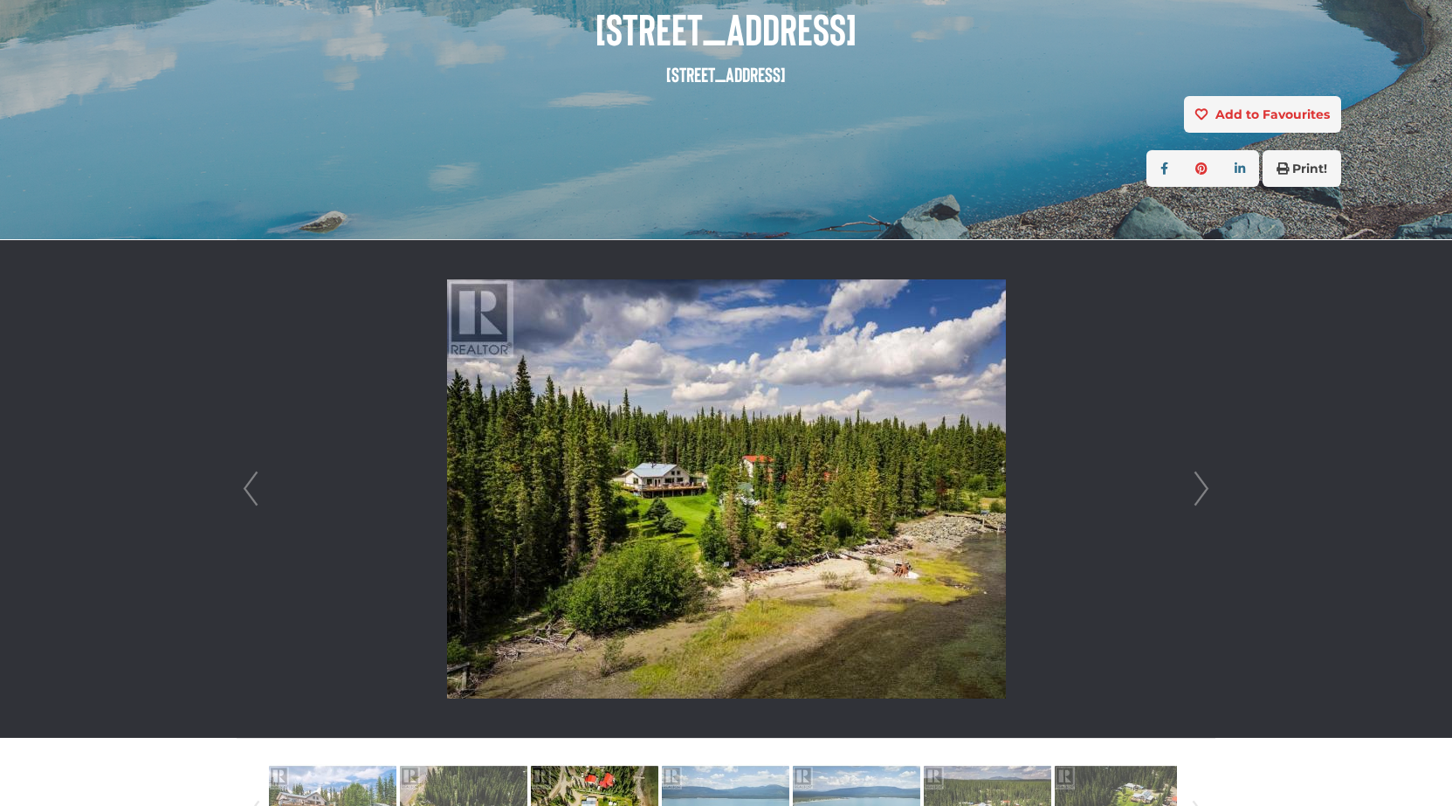
click at [1202, 491] on link "Next" at bounding box center [1201, 489] width 26 height 498
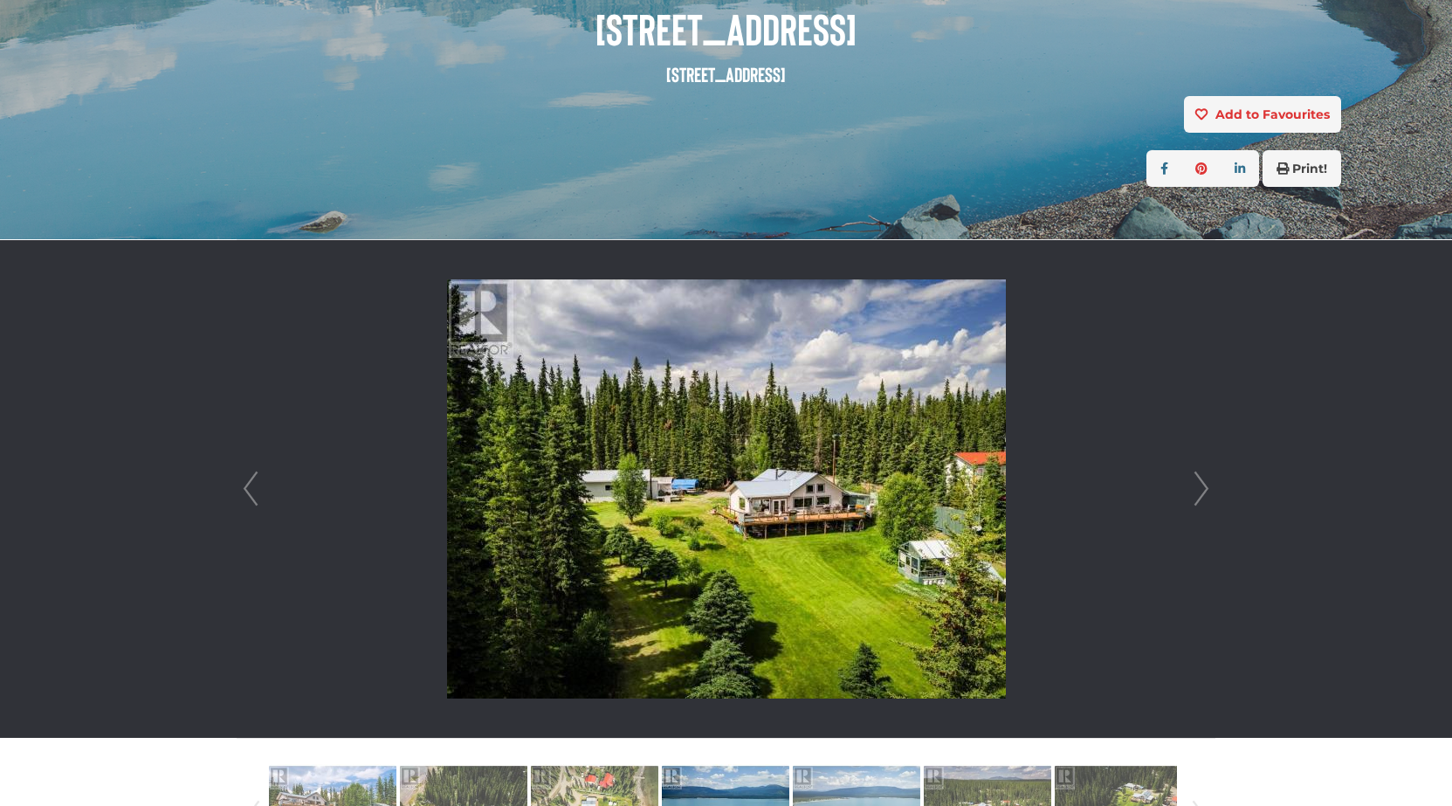
click at [1202, 491] on link "Next" at bounding box center [1201, 489] width 26 height 498
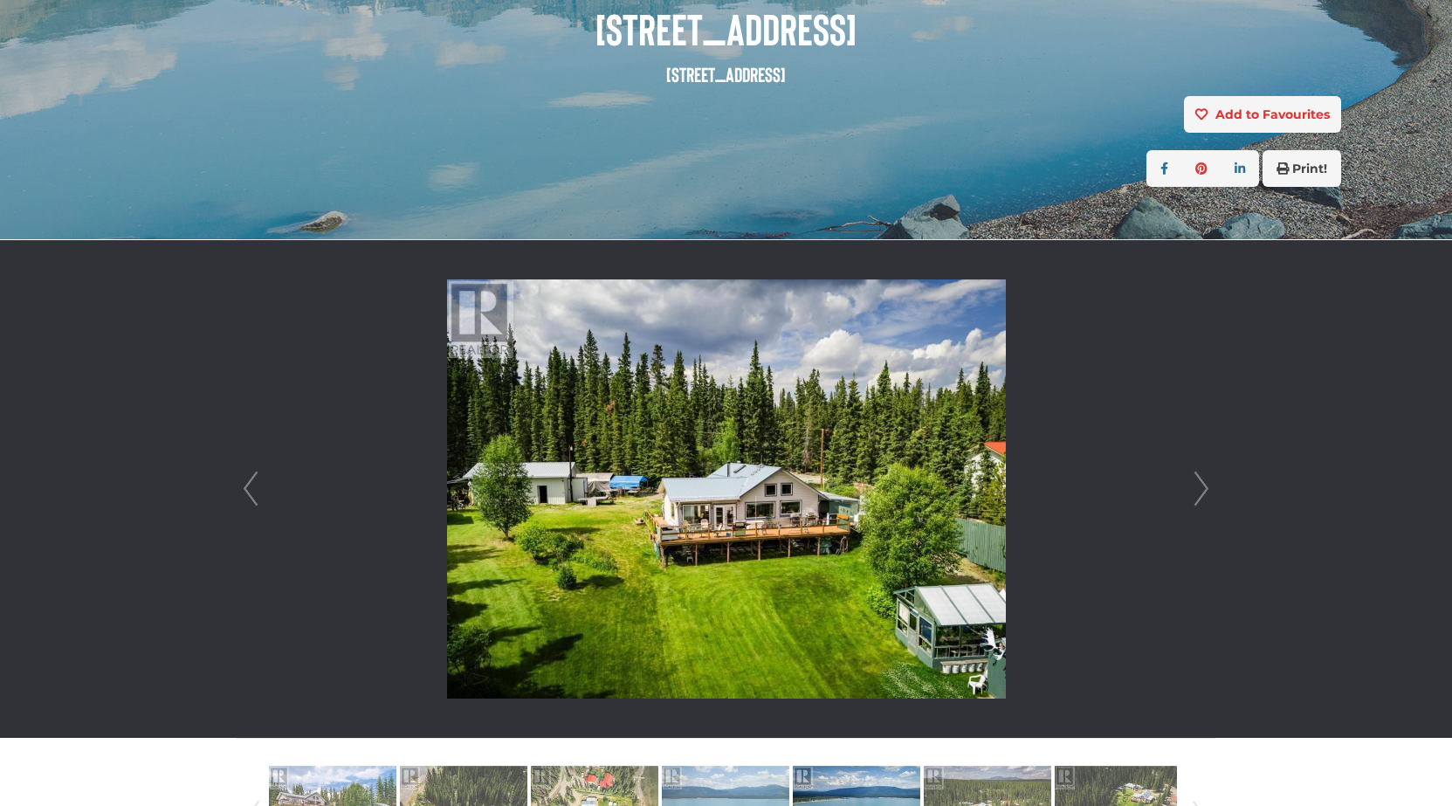
click at [1202, 491] on link "Next" at bounding box center [1201, 489] width 26 height 498
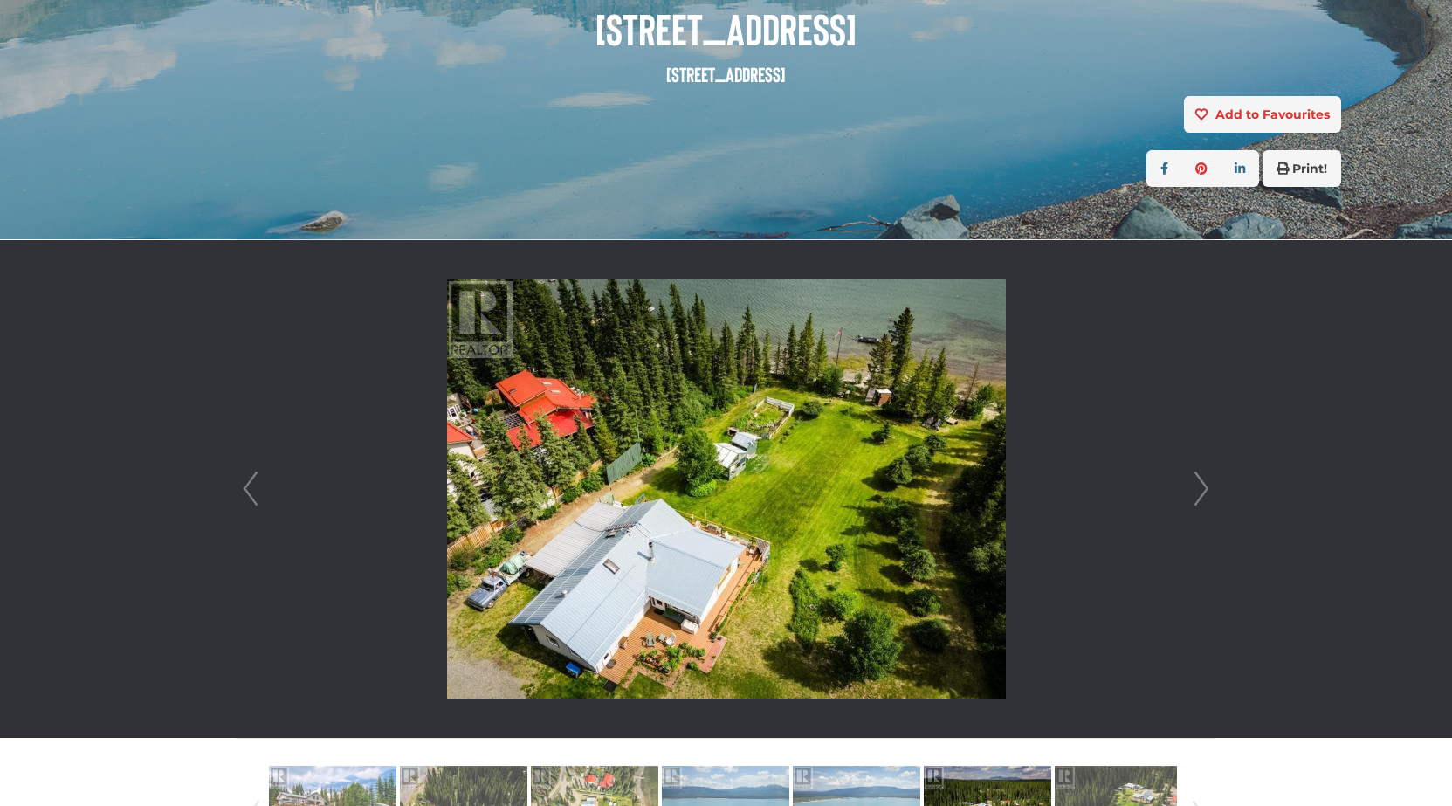
click at [1202, 491] on link "Next" at bounding box center [1201, 489] width 26 height 498
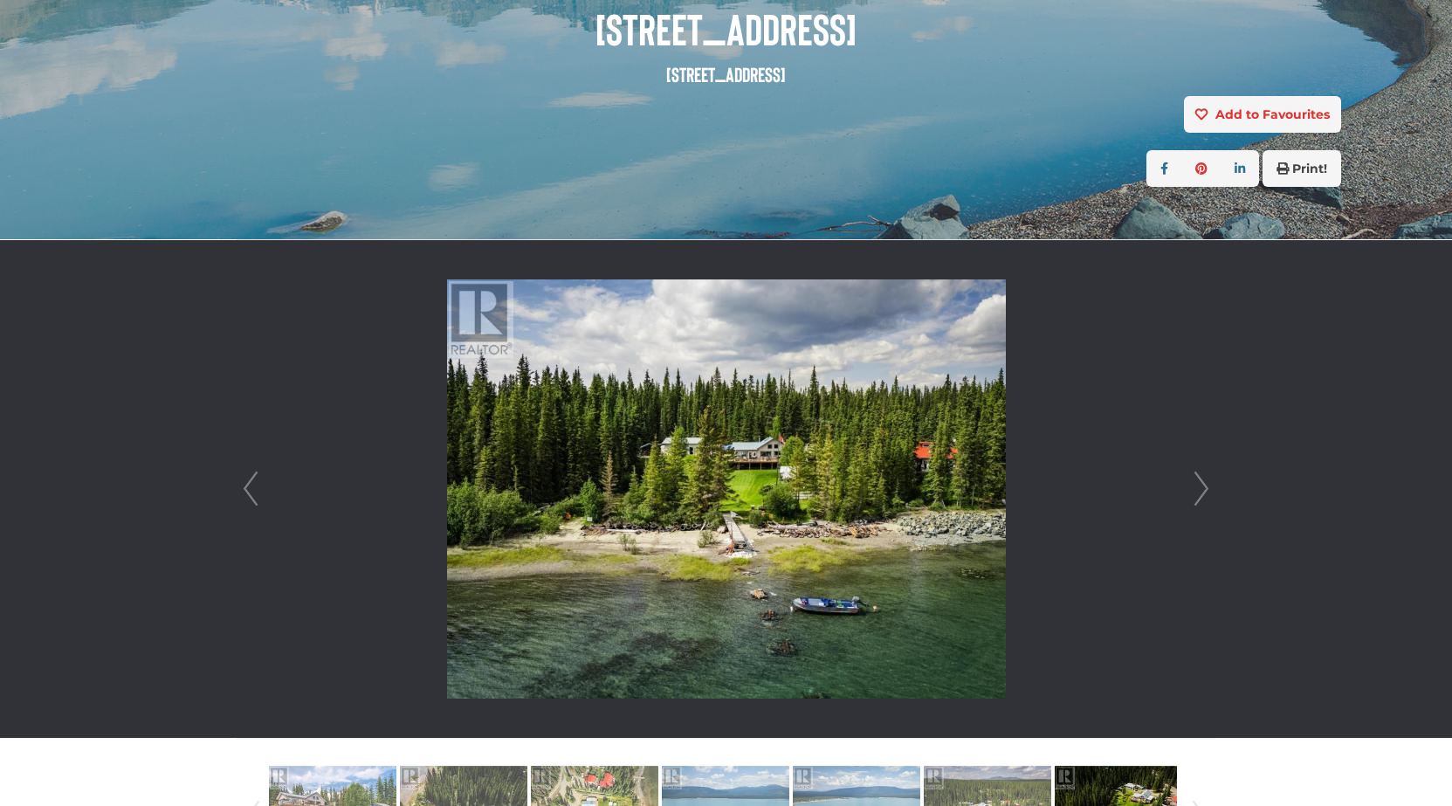
click at [1202, 491] on link "Next" at bounding box center [1201, 489] width 26 height 498
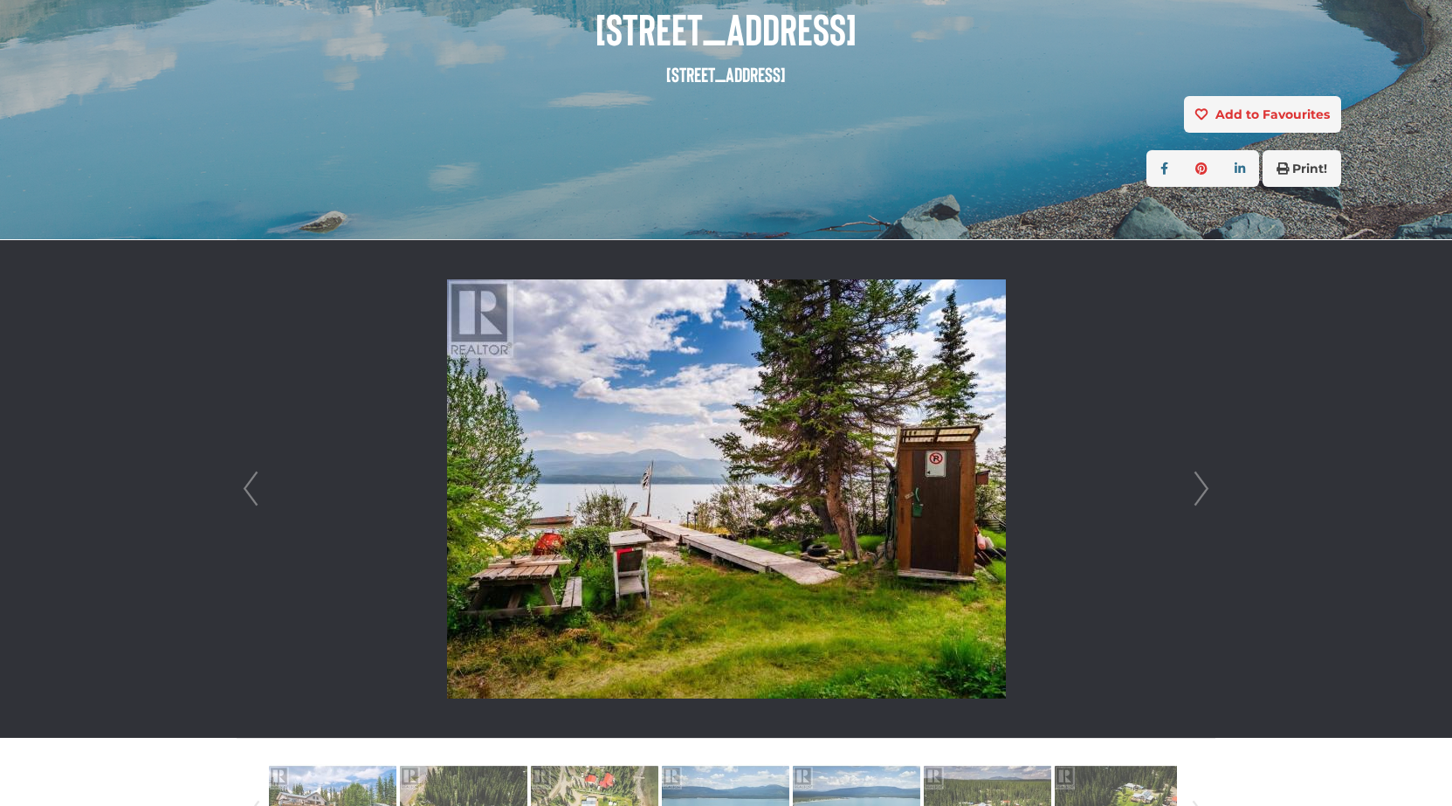
click at [1202, 491] on link "Next" at bounding box center [1201, 489] width 26 height 498
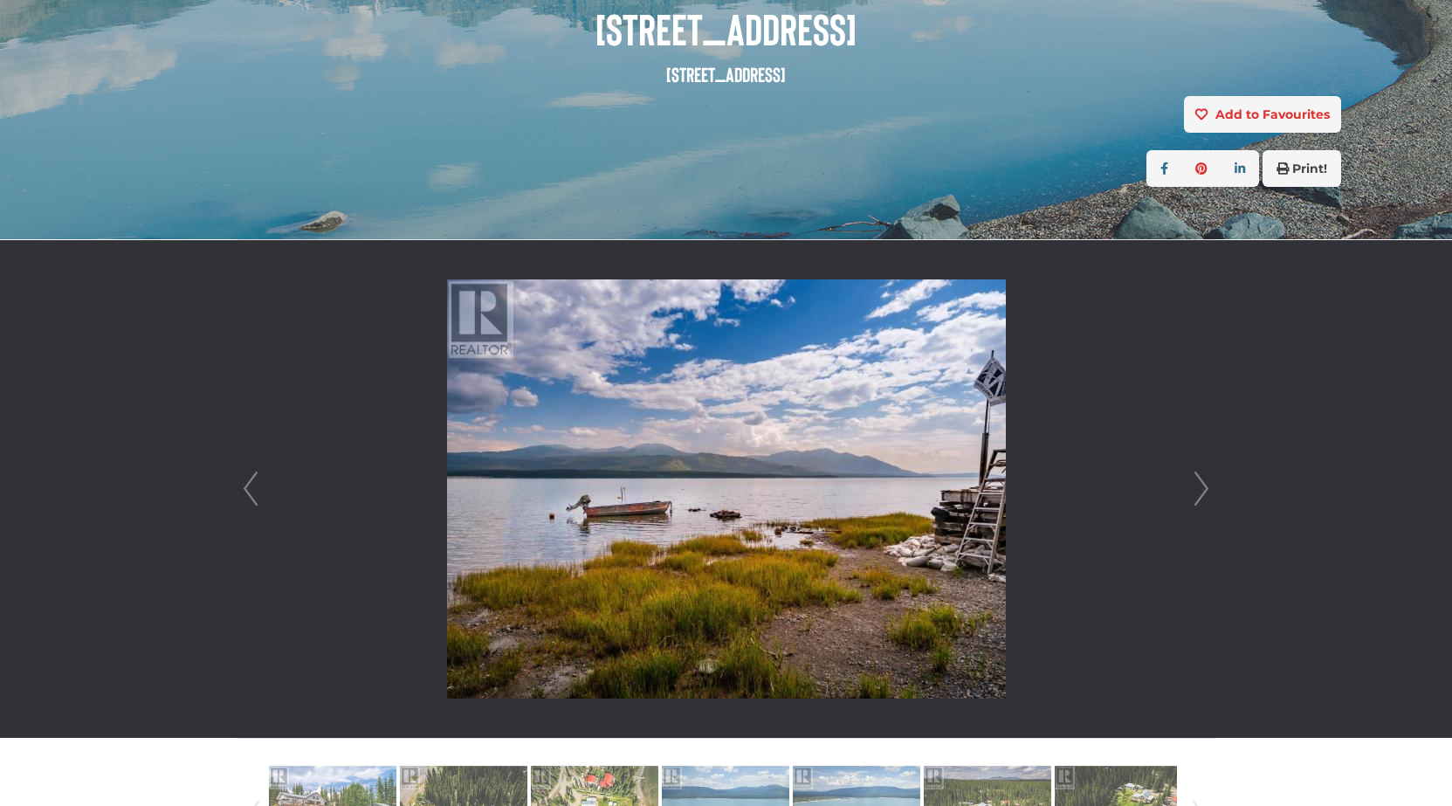
click at [1202, 491] on link "Next" at bounding box center [1201, 489] width 26 height 498
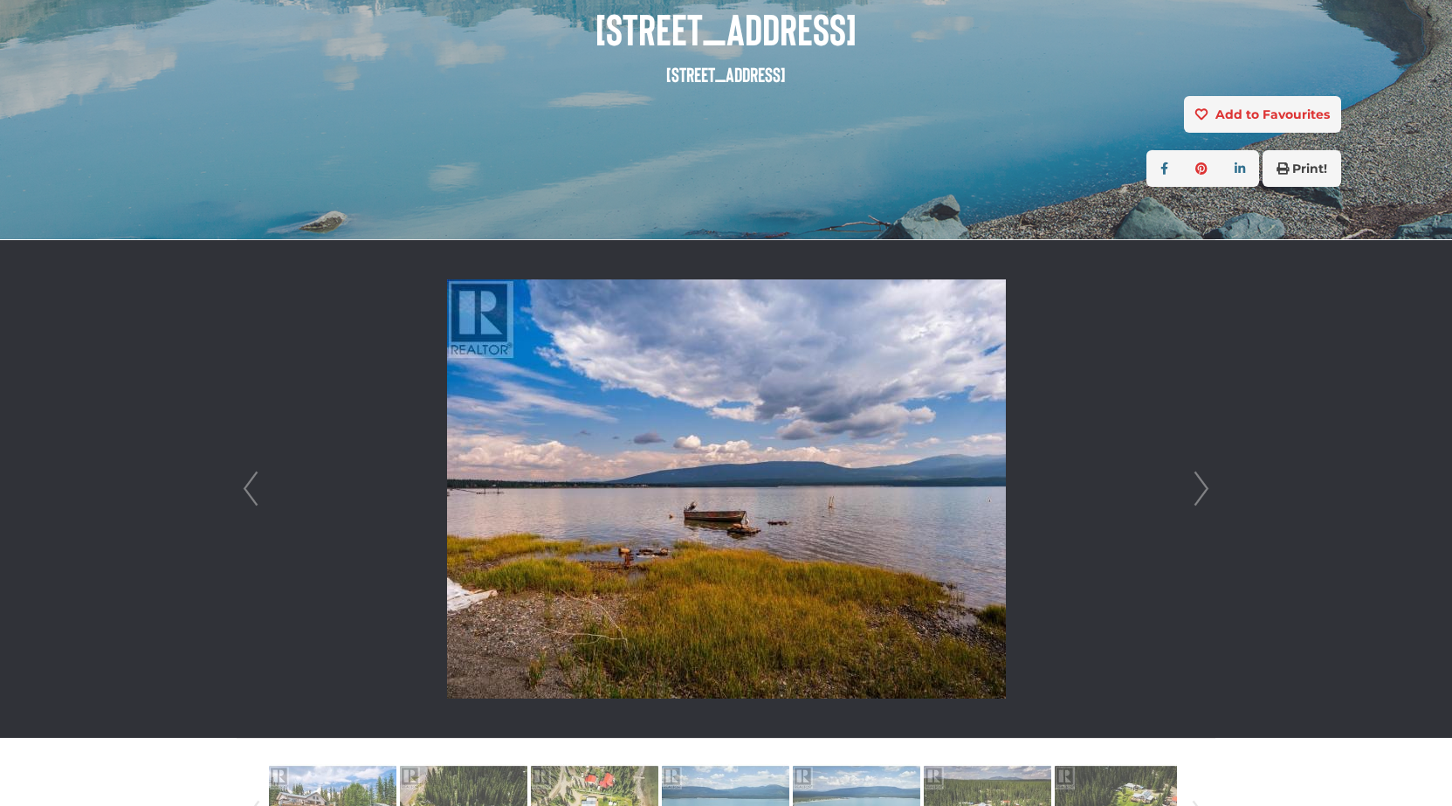
click at [1202, 491] on link "Next" at bounding box center [1201, 489] width 26 height 498
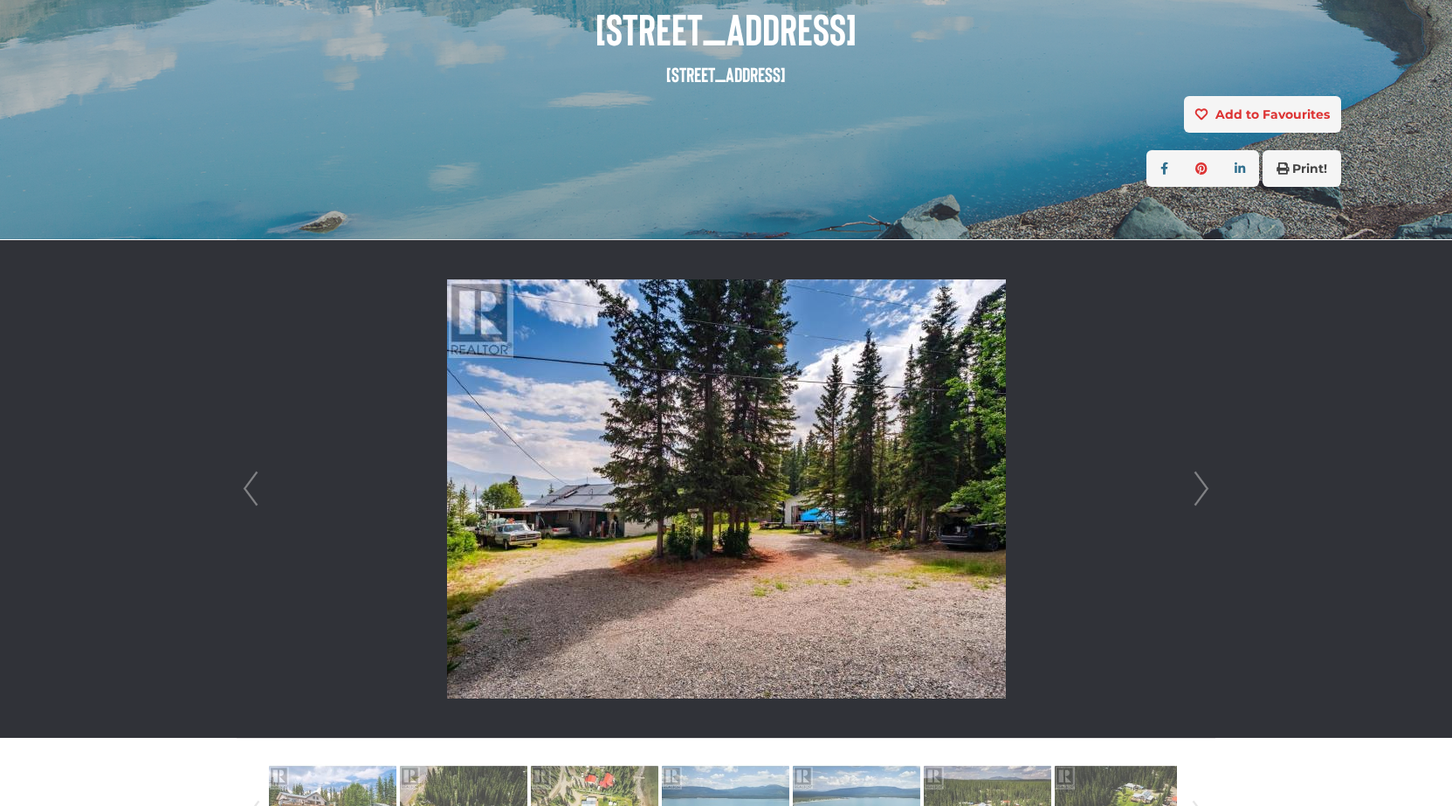
click at [1202, 491] on link "Next" at bounding box center [1201, 489] width 26 height 498
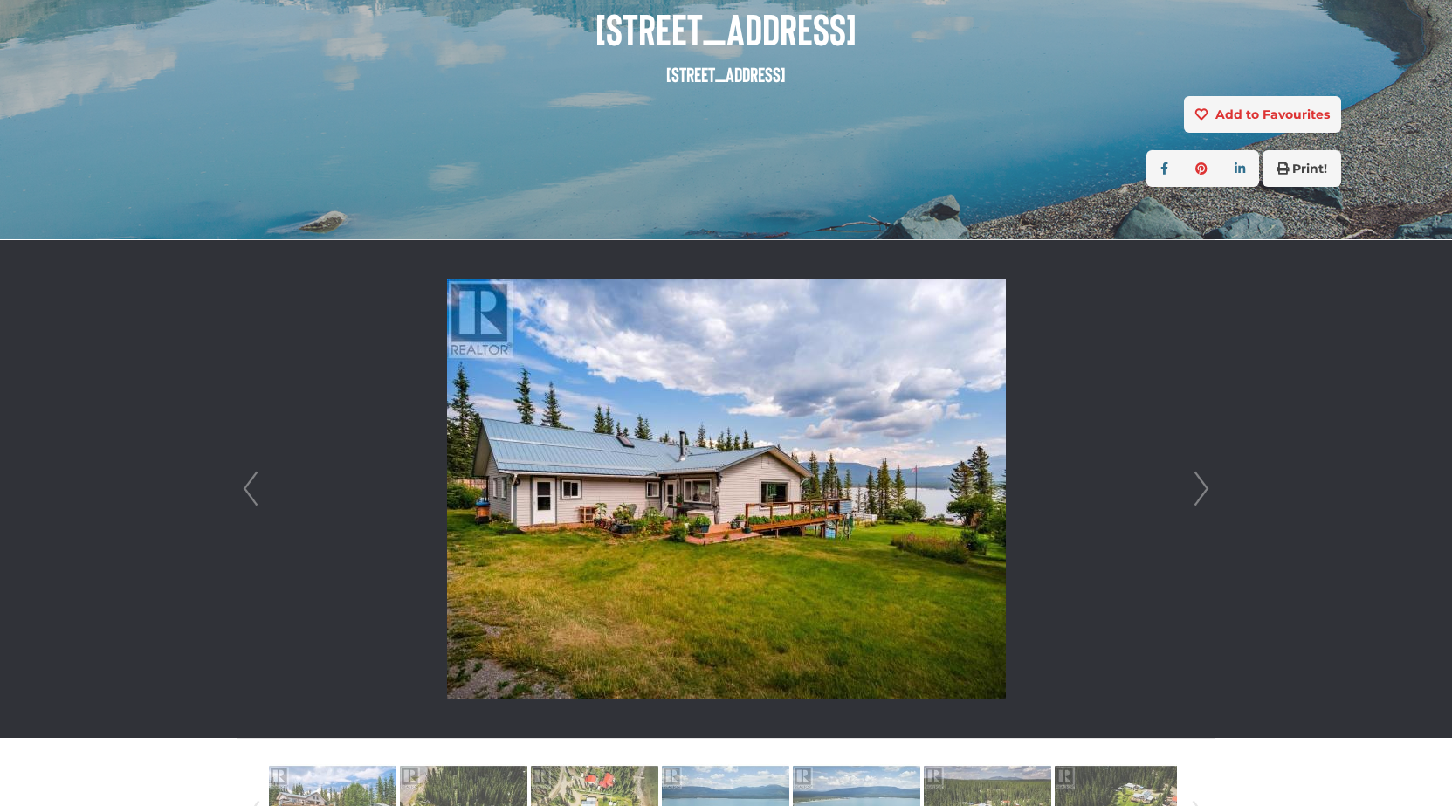
click at [1202, 491] on link "Next" at bounding box center [1201, 489] width 26 height 498
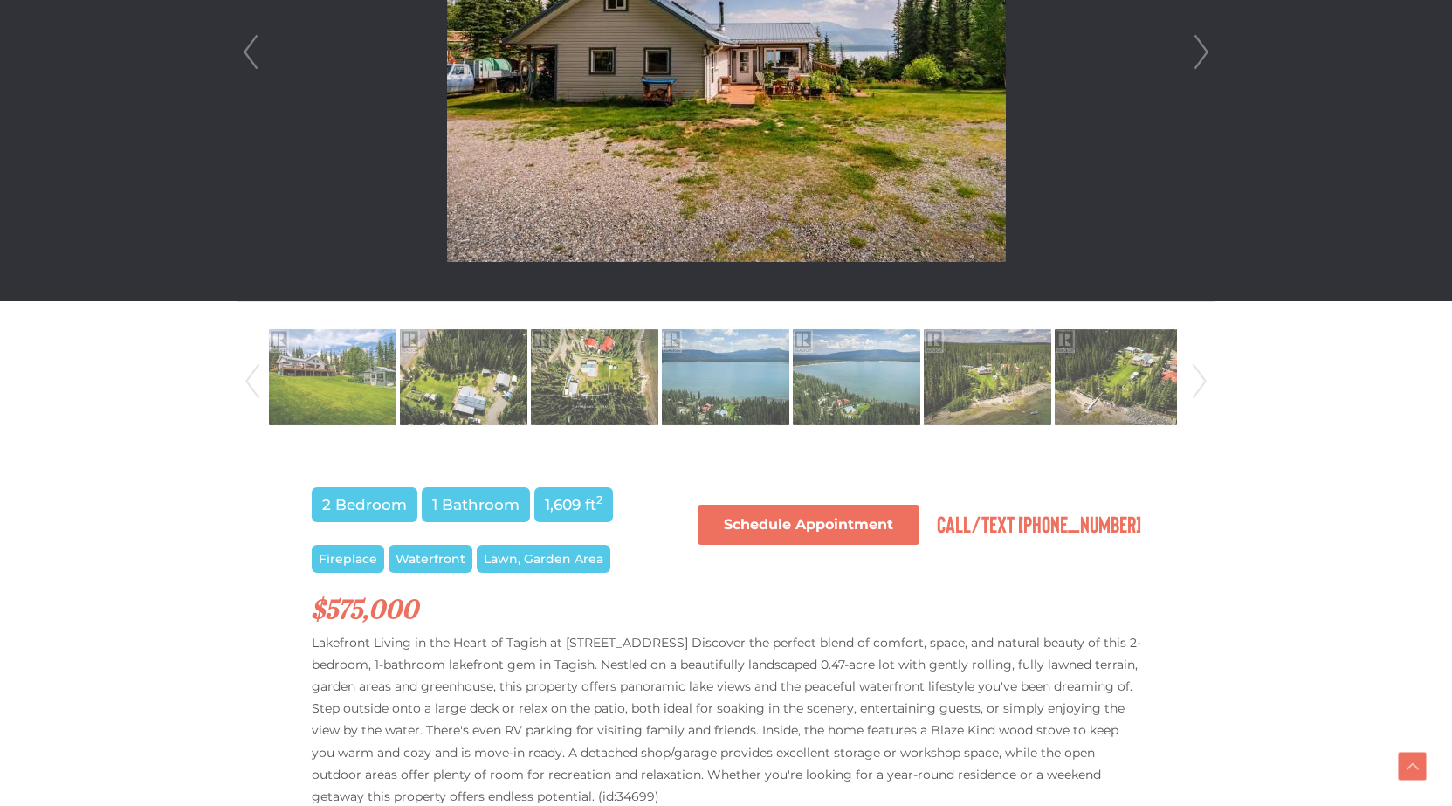
scroll to position [436, 0]
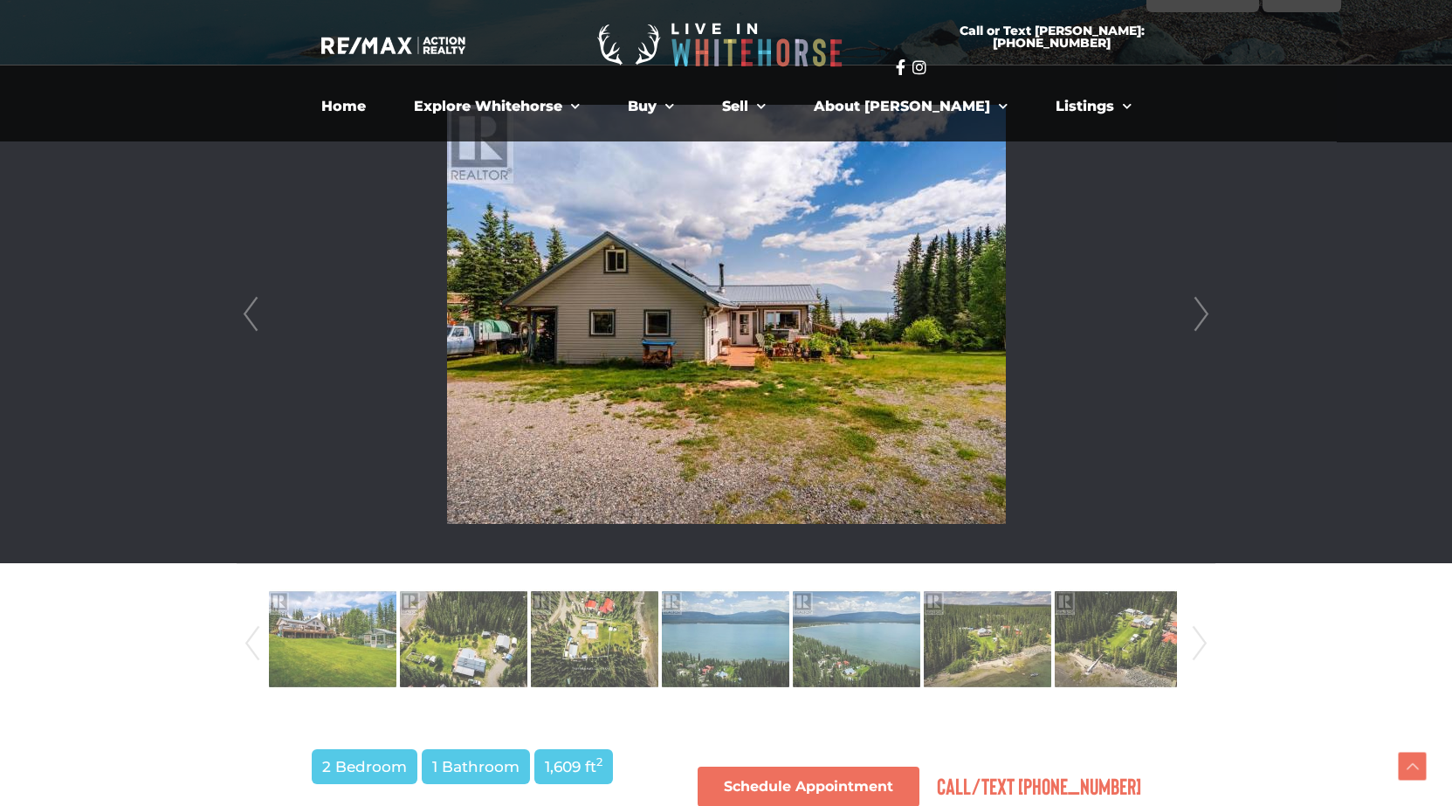
click at [1204, 313] on link "Next" at bounding box center [1201, 314] width 26 height 498
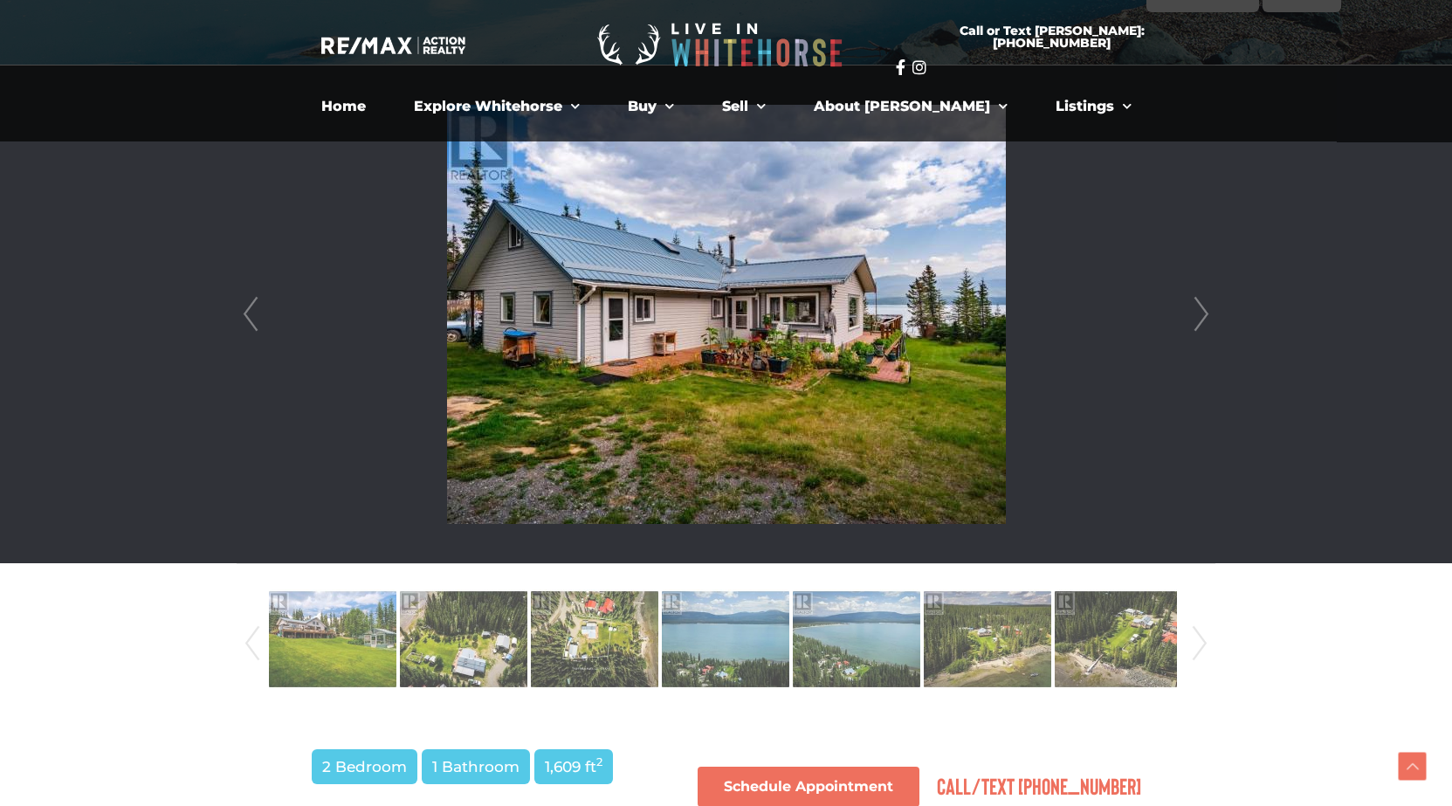
click at [1204, 313] on link "Next" at bounding box center [1201, 314] width 26 height 498
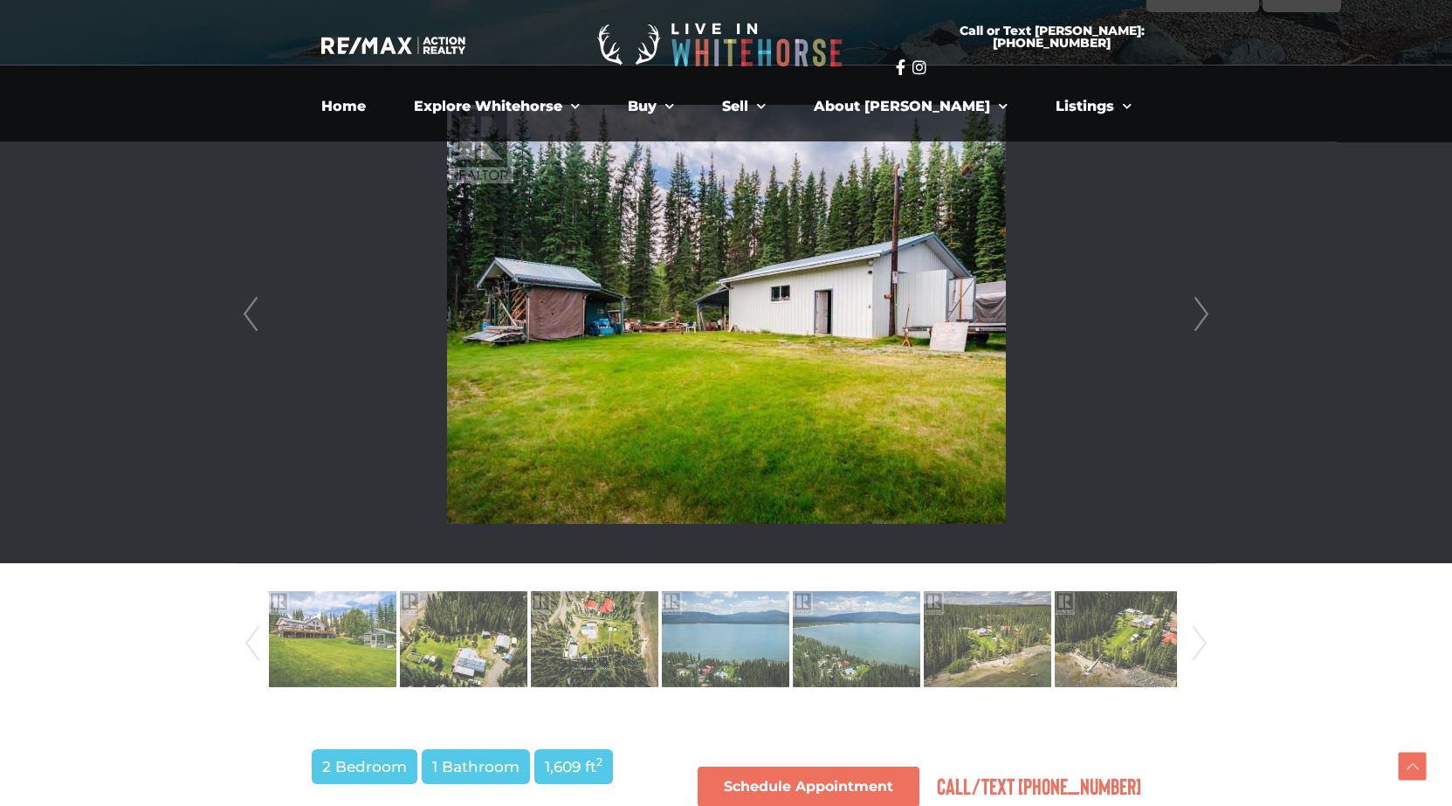
click at [1204, 313] on link "Next" at bounding box center [1201, 314] width 26 height 498
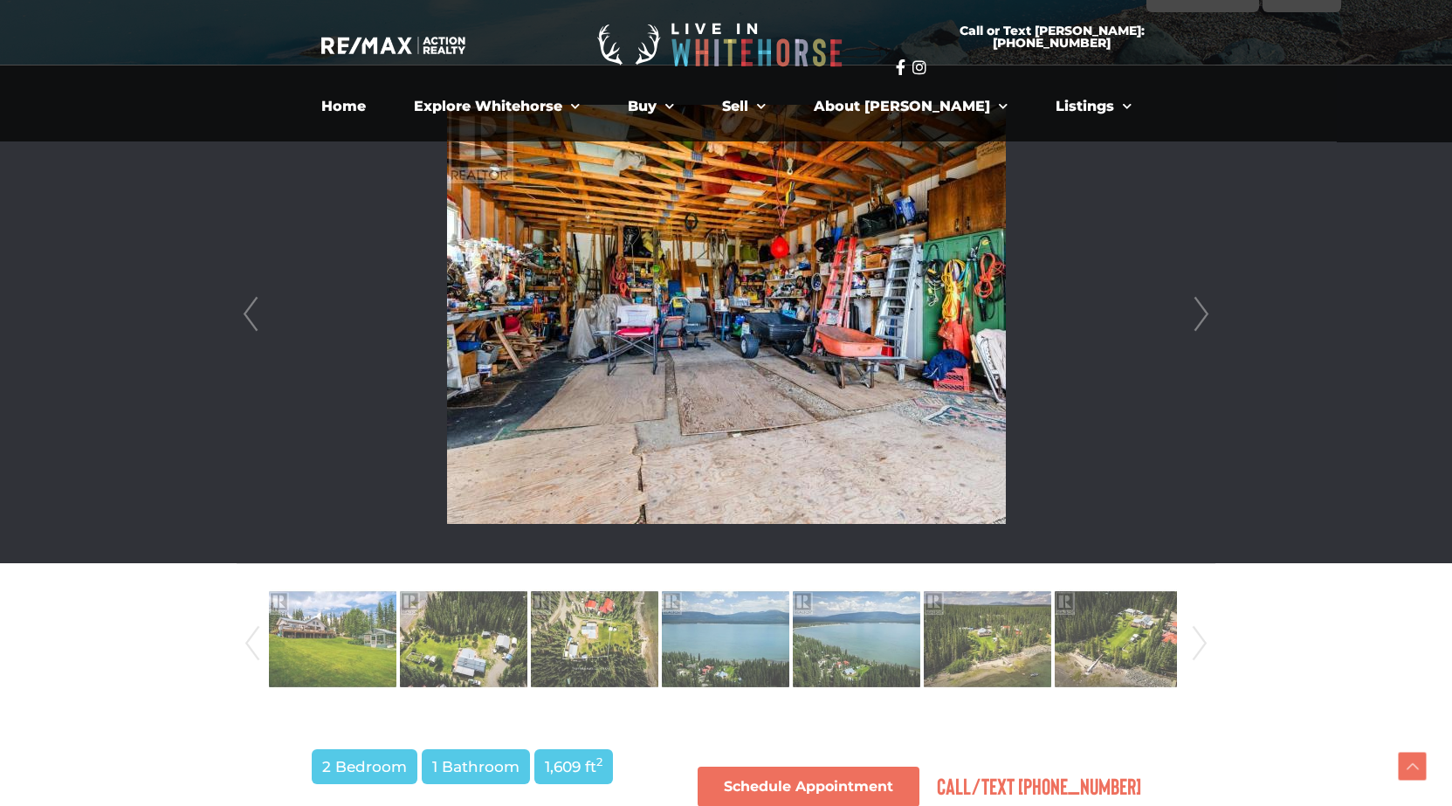
click at [1204, 313] on link "Next" at bounding box center [1201, 314] width 26 height 498
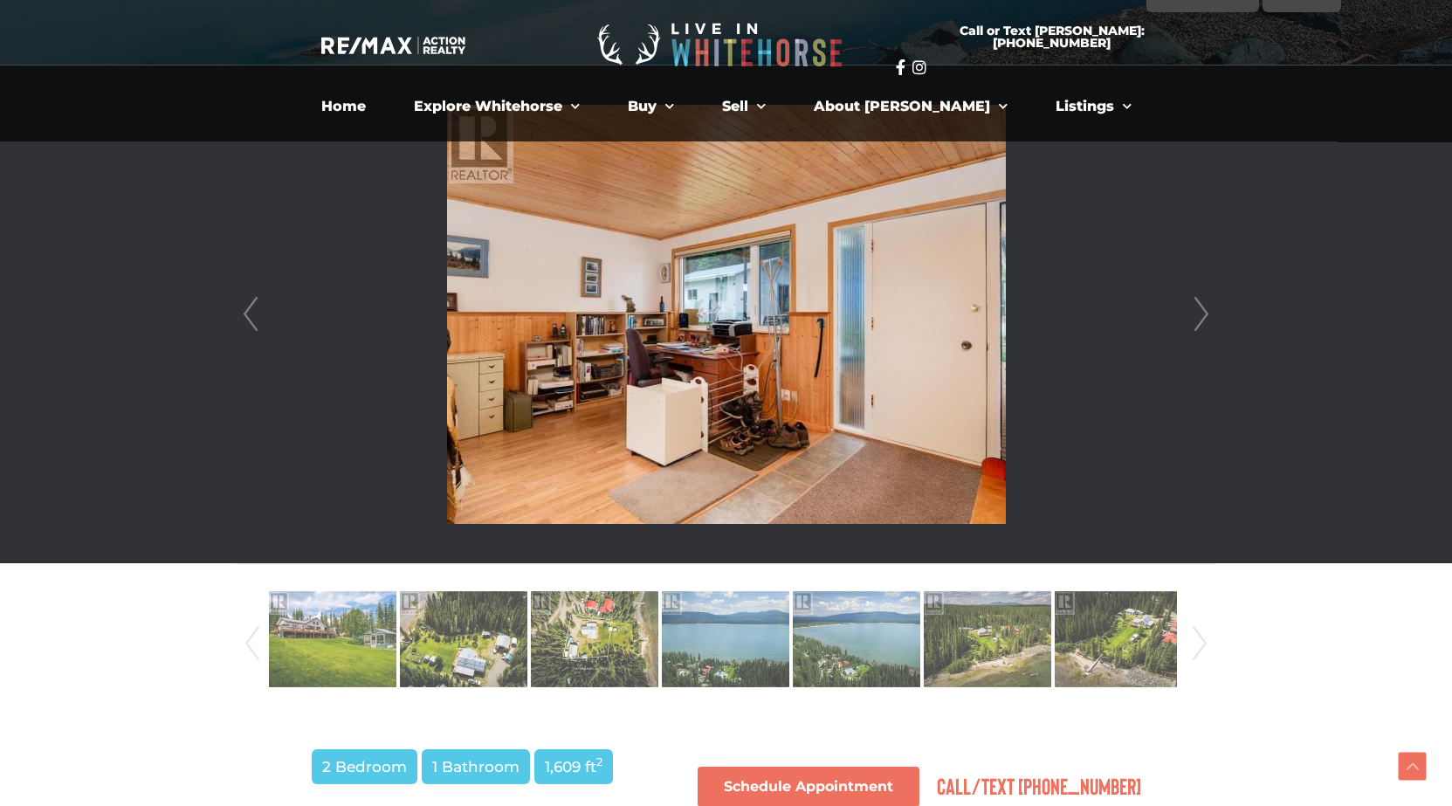
click at [1204, 313] on link "Next" at bounding box center [1201, 314] width 26 height 498
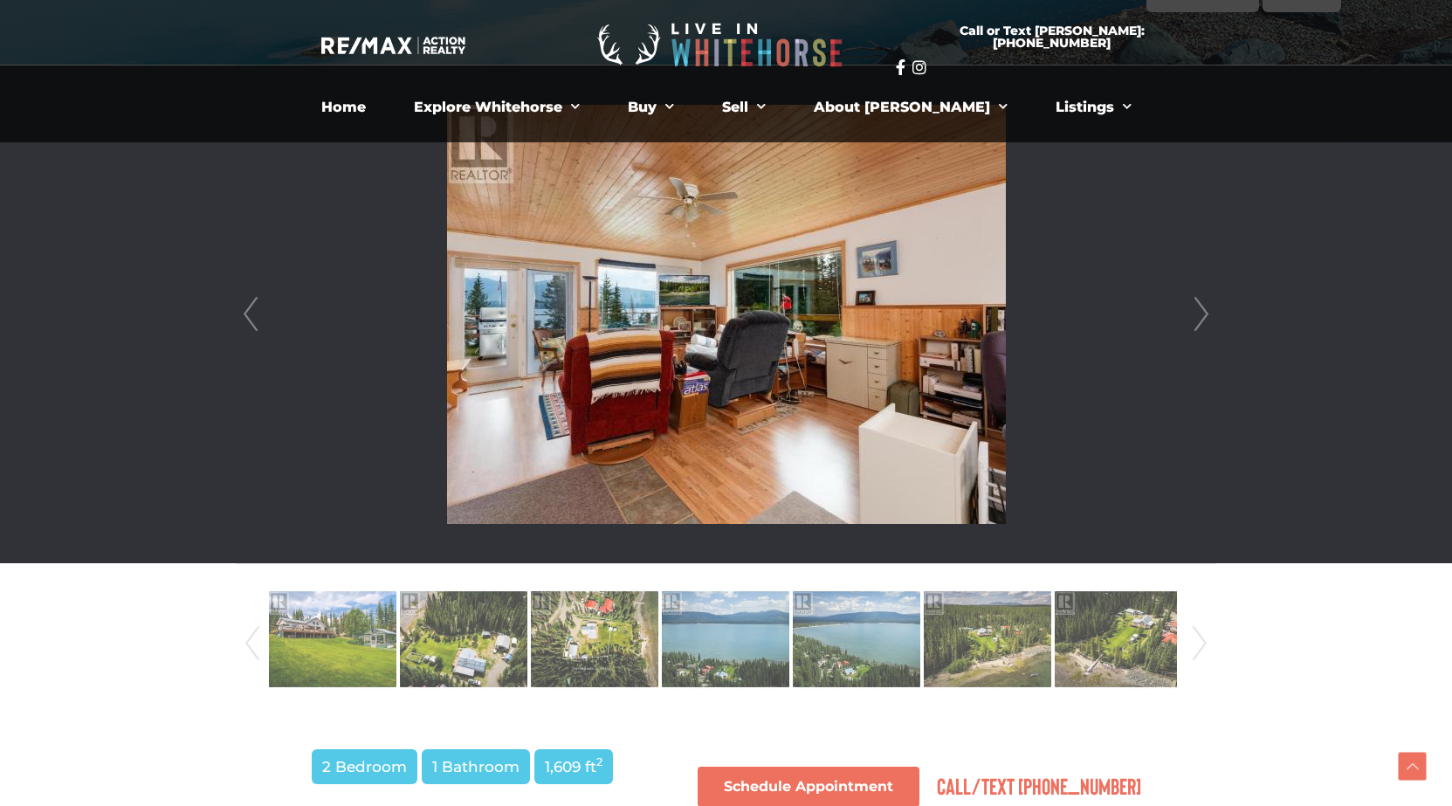
click at [1204, 313] on link "Next" at bounding box center [1201, 314] width 26 height 498
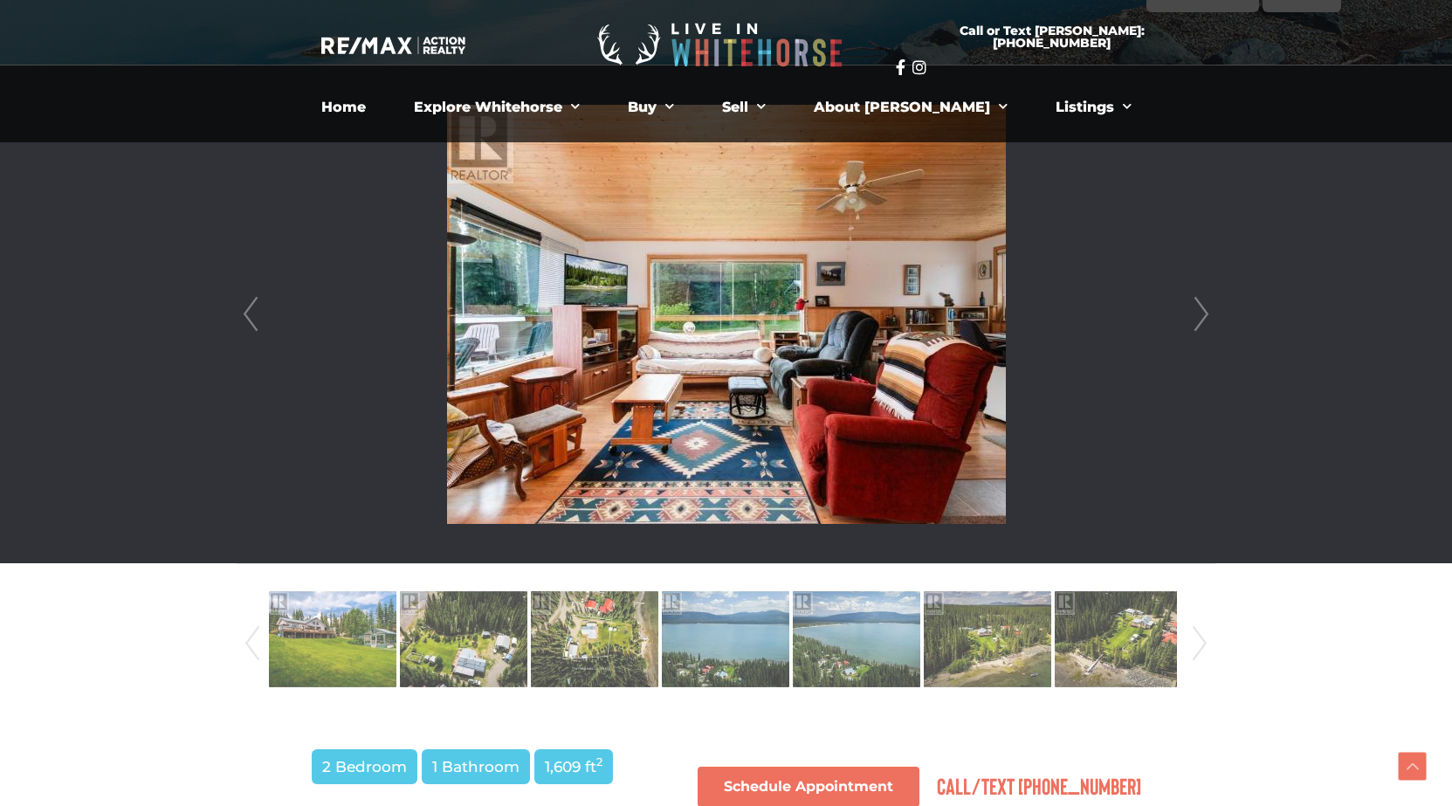
click at [1204, 313] on link "Next" at bounding box center [1201, 314] width 26 height 498
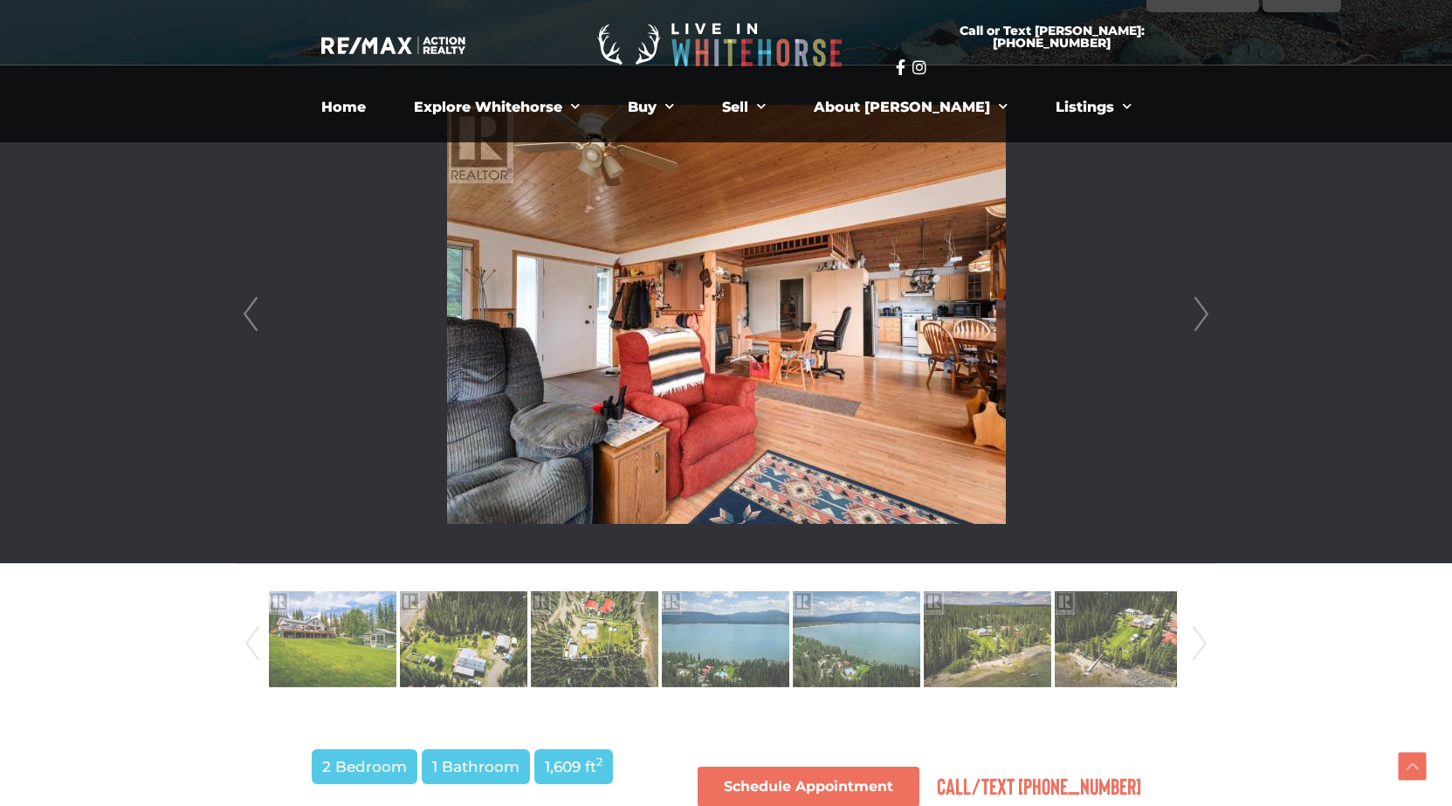
click at [1204, 313] on link "Next" at bounding box center [1201, 314] width 26 height 498
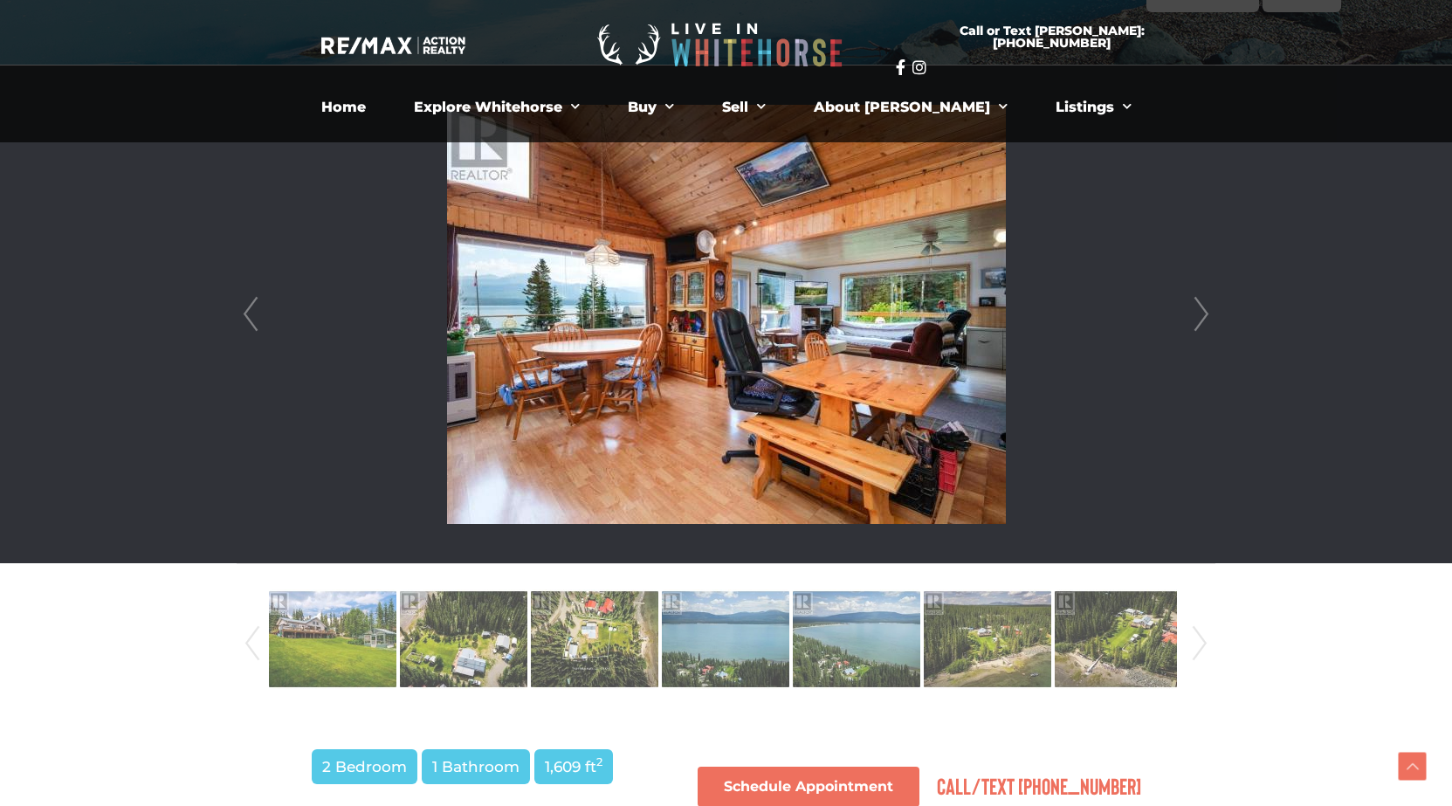
click at [1204, 313] on link "Next" at bounding box center [1201, 314] width 26 height 498
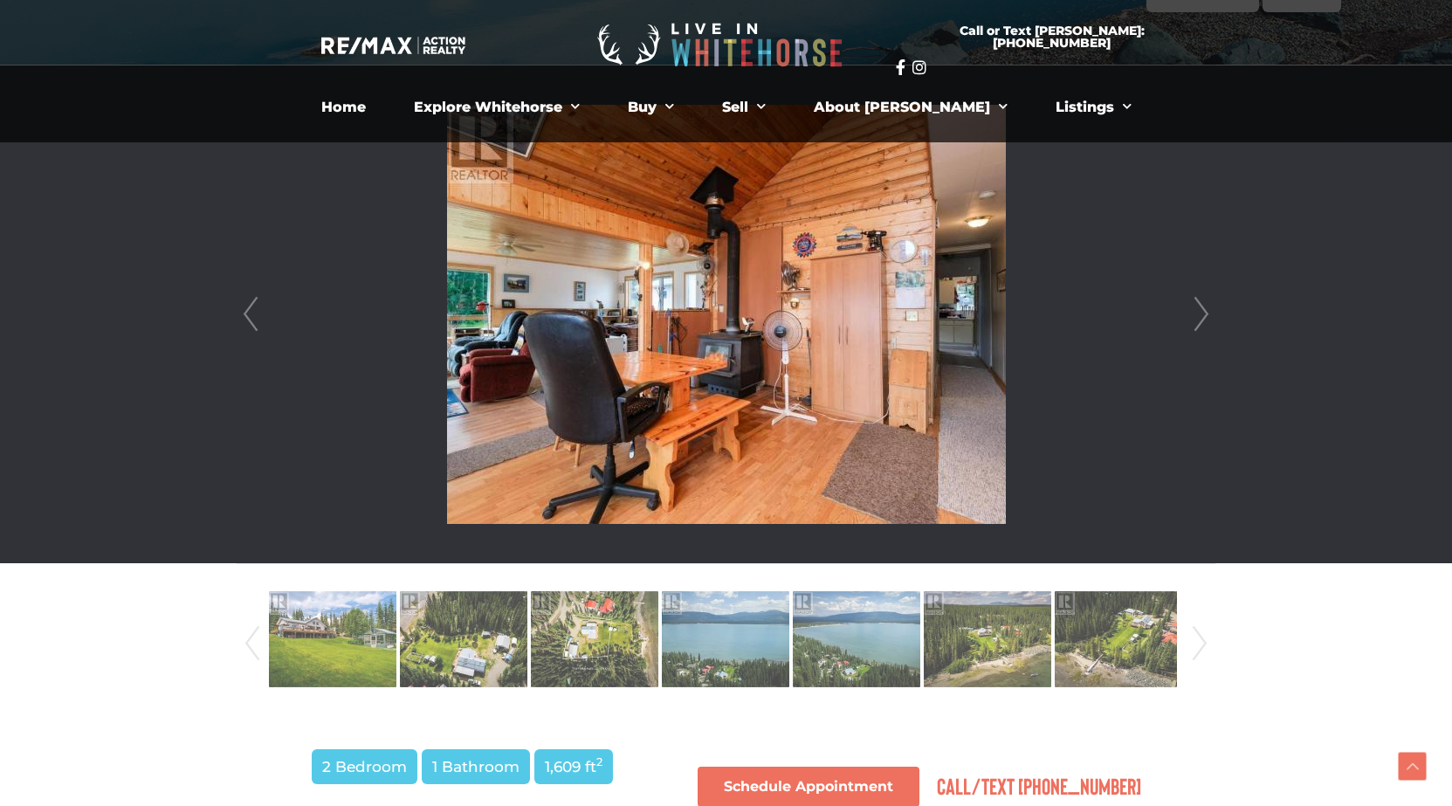
click at [1204, 313] on link "Next" at bounding box center [1201, 314] width 26 height 498
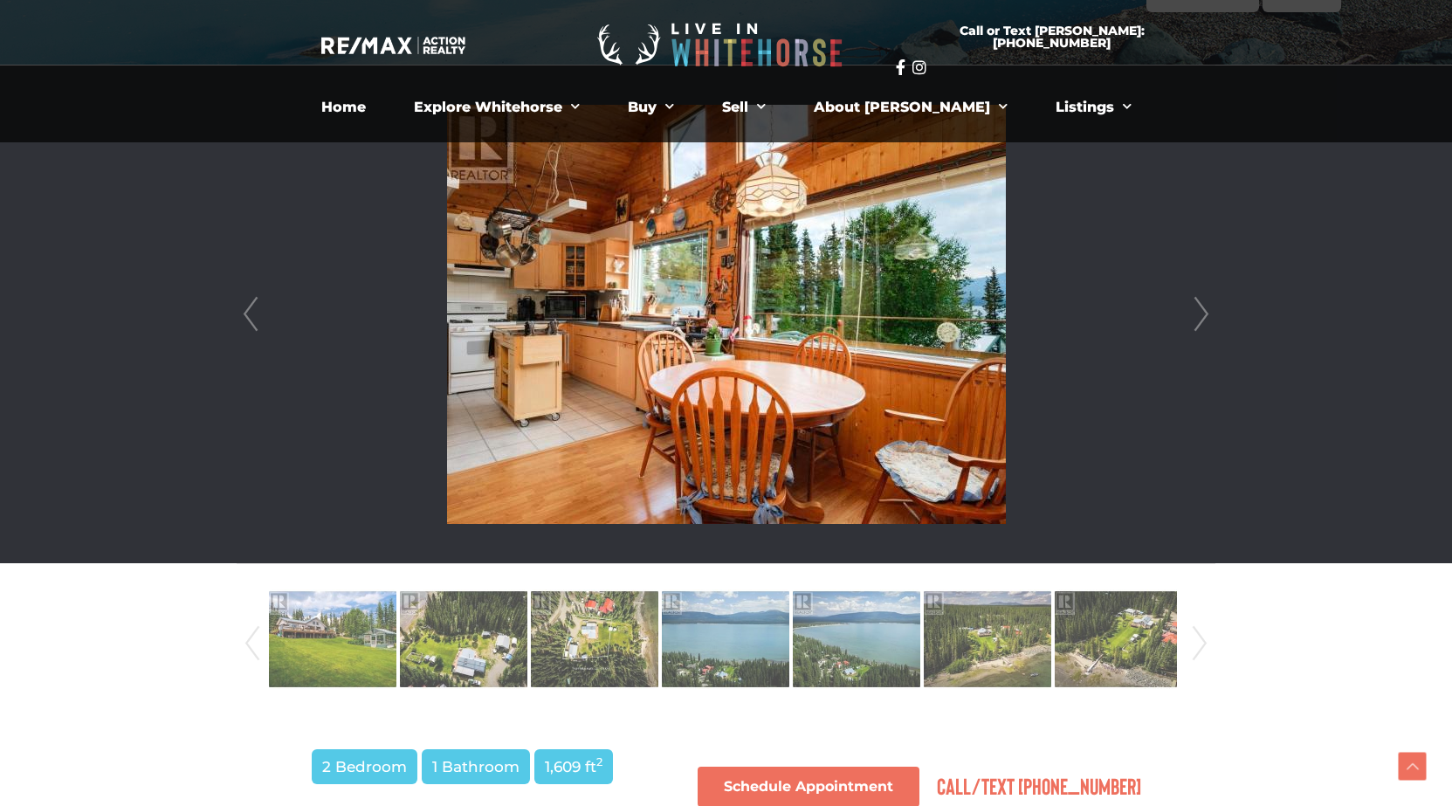
click at [1204, 313] on link "Next" at bounding box center [1201, 314] width 26 height 498
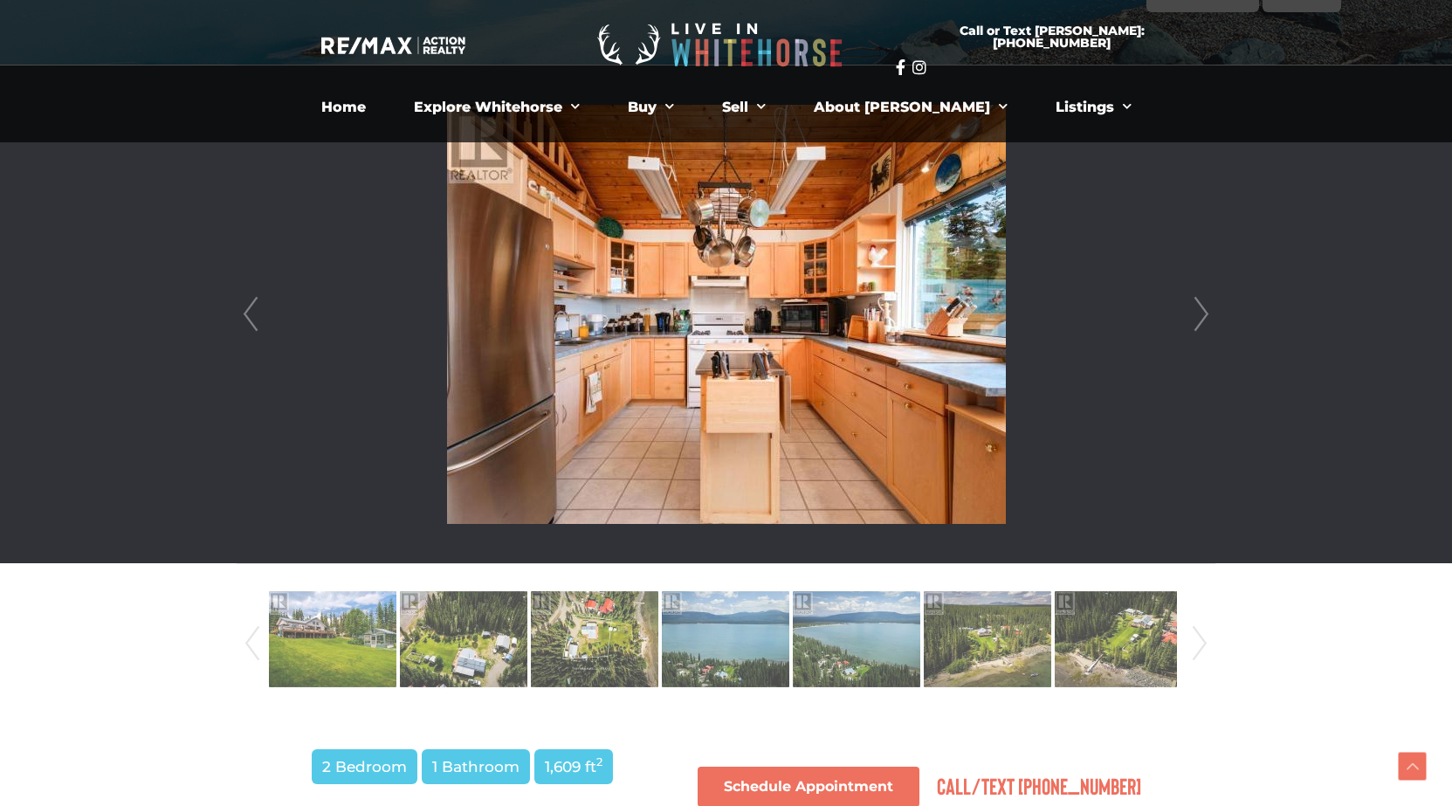
click at [1204, 313] on link "Next" at bounding box center [1201, 314] width 26 height 498
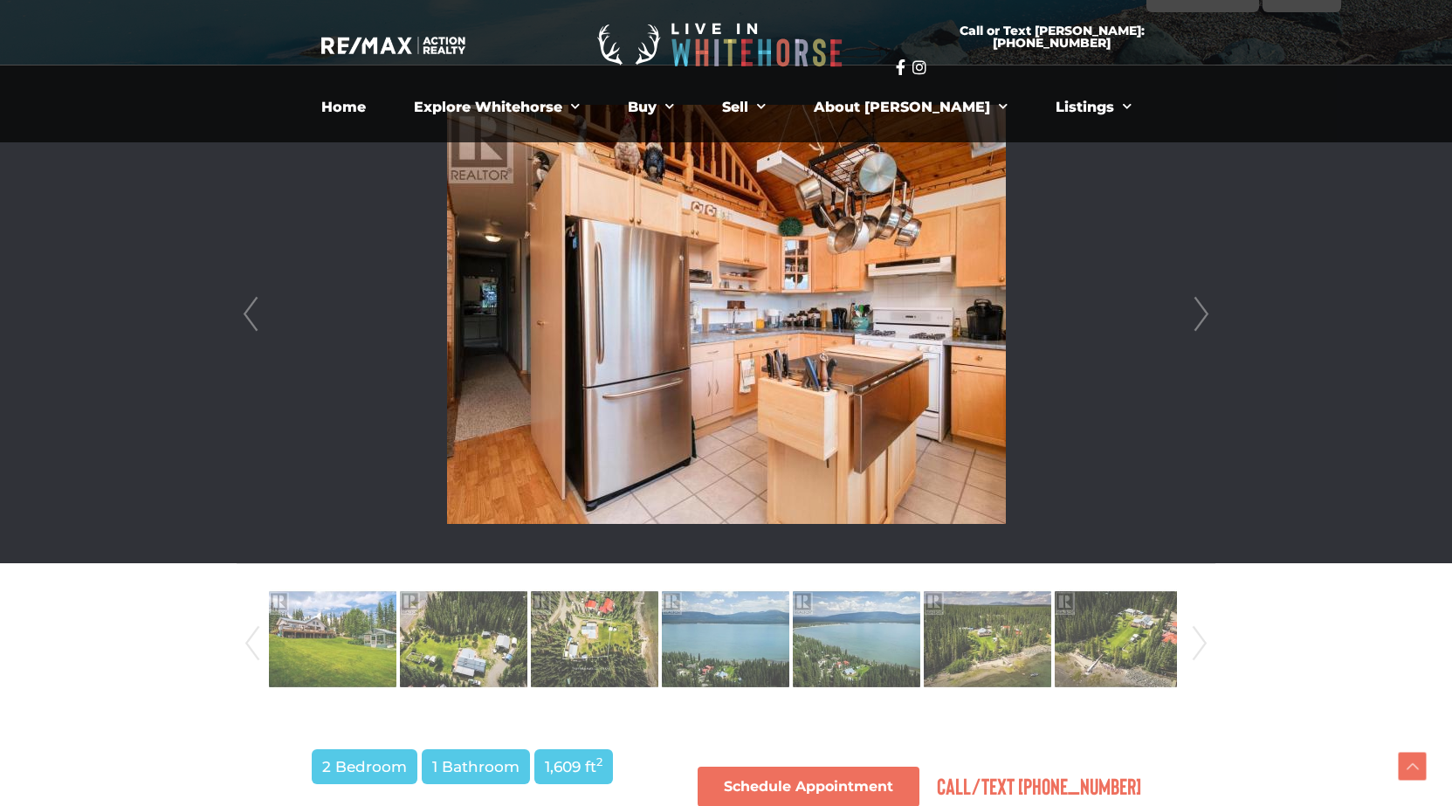
click at [1204, 313] on link "Next" at bounding box center [1201, 314] width 26 height 498
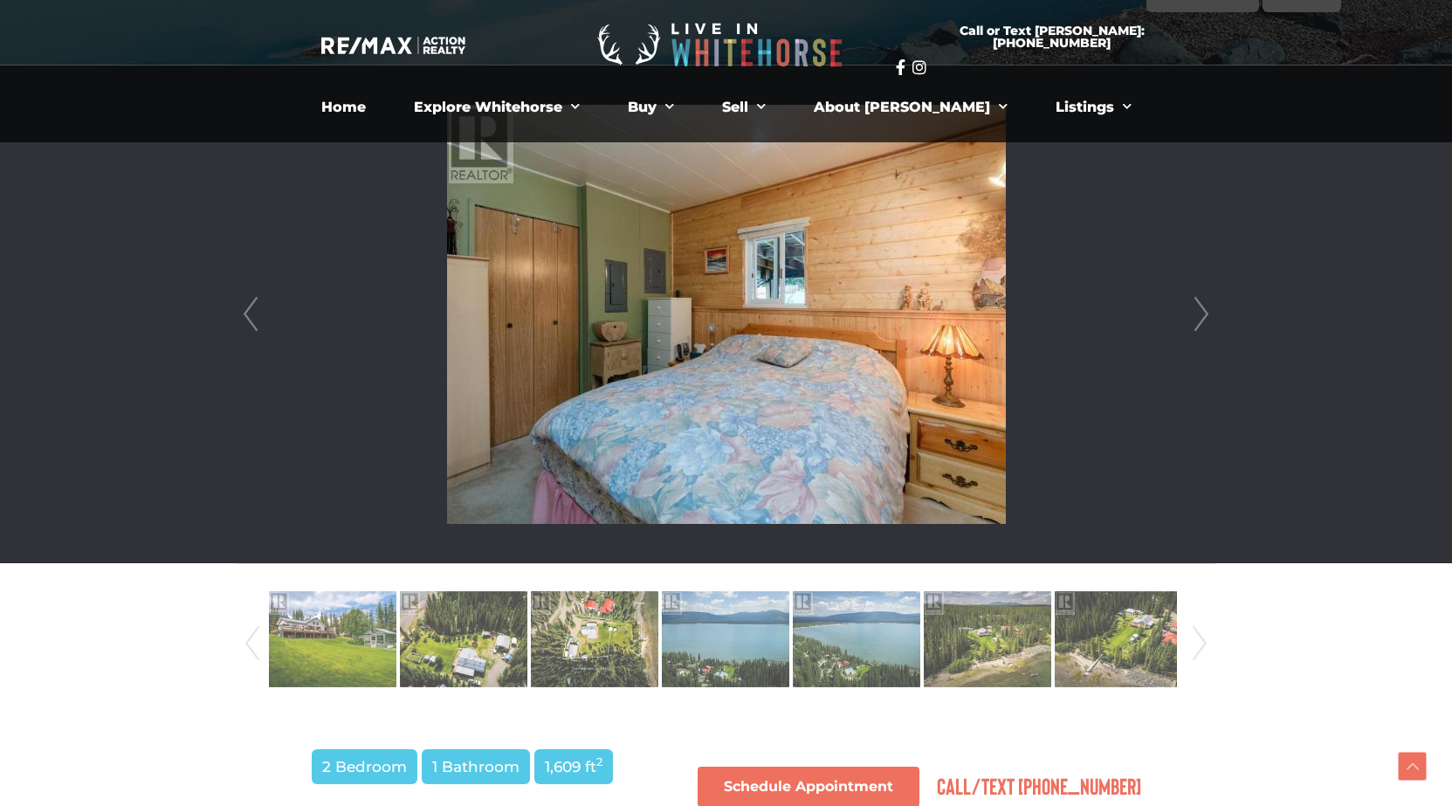
click at [1204, 313] on link "Next" at bounding box center [1201, 314] width 26 height 498
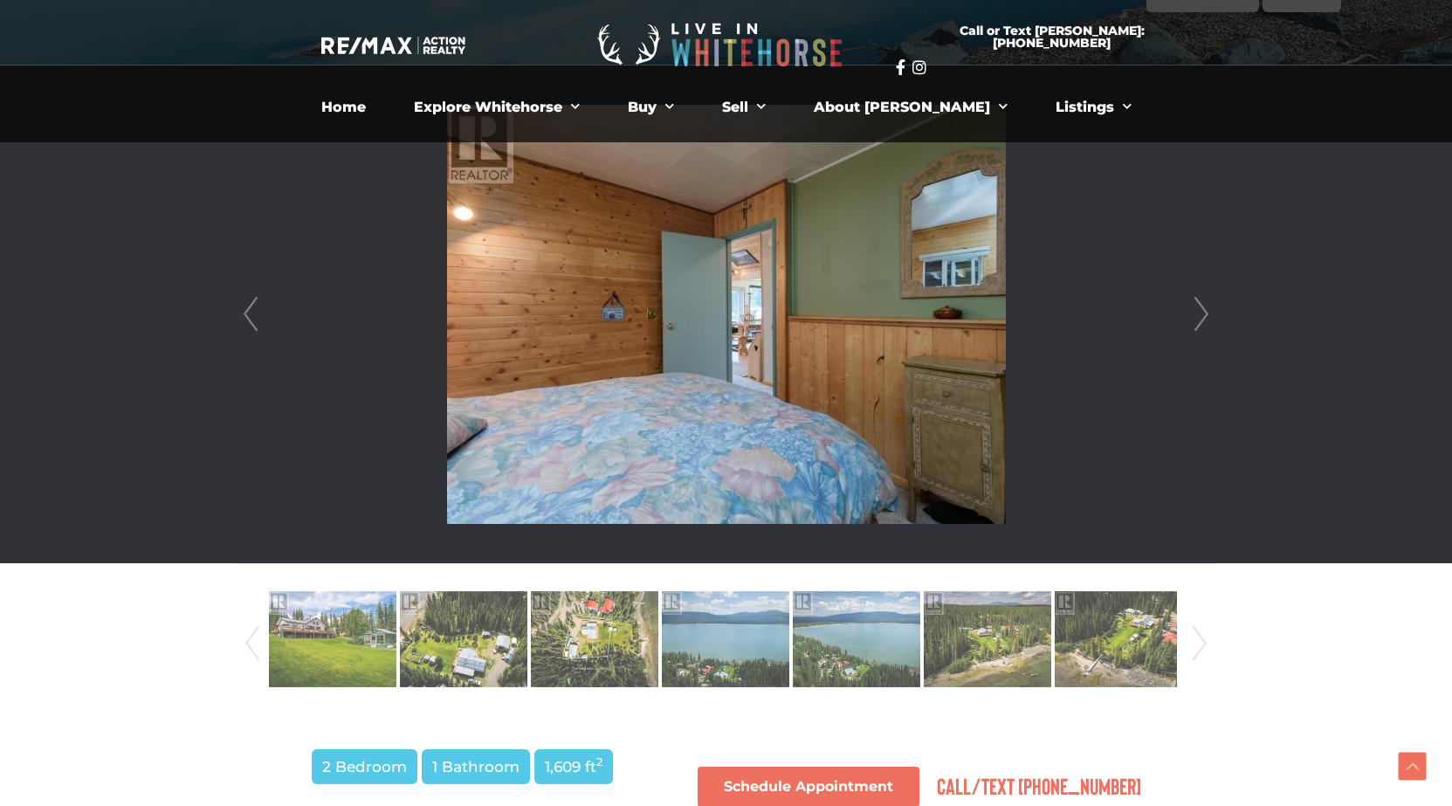
click at [1204, 313] on link "Next" at bounding box center [1201, 314] width 26 height 498
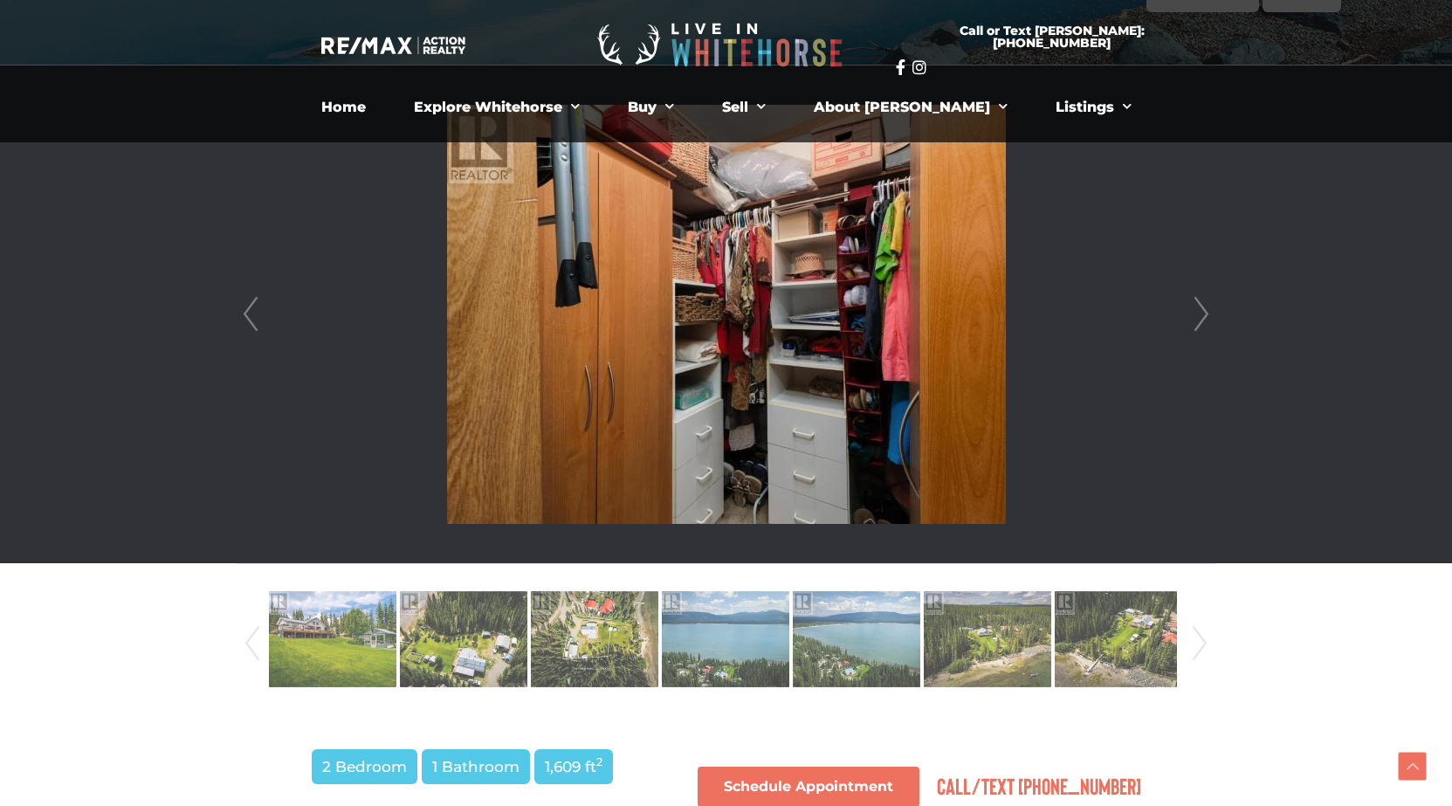
click at [1204, 313] on link "Next" at bounding box center [1201, 314] width 26 height 498
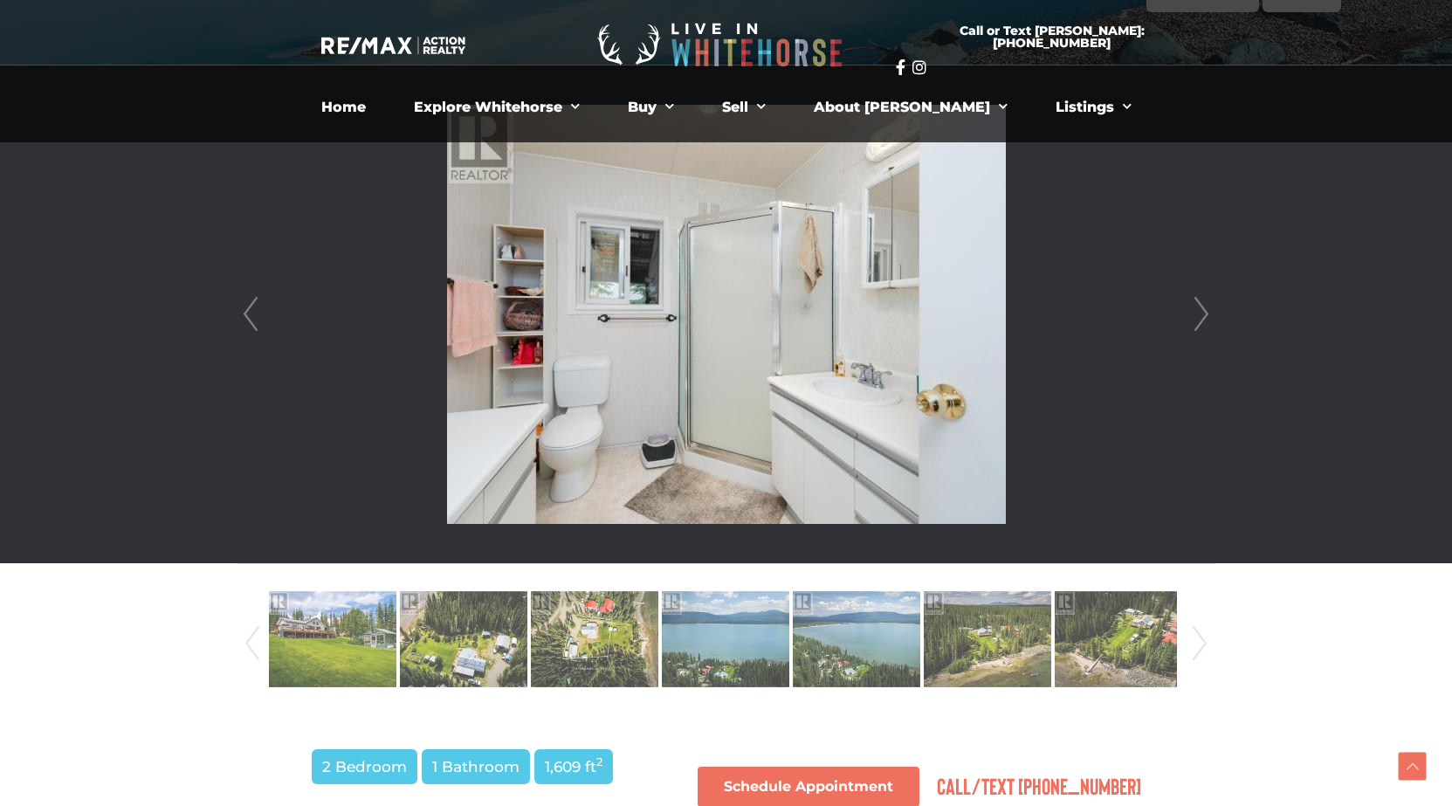
click at [1204, 313] on link "Next" at bounding box center [1201, 314] width 26 height 498
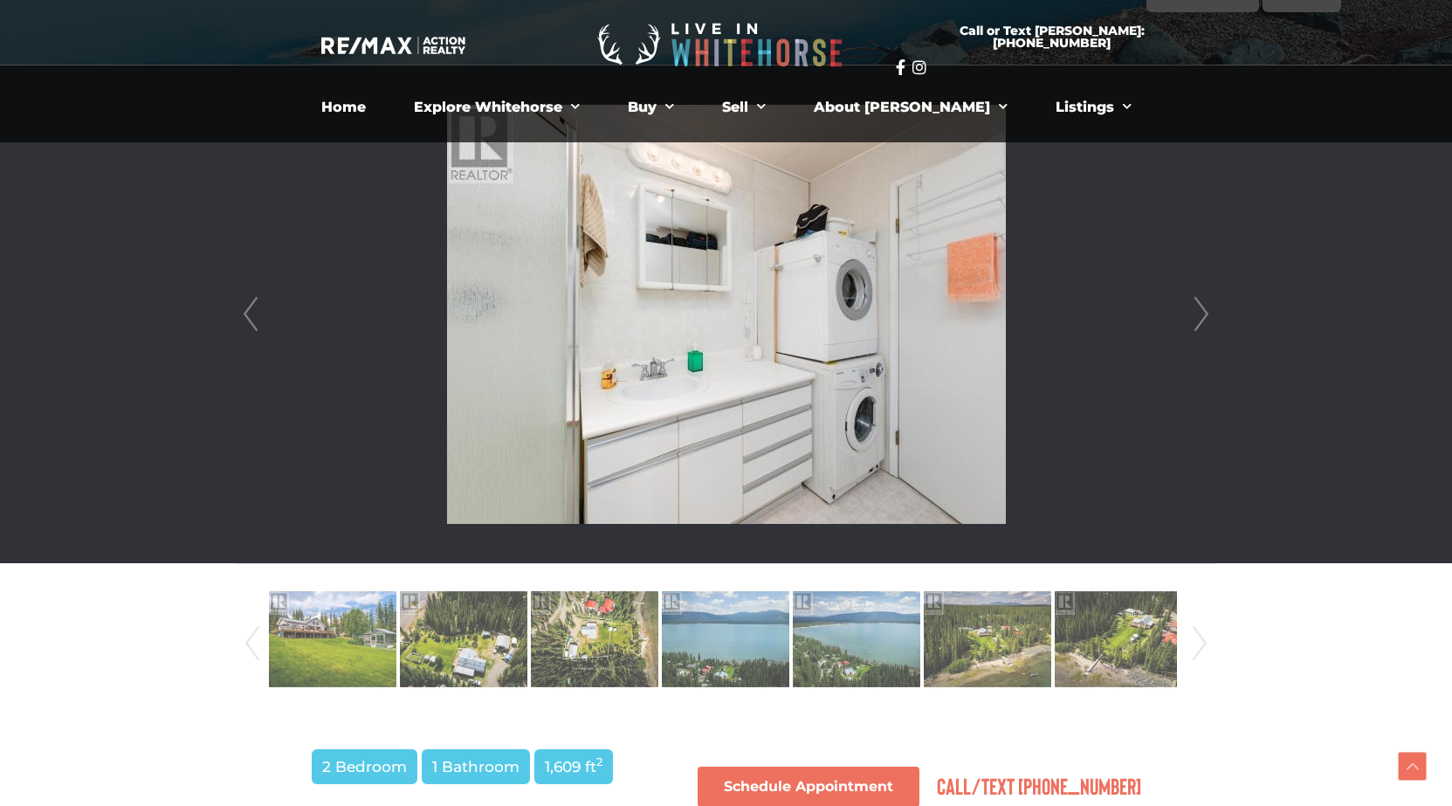
click at [1204, 313] on link "Next" at bounding box center [1201, 314] width 26 height 498
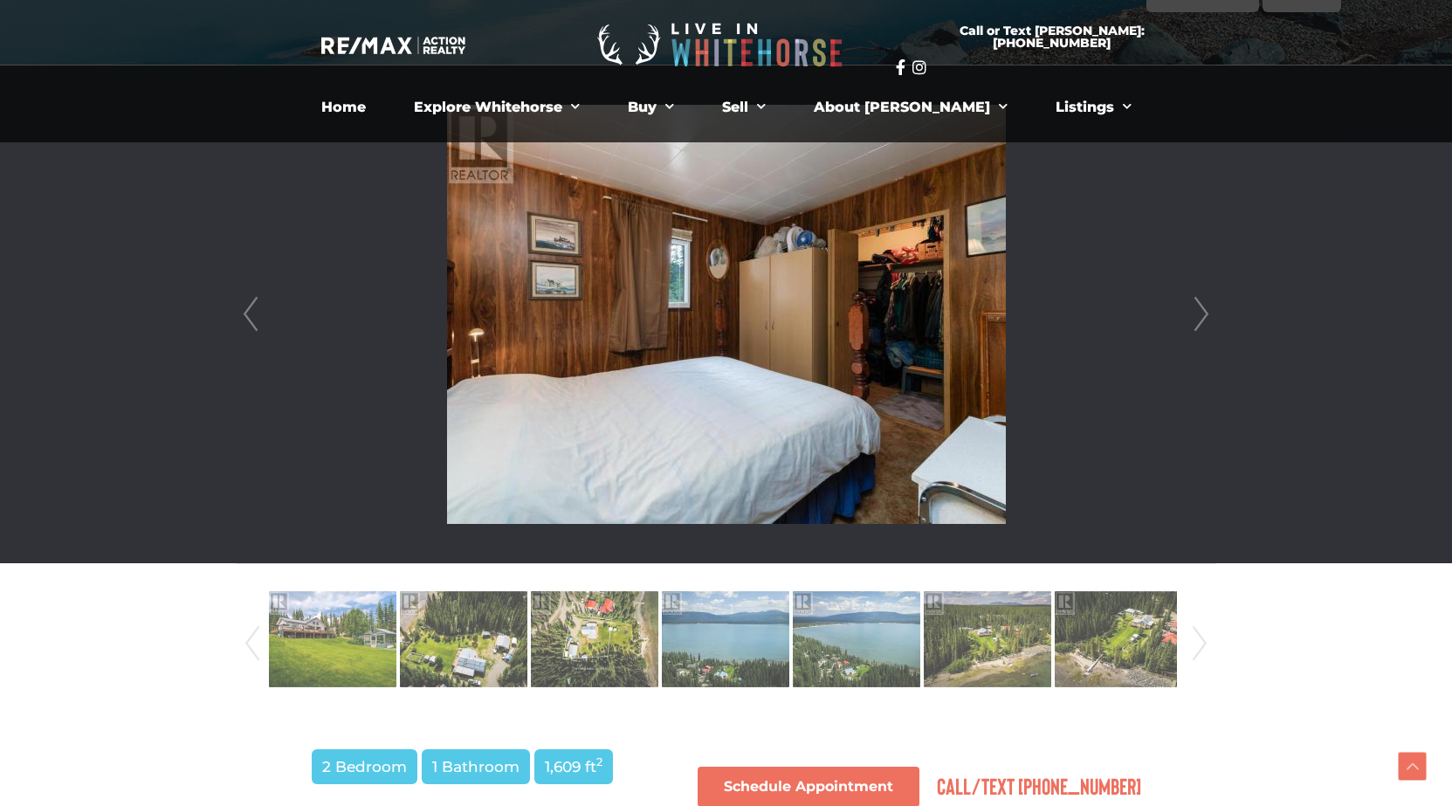
click at [1204, 313] on link "Next" at bounding box center [1201, 314] width 26 height 498
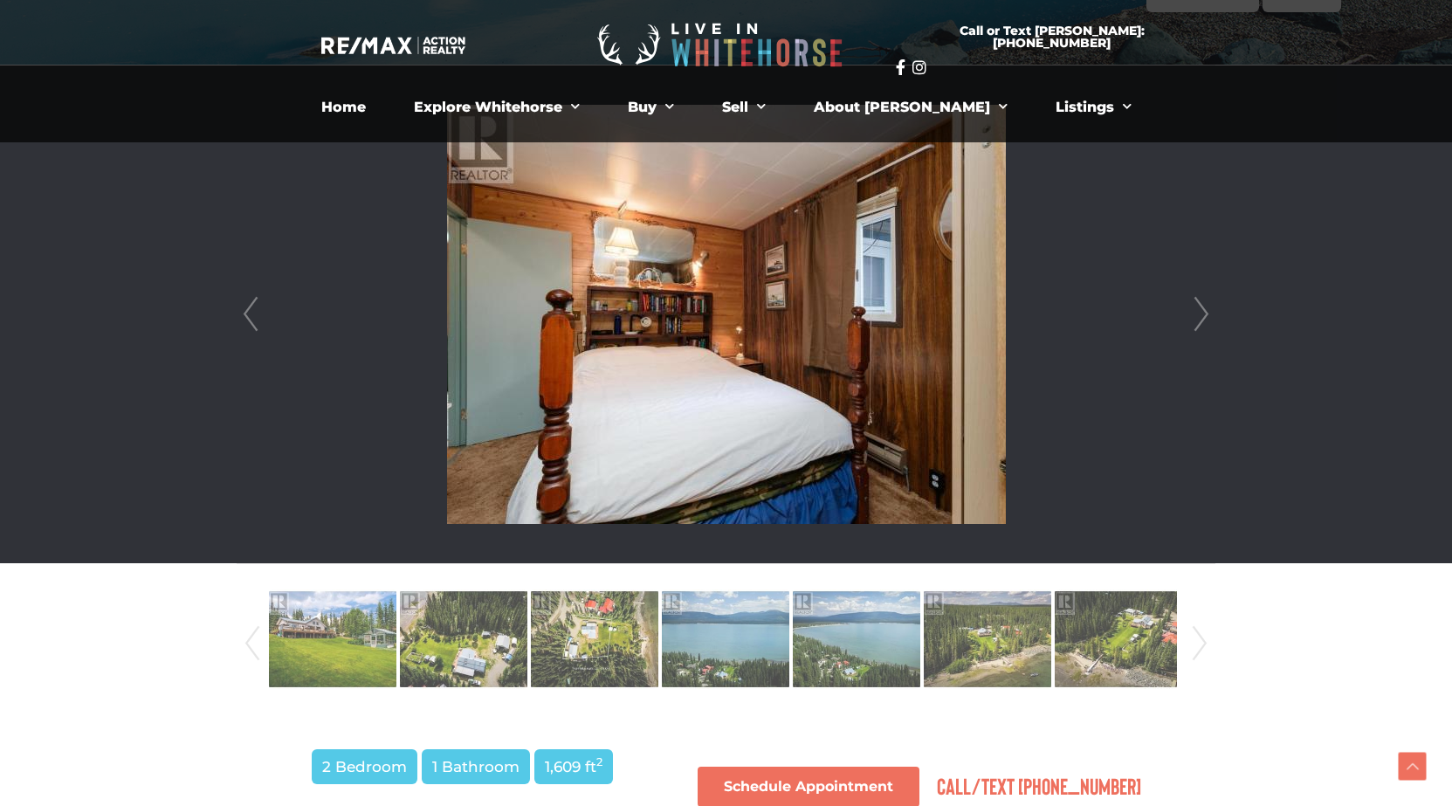
click at [1204, 313] on link "Next" at bounding box center [1201, 314] width 26 height 498
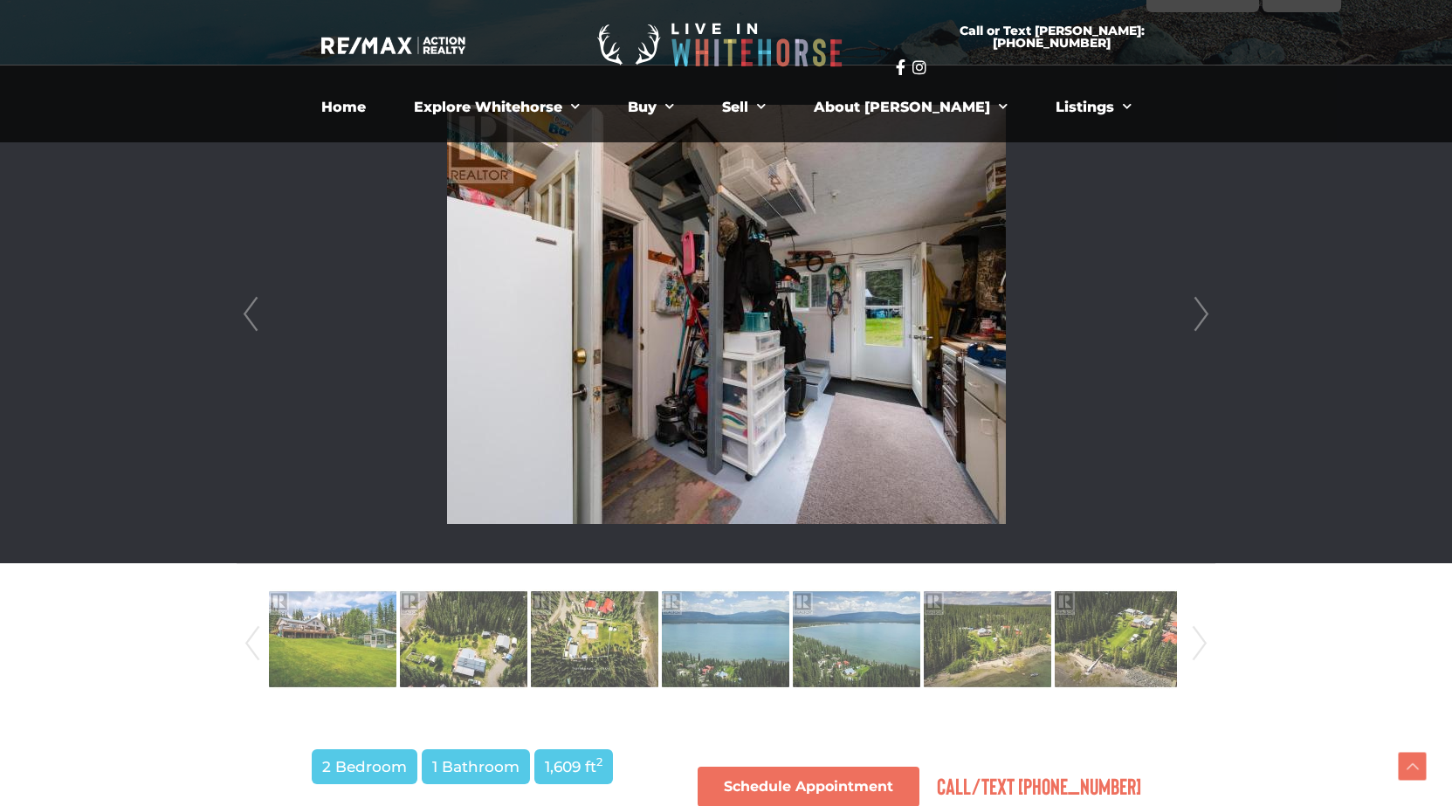
click at [1204, 313] on link "Next" at bounding box center [1201, 314] width 26 height 498
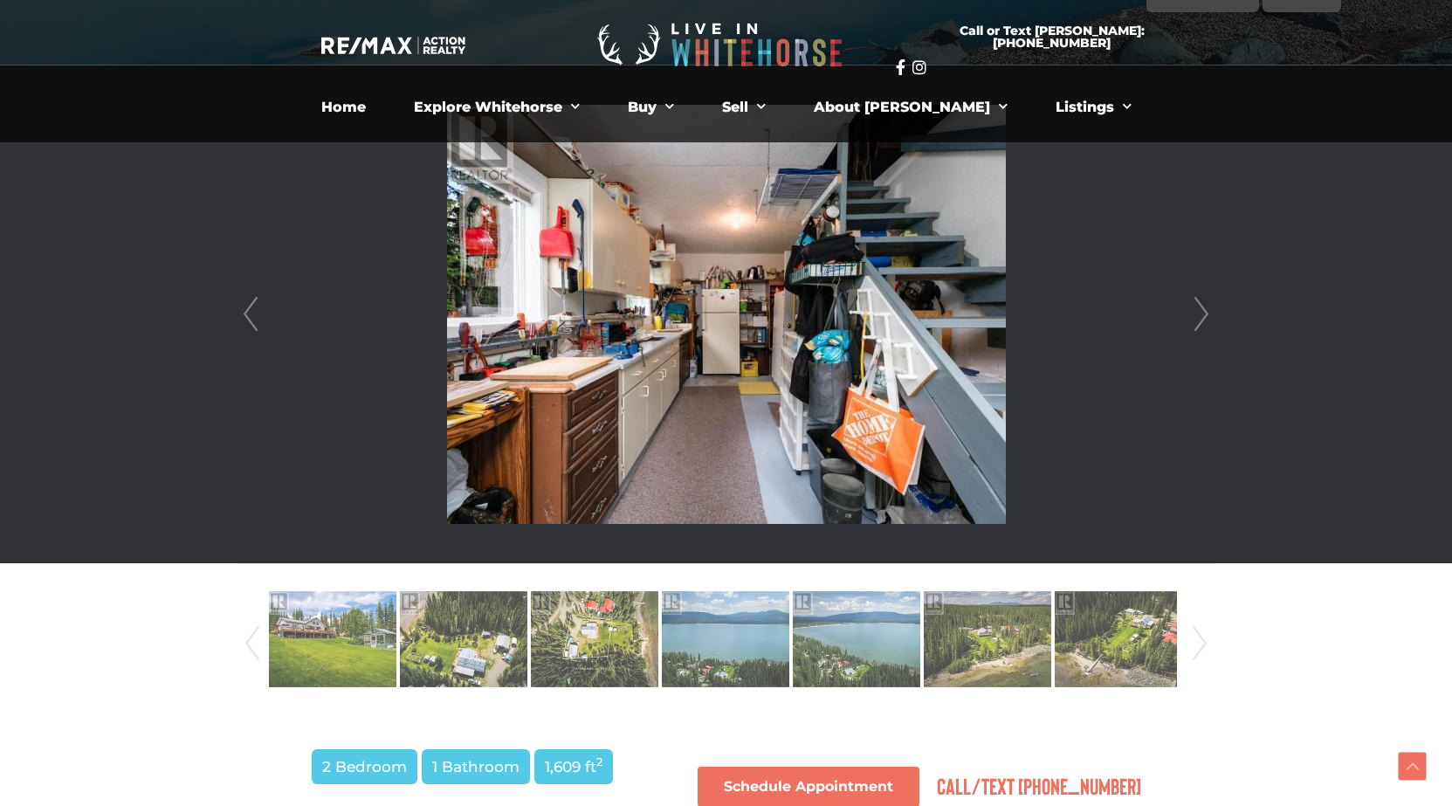
click at [1204, 313] on link "Next" at bounding box center [1201, 314] width 26 height 498
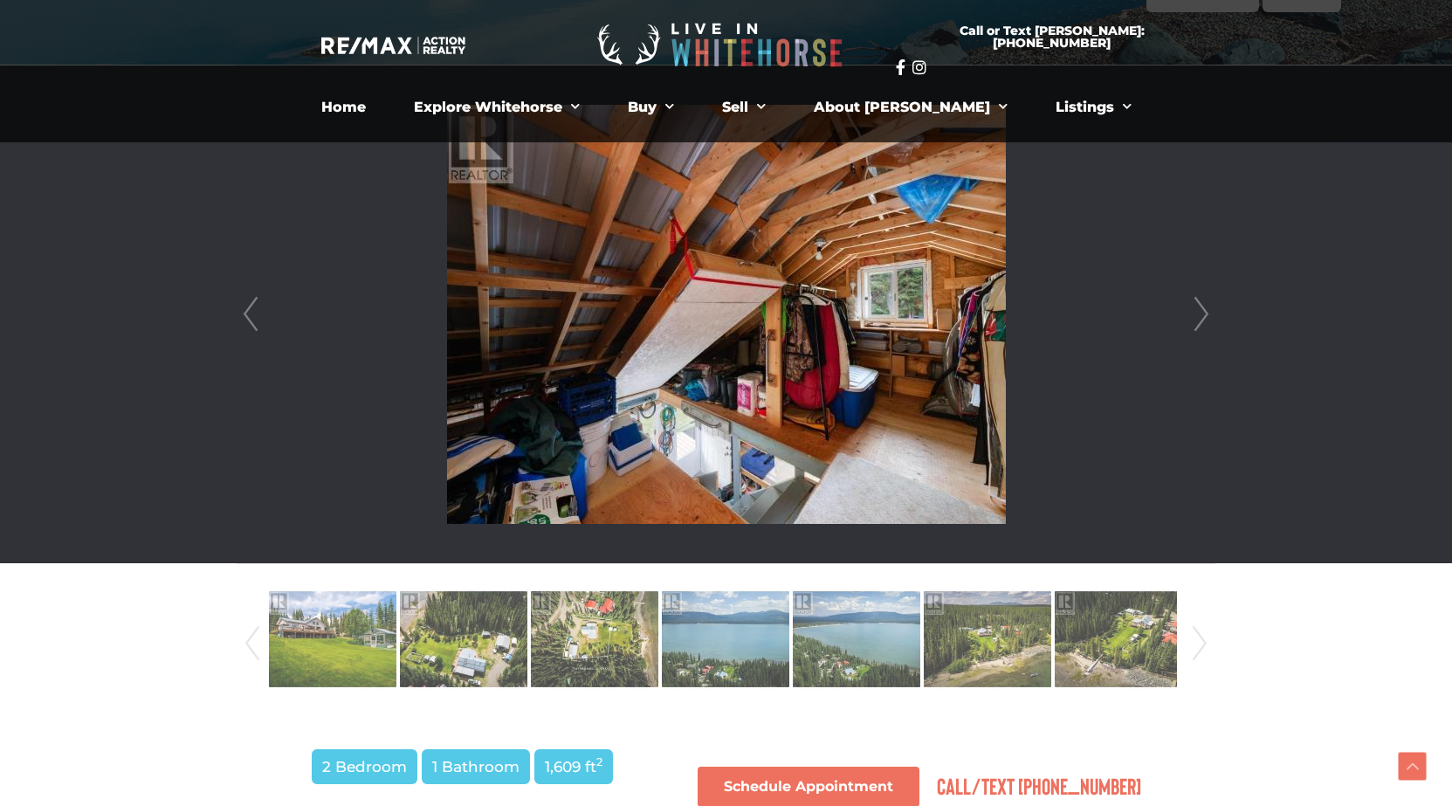
click at [1204, 313] on link "Next" at bounding box center [1201, 314] width 26 height 498
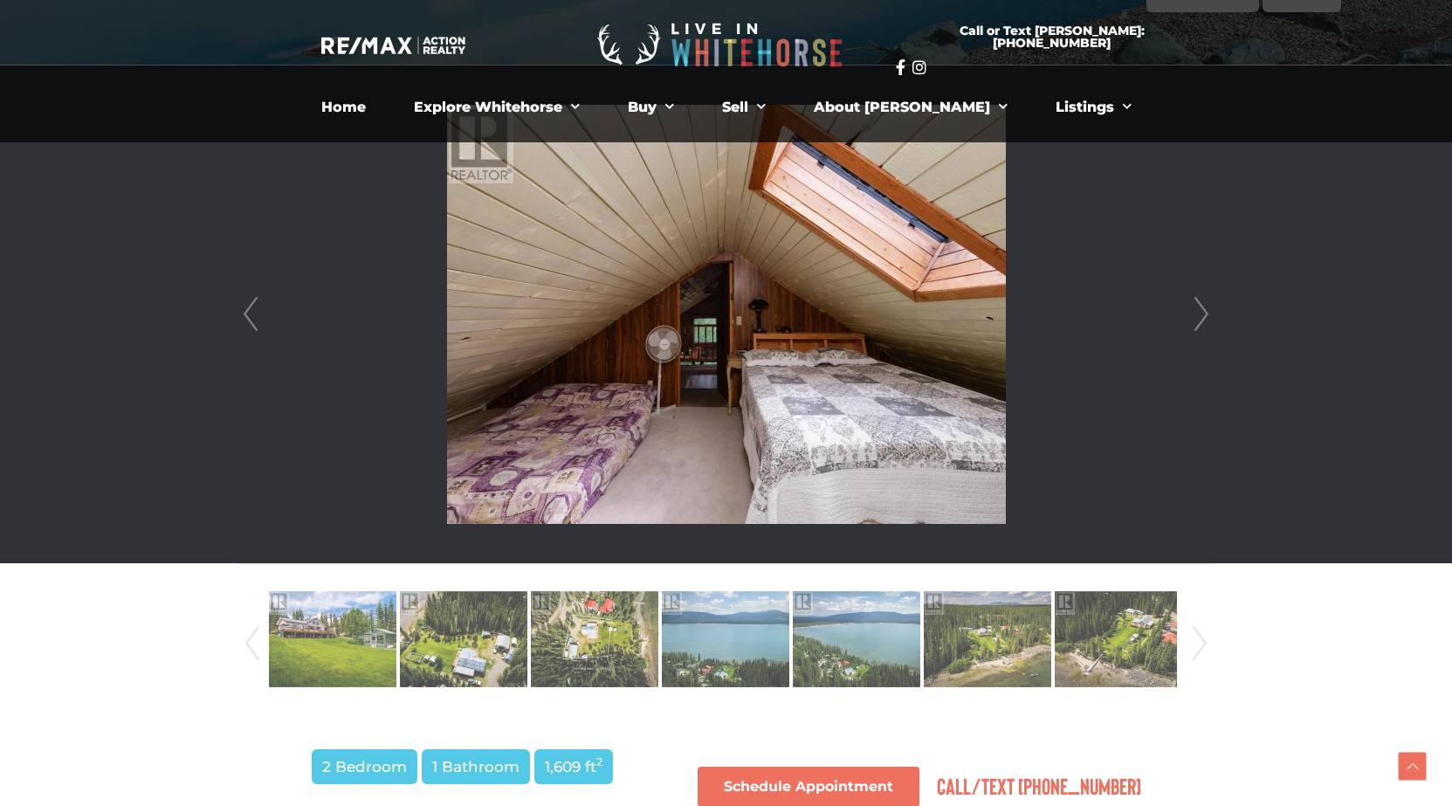
click at [1204, 313] on link "Next" at bounding box center [1201, 314] width 26 height 498
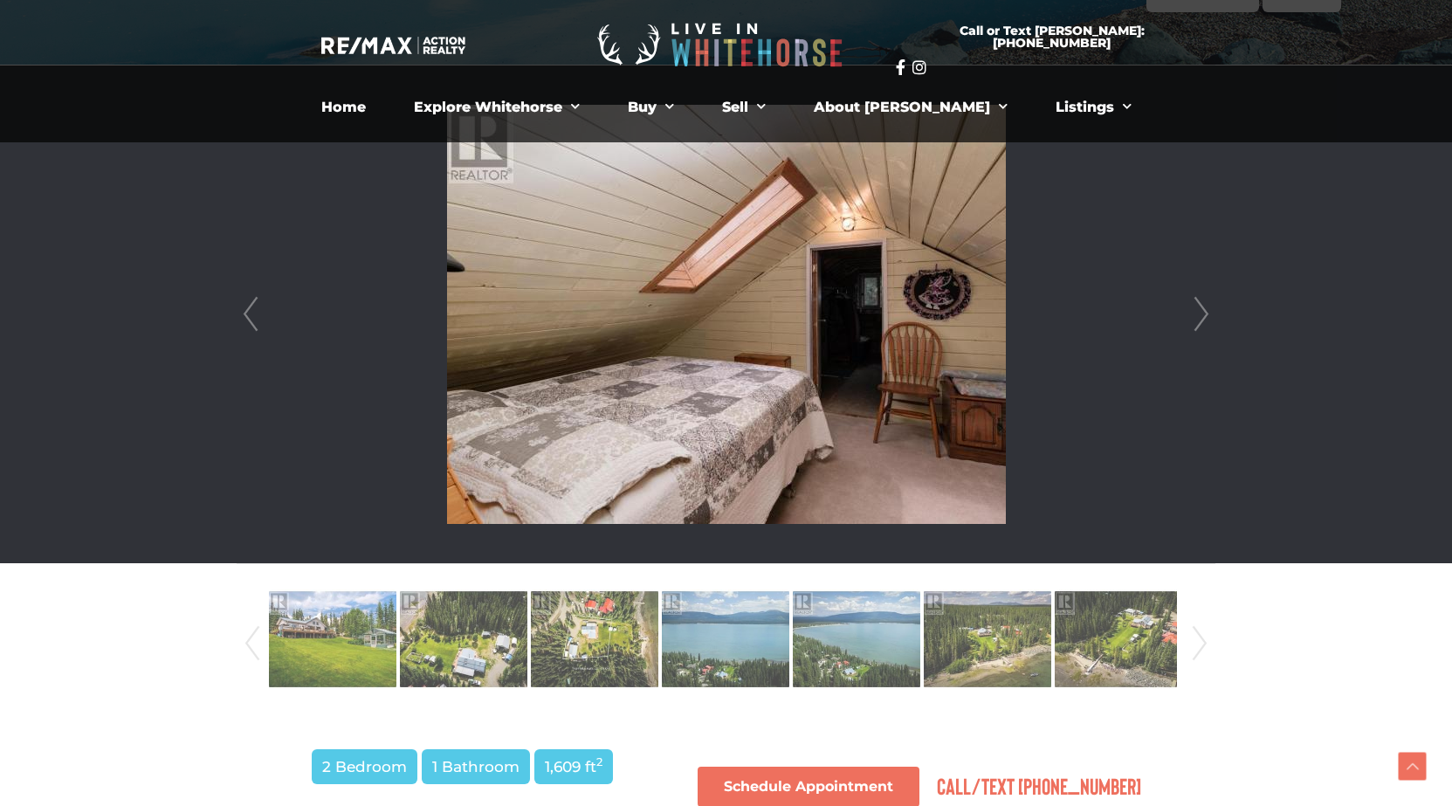
click at [1204, 313] on link "Next" at bounding box center [1201, 314] width 26 height 498
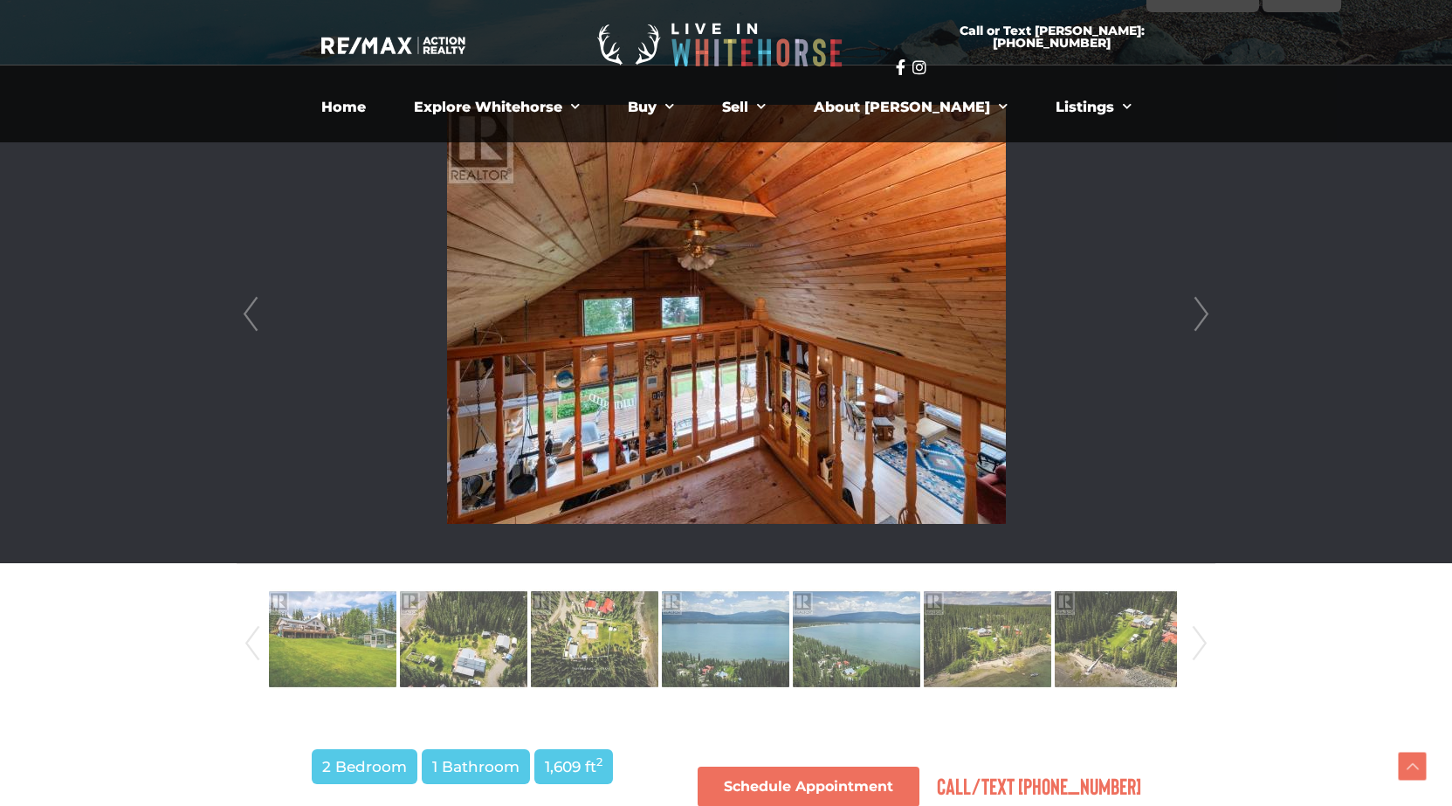
click at [1204, 313] on link "Next" at bounding box center [1201, 314] width 26 height 498
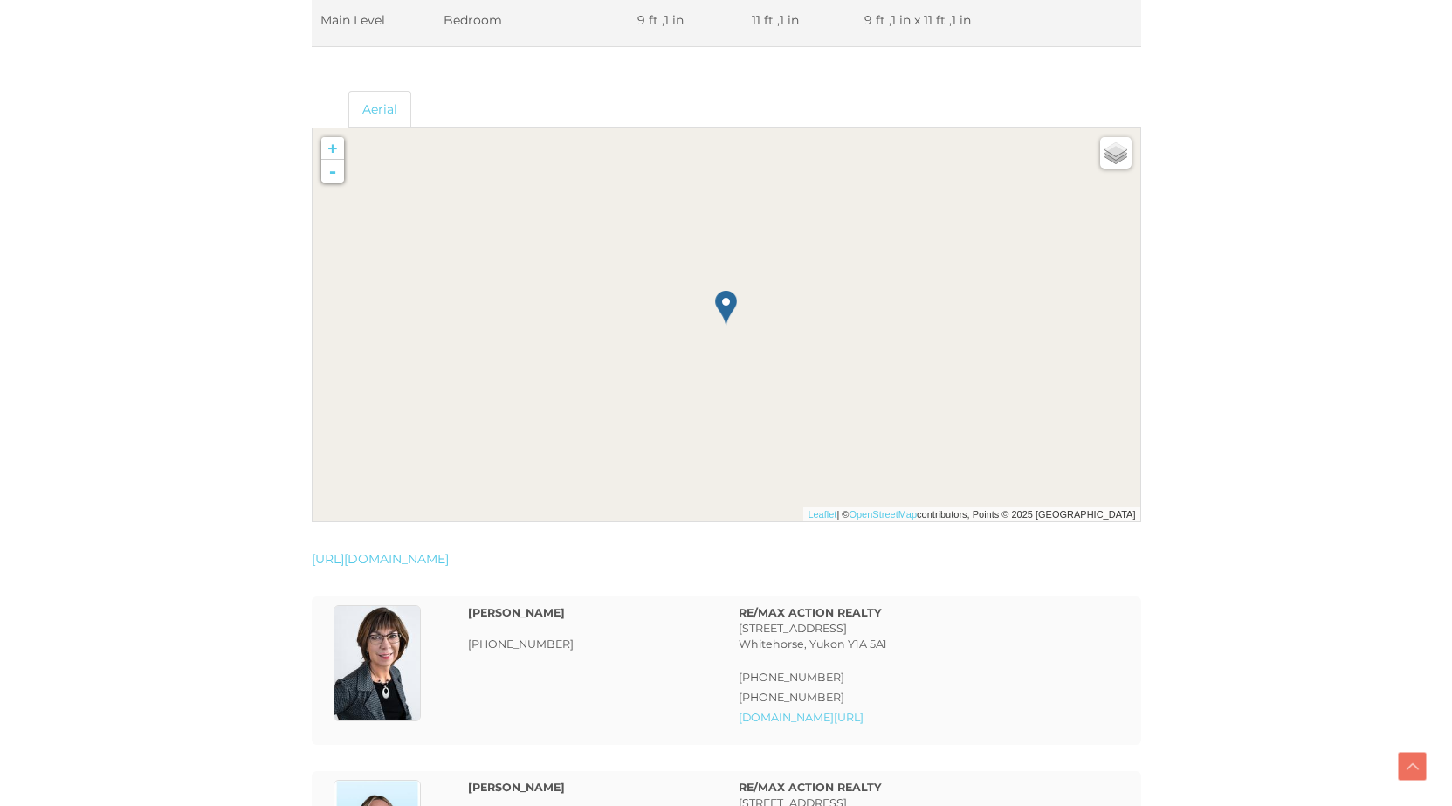
scroll to position [3404, 0]
